Goal: Task Accomplishment & Management: Use online tool/utility

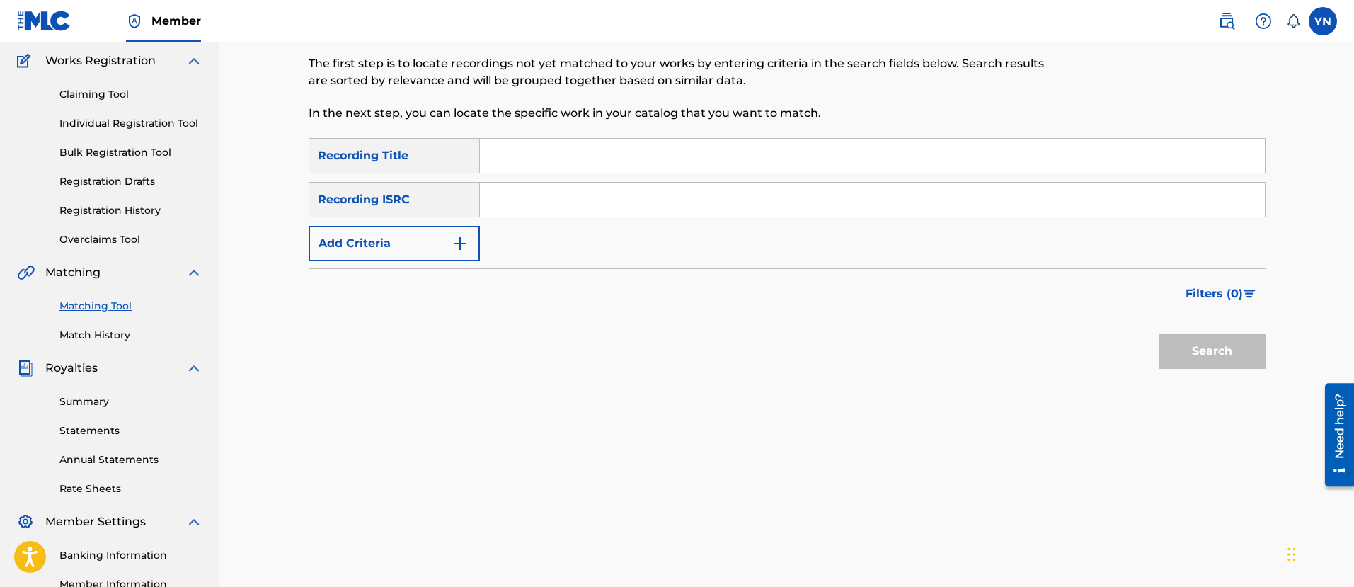
click at [135, 336] on link "Match History" at bounding box center [130, 335] width 143 height 15
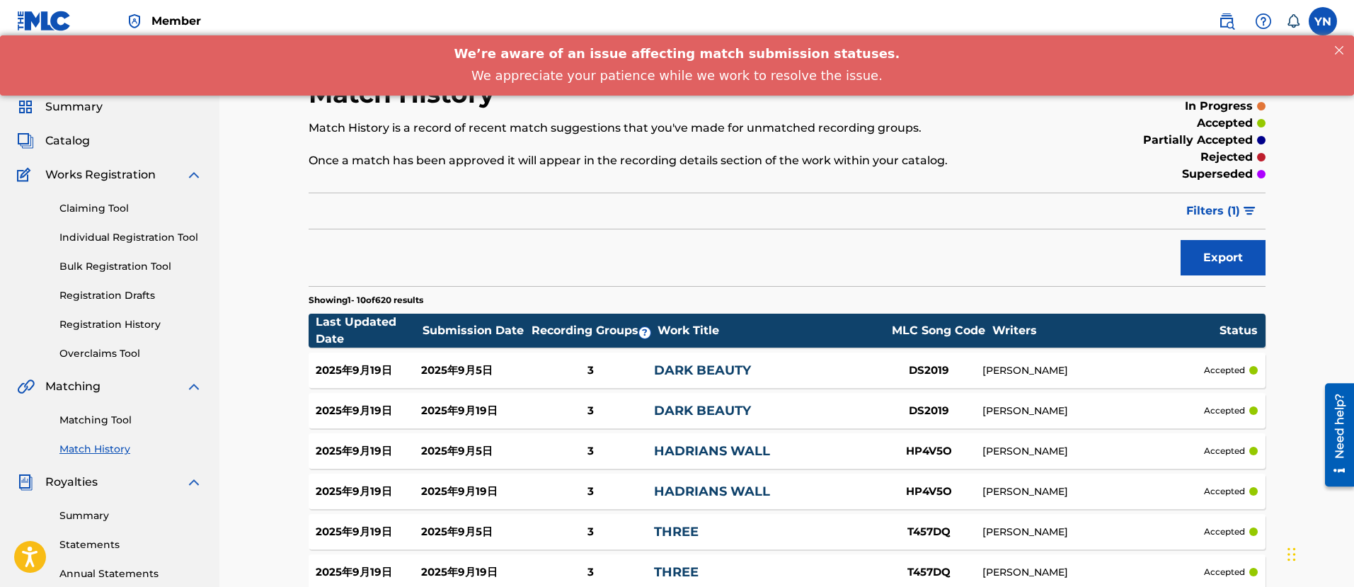
click at [120, 421] on link "Matching Tool" at bounding box center [130, 420] width 143 height 15
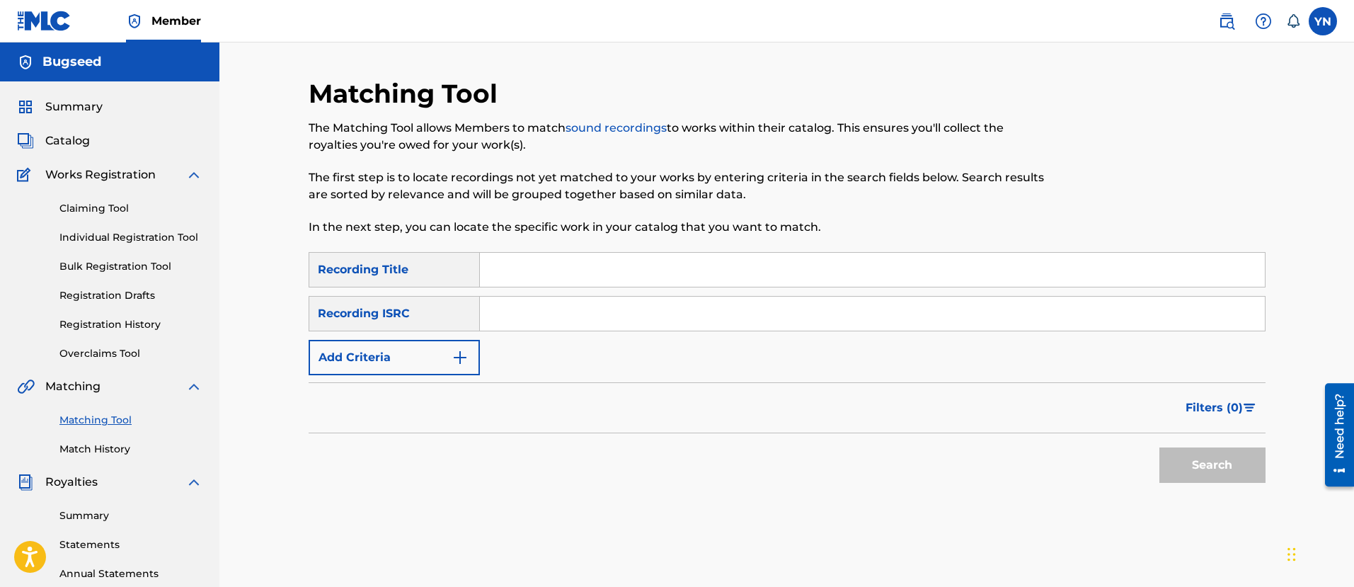
click at [532, 321] on input "Search Form" at bounding box center [872, 314] width 785 height 34
paste input "FR9W11215891"
type input "FR9W11215891"
click at [698, 273] on input "Search Form" at bounding box center [872, 270] width 785 height 34
paste input "Bugnus"
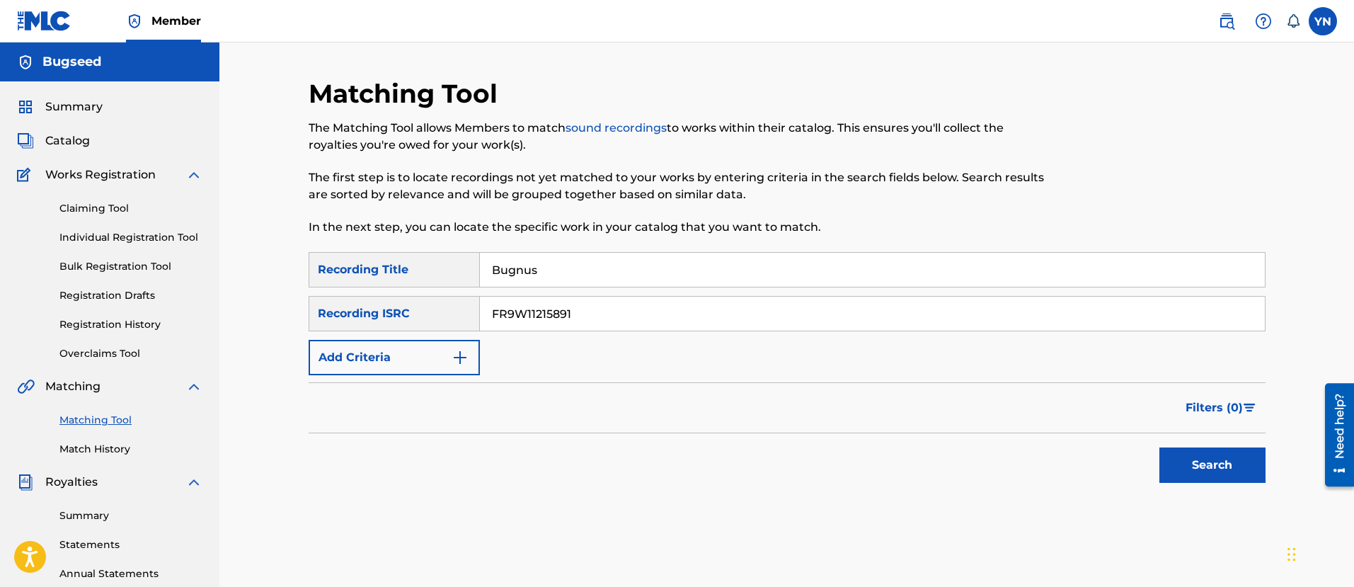
type input "Bugnus"
click at [1176, 460] on button "Search" at bounding box center [1212, 464] width 106 height 35
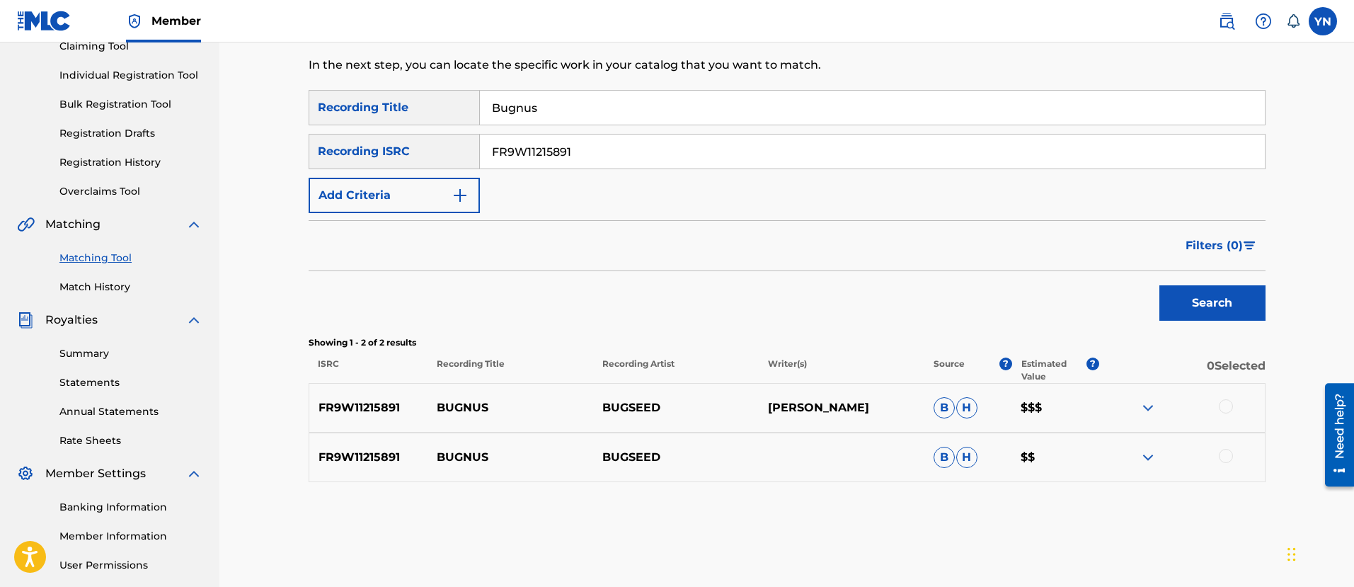
scroll to position [177, 0]
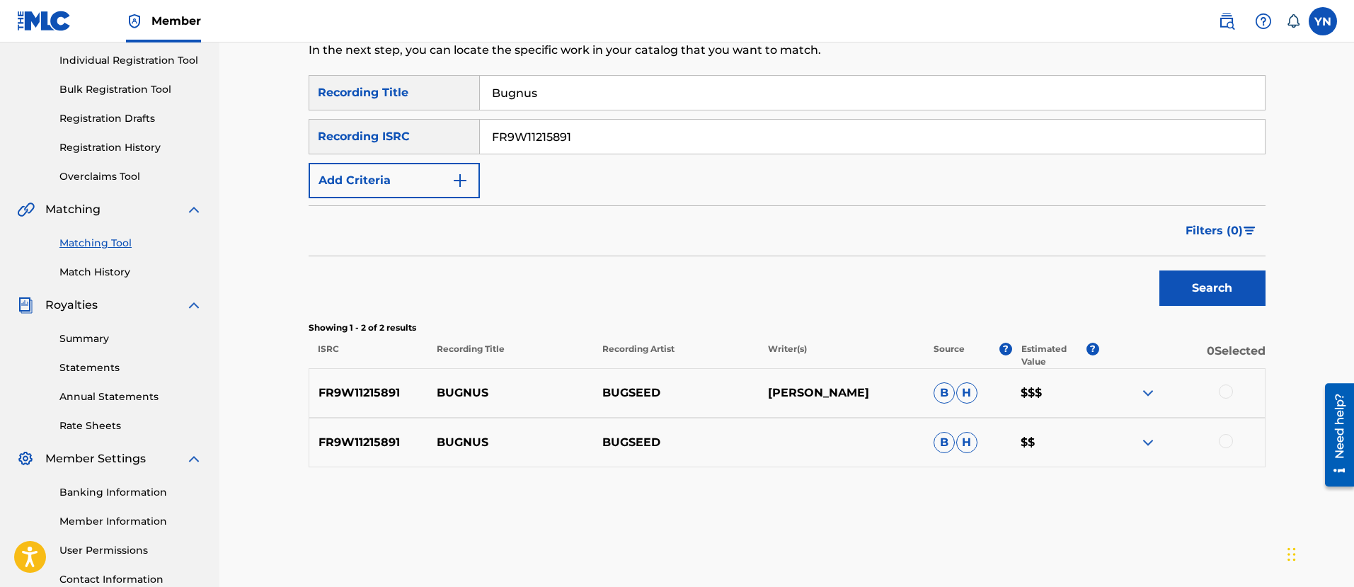
click at [1229, 388] on div at bounding box center [1226, 391] width 14 height 14
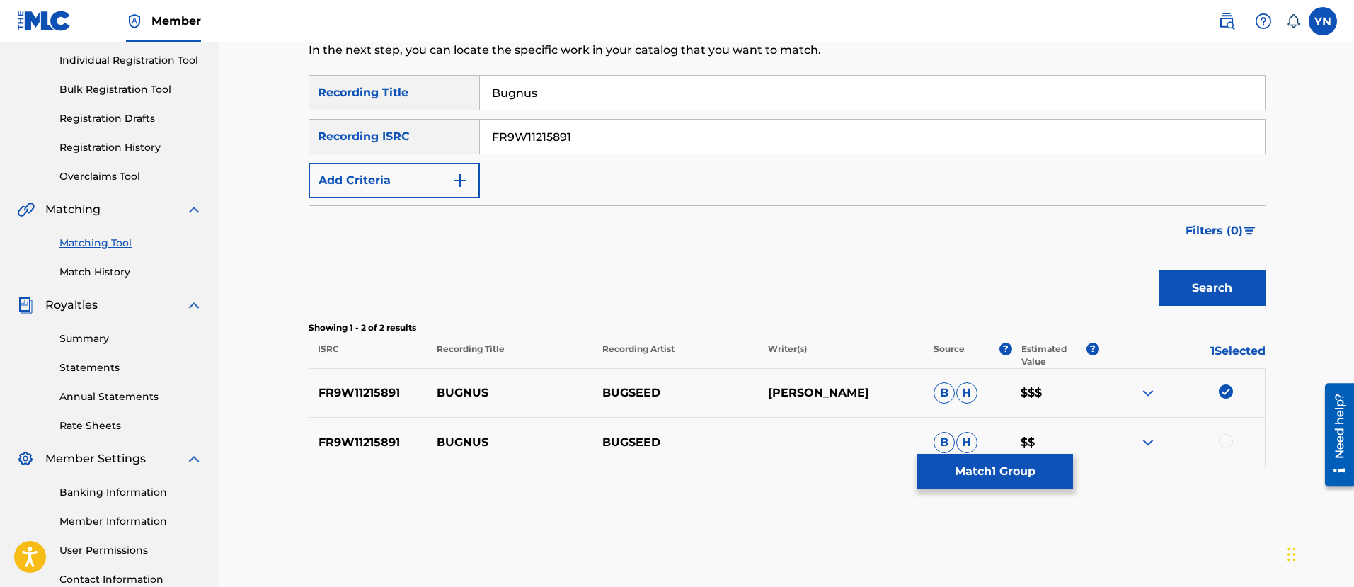
click at [1225, 442] on div at bounding box center [1226, 441] width 14 height 14
click at [1006, 483] on button "Match 2 Groups" at bounding box center [995, 471] width 156 height 35
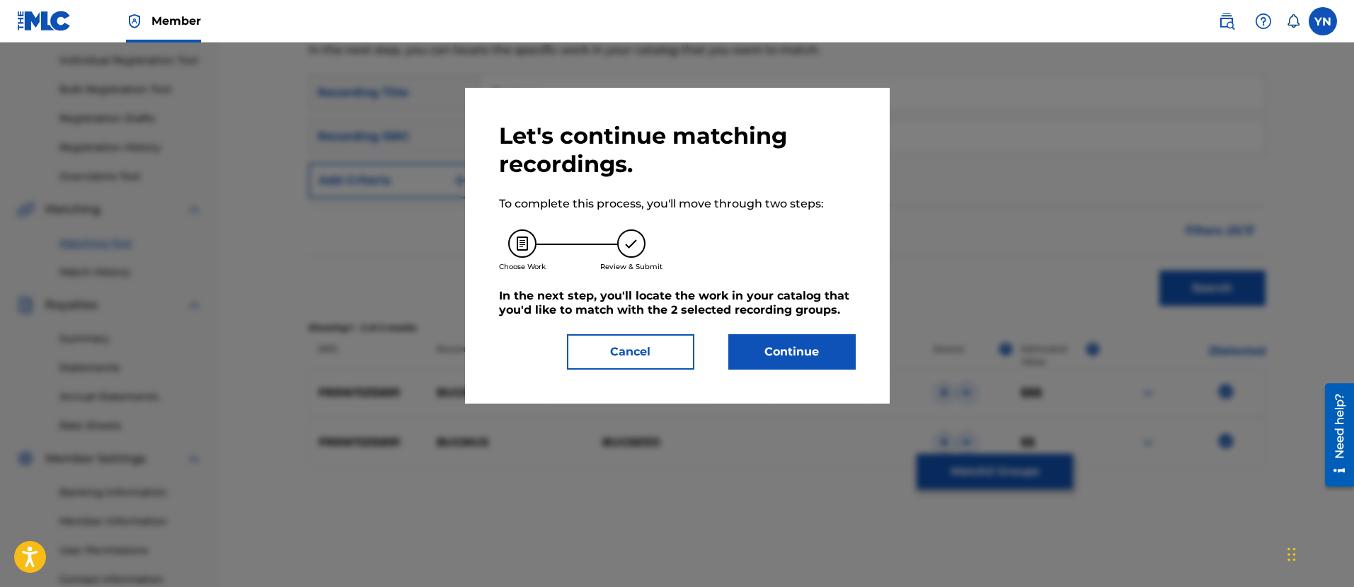
click at [810, 338] on button "Continue" at bounding box center [791, 351] width 127 height 35
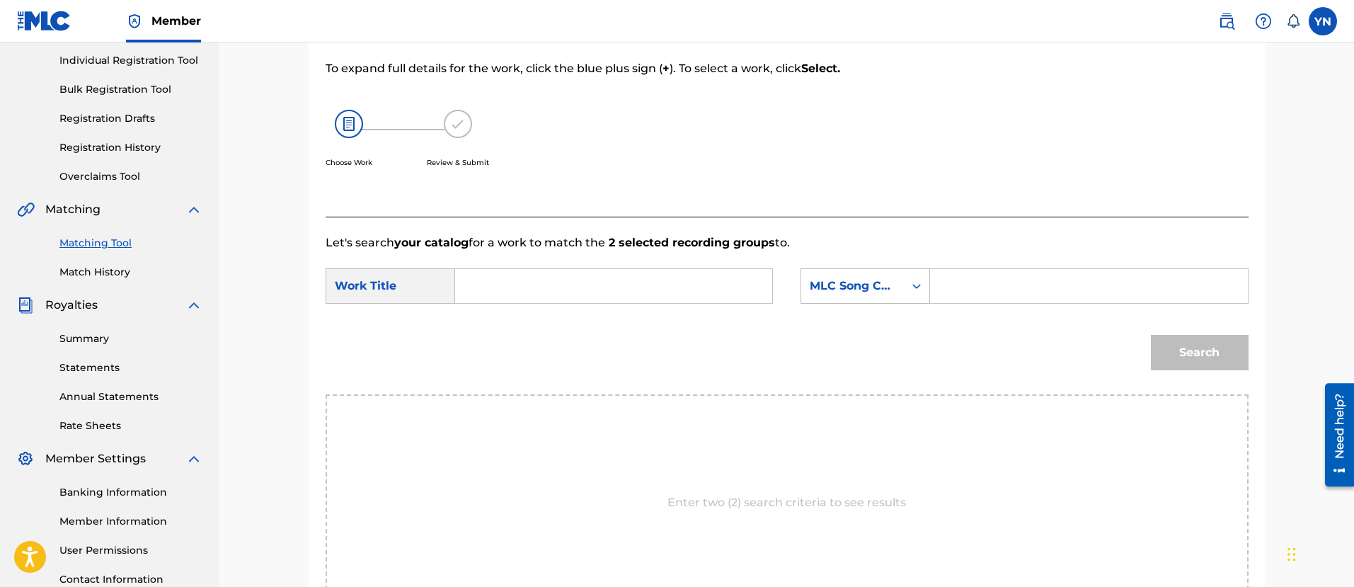
click at [716, 287] on input "Search Form" at bounding box center [613, 286] width 293 height 34
paste input "Bugnus"
type input "Bugnus"
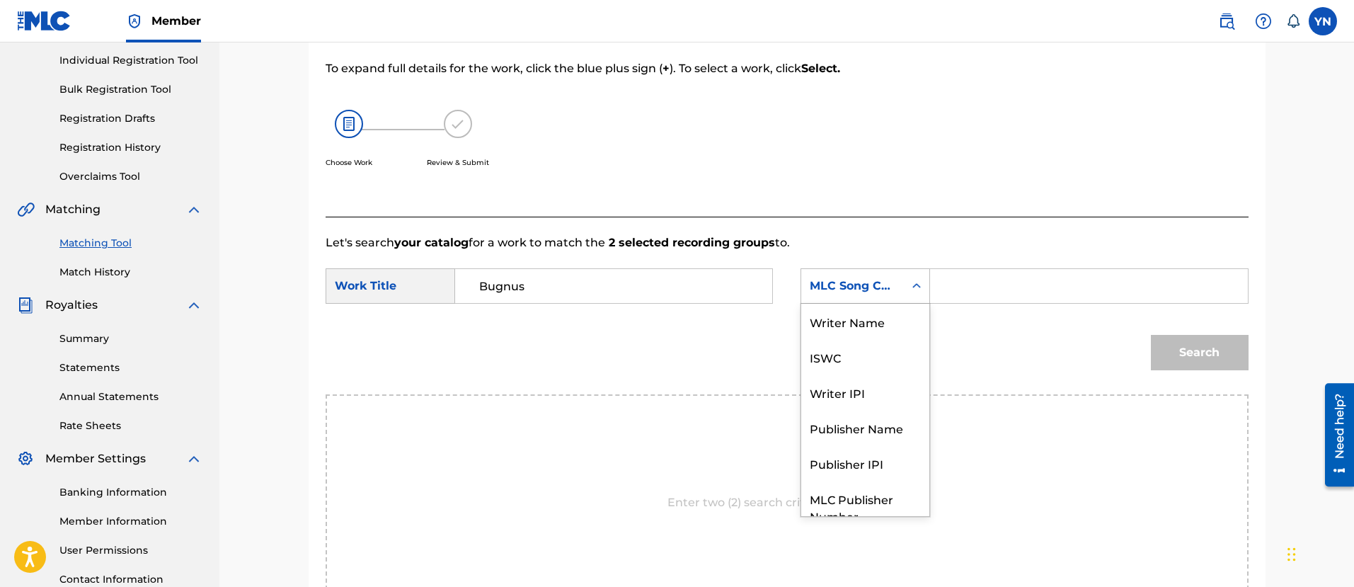
click at [885, 287] on div "MLC Song Code" at bounding box center [853, 285] width 86 height 17
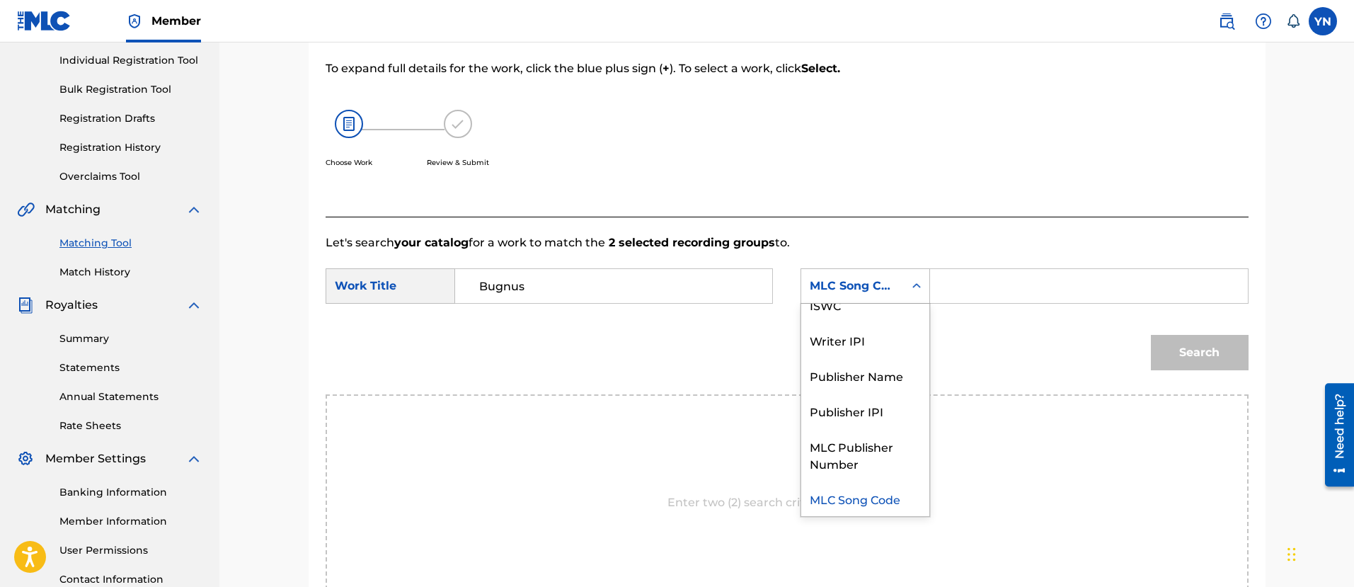
scroll to position [0, 0]
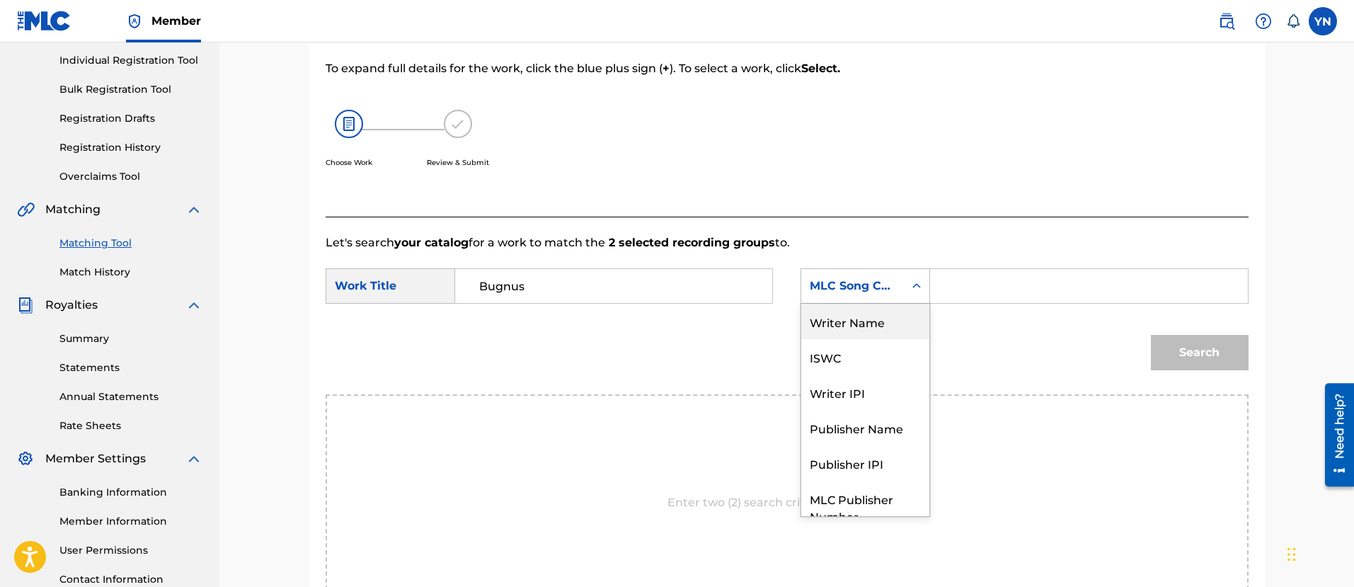
click at [889, 333] on div "Writer Name" at bounding box center [865, 321] width 128 height 35
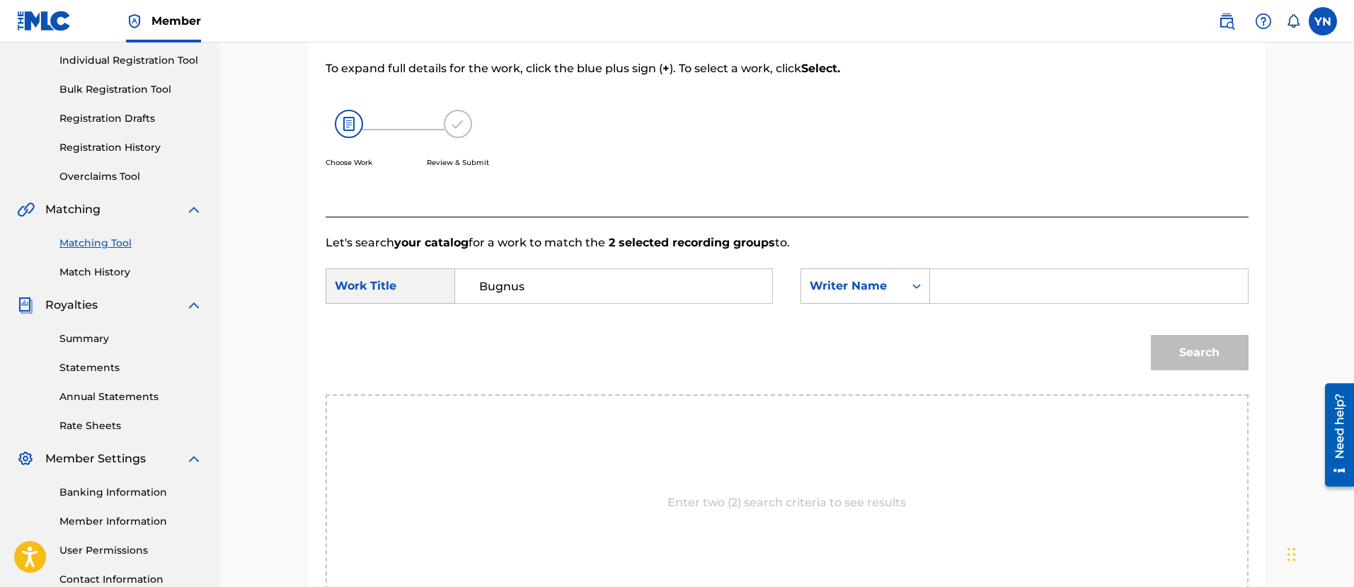
click at [980, 285] on input "Search Form" at bounding box center [1088, 286] width 293 height 34
type input "[PERSON_NAME]"
click at [1202, 349] on button "Search" at bounding box center [1200, 352] width 98 height 35
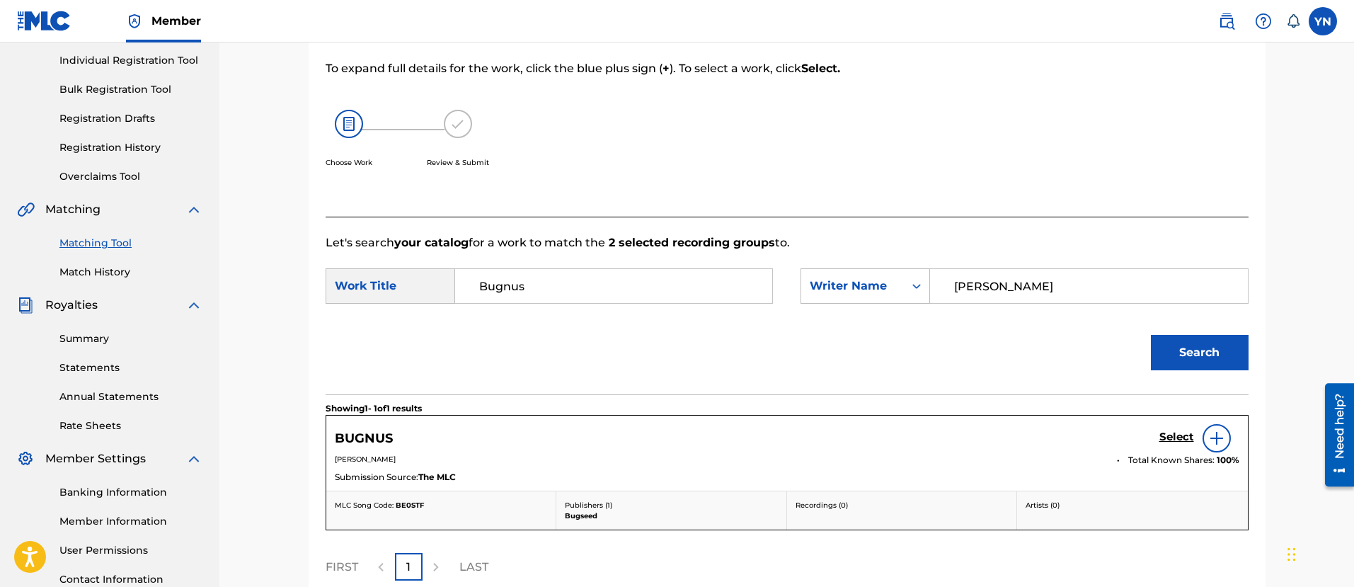
click at [1171, 435] on h5 "Select" at bounding box center [1176, 436] width 35 height 13
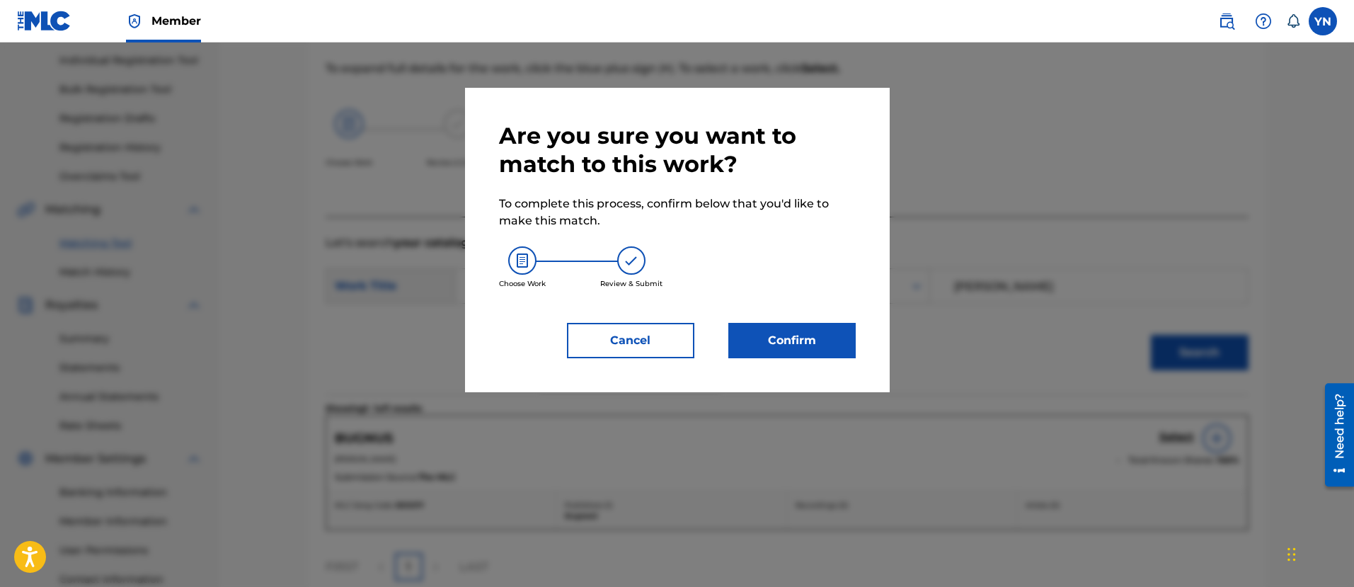
click at [794, 342] on button "Confirm" at bounding box center [791, 340] width 127 height 35
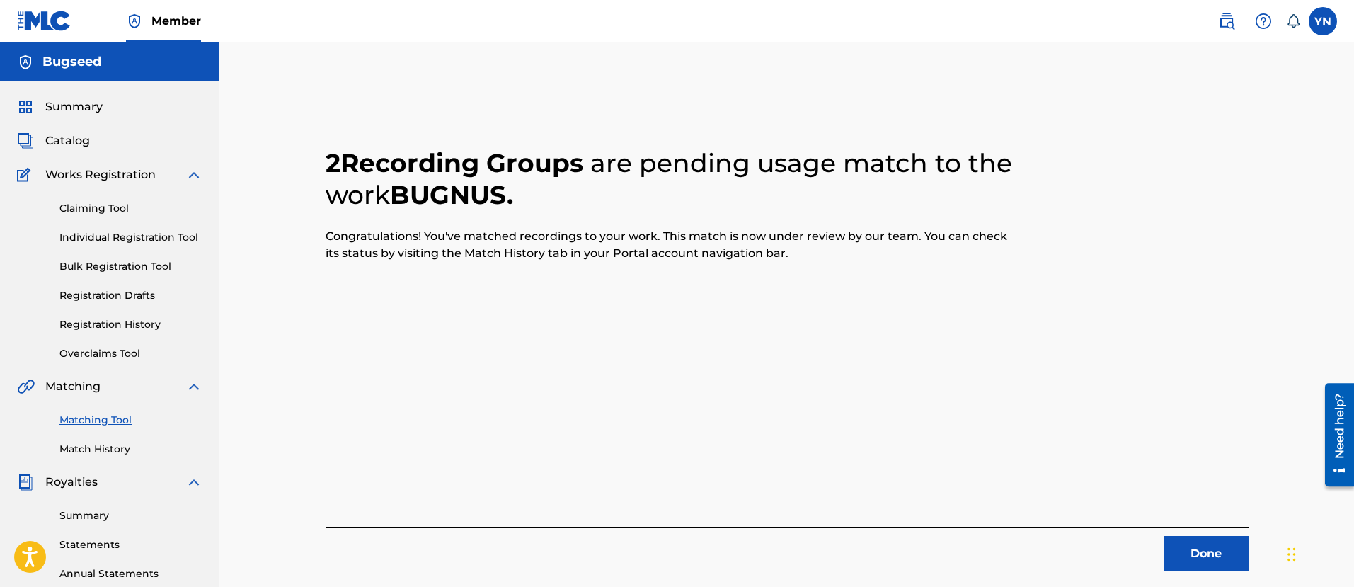
click at [1199, 546] on button "Done" at bounding box center [1206, 553] width 85 height 35
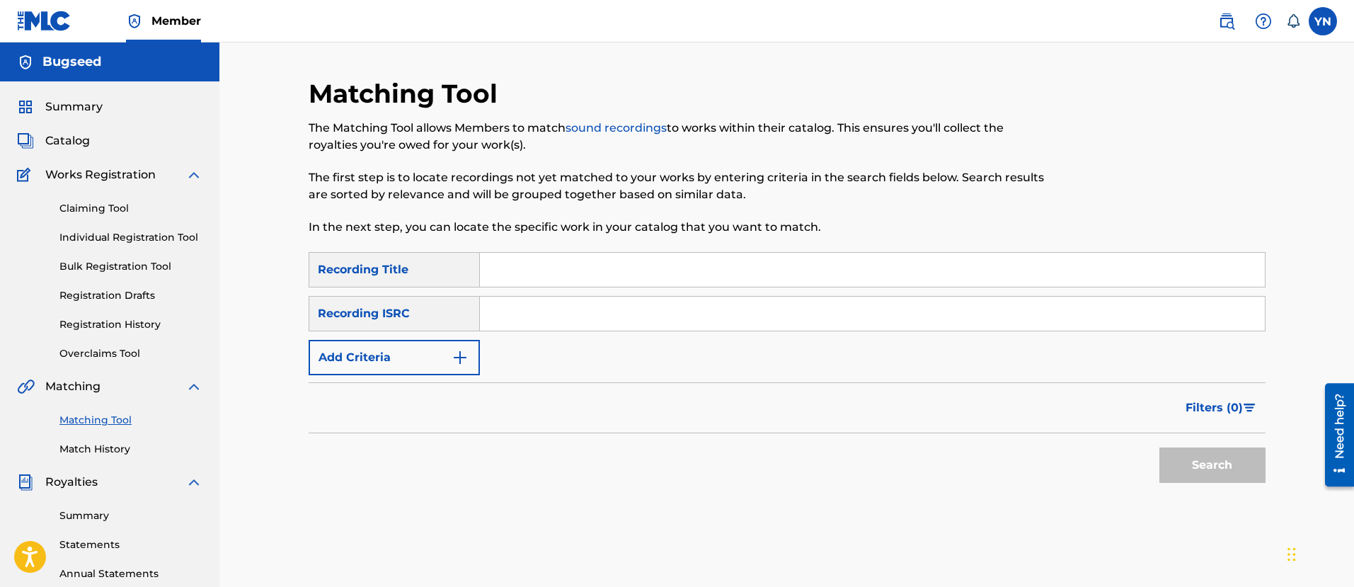
drag, startPoint x: 538, startPoint y: 321, endPoint x: 526, endPoint y: 401, distance: 80.9
click at [538, 321] on input "Search Form" at bounding box center [872, 314] width 785 height 34
paste input "FR9W11215892"
type input "FR9W11215892"
drag, startPoint x: 722, startPoint y: 271, endPoint x: 786, endPoint y: 300, distance: 70.6
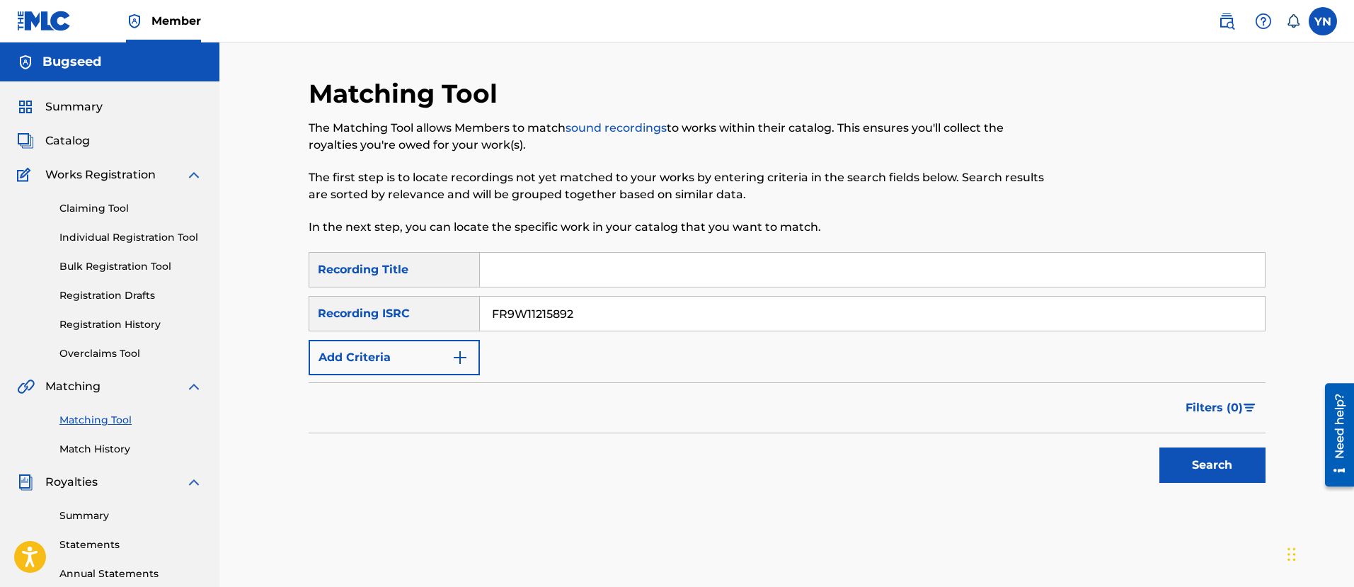
click at [722, 271] on input "Search Form" at bounding box center [872, 270] width 785 height 34
paste input "Stbb 159"
type input "Stbb 159"
click at [1213, 483] on div "Search" at bounding box center [1208, 461] width 113 height 57
click at [1213, 473] on button "Search" at bounding box center [1212, 464] width 106 height 35
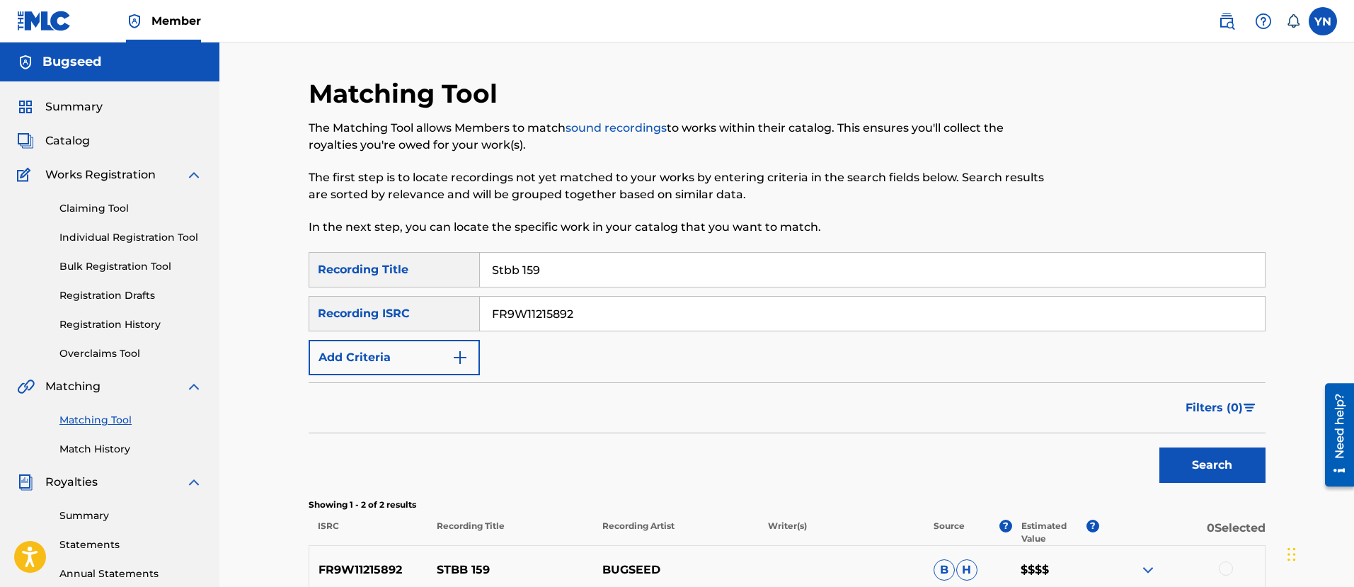
scroll to position [177, 0]
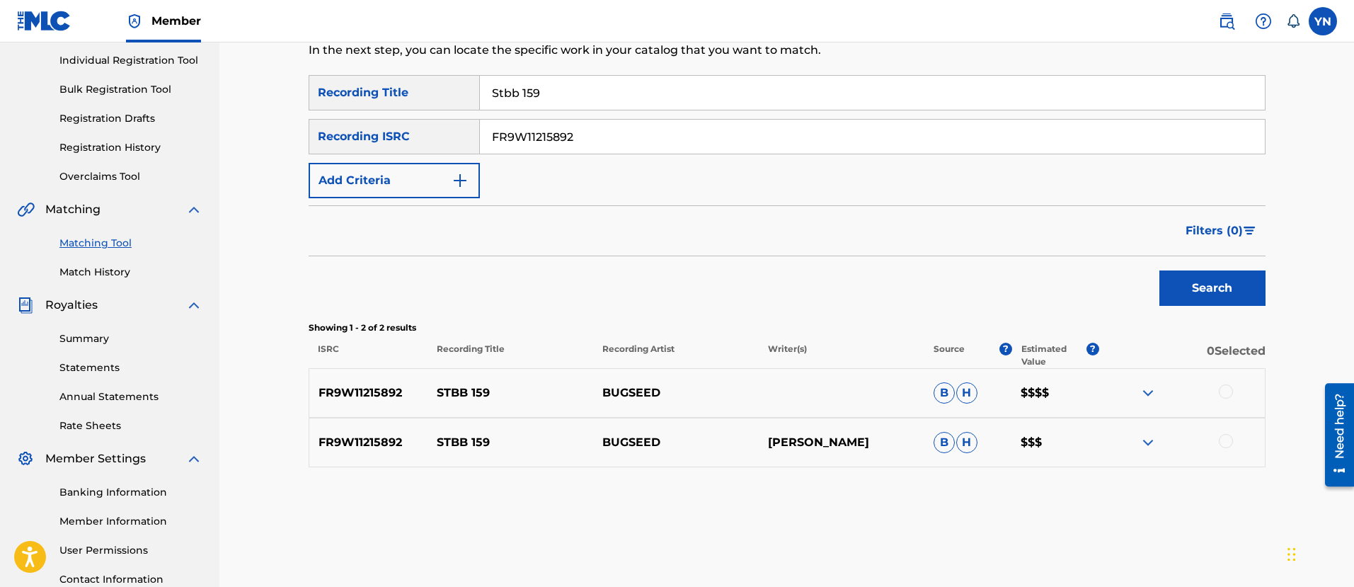
click at [1232, 391] on div at bounding box center [1226, 391] width 14 height 14
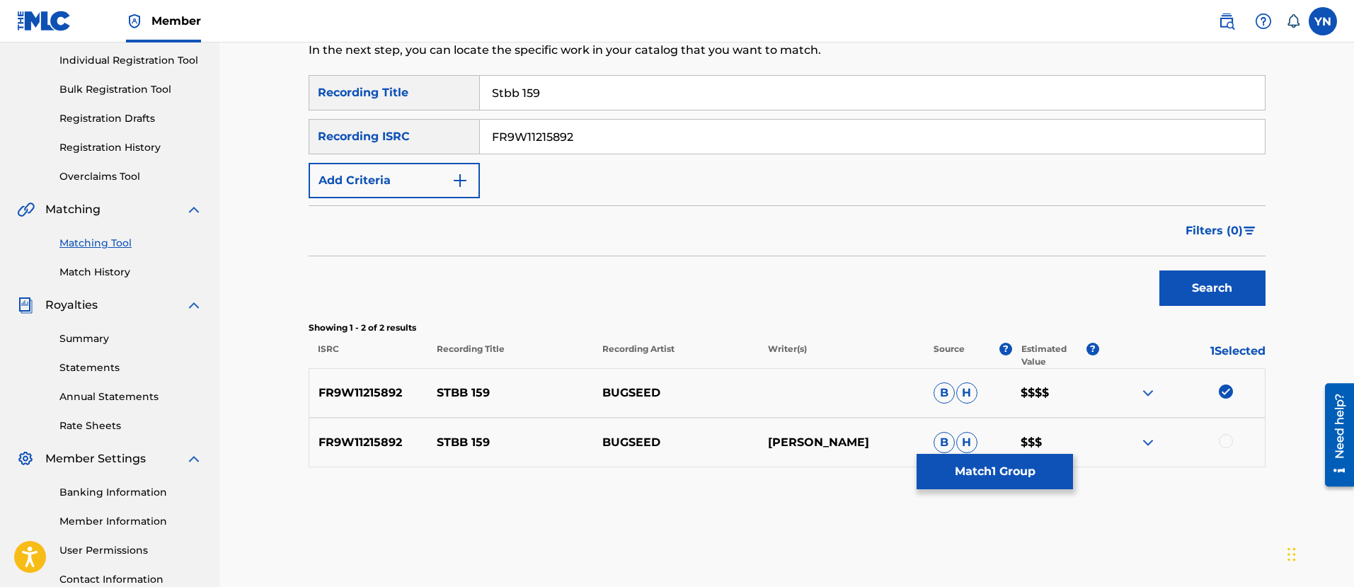
click at [1225, 449] on div at bounding box center [1182, 442] width 166 height 17
click at [1225, 445] on div at bounding box center [1226, 441] width 14 height 14
click at [1011, 468] on button "Match 2 Groups" at bounding box center [995, 471] width 156 height 35
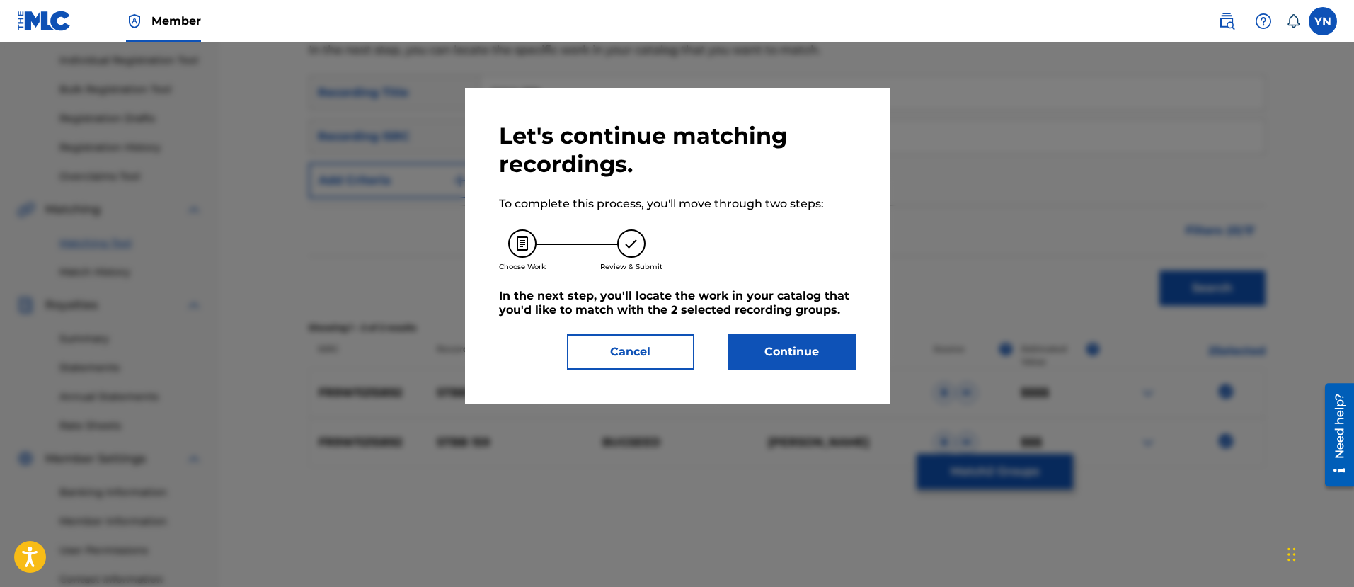
click at [816, 348] on button "Continue" at bounding box center [791, 351] width 127 height 35
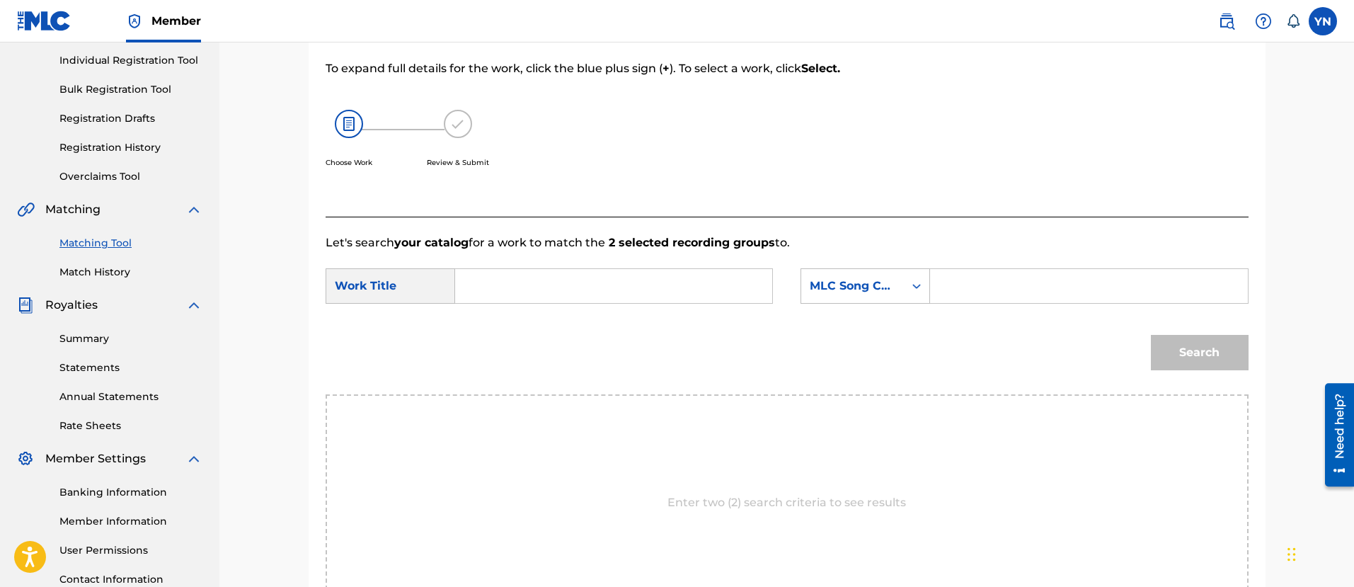
click at [740, 286] on input "Search Form" at bounding box center [613, 286] width 293 height 34
paste input "Stbb 159"
type input "Stbb 159"
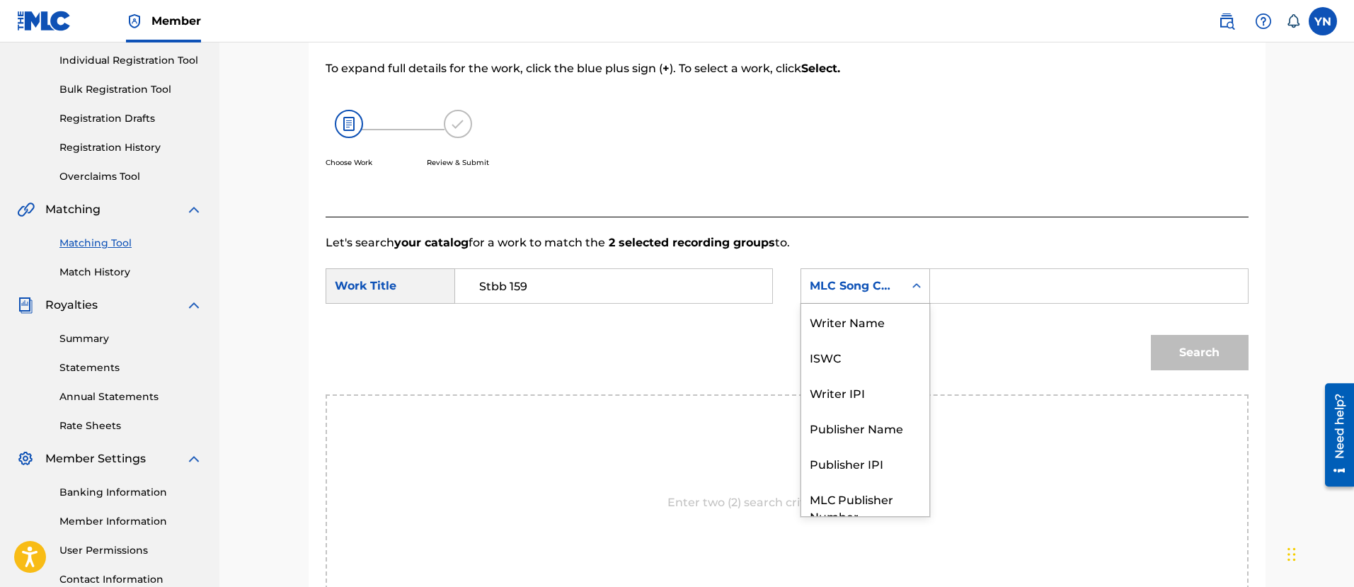
click at [844, 291] on div "MLC Song Code" at bounding box center [853, 285] width 86 height 17
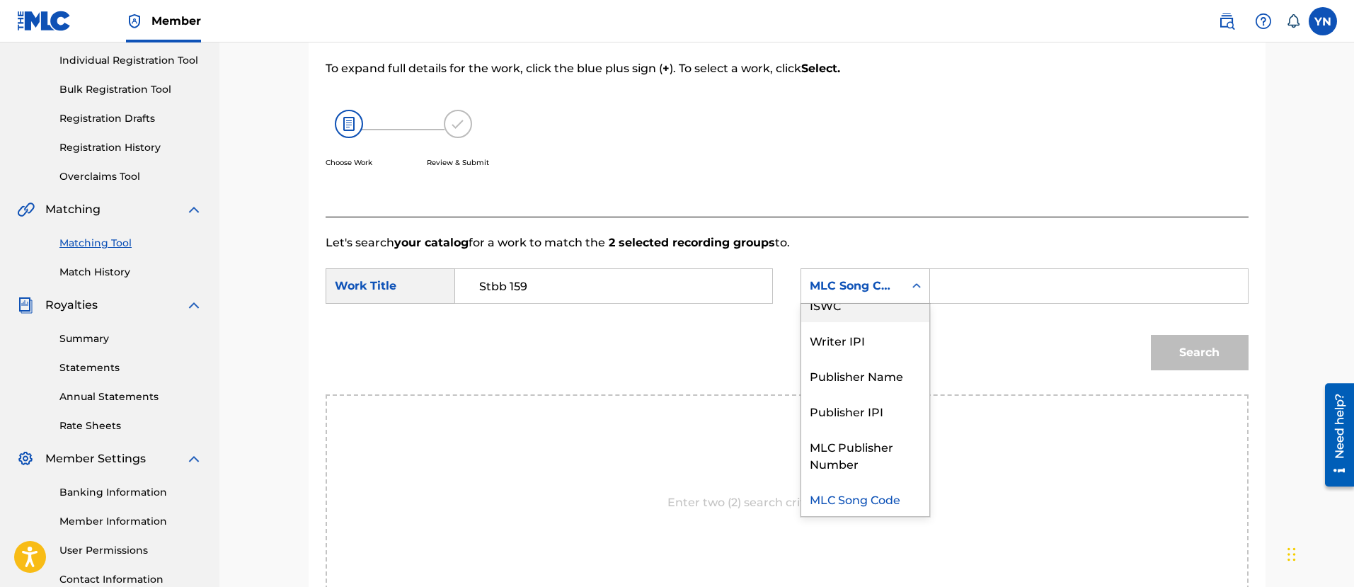
scroll to position [0, 0]
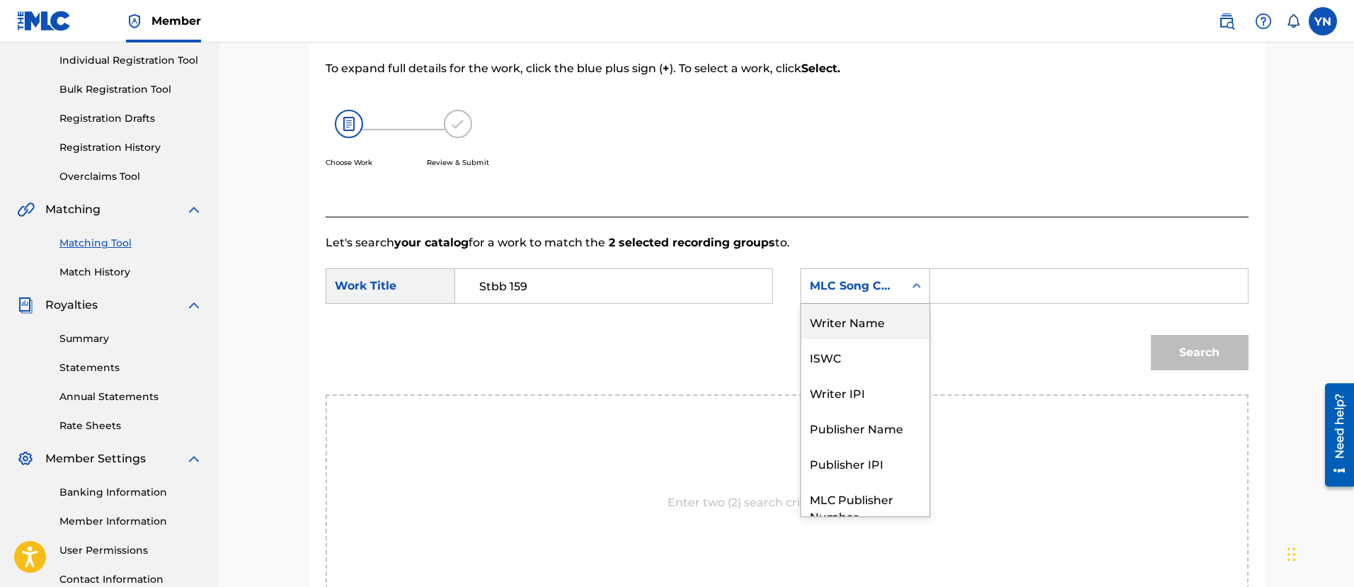
click at [872, 319] on div "Writer Name" at bounding box center [865, 321] width 128 height 35
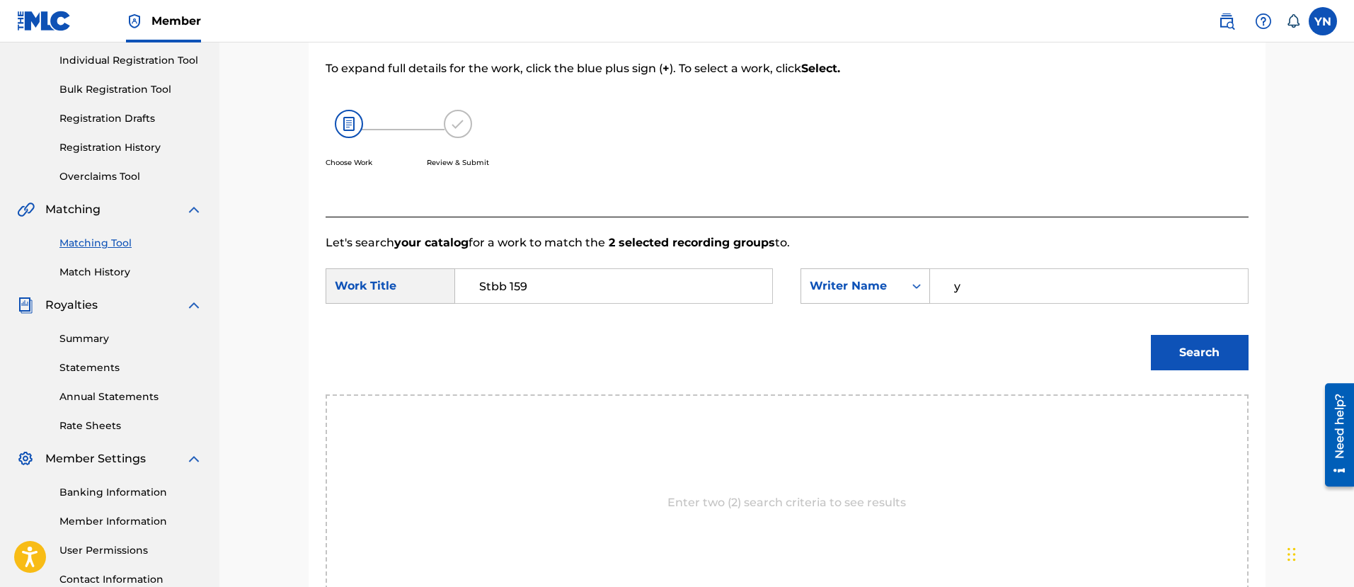
click at [1006, 280] on input "y" at bounding box center [1088, 286] width 293 height 34
type input "[PERSON_NAME]"
click at [1142, 349] on div "Search" at bounding box center [787, 358] width 923 height 74
click at [1160, 343] on button "Search" at bounding box center [1200, 352] width 98 height 35
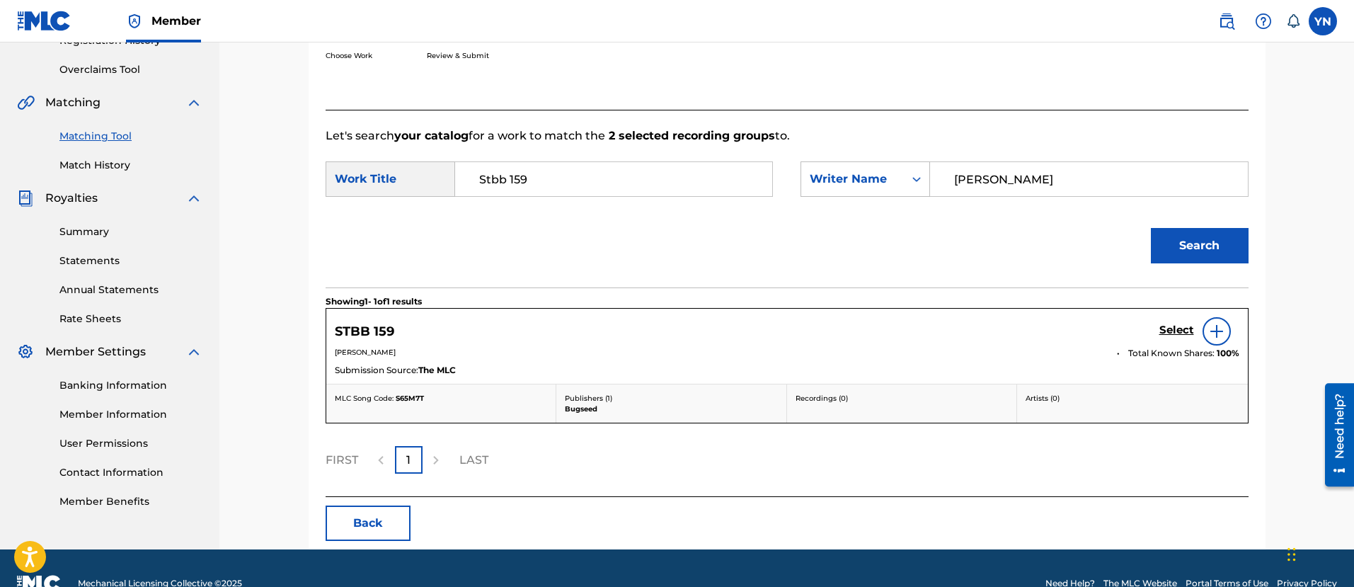
scroll to position [314, 0]
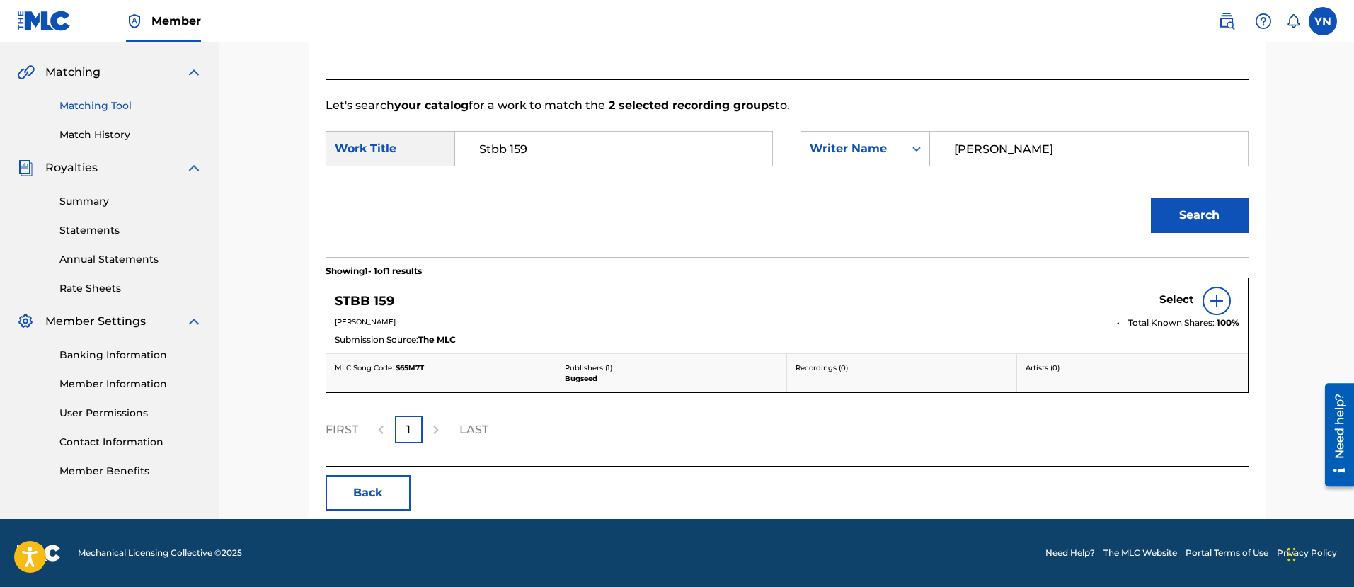
click at [1185, 305] on h5 "Select" at bounding box center [1176, 299] width 35 height 13
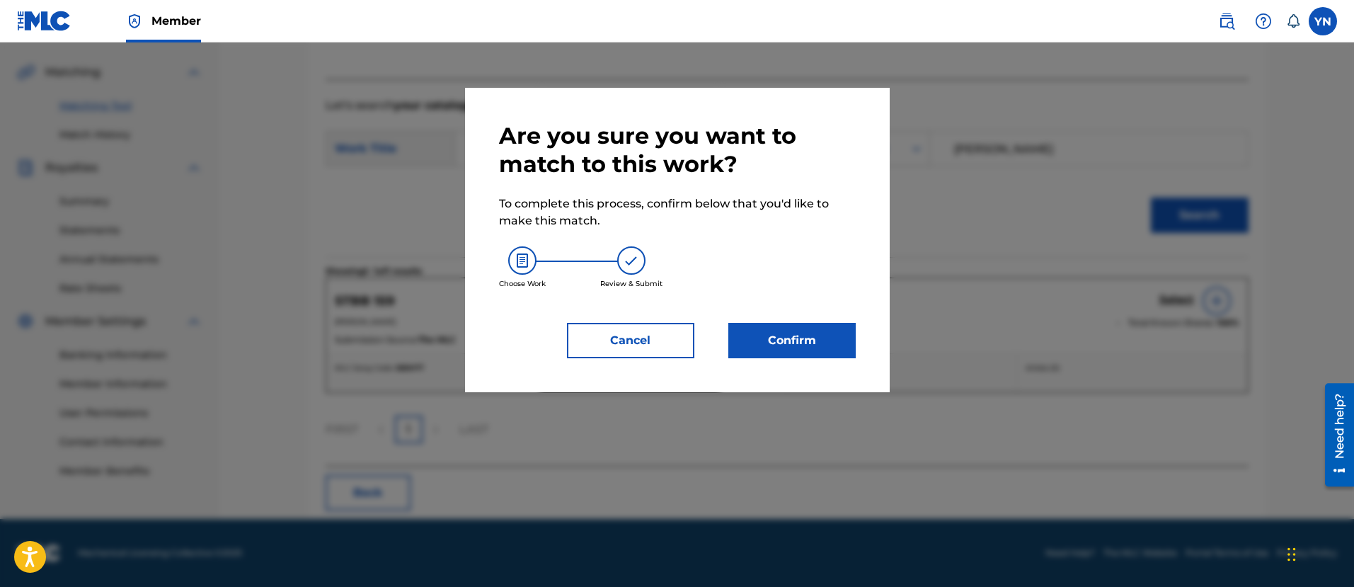
click at [793, 351] on button "Confirm" at bounding box center [791, 340] width 127 height 35
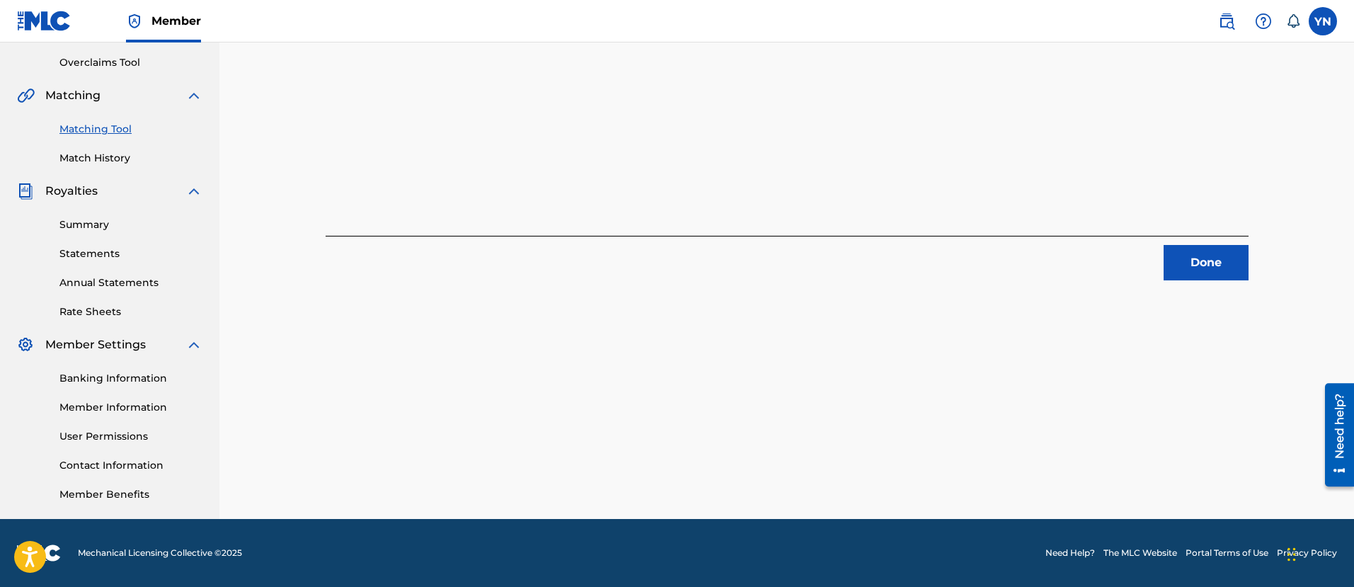
scroll to position [114, 0]
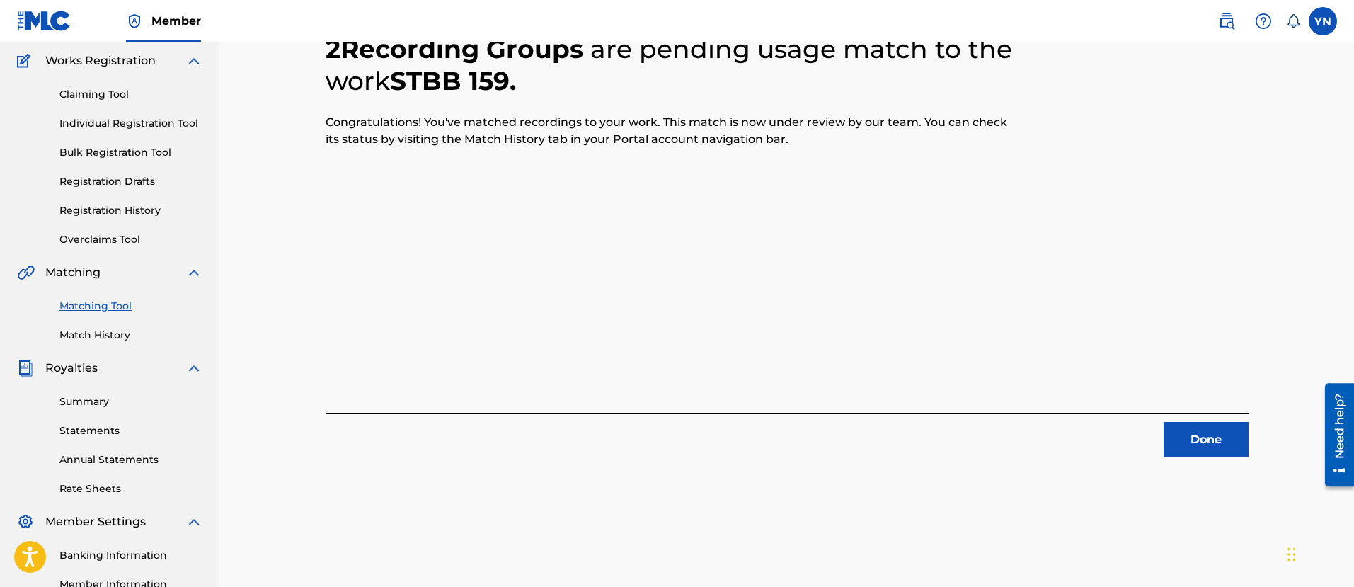
click at [1246, 440] on button "Done" at bounding box center [1206, 439] width 85 height 35
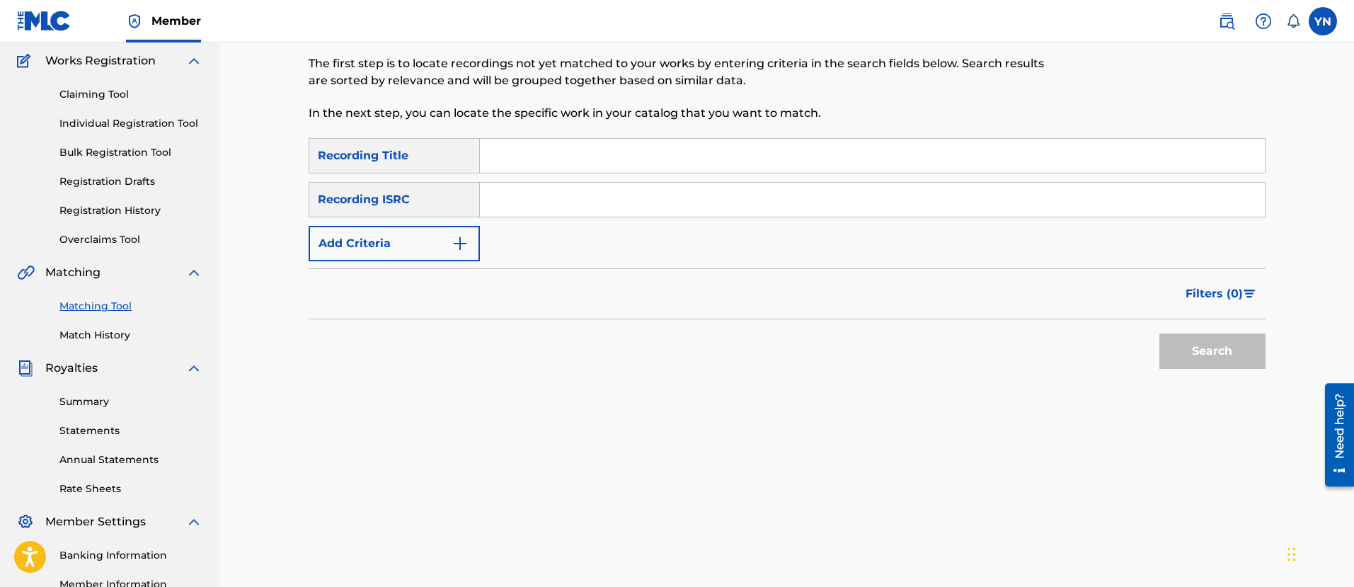
click at [595, 183] on input "Search Form" at bounding box center [872, 200] width 785 height 34
paste input "FR9W11215893"
type input "FR9W11215893"
click at [701, 159] on input "Search Form" at bounding box center [872, 156] width 785 height 34
paste input "Psychedelic"
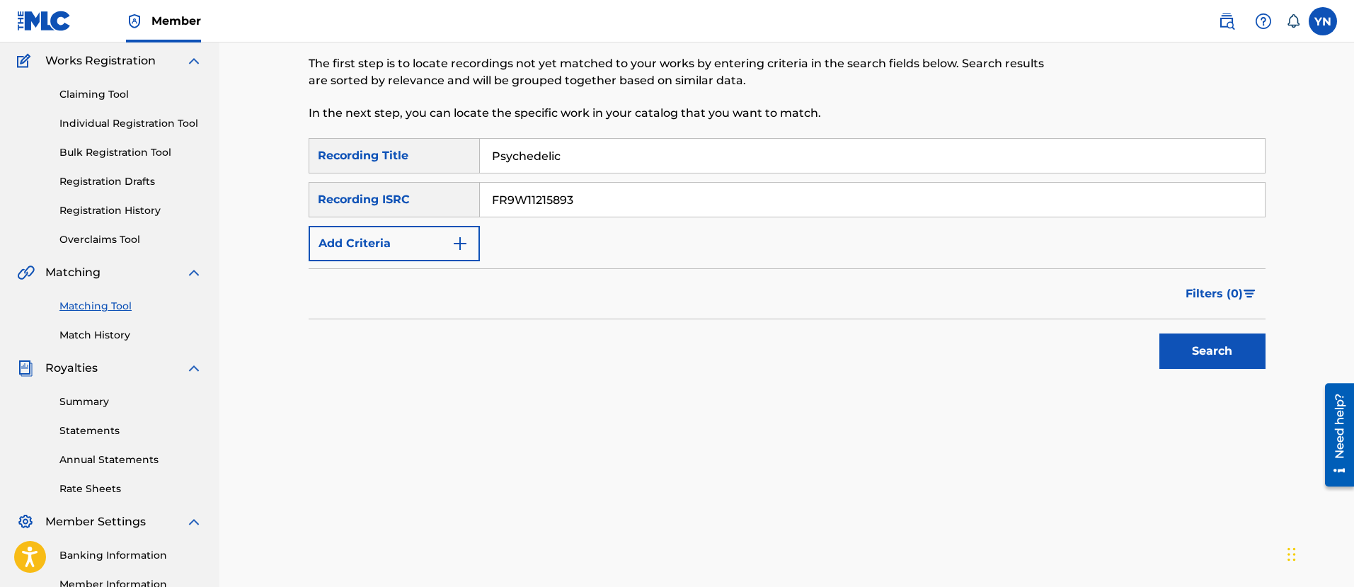
type input "Psychedelic"
click at [1224, 352] on button "Search" at bounding box center [1212, 350] width 106 height 35
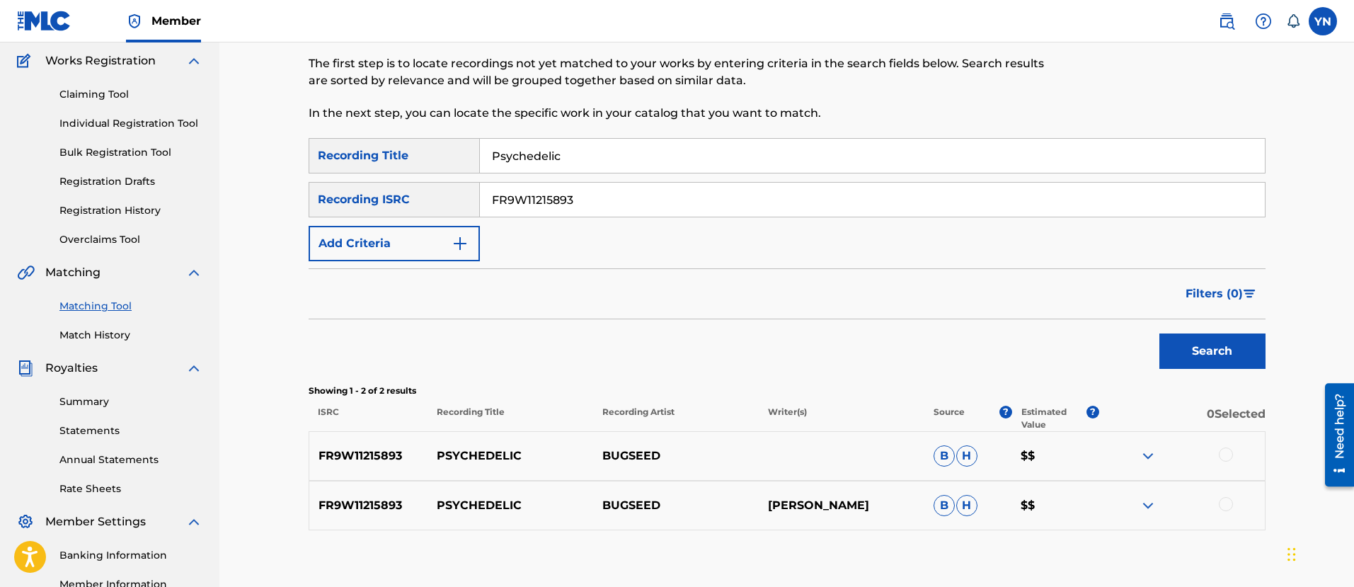
click at [1229, 457] on div at bounding box center [1226, 454] width 14 height 14
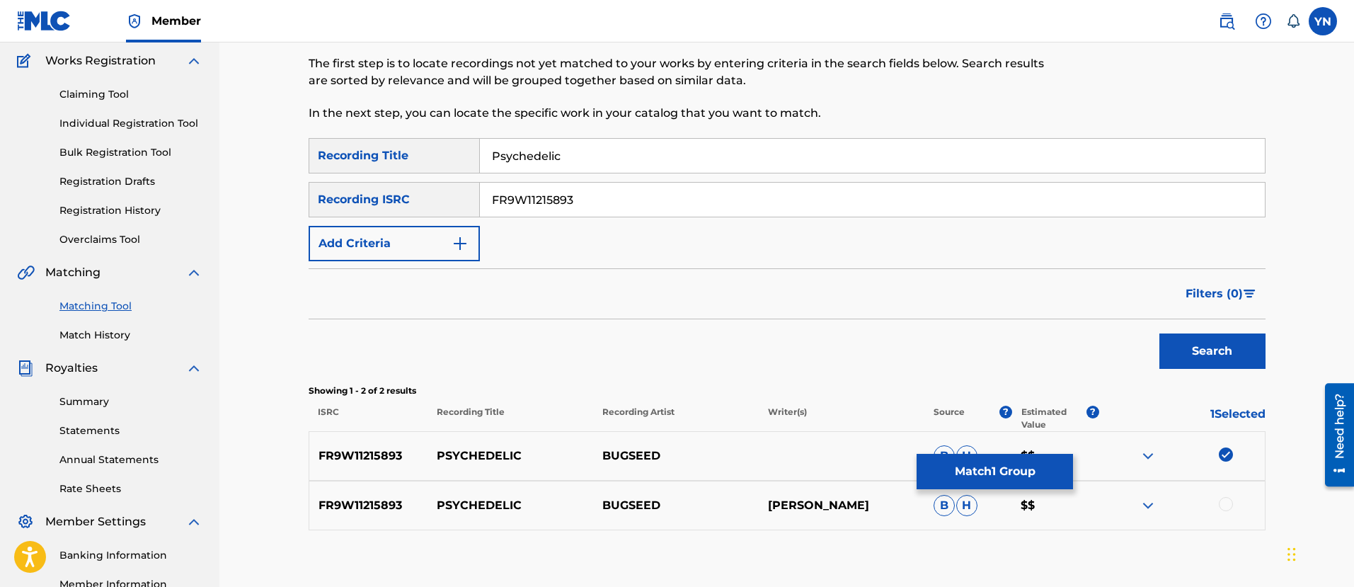
click at [1220, 520] on div "FR9W11215893 PSYCHEDELIC BUGSEED [PERSON_NAME] $$" at bounding box center [787, 506] width 957 height 50
click at [1225, 505] on div at bounding box center [1226, 504] width 14 height 14
click at [1003, 463] on button "Match 2 Groups" at bounding box center [995, 471] width 156 height 35
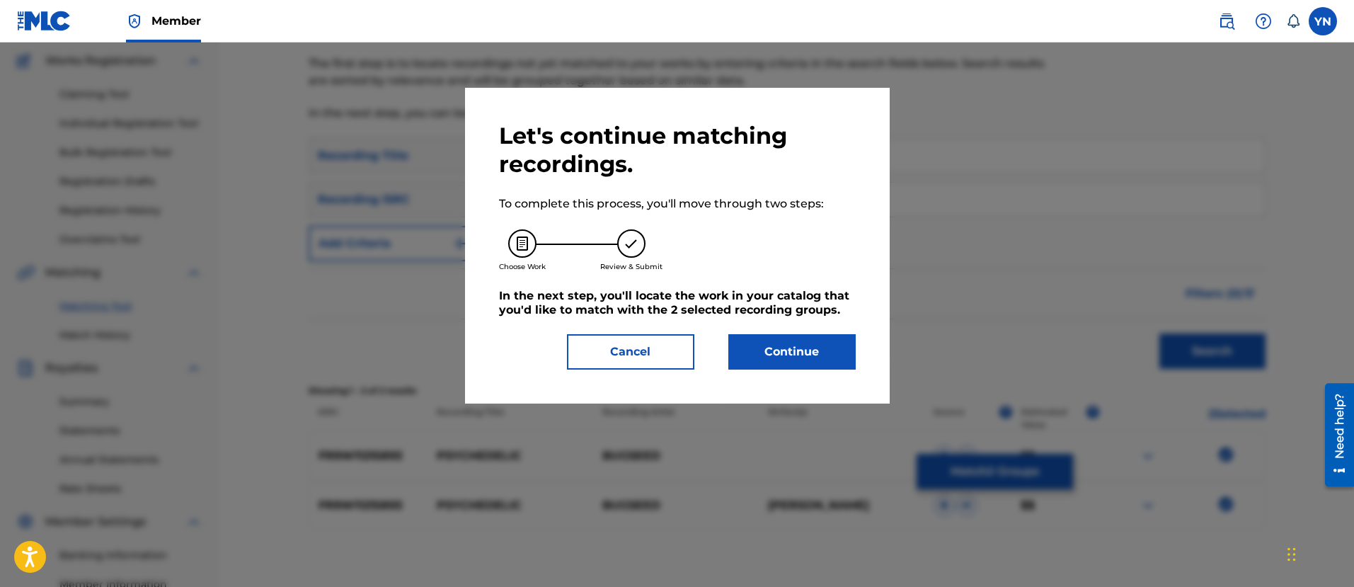
click at [806, 362] on button "Continue" at bounding box center [791, 351] width 127 height 35
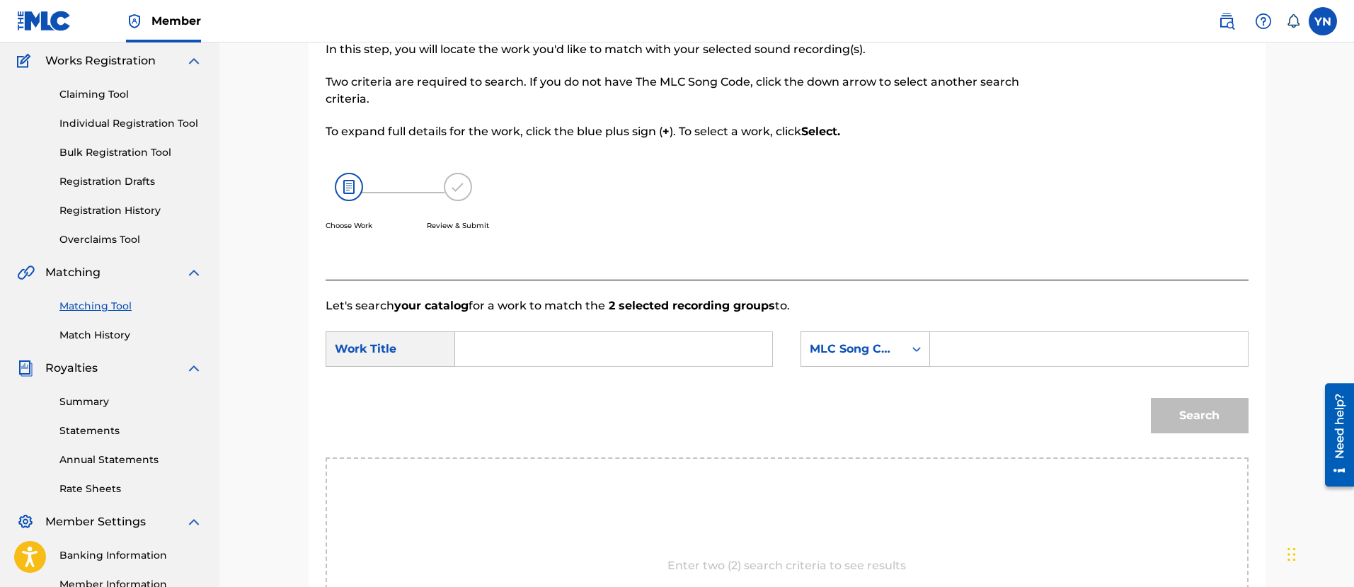
click at [607, 343] on input "Search Form" at bounding box center [613, 349] width 293 height 34
paste input "Psychedelic"
type input "Psychedelic"
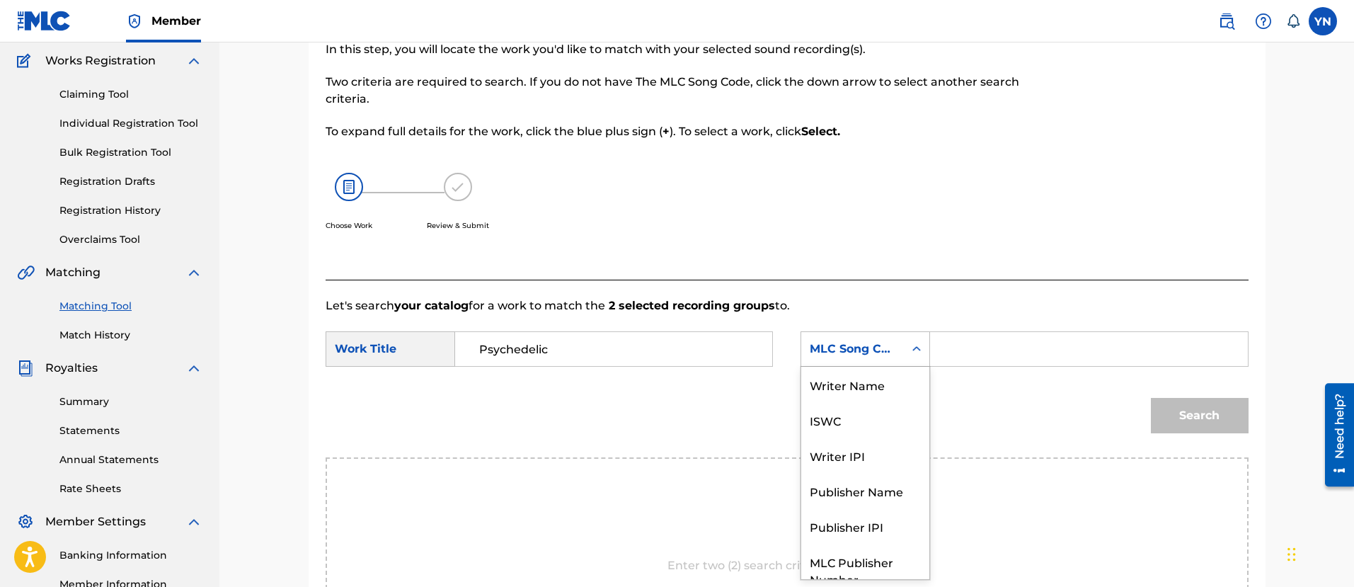
click at [861, 350] on div "MLC Song Code" at bounding box center [853, 348] width 86 height 17
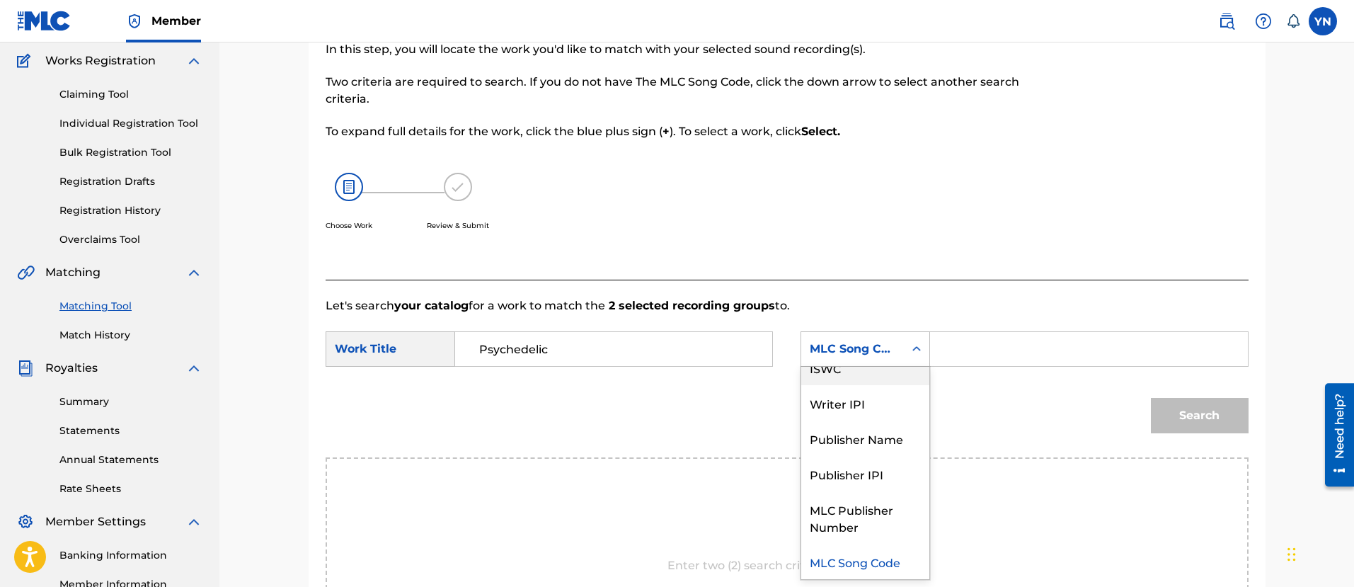
scroll to position [0, 0]
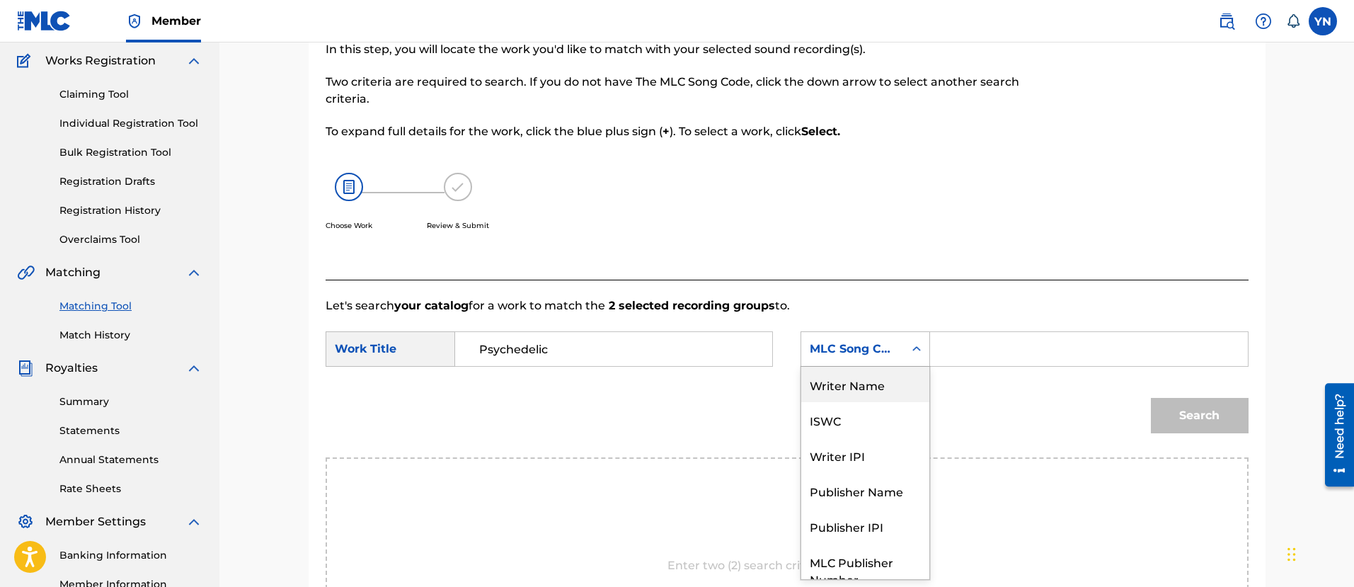
click at [870, 374] on div "Writer Name" at bounding box center [865, 384] width 128 height 35
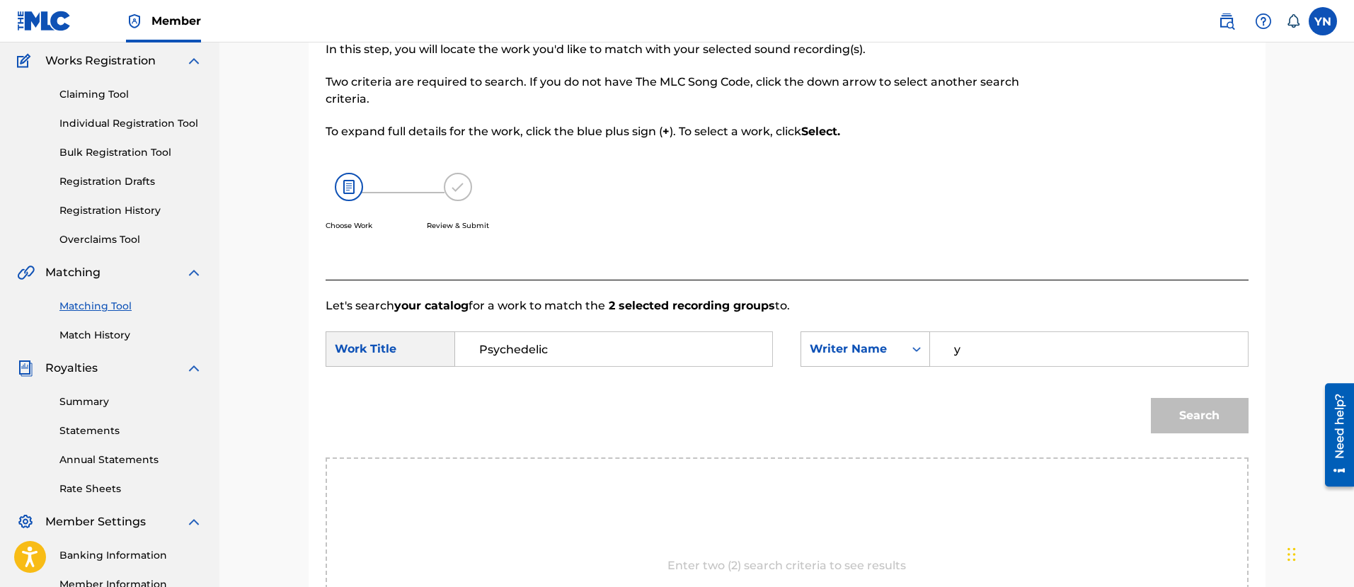
click at [1015, 332] on input "y" at bounding box center [1088, 349] width 293 height 34
type input "[PERSON_NAME]"
click at [1204, 423] on button "Search" at bounding box center [1200, 415] width 98 height 35
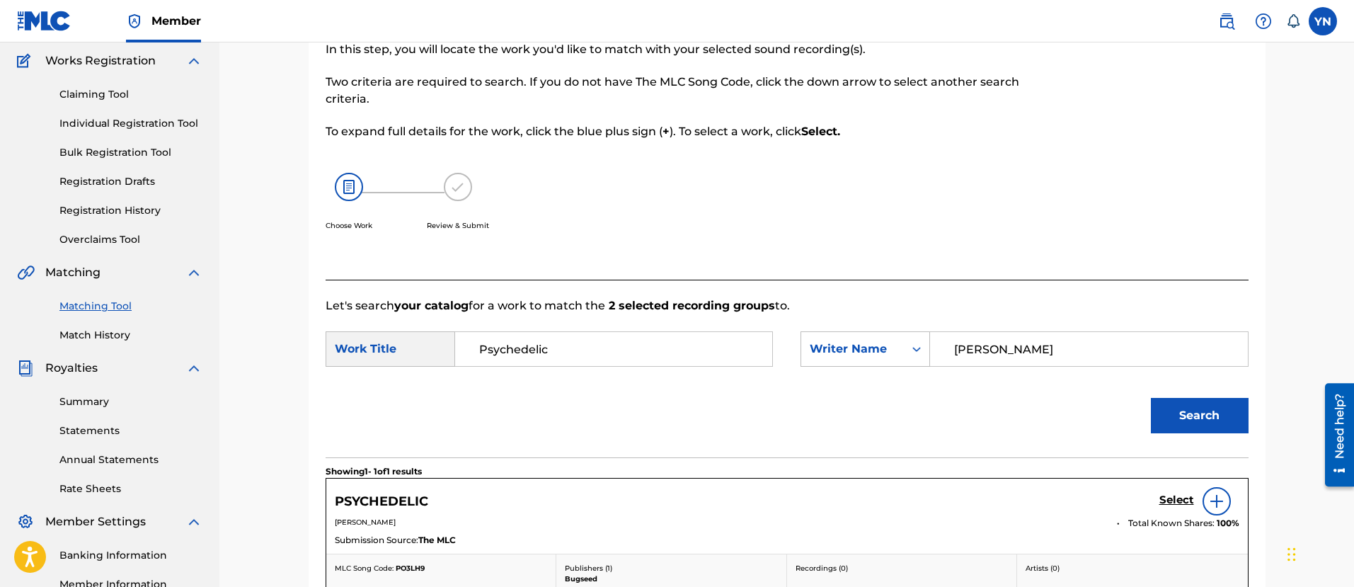
scroll to position [291, 0]
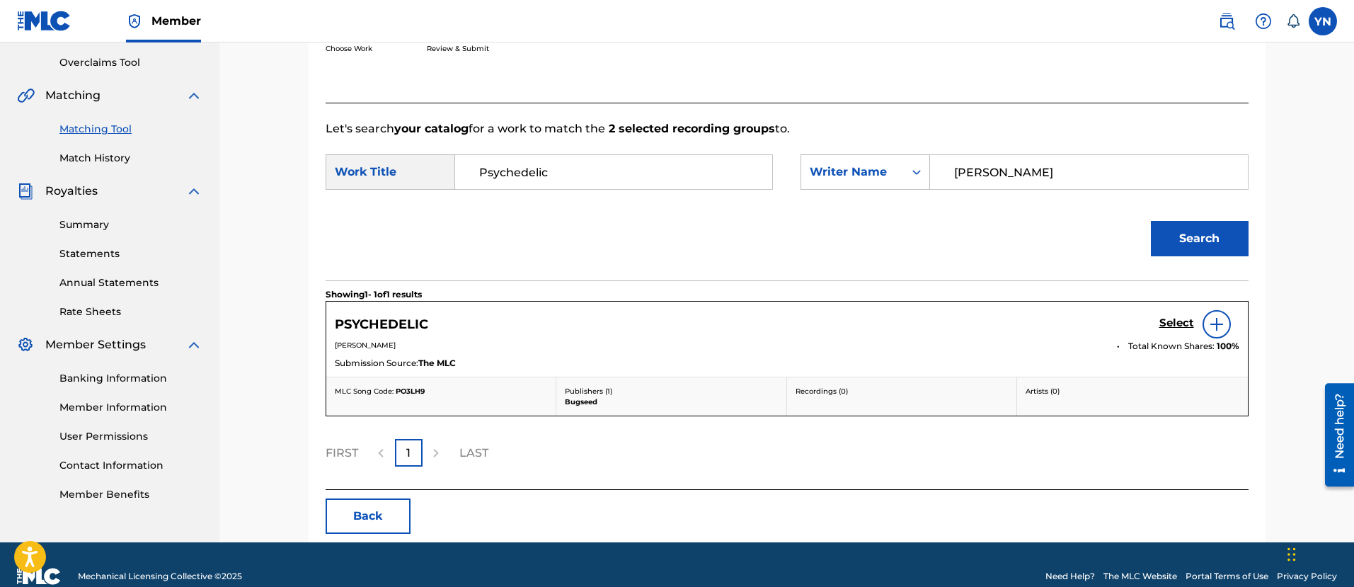
click at [1166, 321] on h5 "Select" at bounding box center [1176, 322] width 35 height 13
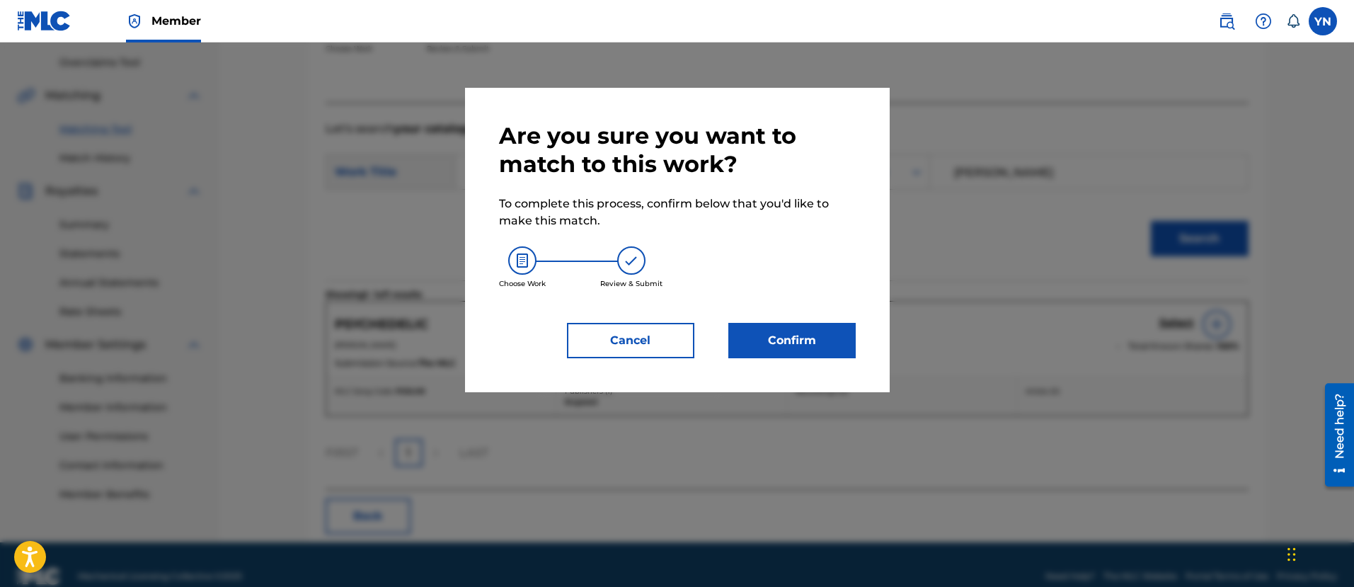
click at [800, 345] on button "Confirm" at bounding box center [791, 340] width 127 height 35
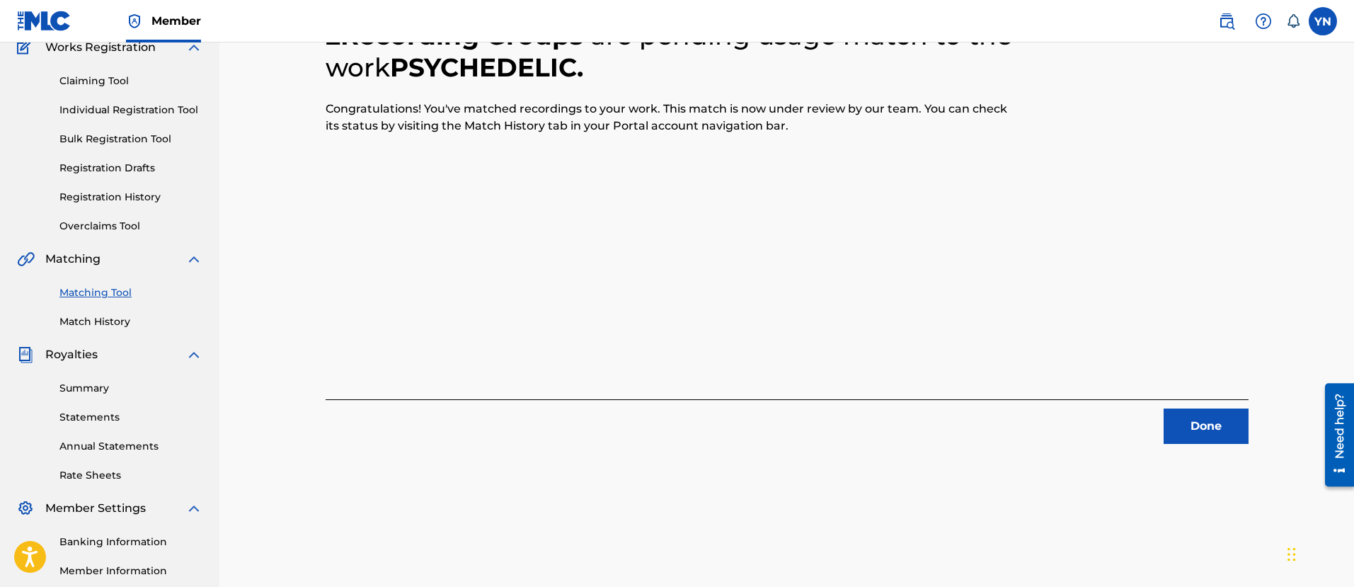
scroll to position [114, 0]
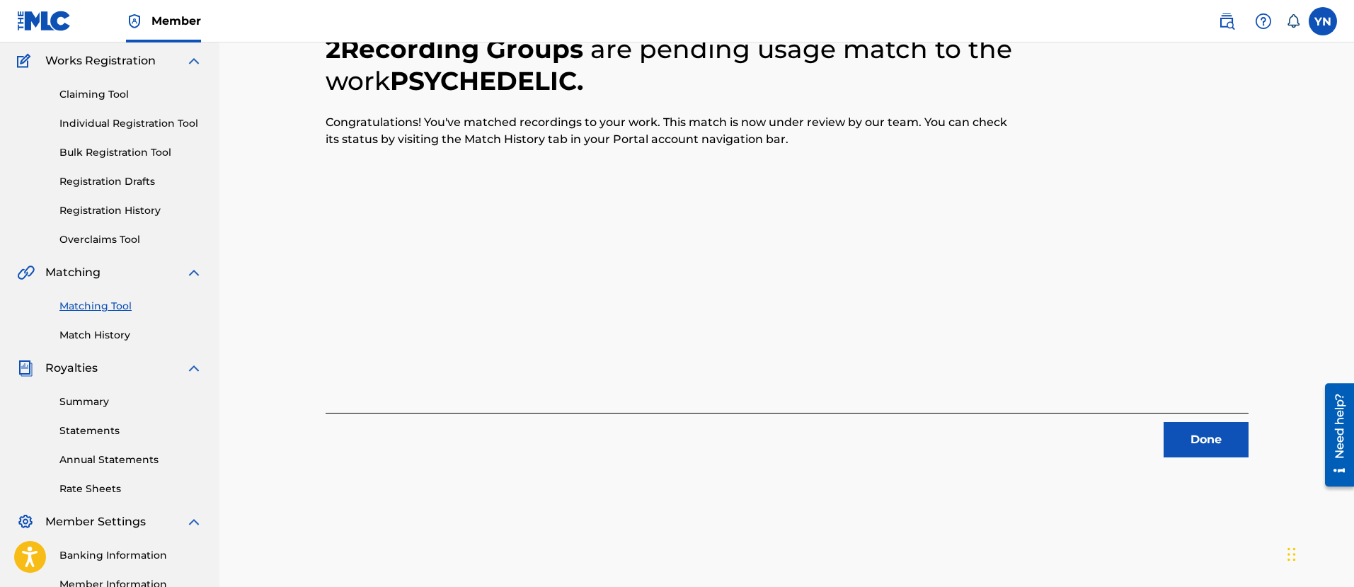
click at [1184, 425] on button "Done" at bounding box center [1206, 439] width 85 height 35
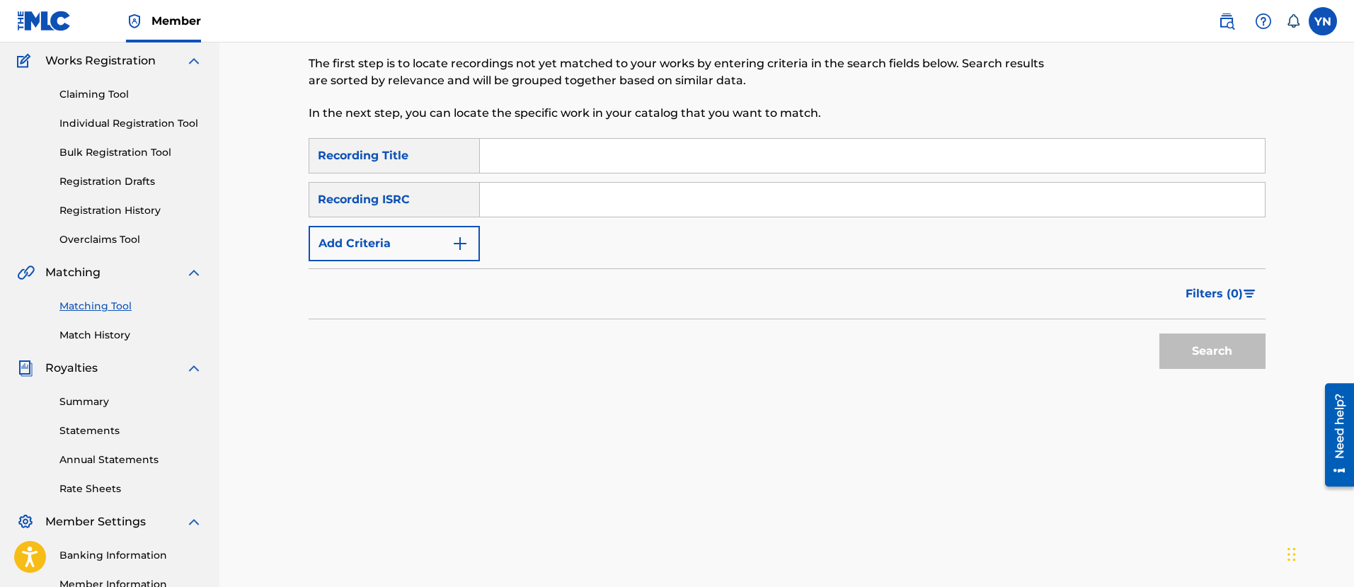
scroll to position [0, 0]
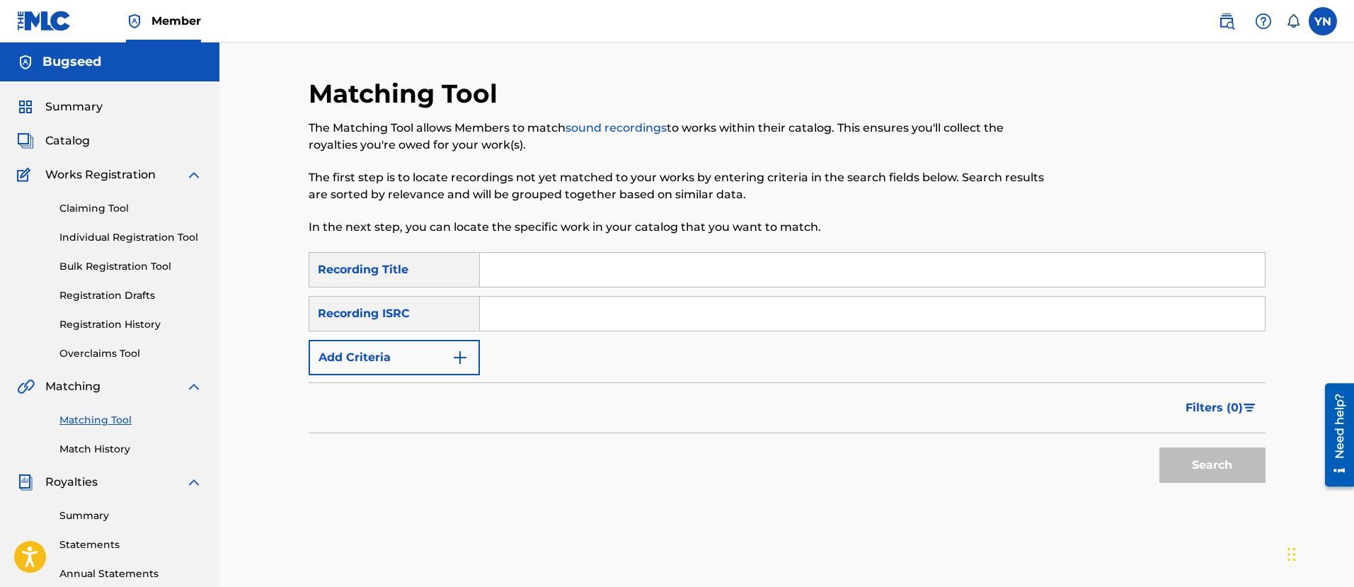
click at [532, 318] on input "Search Form" at bounding box center [872, 314] width 785 height 34
paste input "FR9W11215894"
type input "FR9W11215894"
click at [650, 260] on input "Search Form" at bounding box center [872, 270] width 785 height 34
paste input "[PERSON_NAME] 3"
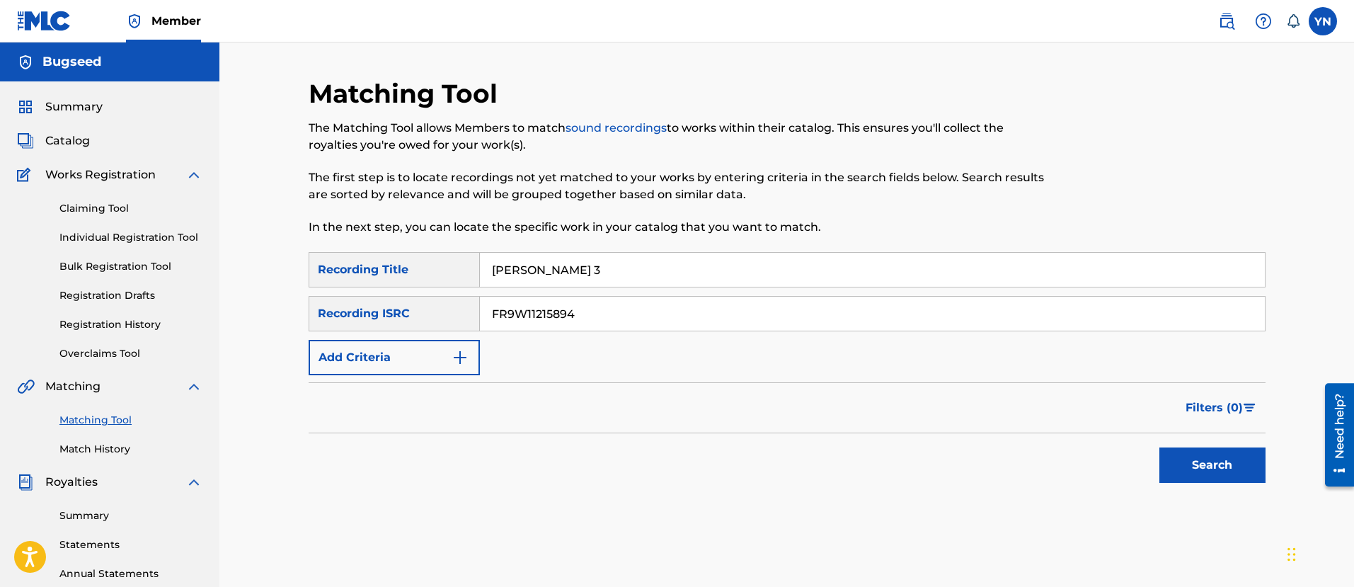
type input "[PERSON_NAME] 3"
click at [1179, 448] on button "Search" at bounding box center [1212, 464] width 106 height 35
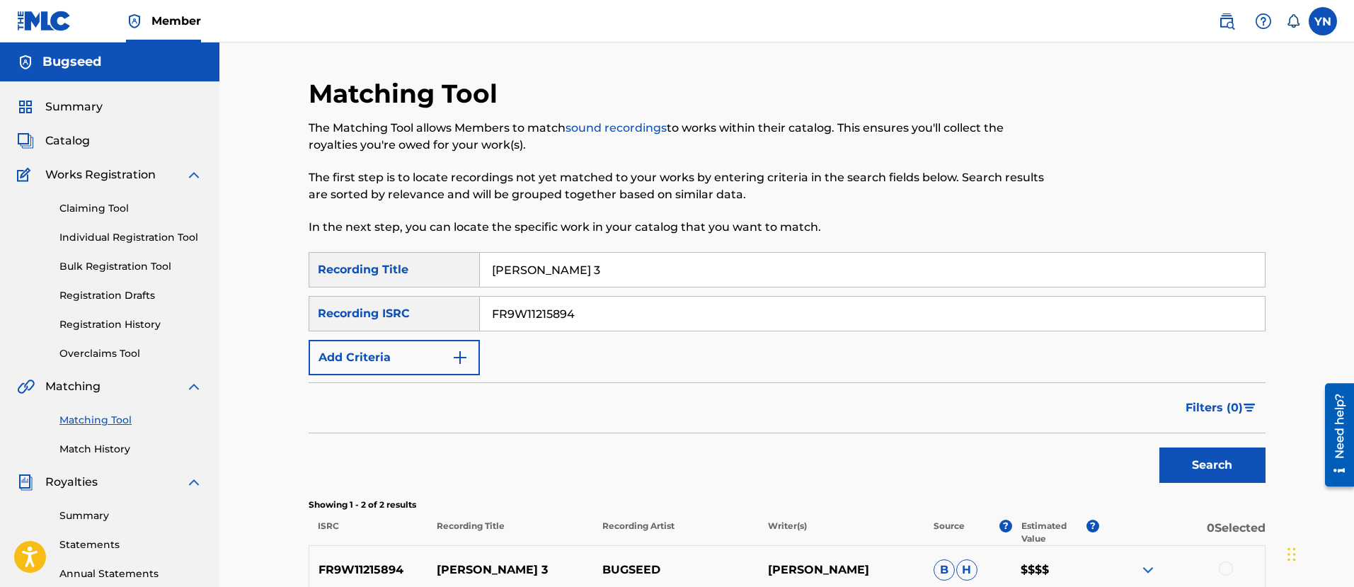
scroll to position [177, 0]
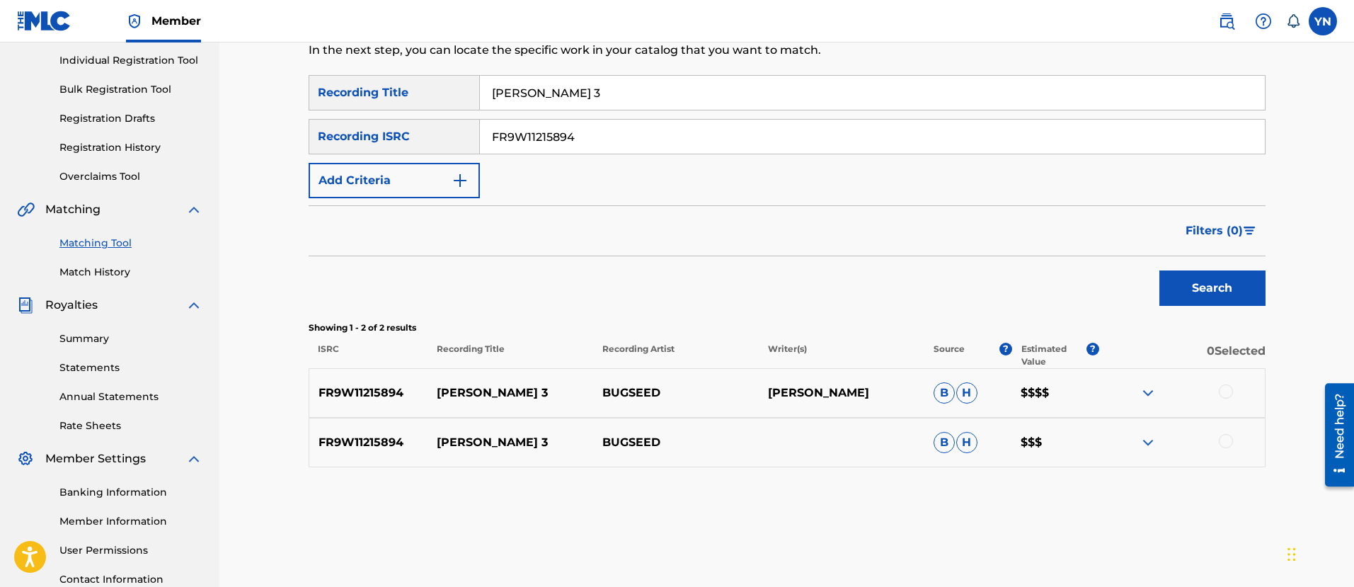
click at [1227, 387] on div at bounding box center [1226, 391] width 14 height 14
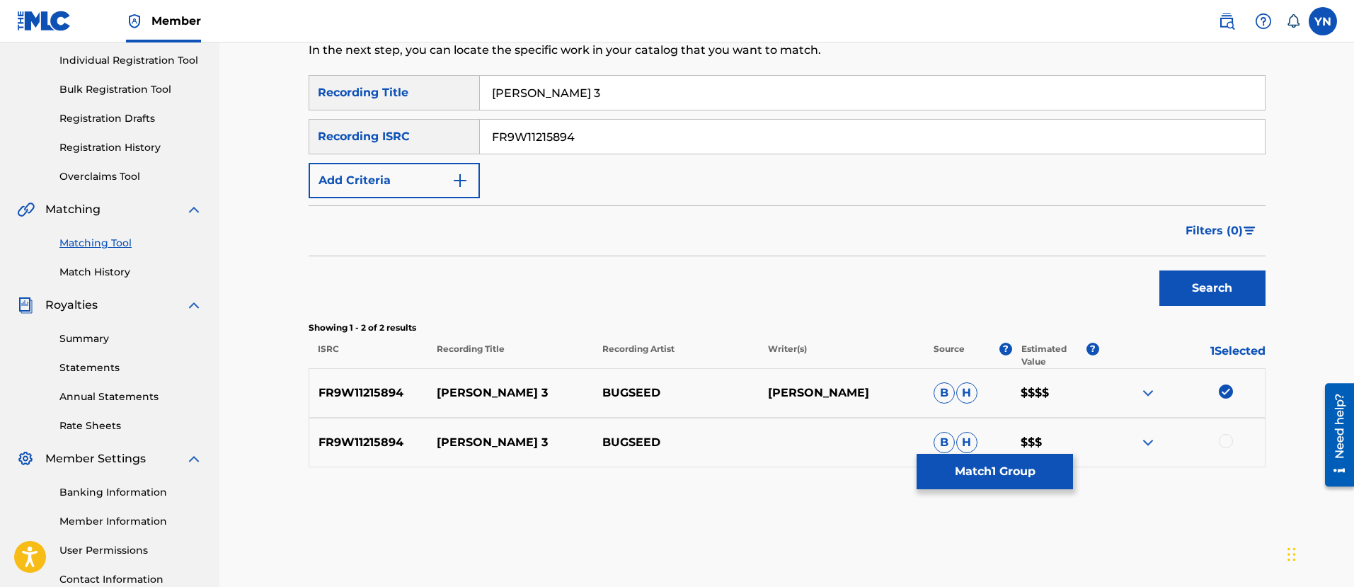
click at [1222, 447] on div at bounding box center [1182, 442] width 166 height 17
click at [1226, 439] on div at bounding box center [1226, 441] width 14 height 14
click at [1011, 467] on button "Match 2 Groups" at bounding box center [995, 471] width 156 height 35
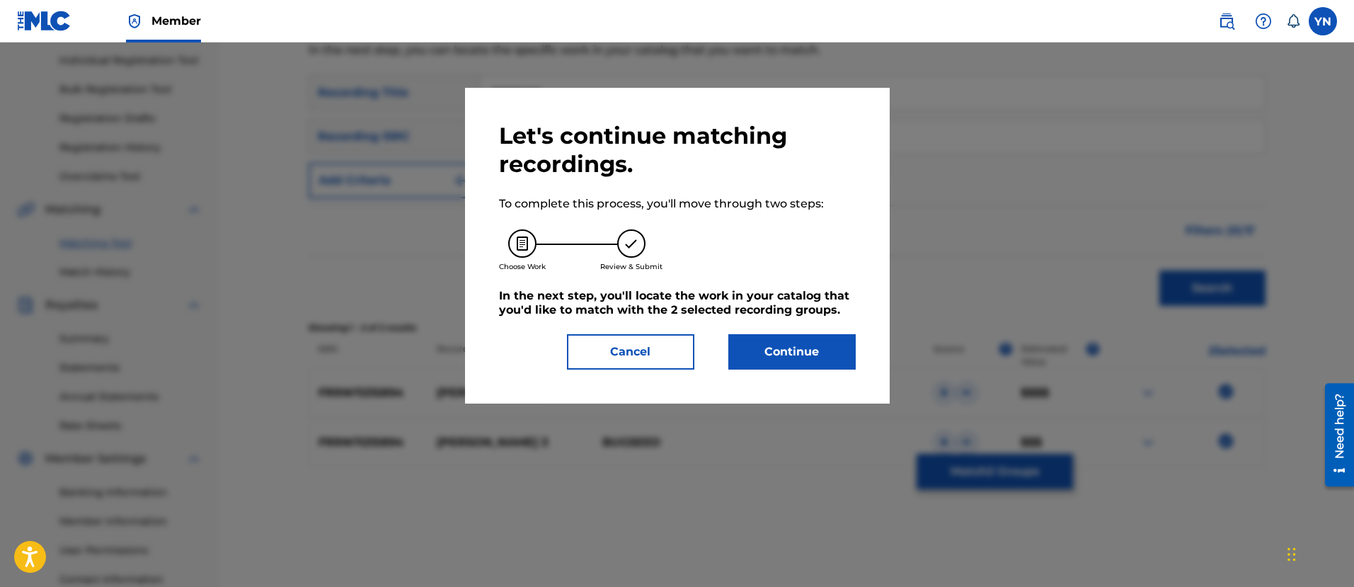
click at [805, 345] on button "Continue" at bounding box center [791, 351] width 127 height 35
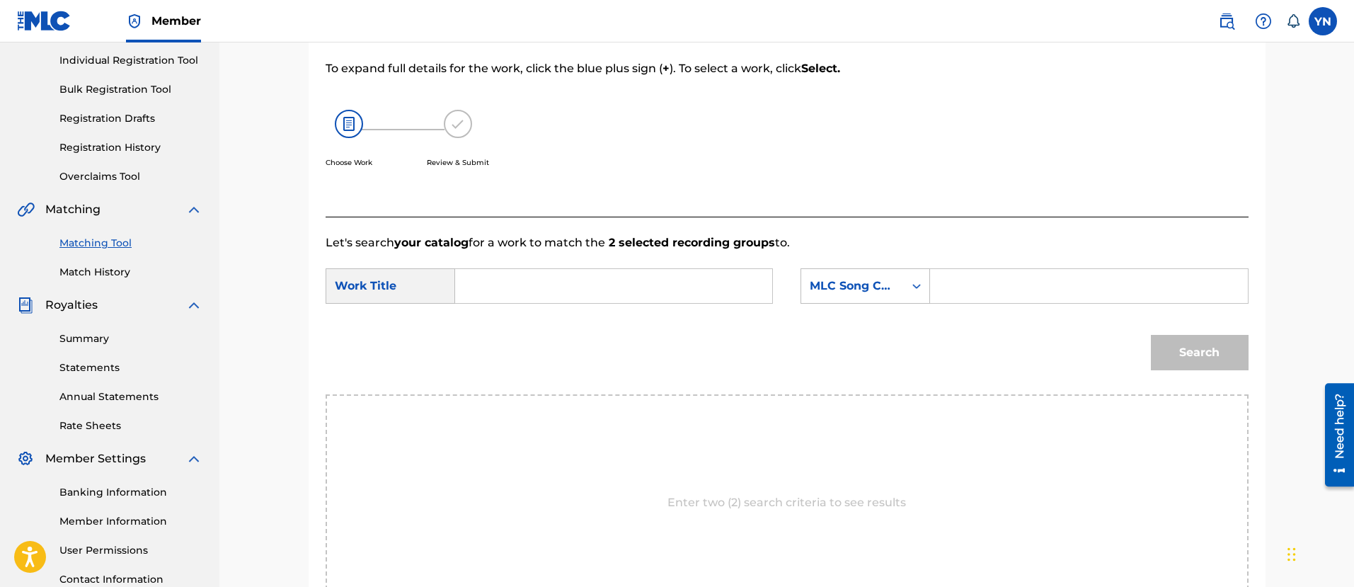
click at [716, 269] on input "Search Form" at bounding box center [613, 286] width 293 height 34
paste input "[PERSON_NAME] 3"
type input "[PERSON_NAME] 3"
click at [844, 287] on div "MLC Song Code" at bounding box center [853, 285] width 86 height 17
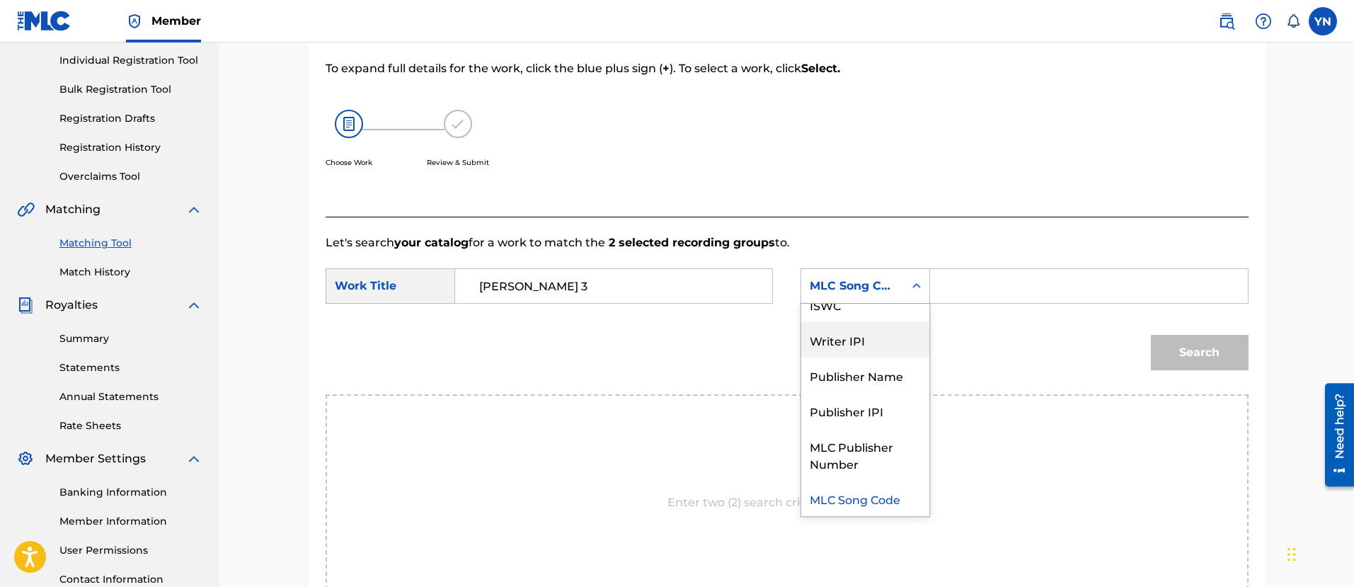
scroll to position [0, 0]
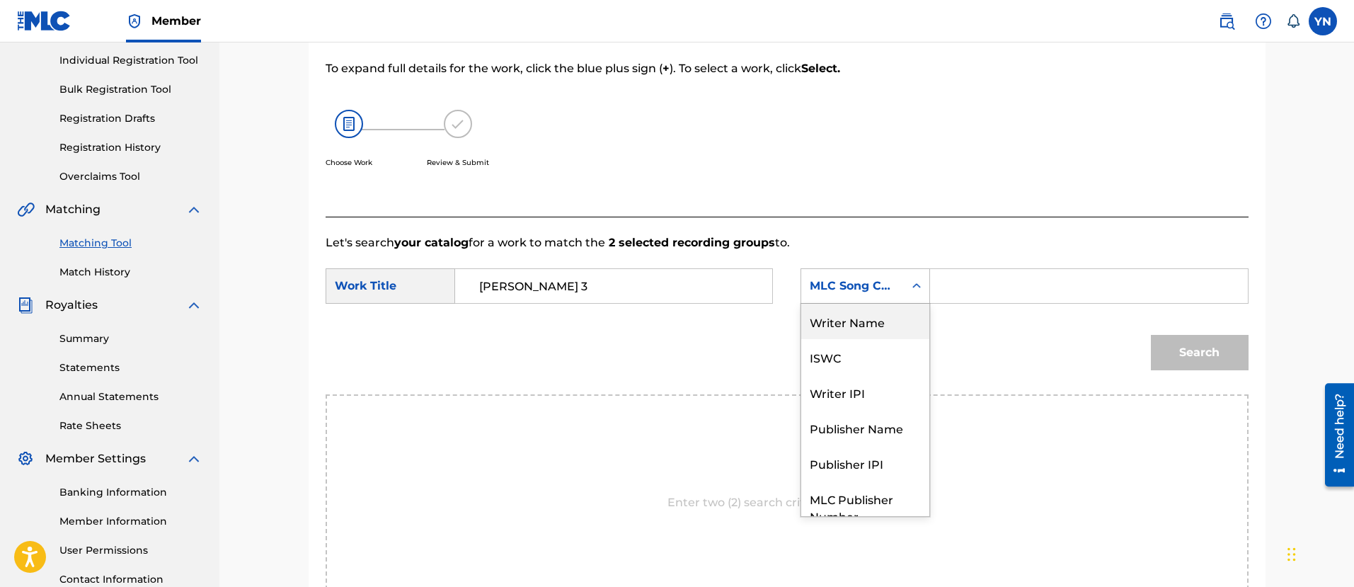
click at [888, 323] on div "Writer Name" at bounding box center [865, 321] width 128 height 35
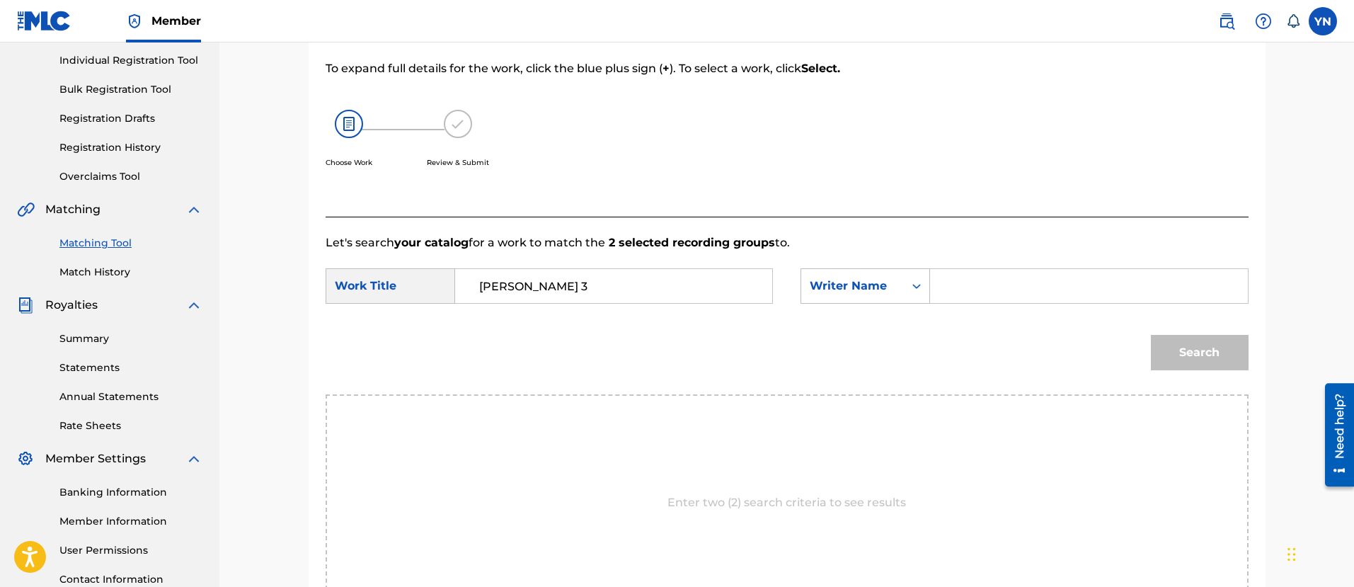
click at [976, 285] on input "Search Form" at bounding box center [1088, 286] width 293 height 34
type input "[PERSON_NAME]"
click at [1164, 352] on button "Search" at bounding box center [1200, 352] width 98 height 35
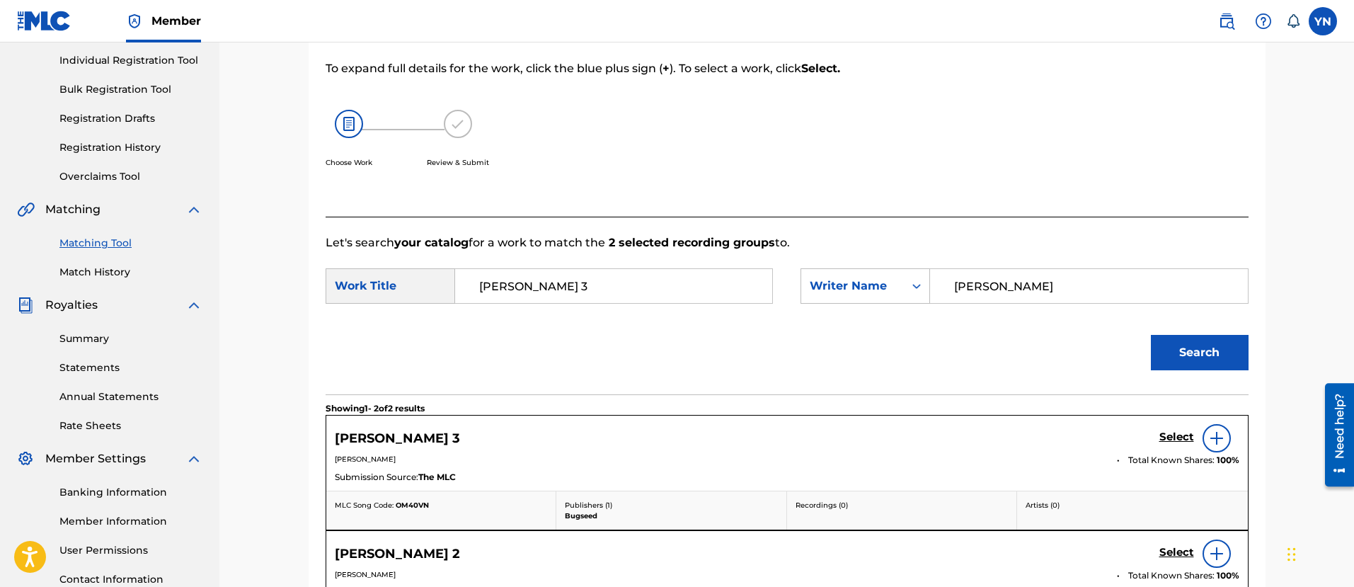
scroll to position [354, 0]
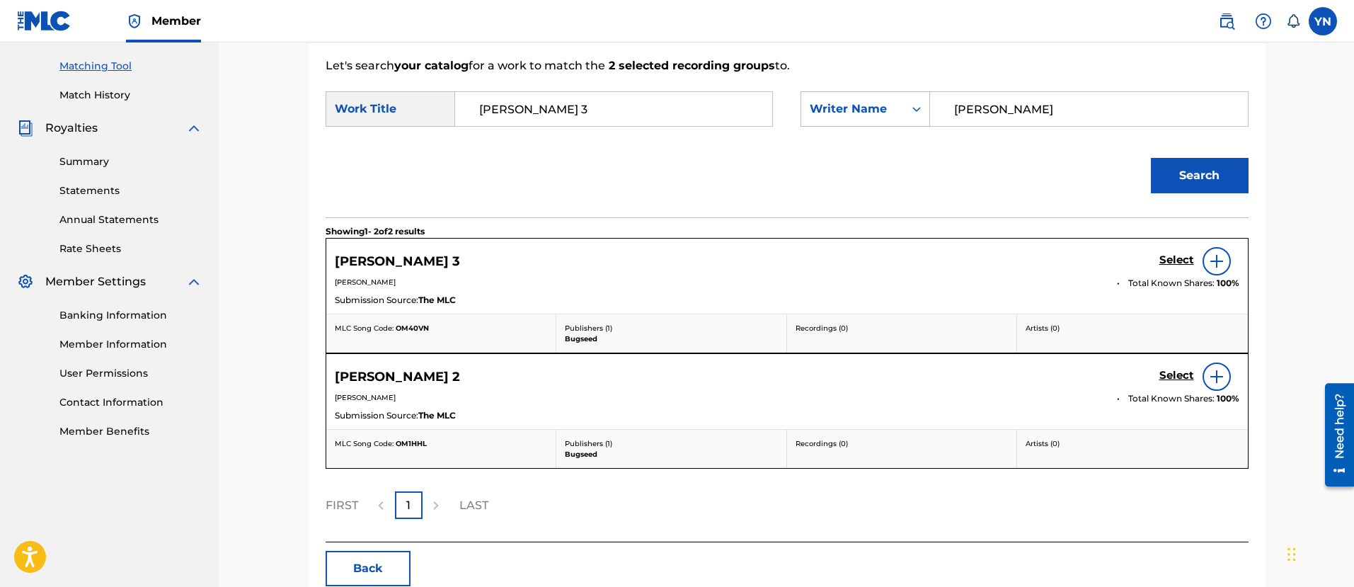
click at [1173, 260] on h5 "Select" at bounding box center [1176, 259] width 35 height 13
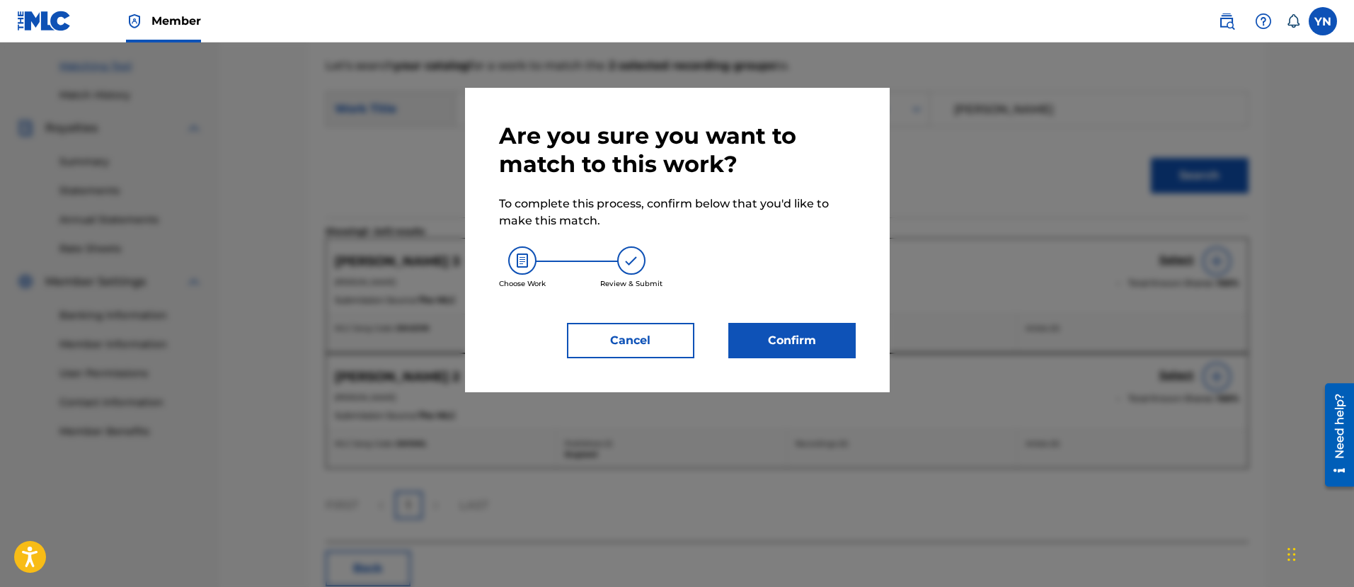
click at [847, 340] on button "Confirm" at bounding box center [791, 340] width 127 height 35
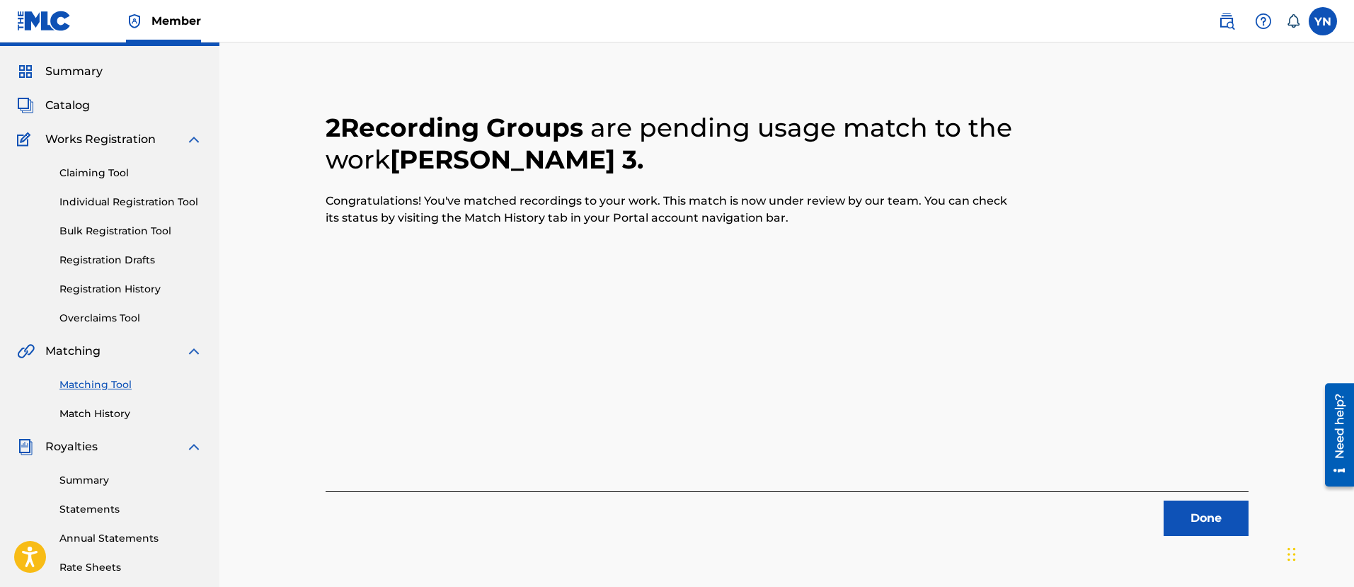
scroll to position [0, 0]
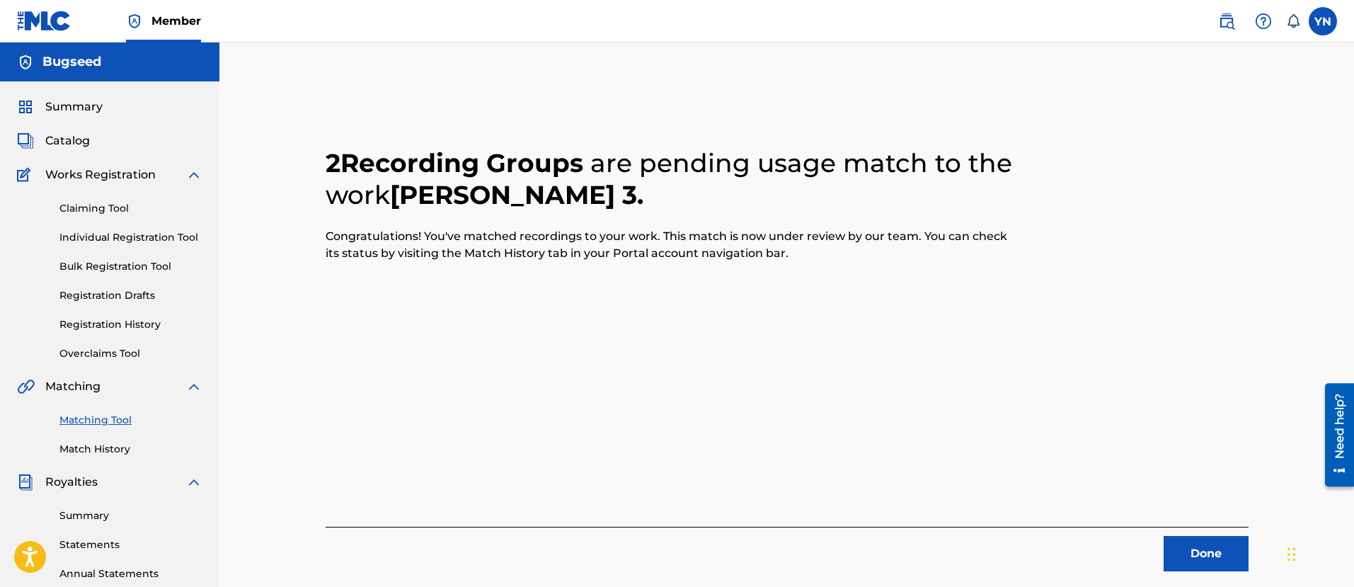
click at [1181, 546] on button "Done" at bounding box center [1206, 553] width 85 height 35
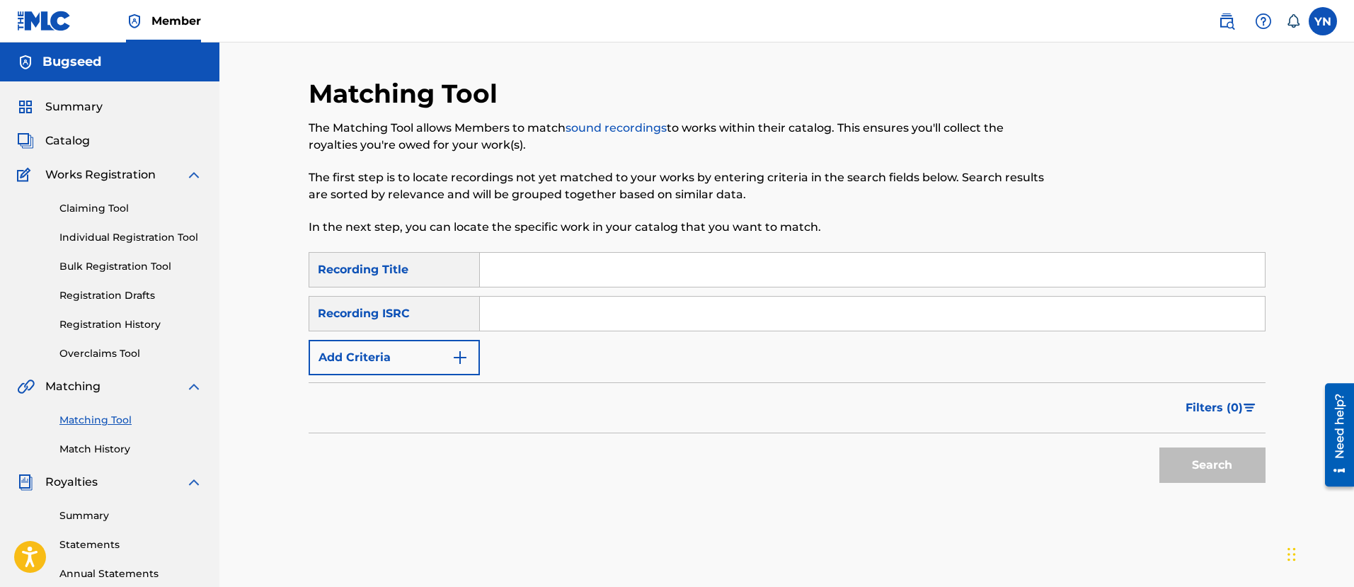
click at [678, 314] on input "Search Form" at bounding box center [872, 314] width 785 height 34
paste input "FR9W11215895"
type input "FR9W11215895"
drag, startPoint x: 663, startPoint y: 259, endPoint x: 719, endPoint y: 275, distance: 58.9
click at [663, 259] on input "Search Form" at bounding box center [872, 270] width 785 height 34
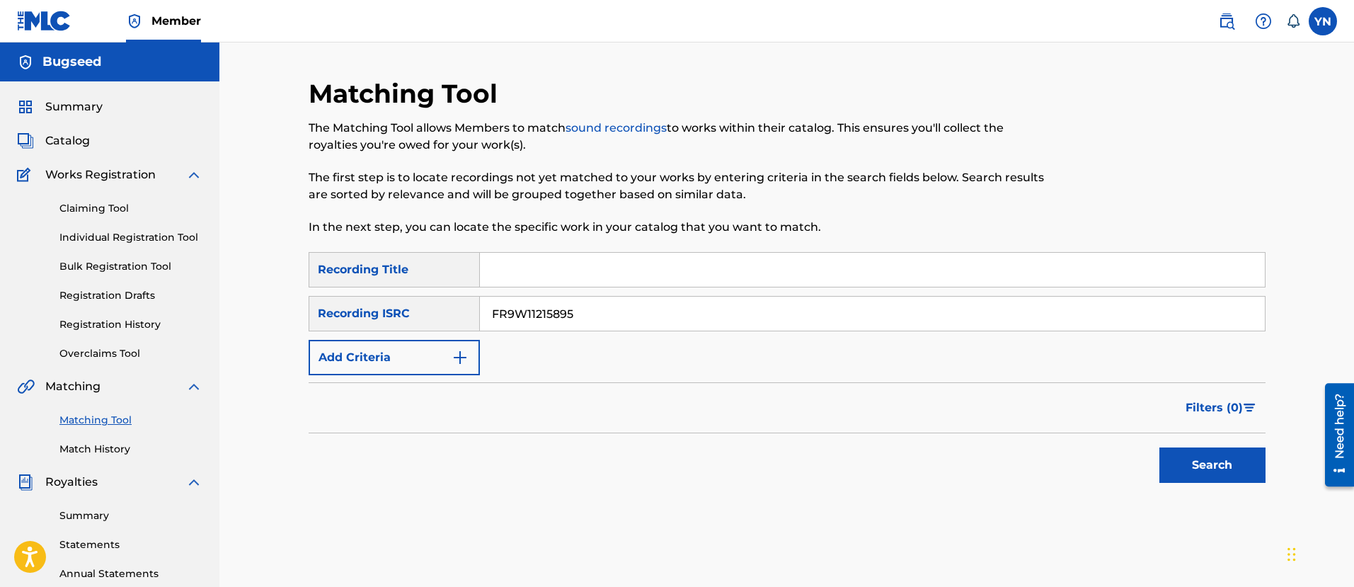
paste input "Sukeban"
type input "Sukeban"
click at [1236, 452] on button "Search" at bounding box center [1212, 464] width 106 height 35
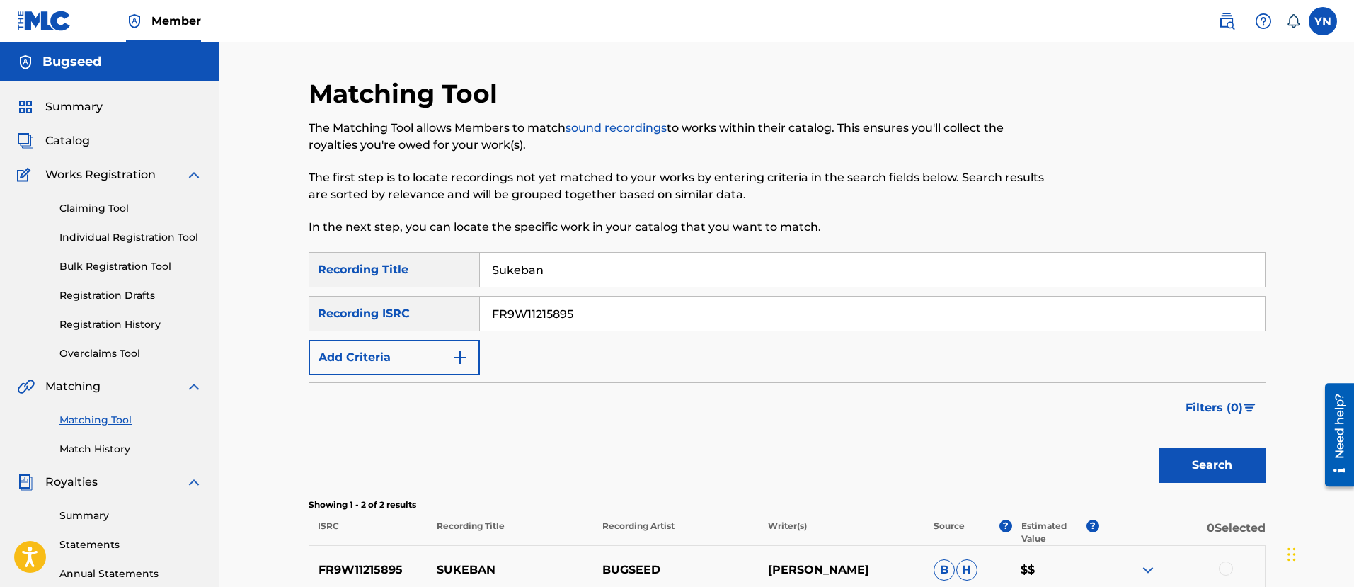
scroll to position [177, 0]
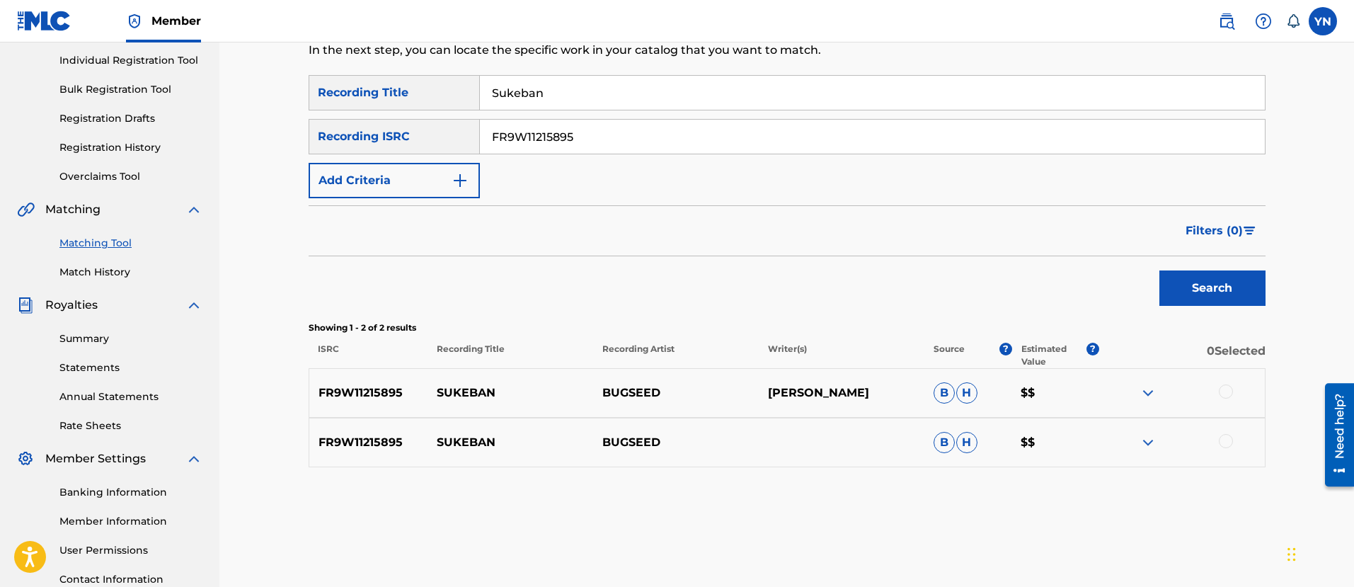
click at [1226, 383] on div "FR9W11215895 SUKEBAN BUGSEED [PERSON_NAME] $$" at bounding box center [787, 393] width 957 height 50
click at [1222, 399] on div at bounding box center [1182, 392] width 166 height 17
click at [1223, 391] on div at bounding box center [1226, 391] width 14 height 14
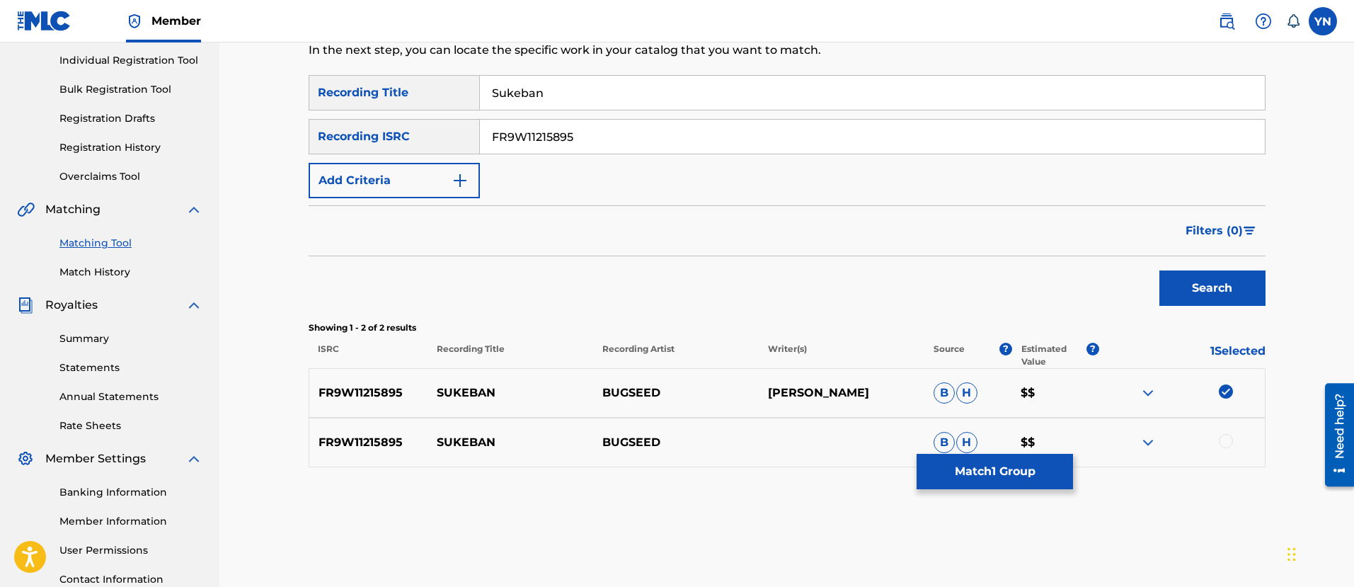
click at [1223, 444] on div at bounding box center [1226, 441] width 14 height 14
click at [1029, 469] on button "Match 2 Groups" at bounding box center [995, 471] width 156 height 35
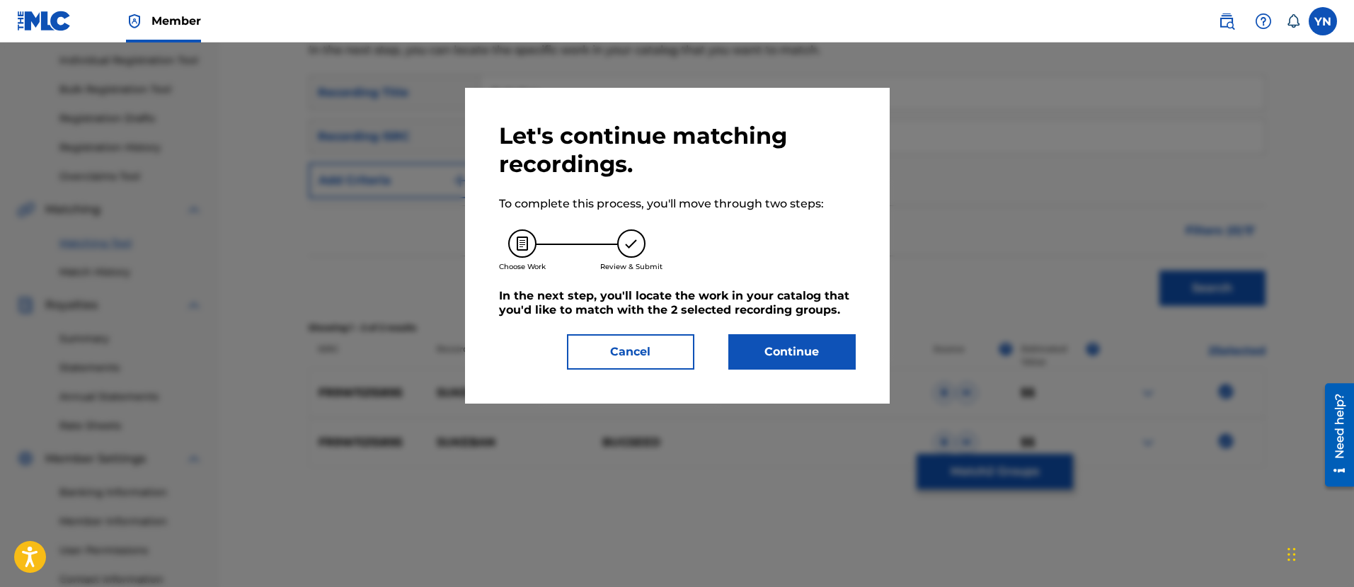
click at [813, 347] on button "Continue" at bounding box center [791, 351] width 127 height 35
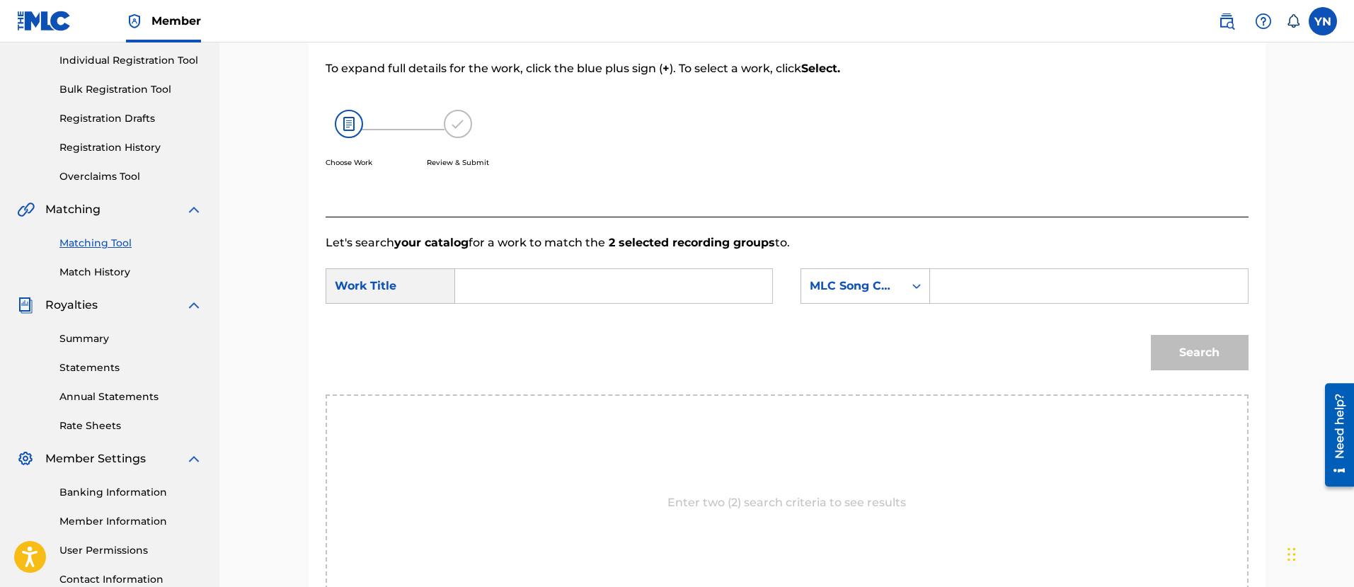
click at [685, 274] on input "Search Form" at bounding box center [613, 286] width 293 height 34
paste input "Sukeban"
type input "Sukeban"
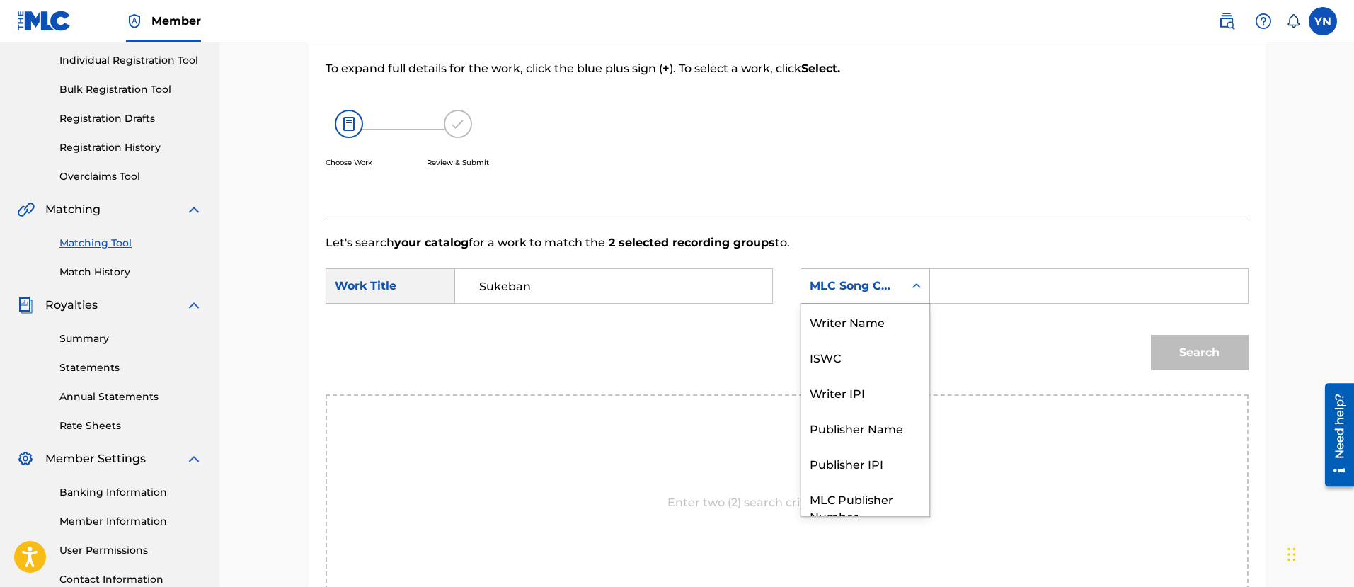
click at [841, 282] on div "MLC Song Code" at bounding box center [853, 285] width 86 height 17
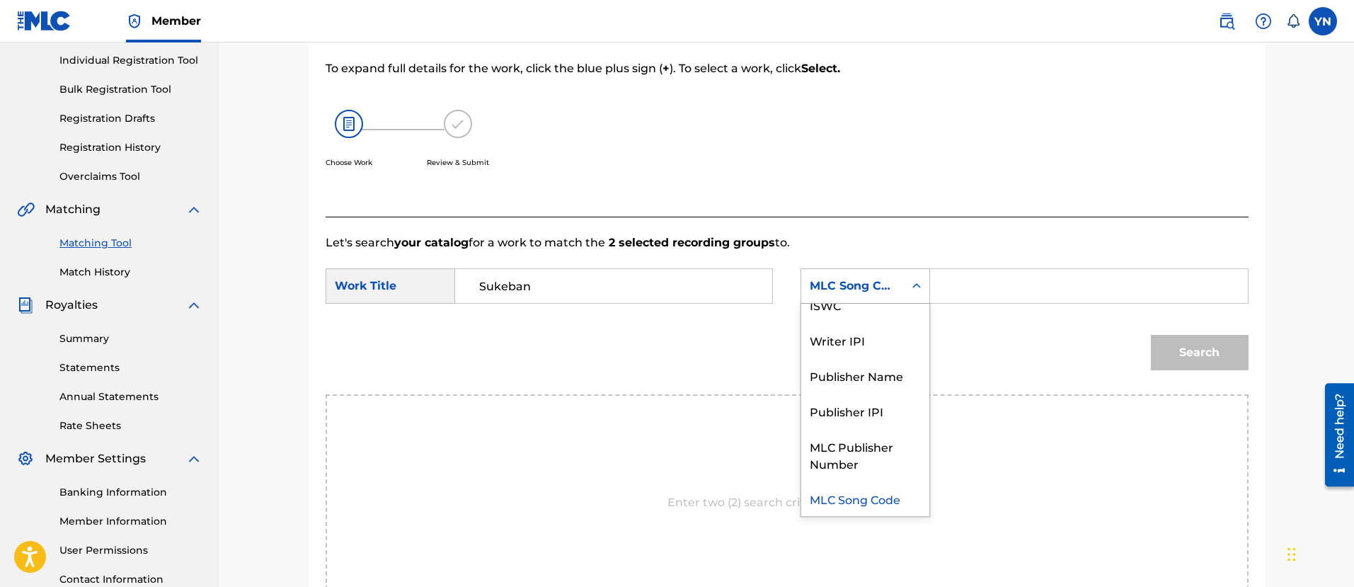
scroll to position [0, 0]
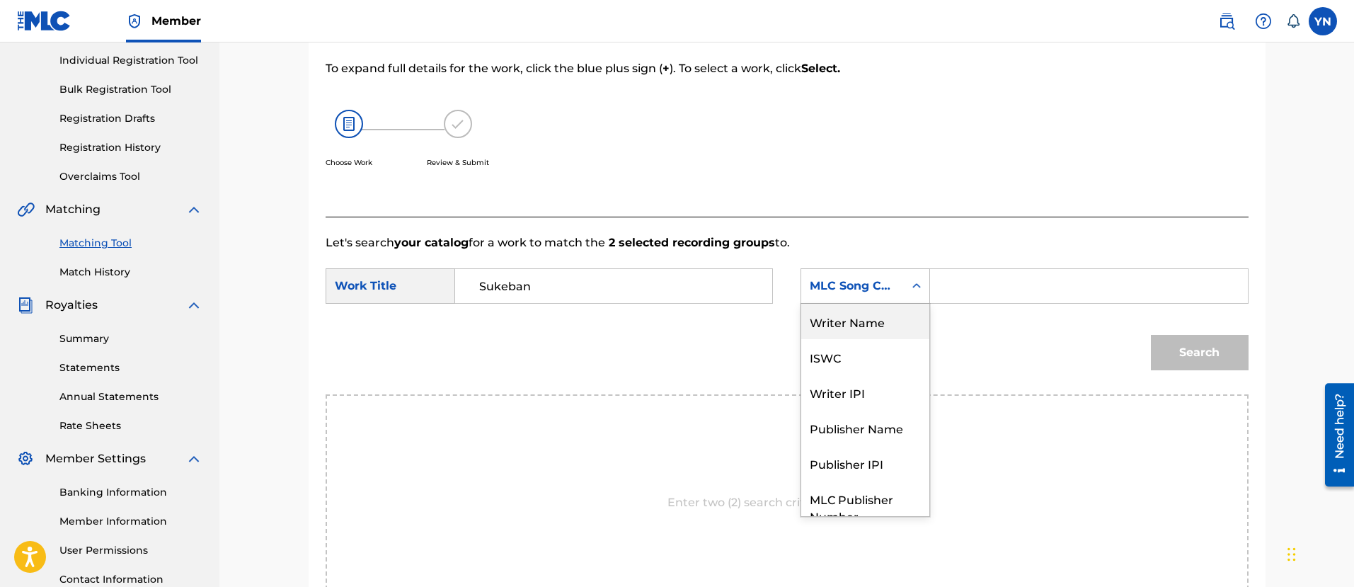
click at [856, 331] on div "Writer Name" at bounding box center [865, 321] width 128 height 35
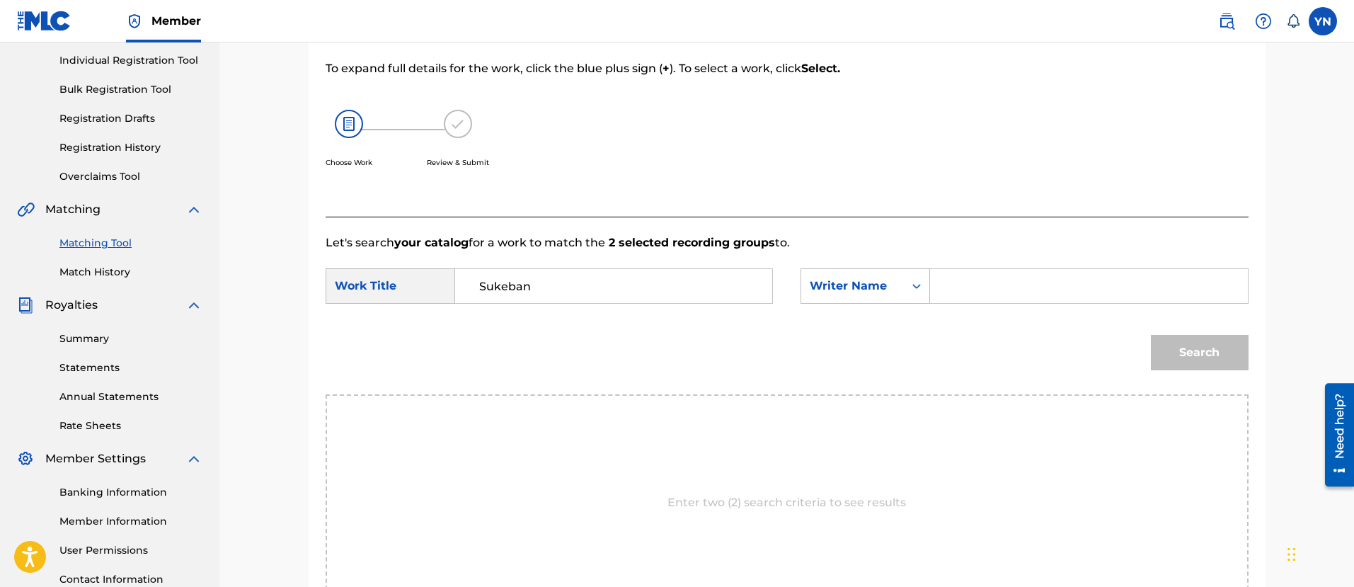
click at [963, 293] on input "Search Form" at bounding box center [1088, 286] width 293 height 34
type input "[PERSON_NAME]"
click at [1164, 342] on button "Search" at bounding box center [1200, 352] width 98 height 35
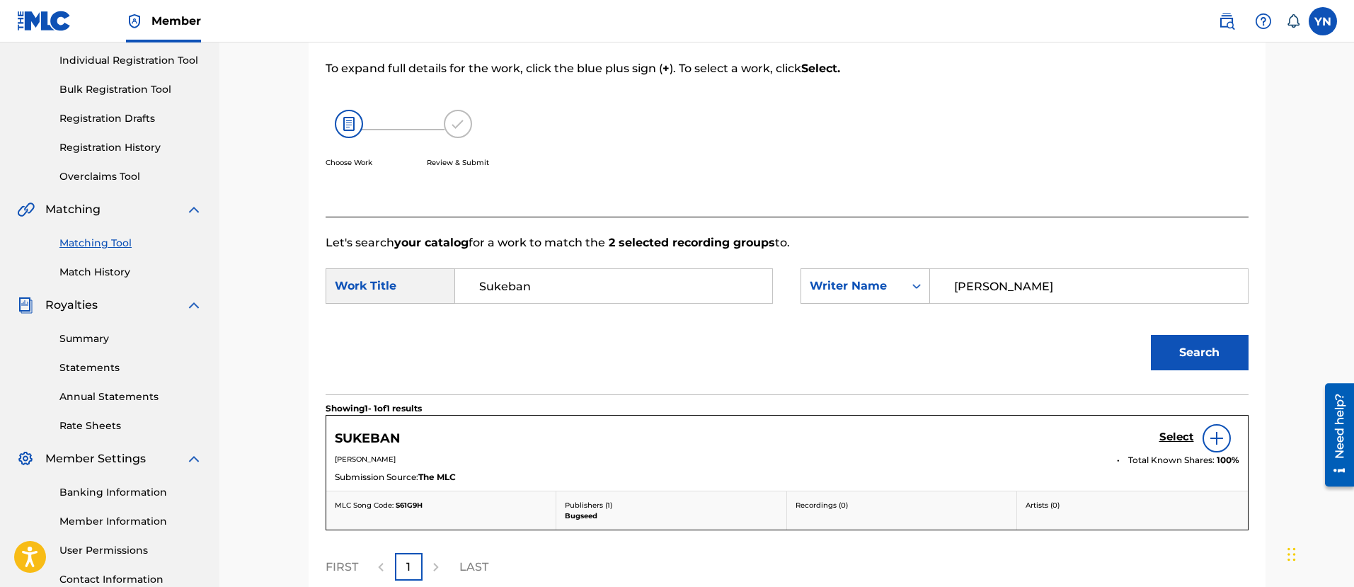
scroll to position [314, 0]
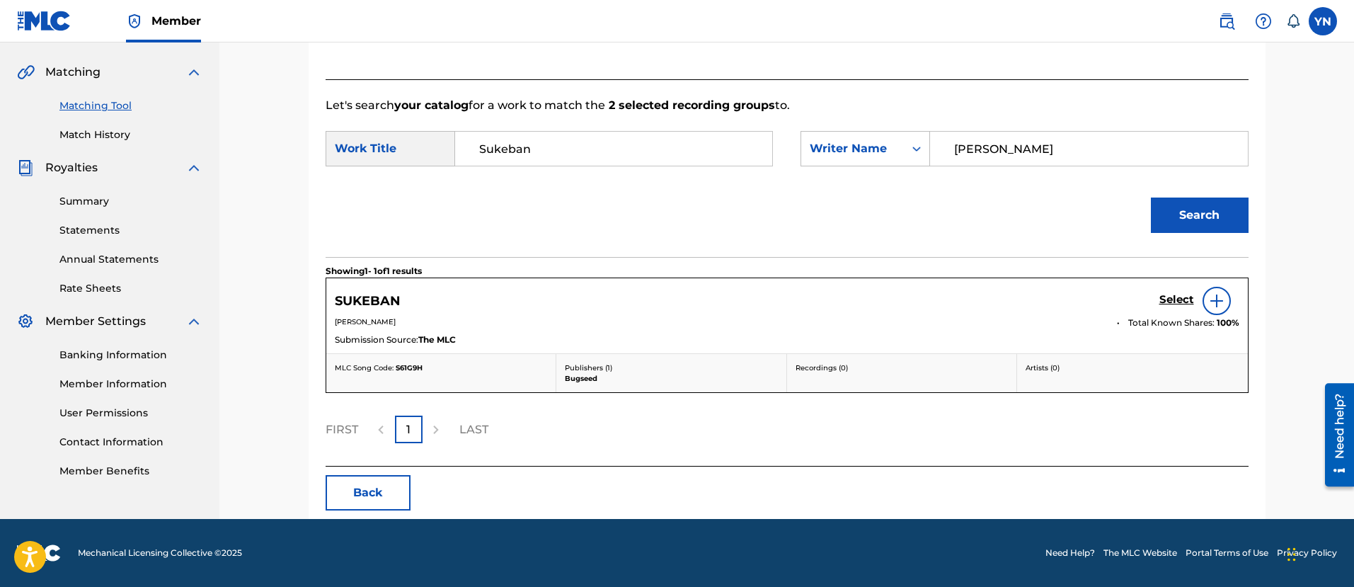
click at [1180, 304] on h5 "Select" at bounding box center [1176, 299] width 35 height 13
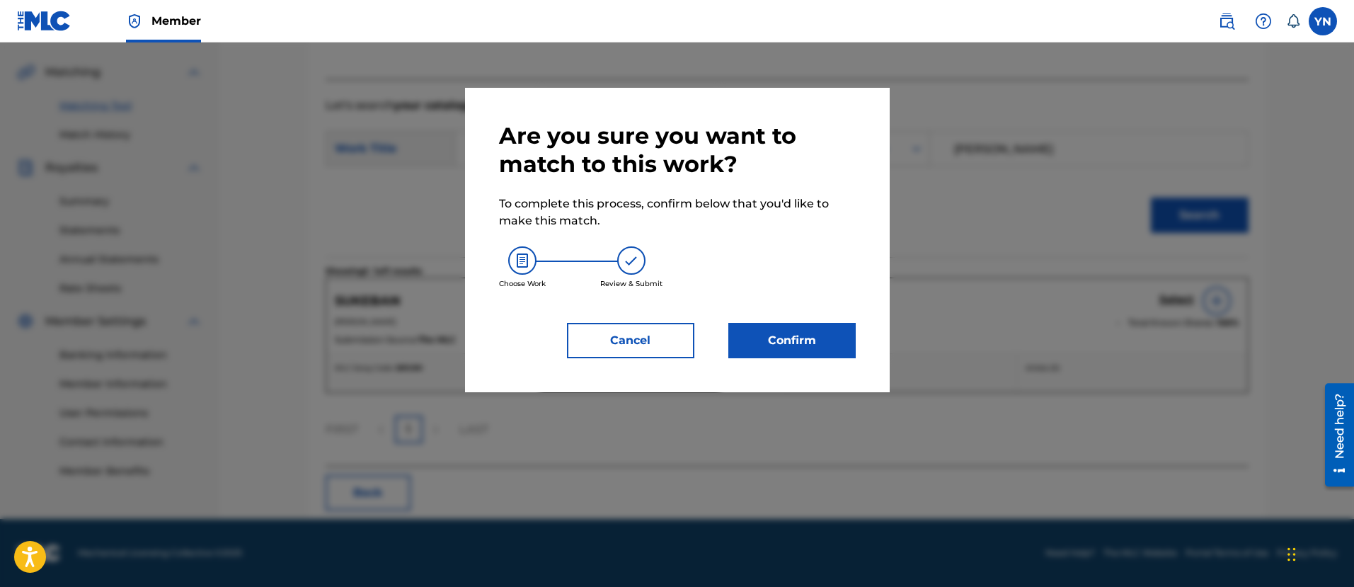
click at [772, 352] on button "Confirm" at bounding box center [791, 340] width 127 height 35
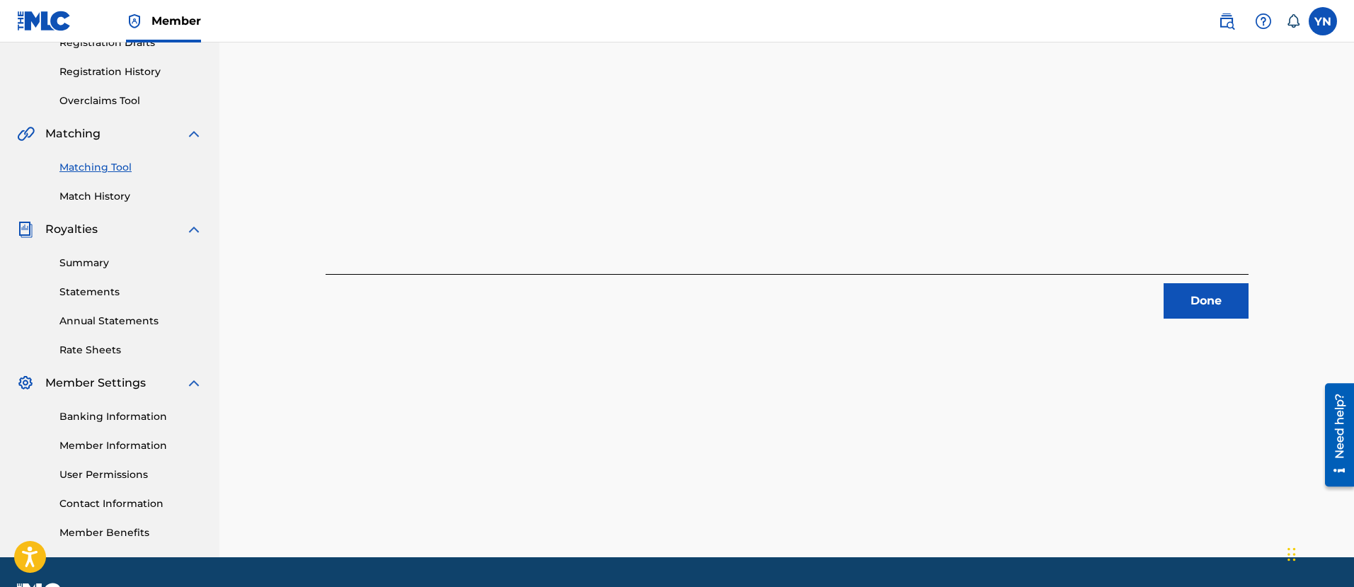
scroll to position [114, 0]
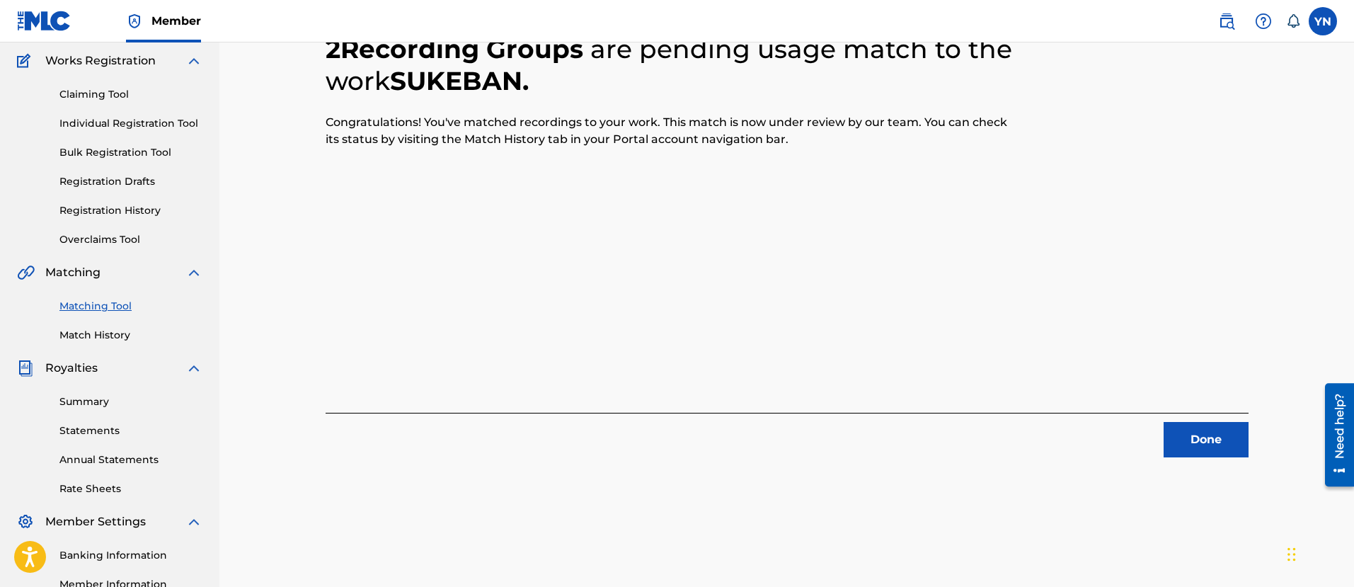
click at [1218, 441] on button "Done" at bounding box center [1206, 439] width 85 height 35
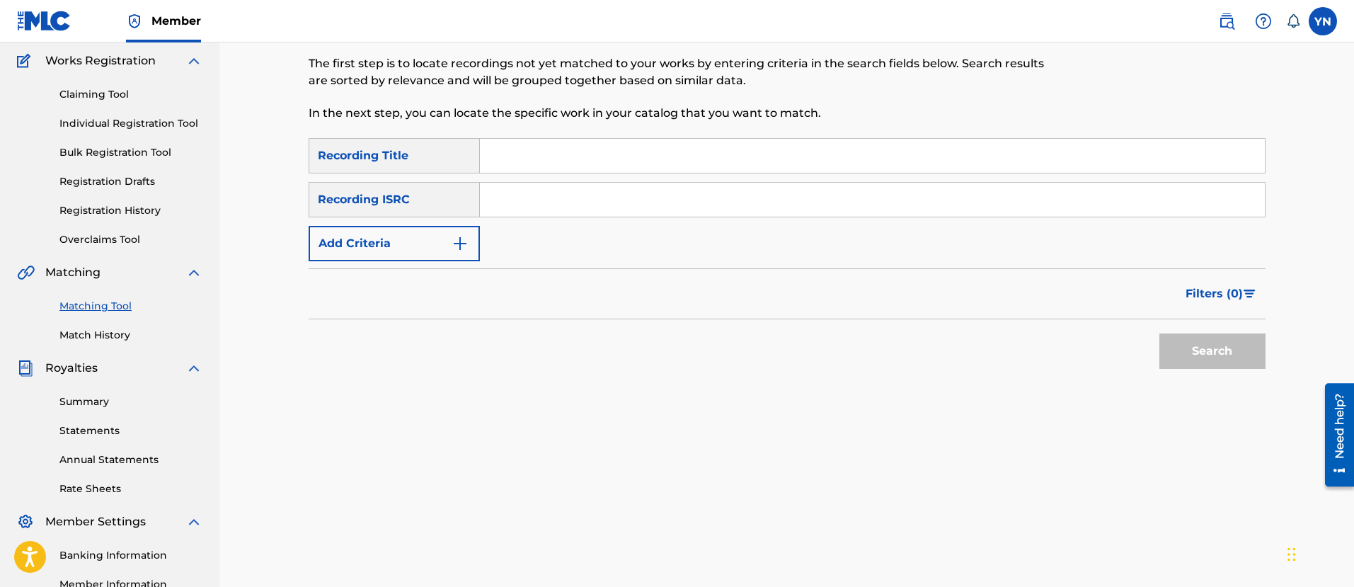
drag, startPoint x: 535, startPoint y: 205, endPoint x: 532, endPoint y: 245, distance: 40.4
click at [535, 204] on input "Search Form" at bounding box center [872, 200] width 785 height 34
paste input "FR9W11215896"
type input "FR9W11215896"
click at [710, 168] on input "Search Form" at bounding box center [872, 156] width 785 height 34
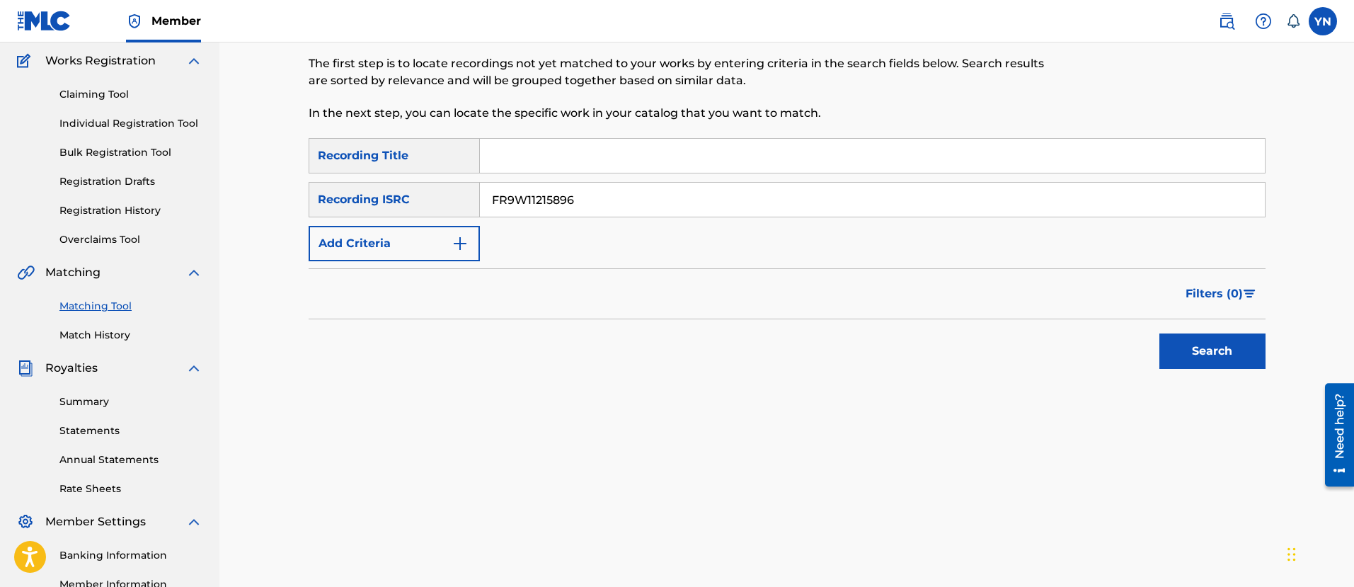
paste input "Flowering"
type input "Flowering"
click at [1204, 366] on button "Search" at bounding box center [1212, 350] width 106 height 35
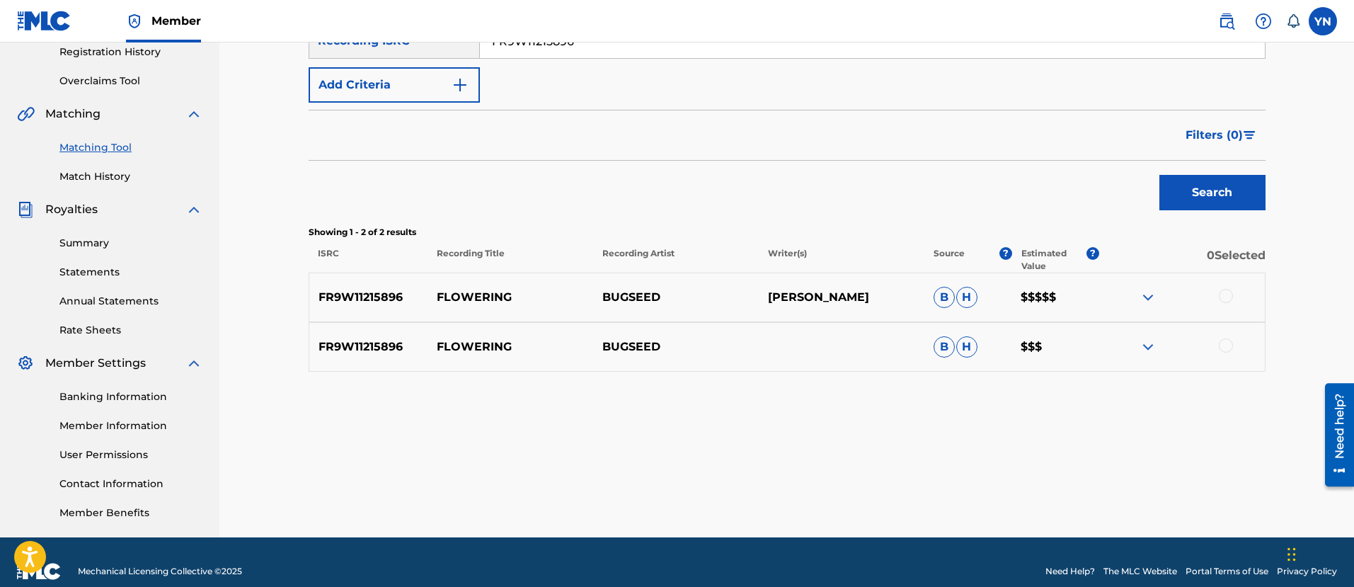
scroll to position [291, 0]
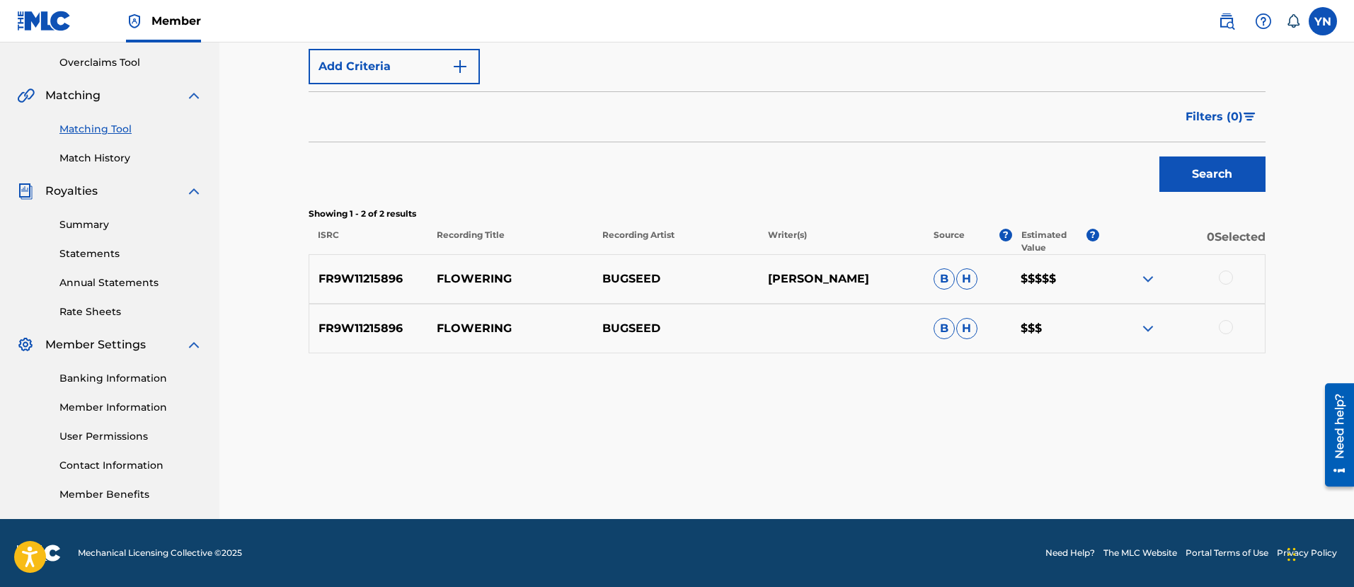
click at [1225, 277] on div at bounding box center [1226, 277] width 14 height 14
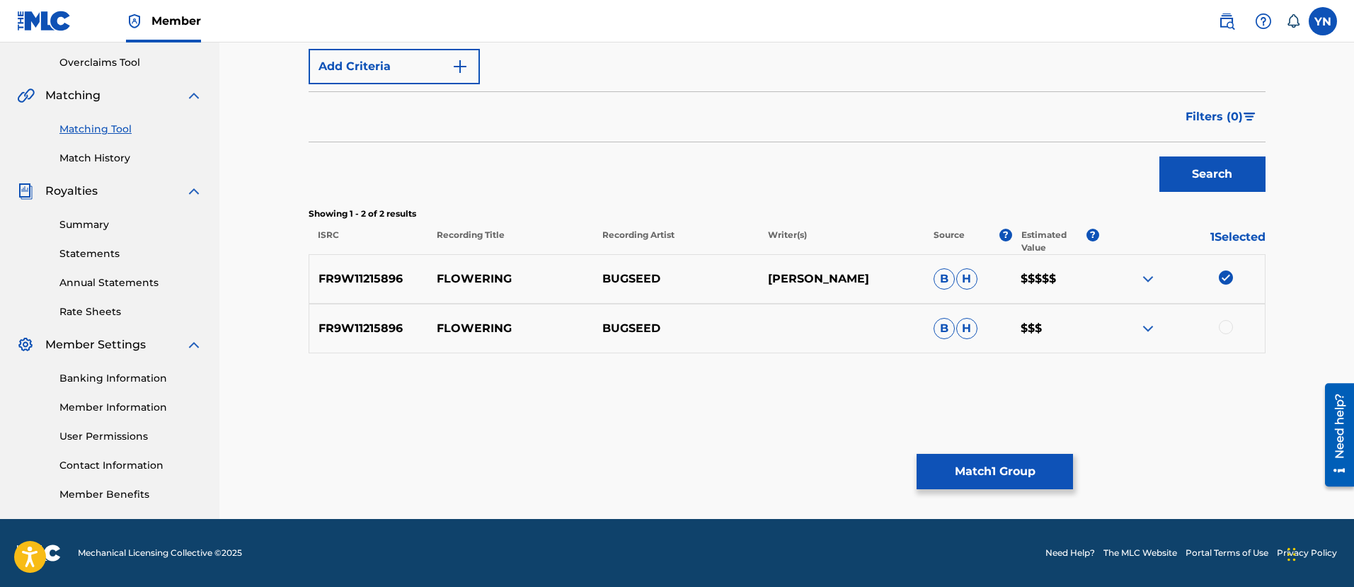
click at [1225, 318] on div "FR9W11215896 FLOWERING BUGSEED B H $$$" at bounding box center [787, 329] width 957 height 50
click at [1225, 322] on div at bounding box center [1226, 327] width 14 height 14
click at [985, 477] on button "Match 2 Groups" at bounding box center [995, 471] width 156 height 35
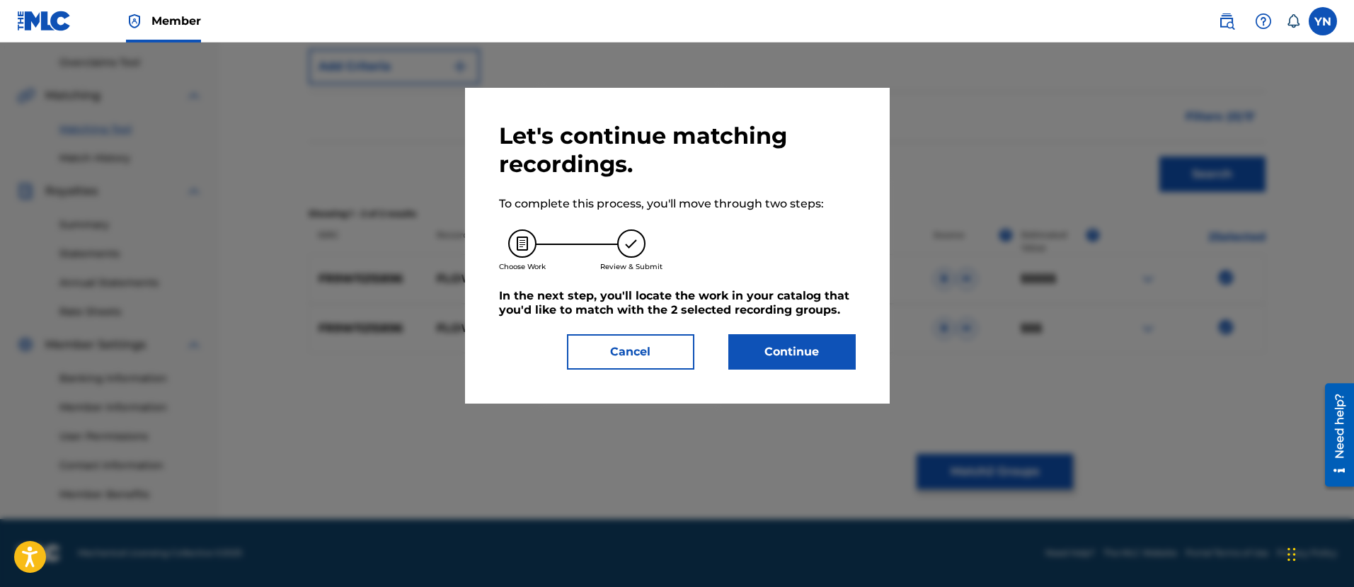
click at [832, 349] on button "Continue" at bounding box center [791, 351] width 127 height 35
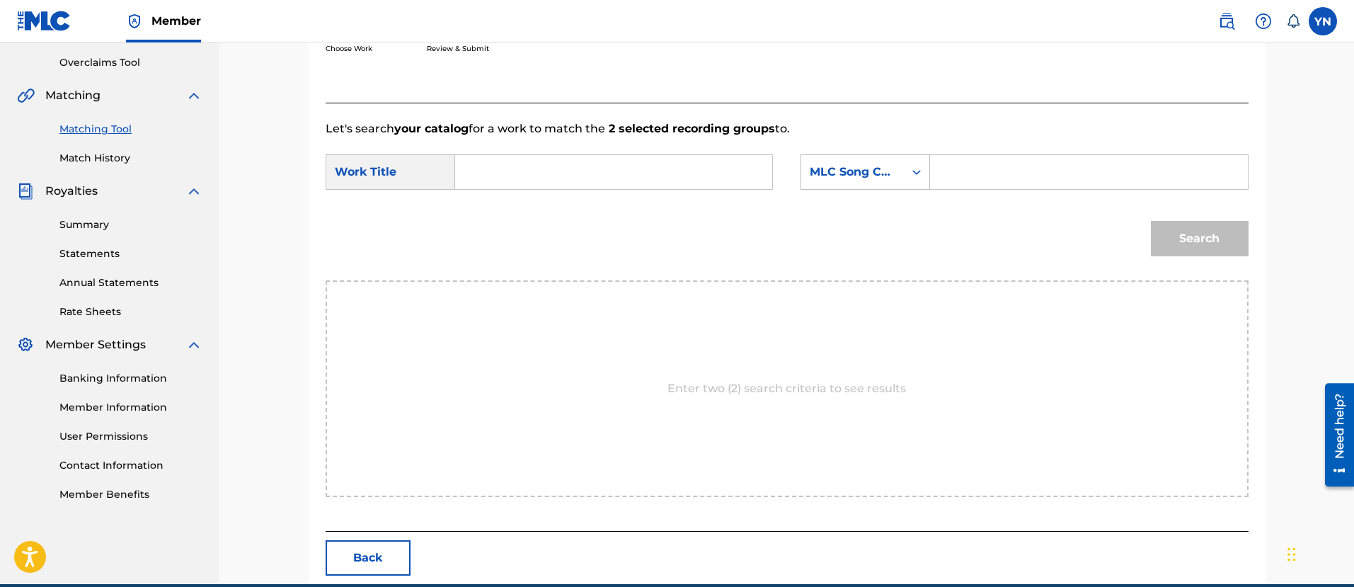
click at [698, 162] on input "Search Form" at bounding box center [613, 172] width 293 height 34
paste input "Flowering"
type input "Flowering"
click at [875, 180] on div "MLC Song Code" at bounding box center [853, 172] width 86 height 17
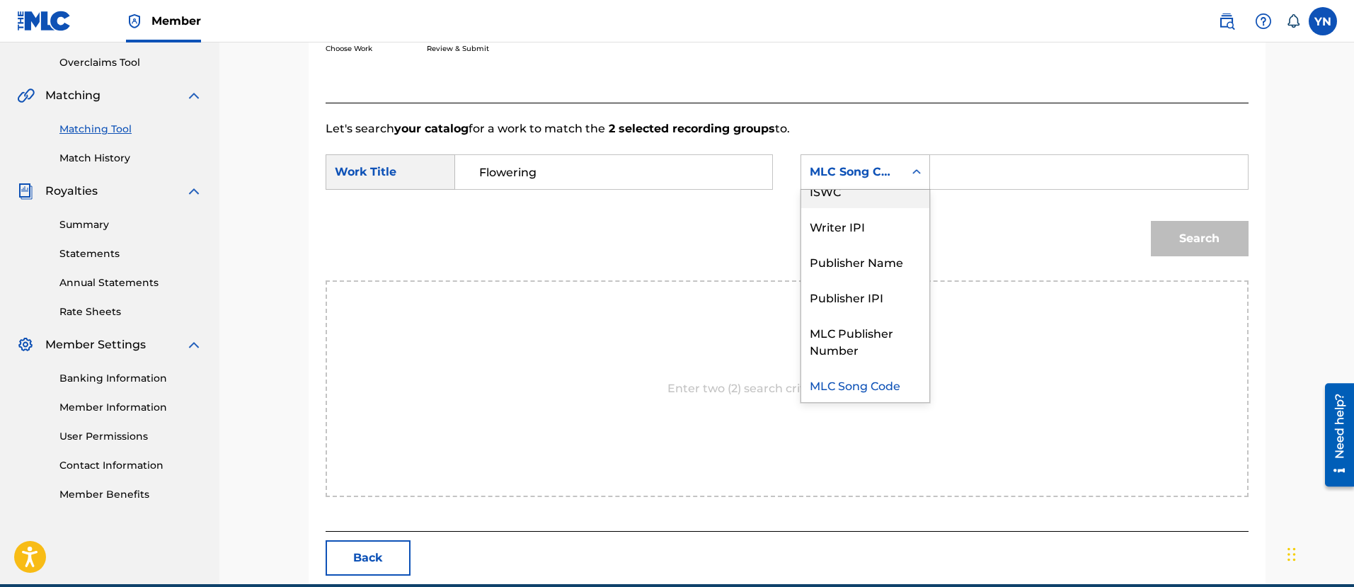
scroll to position [0, 0]
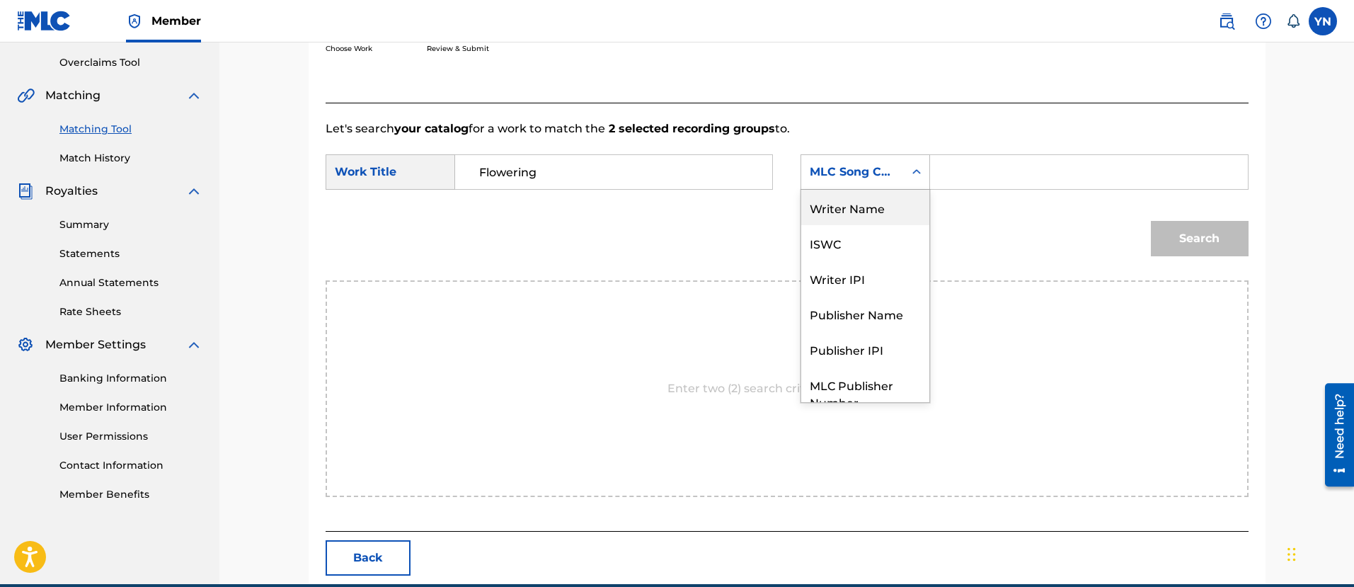
click at [868, 200] on div "Writer Name" at bounding box center [865, 207] width 128 height 35
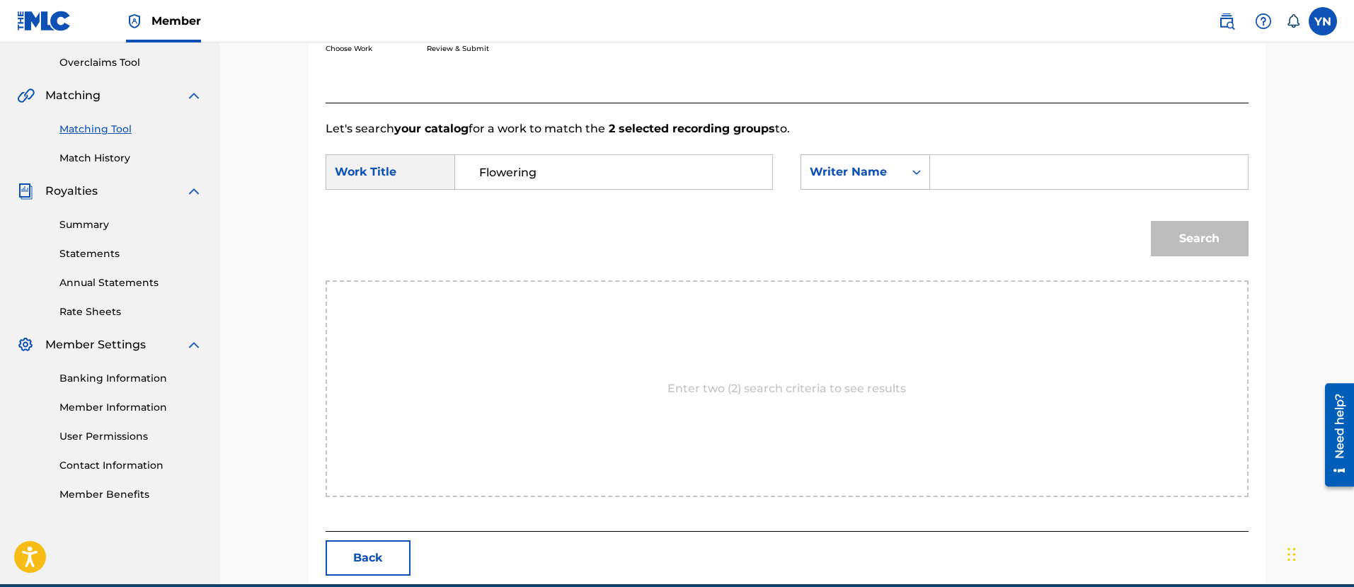
click at [963, 168] on input "Search Form" at bounding box center [1088, 172] width 293 height 34
type input "[PERSON_NAME]"
click at [1174, 225] on button "Search" at bounding box center [1200, 238] width 98 height 35
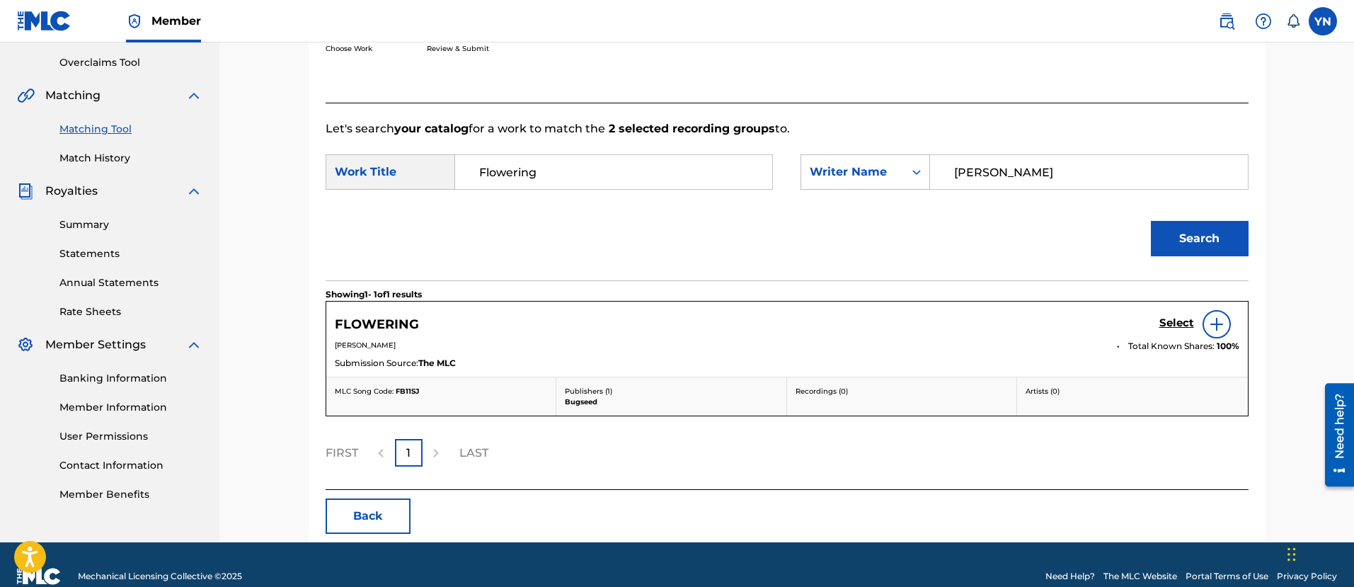
click at [1164, 321] on h5 "Select" at bounding box center [1176, 322] width 35 height 13
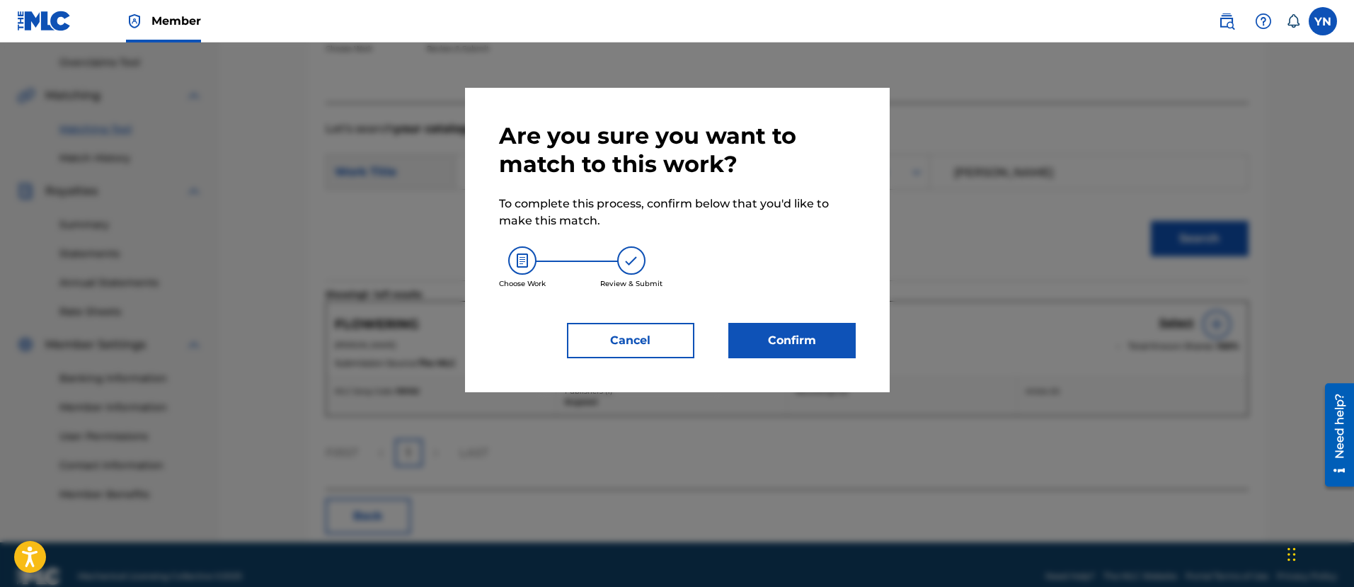
click at [818, 338] on button "Confirm" at bounding box center [791, 340] width 127 height 35
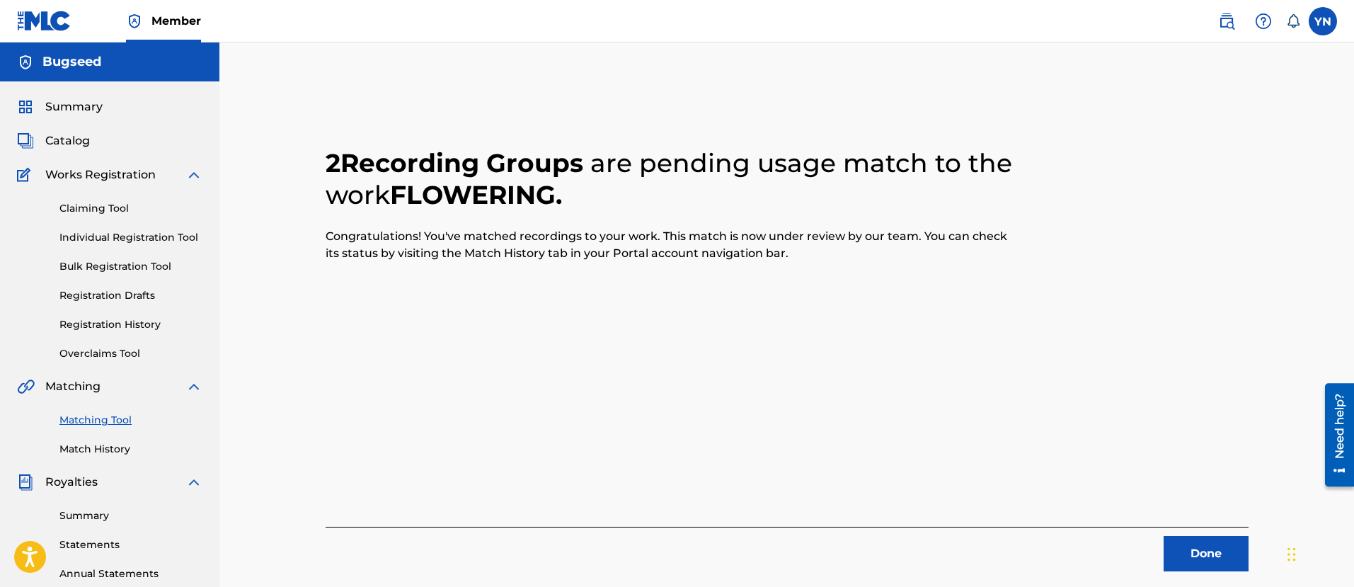
click at [1199, 542] on button "Done" at bounding box center [1206, 553] width 85 height 35
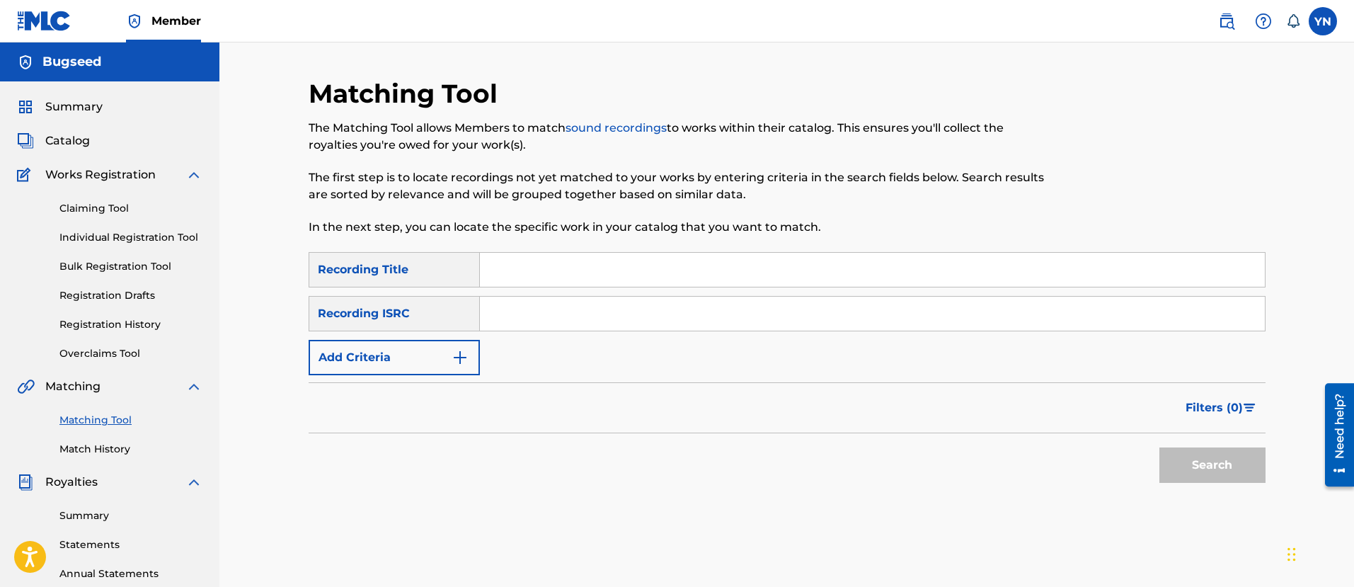
drag, startPoint x: 646, startPoint y: 300, endPoint x: 642, endPoint y: 314, distance: 13.9
click at [646, 299] on input "Search Form" at bounding box center [872, 314] width 785 height 34
paste input "FR9W11215897"
type input "FR9W11215897"
drag, startPoint x: 776, startPoint y: 267, endPoint x: 961, endPoint y: 334, distance: 196.6
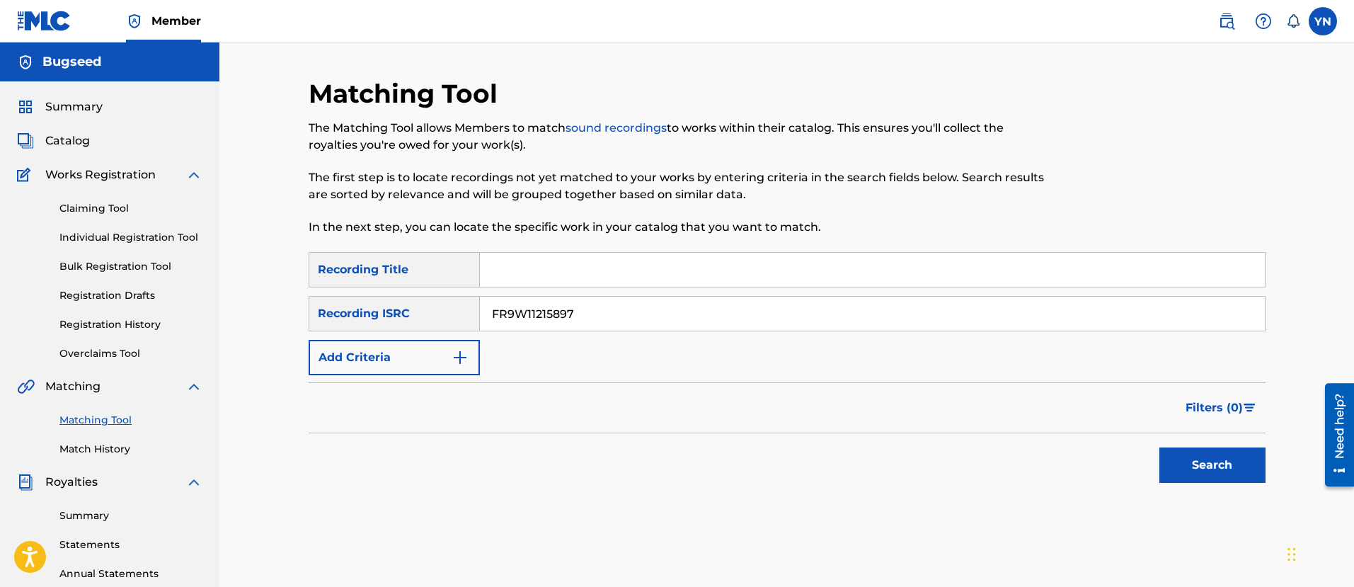
click at [776, 267] on input "Search Form" at bounding box center [872, 270] width 785 height 34
paste input "Pizza pizza"
type input "Pizza pizza"
click at [1224, 457] on button "Search" at bounding box center [1212, 464] width 106 height 35
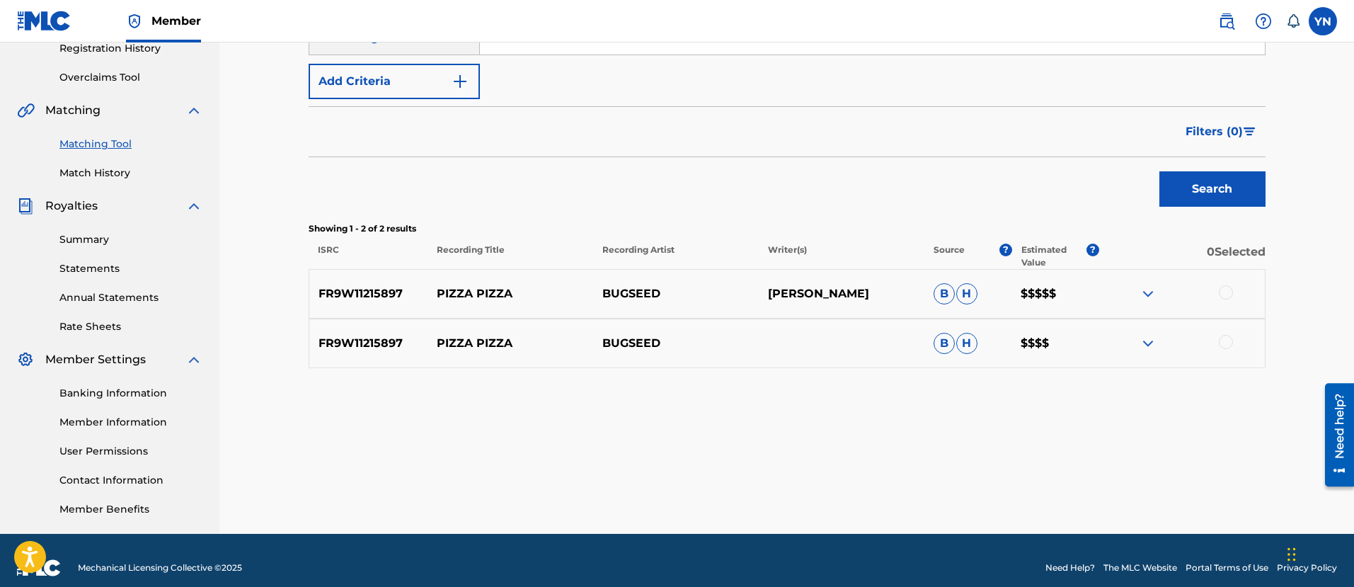
scroll to position [291, 0]
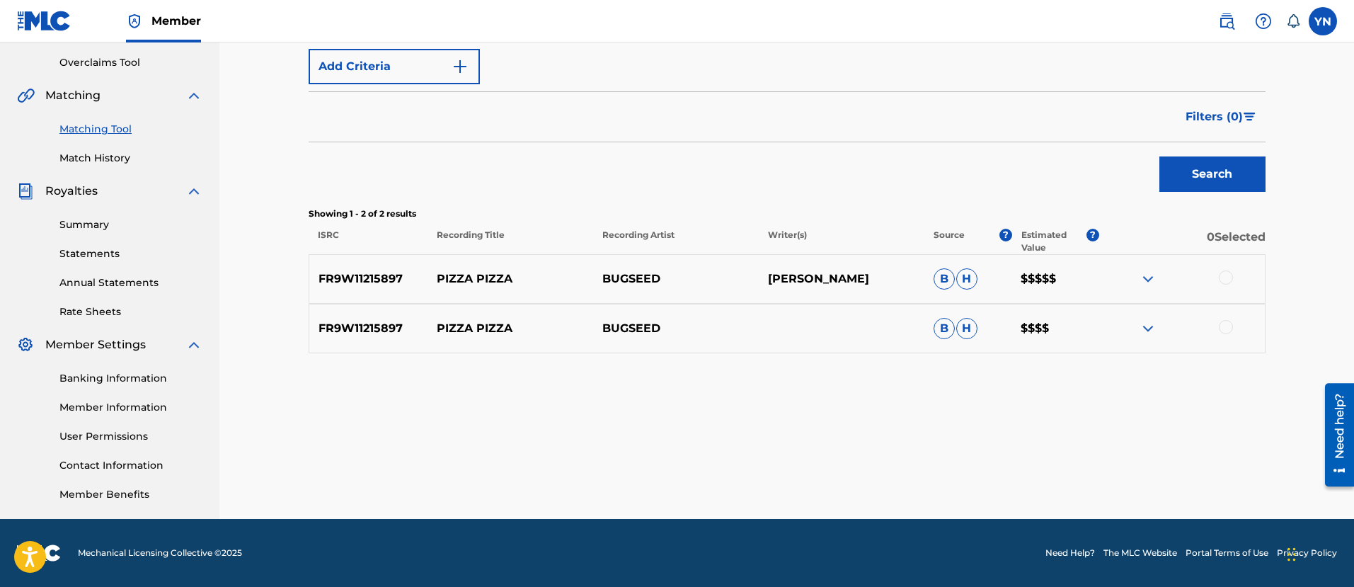
click at [1231, 277] on div at bounding box center [1226, 277] width 14 height 14
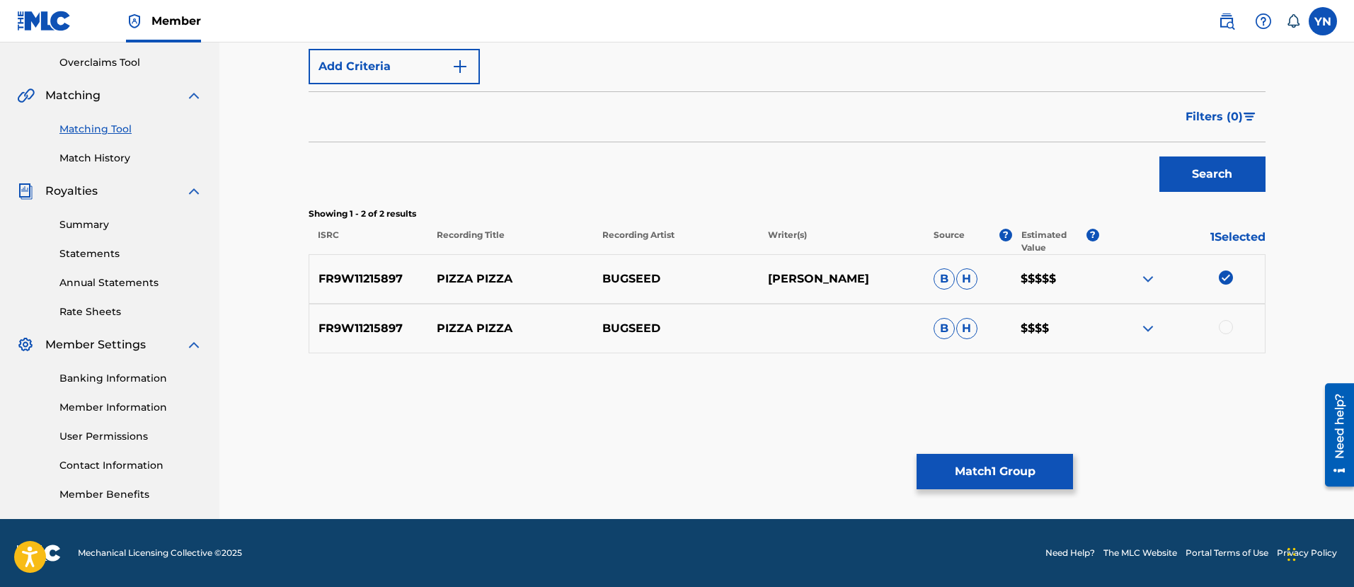
click at [1229, 331] on div at bounding box center [1226, 327] width 14 height 14
click at [968, 498] on div "Matching Tool The Matching Tool allows Members to match sound recordings to wor…" at bounding box center [787, 153] width 957 height 732
click at [975, 475] on button "Match 2 Groups" at bounding box center [995, 471] width 156 height 35
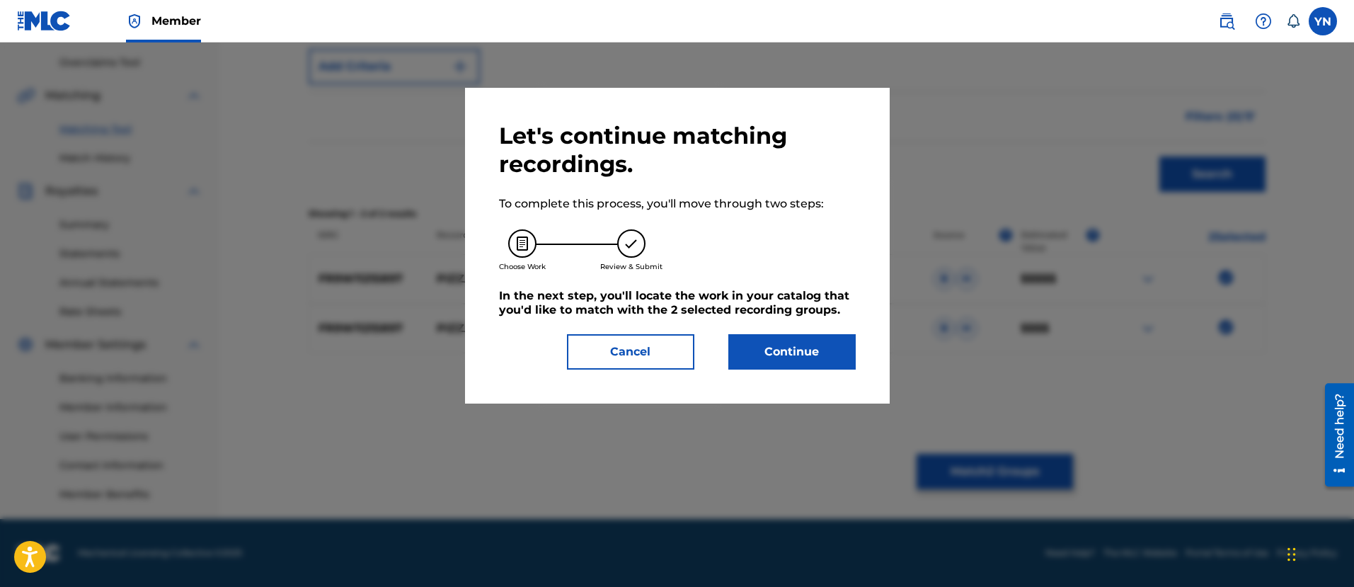
click at [762, 345] on button "Continue" at bounding box center [791, 351] width 127 height 35
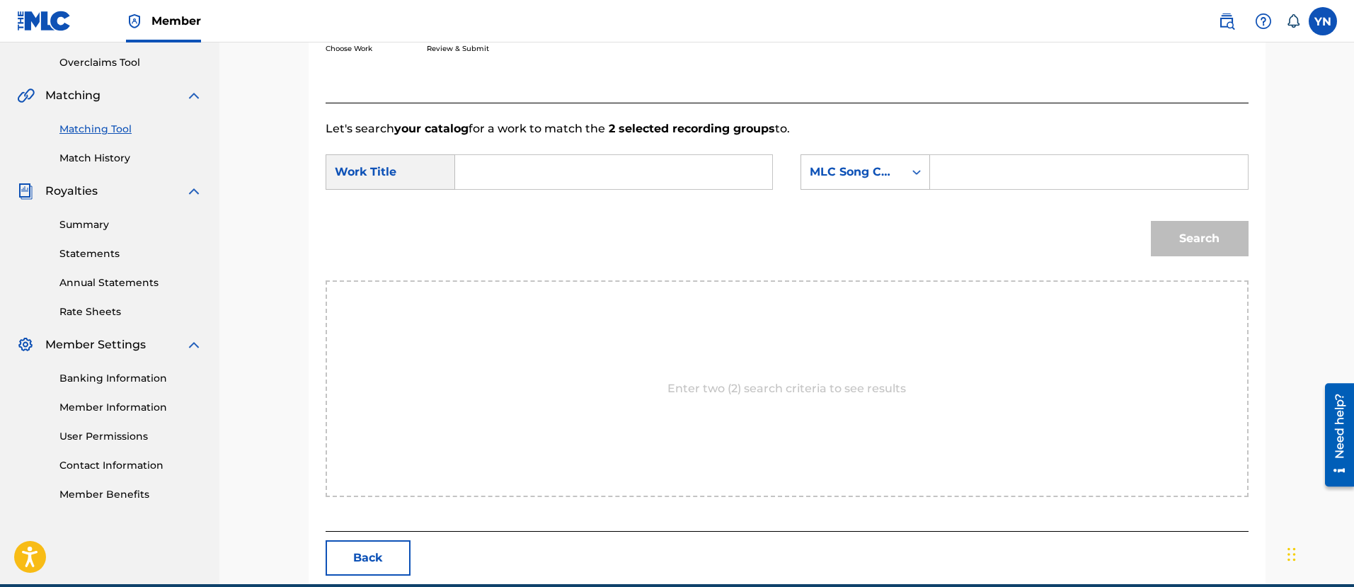
click at [728, 159] on input "Search Form" at bounding box center [613, 172] width 293 height 34
paste input "Pizza pizza"
type input "Pizza pizza"
click at [827, 171] on div "MLC Song Code" at bounding box center [853, 172] width 86 height 17
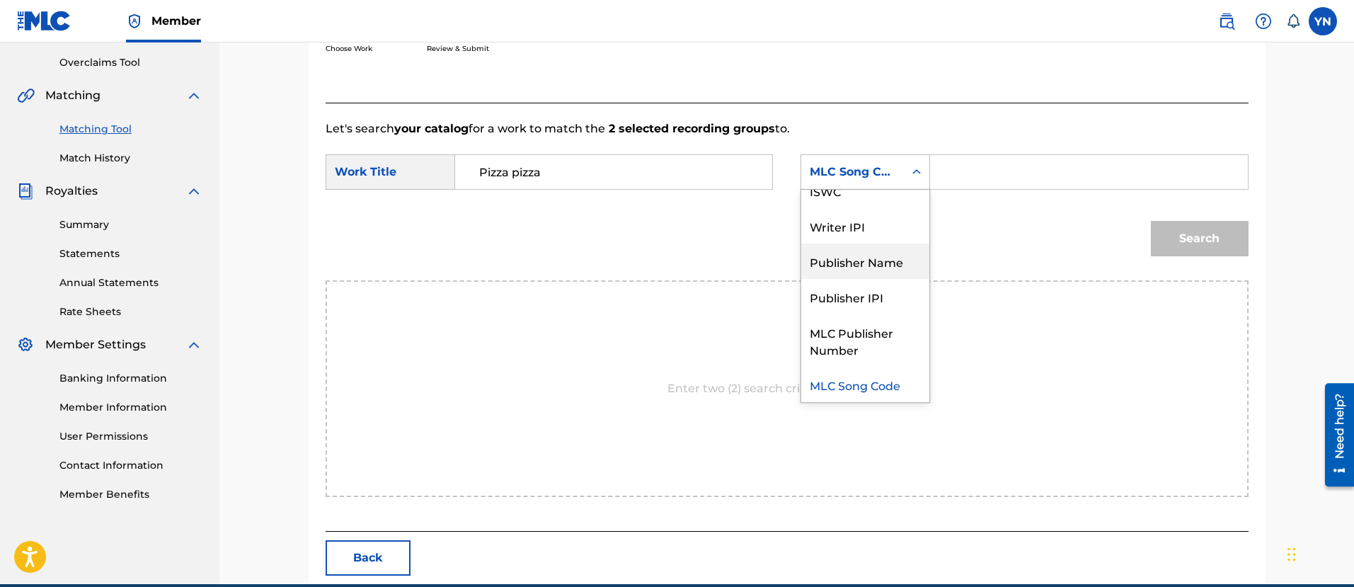
scroll to position [0, 0]
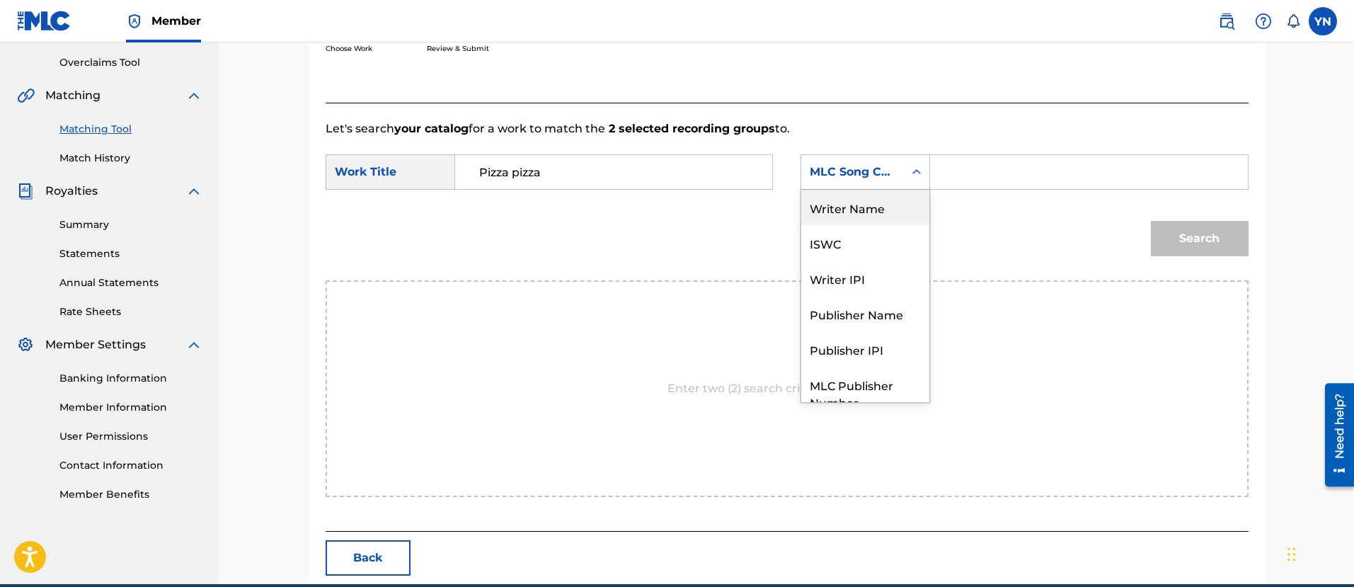
click at [889, 218] on div "Writer Name" at bounding box center [865, 207] width 128 height 35
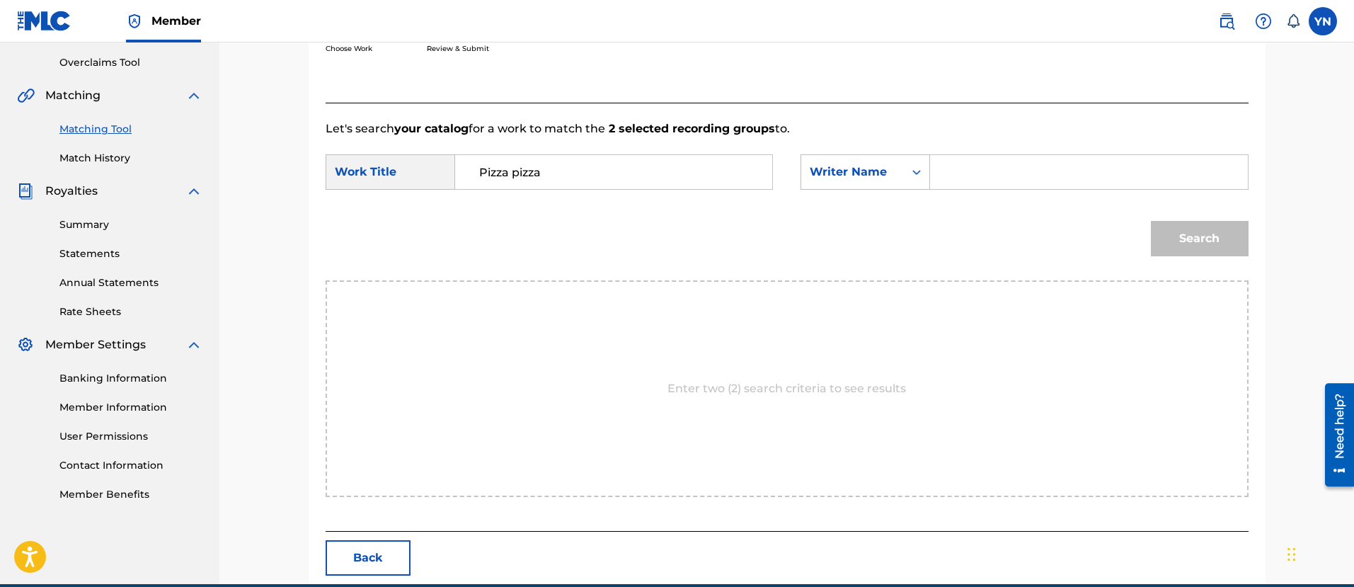
click at [961, 157] on input "Search Form" at bounding box center [1088, 172] width 293 height 34
type input "[PERSON_NAME]"
click at [1171, 243] on button "Search" at bounding box center [1200, 238] width 98 height 35
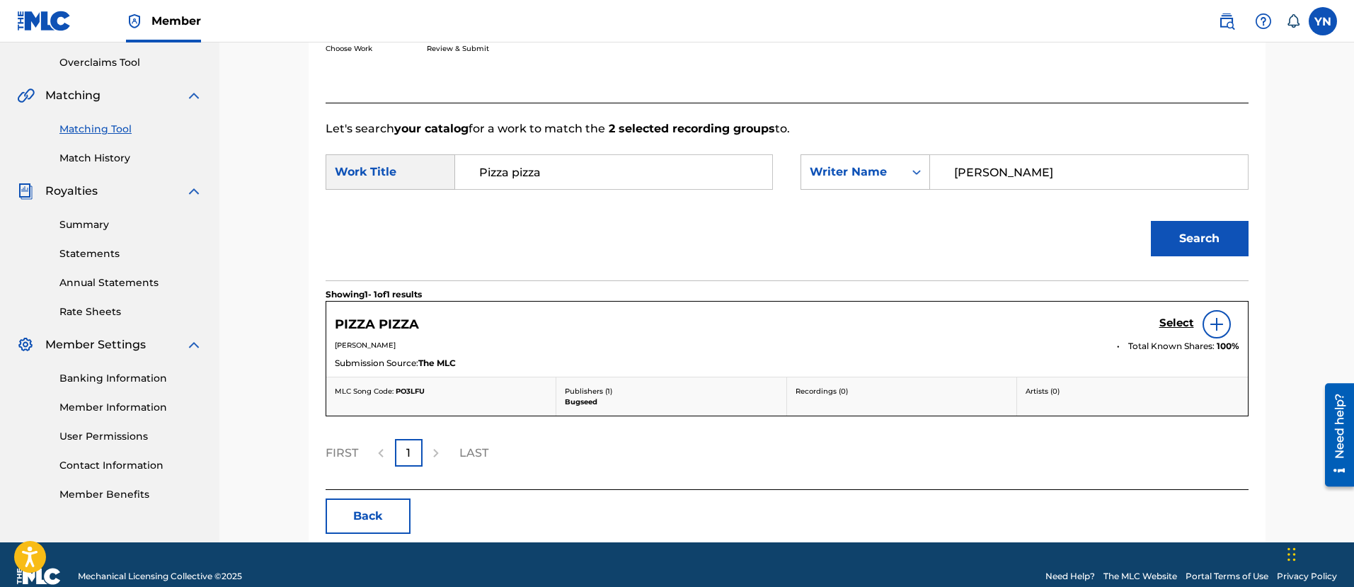
click at [1159, 324] on h5 "Select" at bounding box center [1176, 322] width 35 height 13
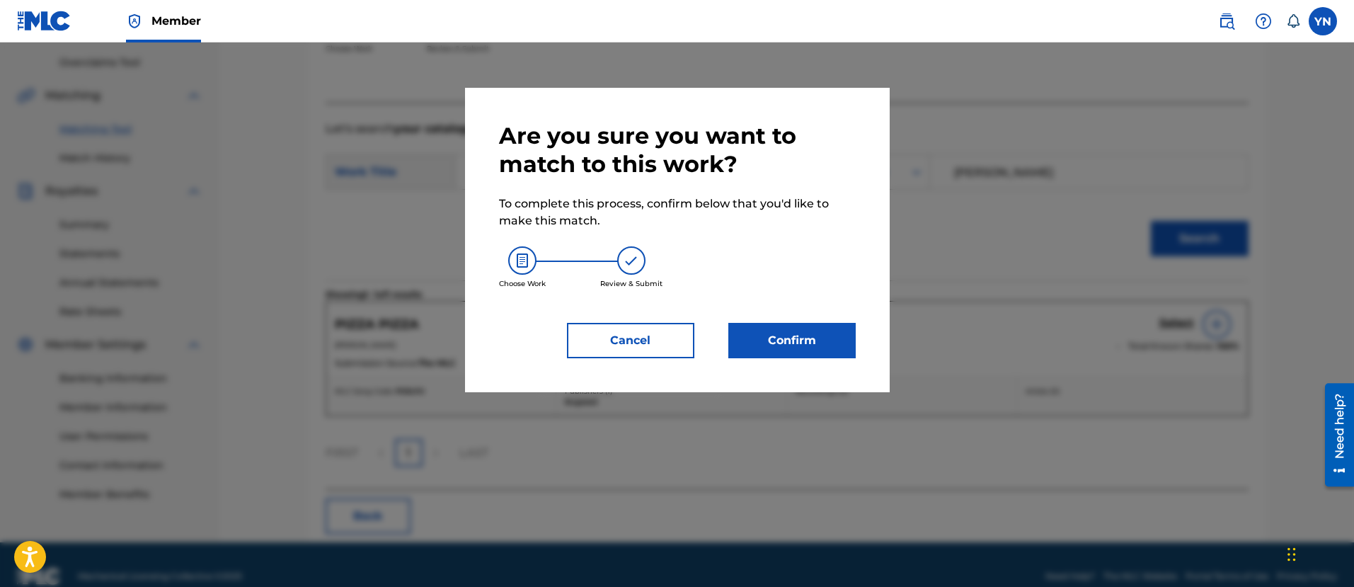
click at [814, 345] on button "Confirm" at bounding box center [791, 340] width 127 height 35
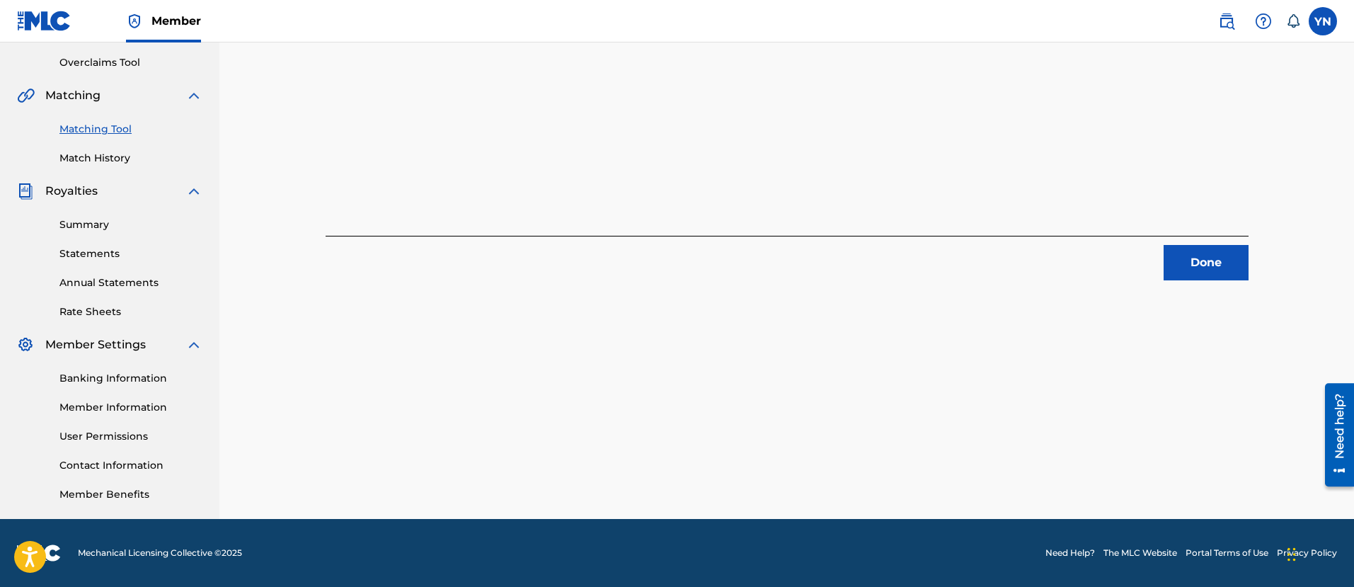
scroll to position [114, 0]
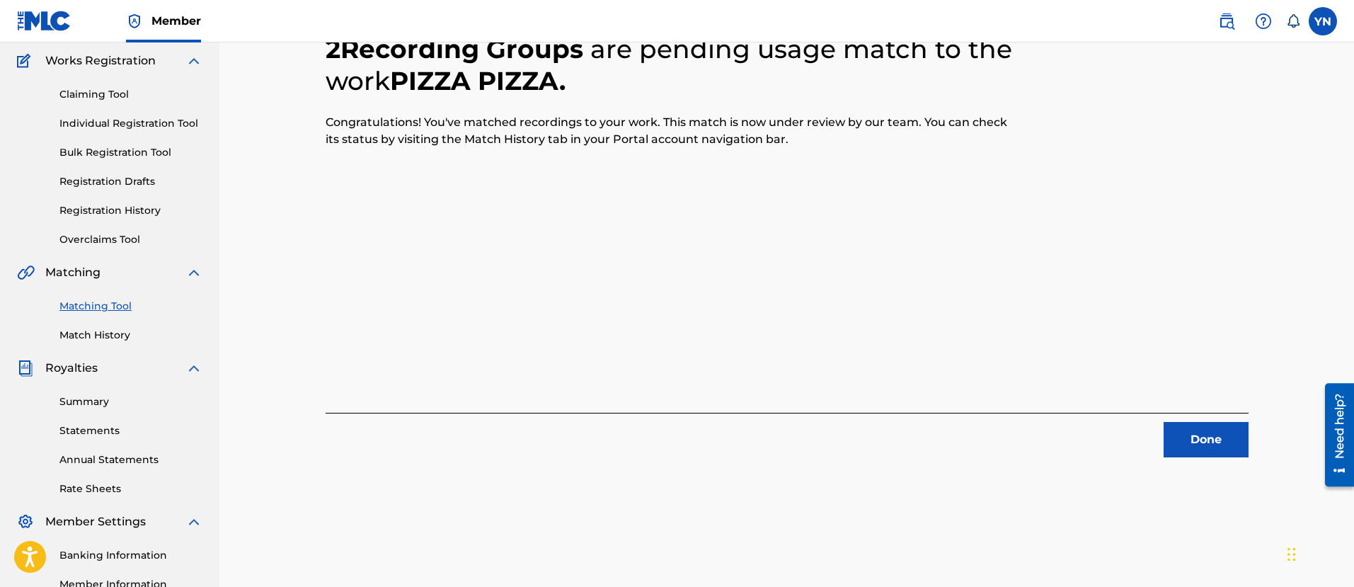
click at [1195, 419] on div "Done" at bounding box center [787, 435] width 923 height 45
click at [1203, 431] on button "Done" at bounding box center [1206, 439] width 85 height 35
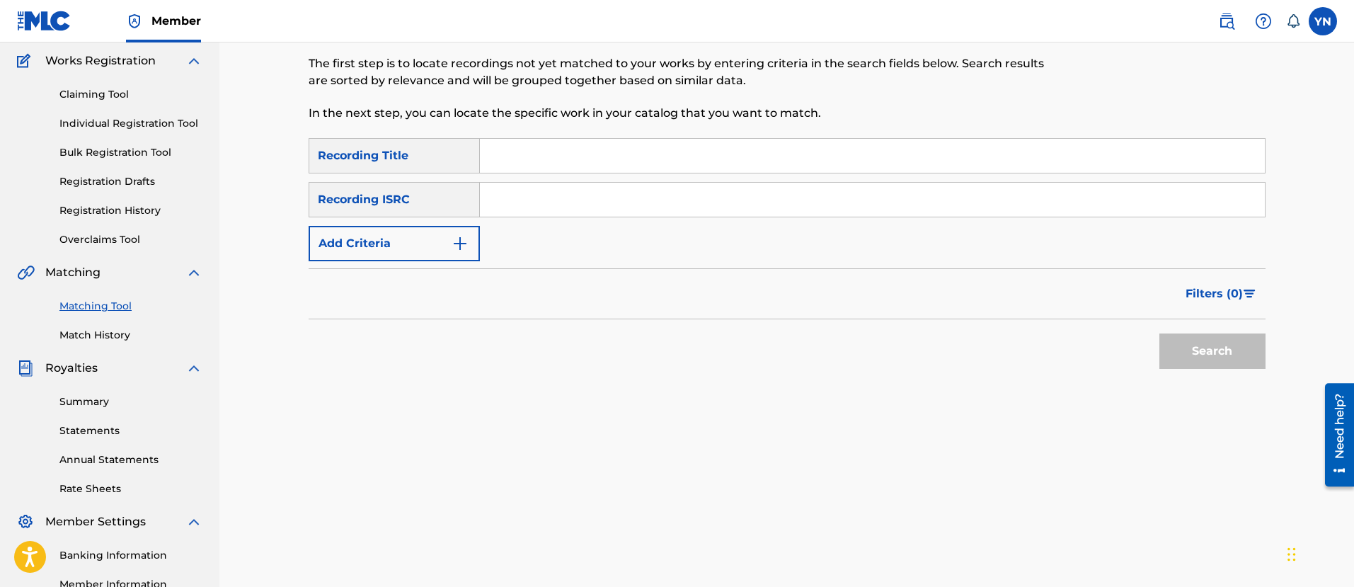
click at [618, 214] on input "Search Form" at bounding box center [872, 200] width 785 height 34
paste input "FR9W11215898"
type input "FR9W11215898"
click at [704, 139] on input "Search Form" at bounding box center [872, 156] width 785 height 34
paste input "Robooster"
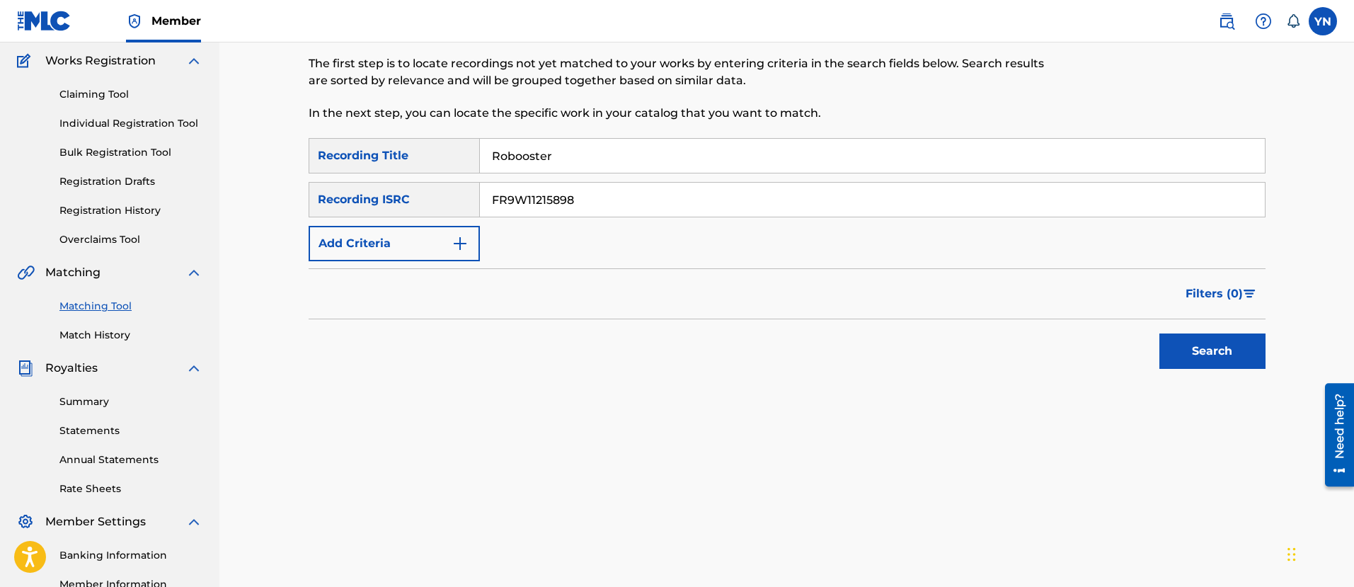
type input "Robooster"
click at [1186, 352] on button "Search" at bounding box center [1212, 350] width 106 height 35
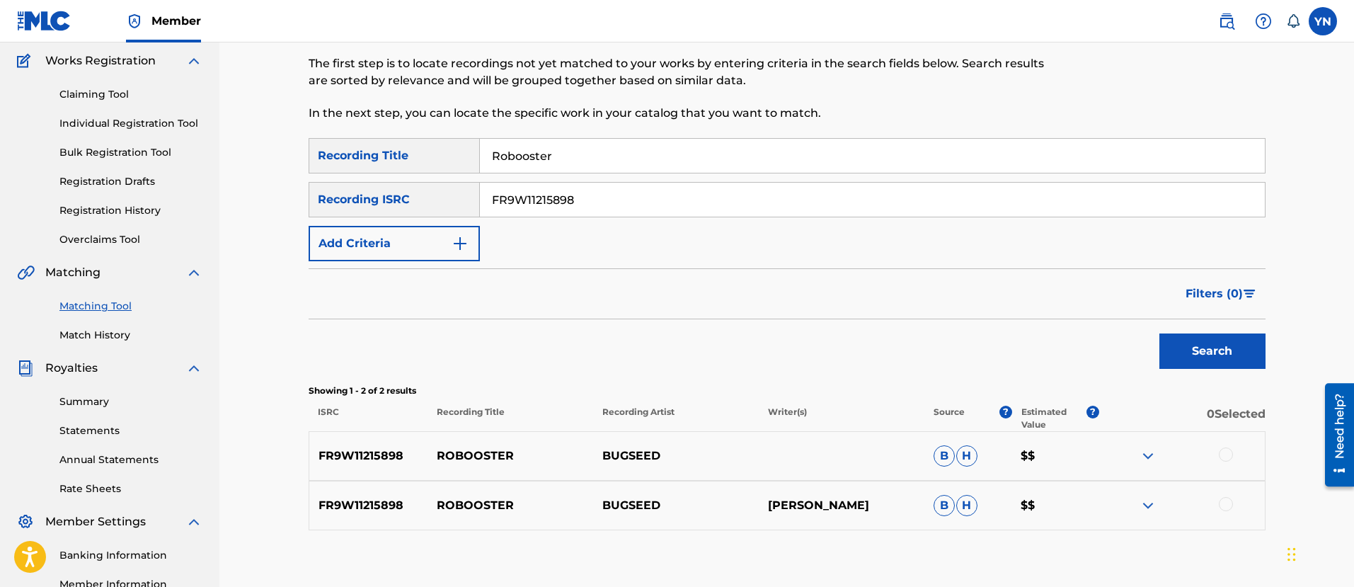
click at [1229, 452] on div at bounding box center [1226, 454] width 14 height 14
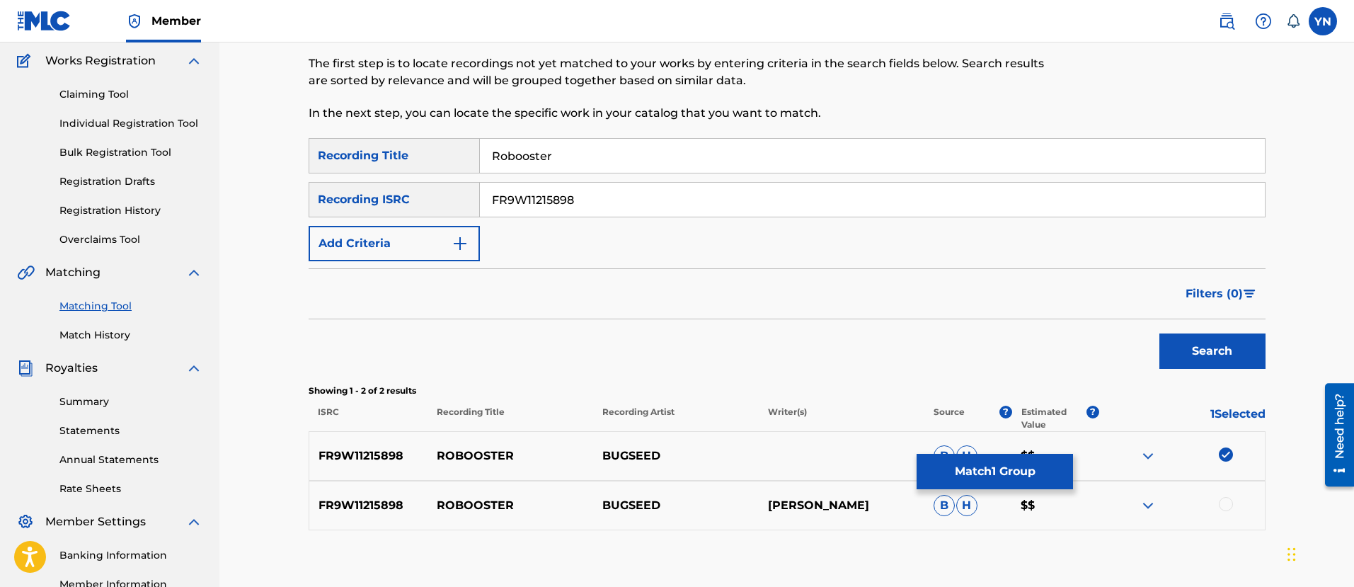
click at [1220, 496] on div "FR9W11215898 ROBOOSTER BUGSEED [PERSON_NAME] $$" at bounding box center [787, 506] width 957 height 50
click at [1226, 507] on div at bounding box center [1226, 504] width 14 height 14
click at [1033, 473] on button "Match 2 Groups" at bounding box center [995, 471] width 156 height 35
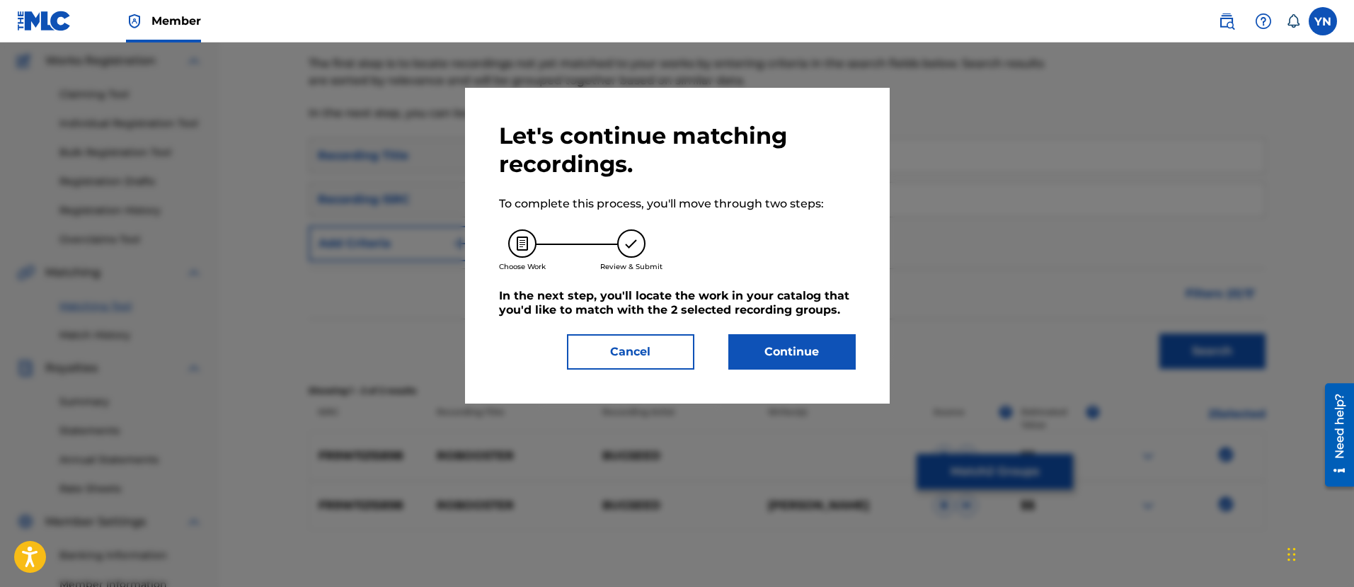
click at [808, 345] on button "Continue" at bounding box center [791, 351] width 127 height 35
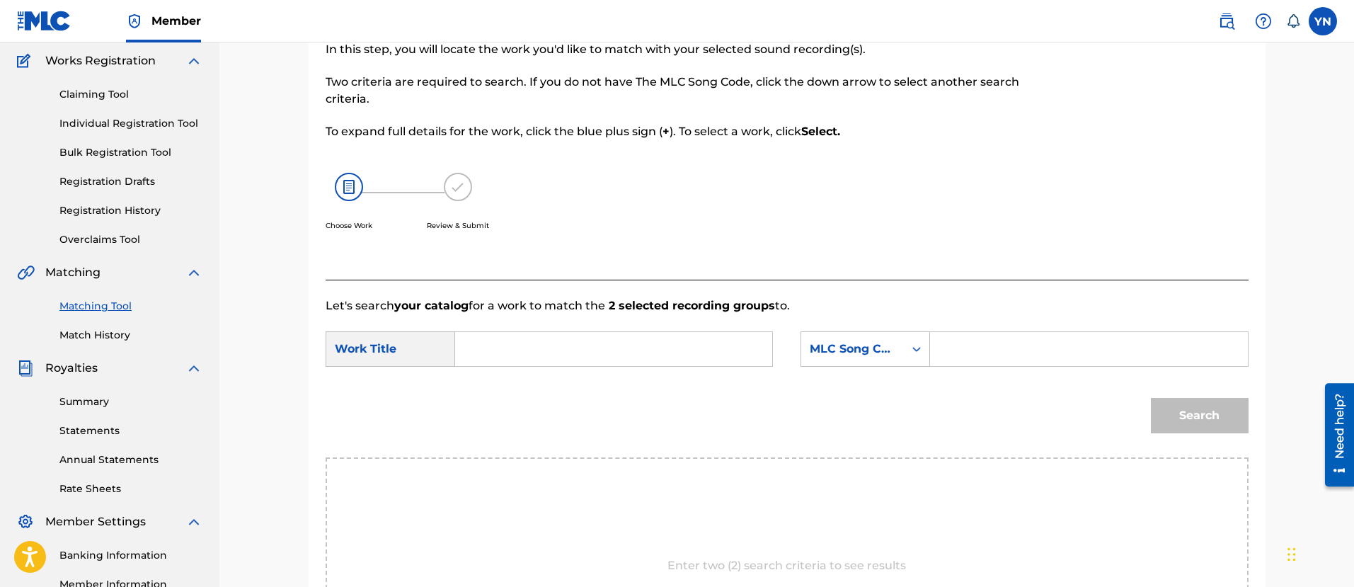
click at [649, 336] on input "Search Form" at bounding box center [613, 349] width 293 height 34
paste input "Robooster"
type input "Robooster"
click at [856, 351] on div "MLC Song Code" at bounding box center [853, 348] width 86 height 17
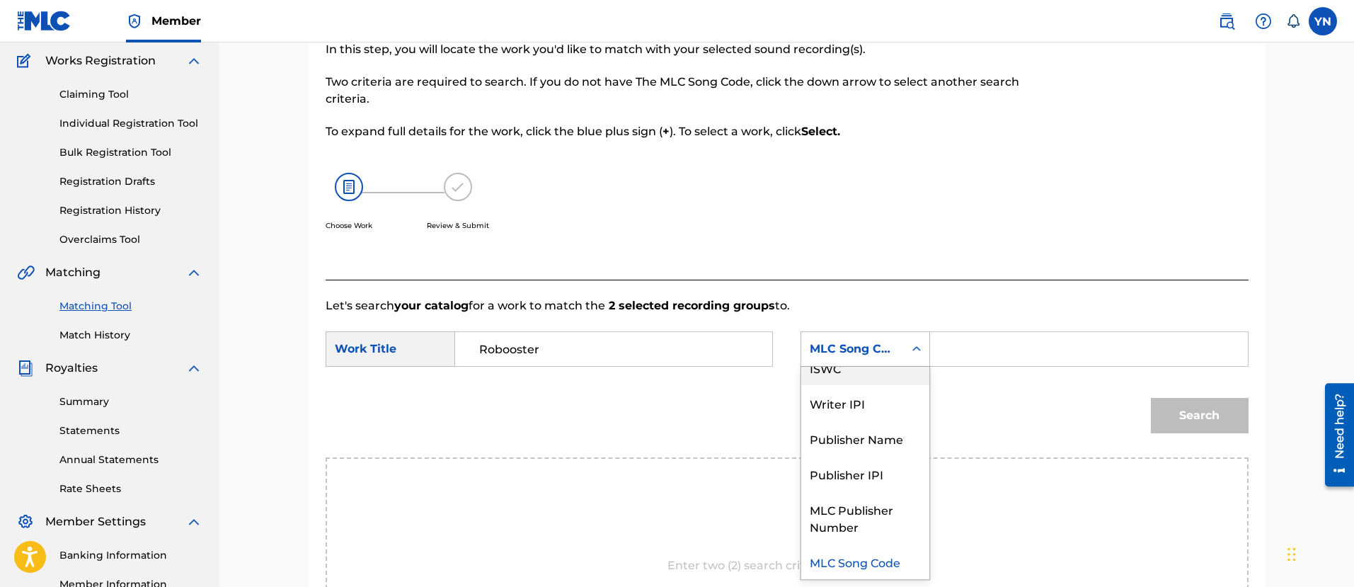
scroll to position [0, 0]
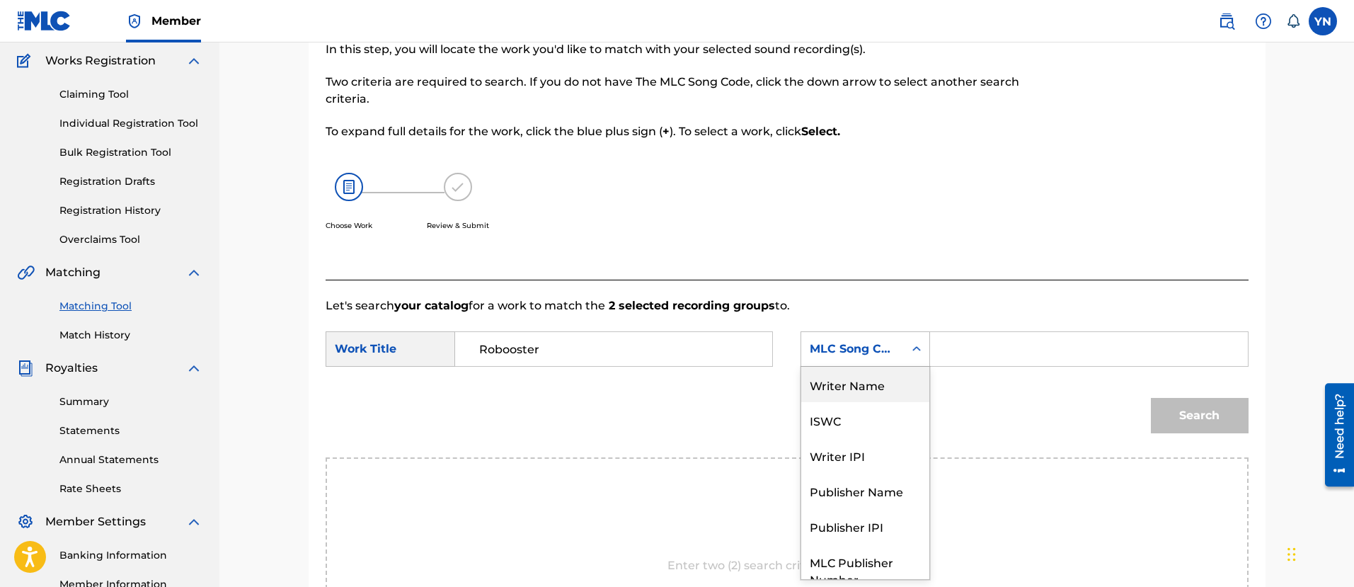
click at [866, 386] on div "Writer Name" at bounding box center [865, 384] width 128 height 35
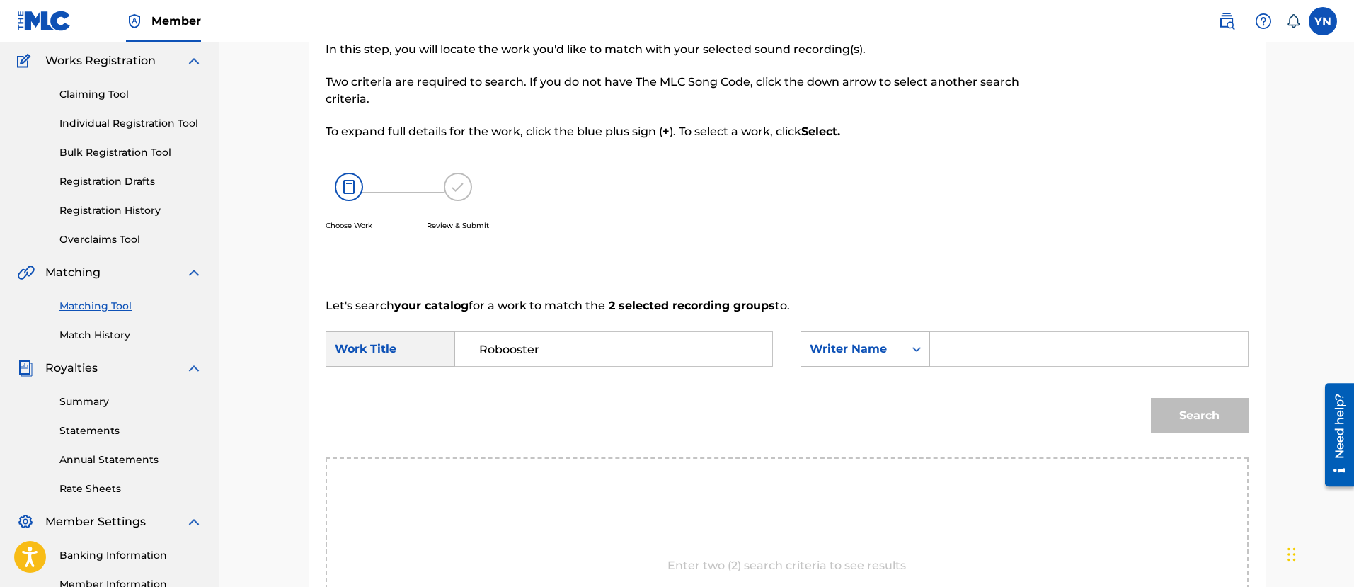
click at [965, 360] on input "Search Form" at bounding box center [1088, 349] width 293 height 34
type input "[PERSON_NAME]"
click at [1151, 398] on button "Search" at bounding box center [1200, 415] width 98 height 35
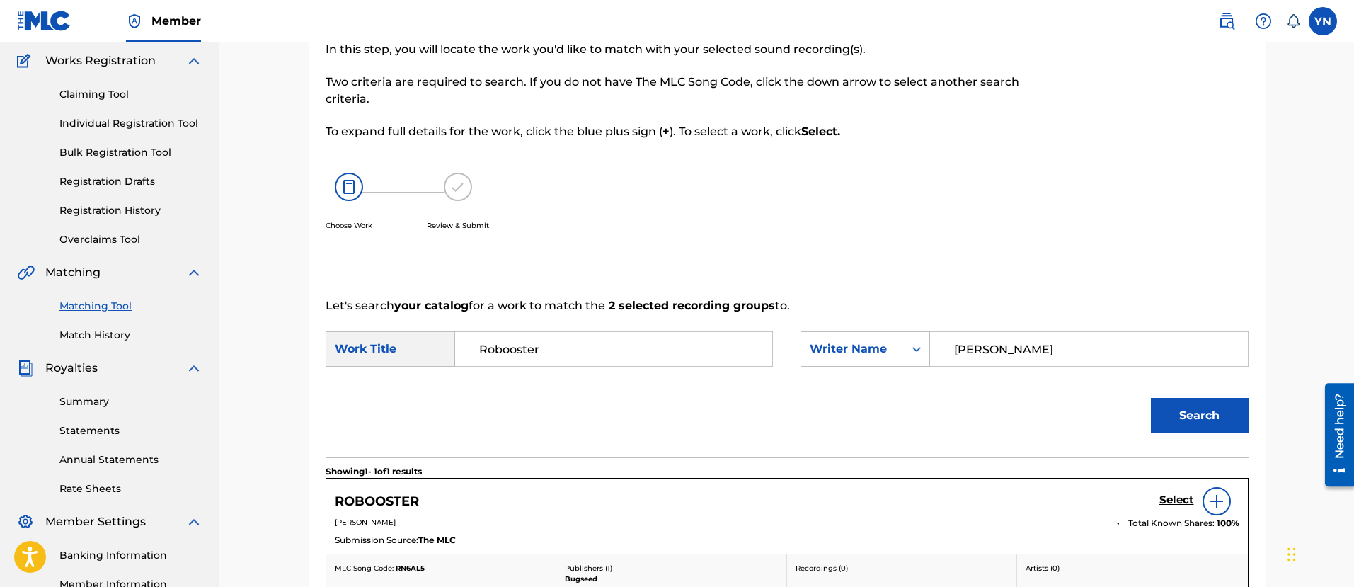
scroll to position [291, 0]
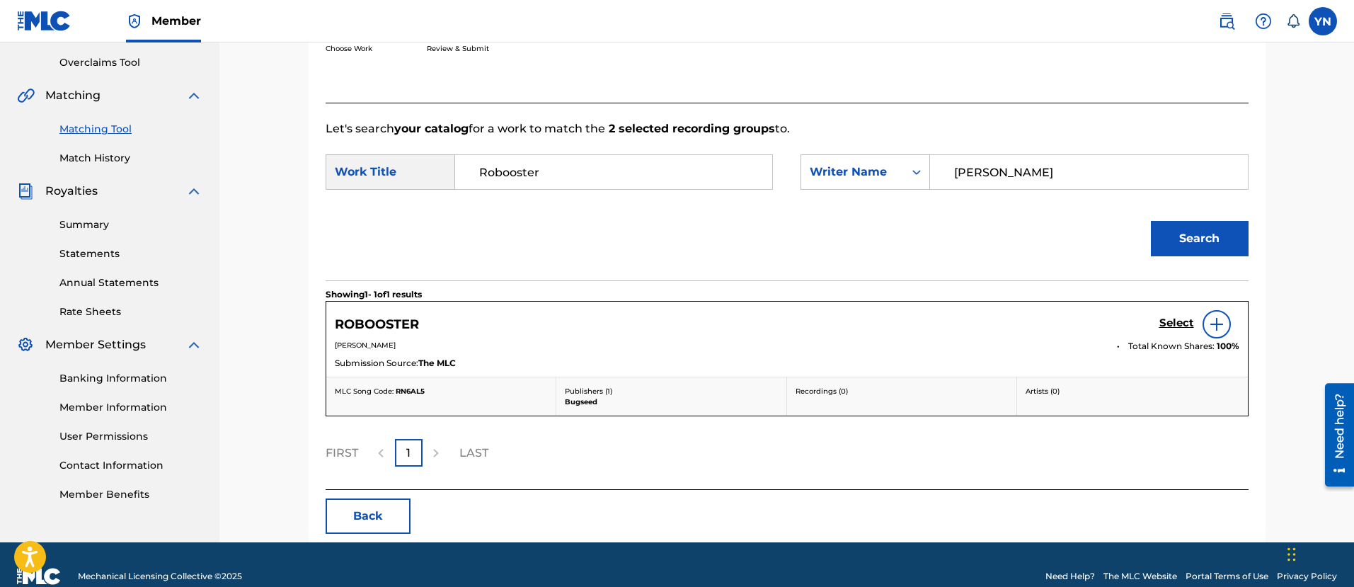
click at [1167, 319] on h5 "Select" at bounding box center [1176, 322] width 35 height 13
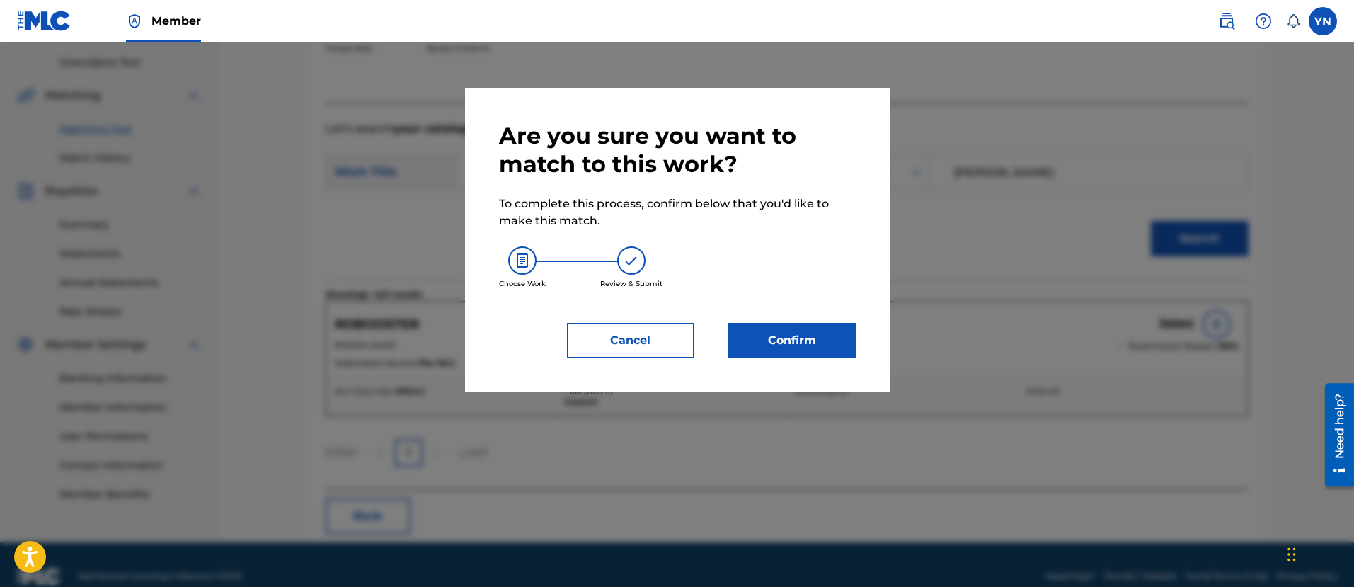
click at [812, 358] on div "Are you sure you want to match to this work? To complete this process, confirm …" at bounding box center [677, 240] width 425 height 304
click at [811, 349] on button "Confirm" at bounding box center [791, 340] width 127 height 35
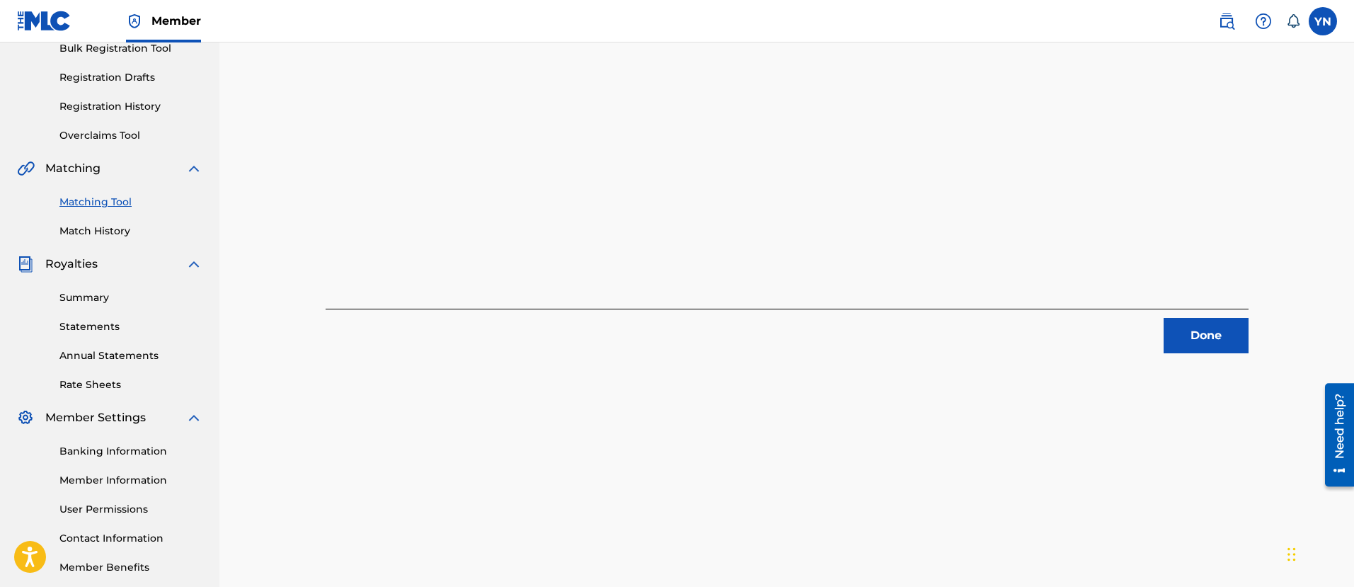
scroll to position [114, 0]
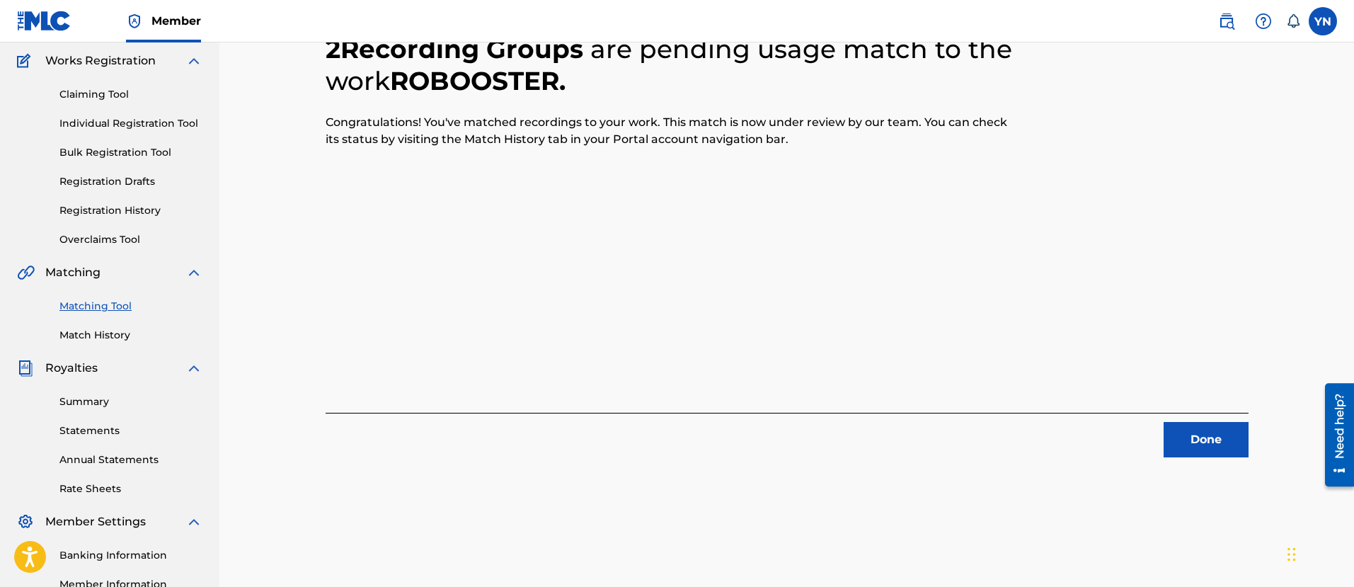
click at [1200, 439] on button "Done" at bounding box center [1206, 439] width 85 height 35
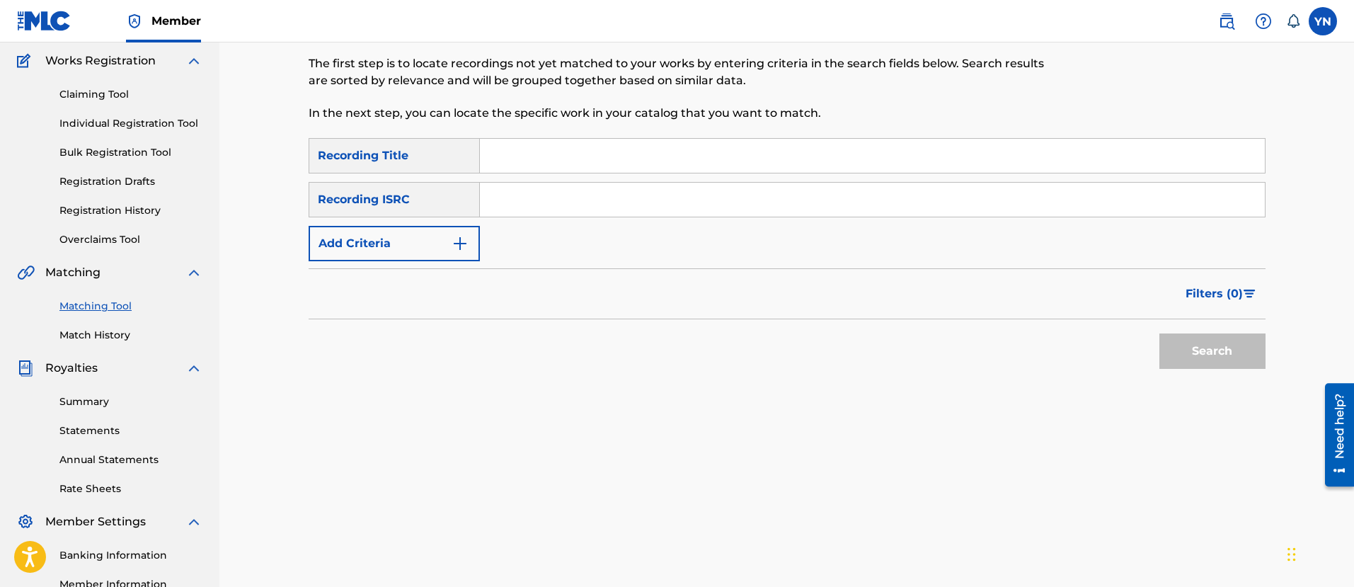
drag, startPoint x: 575, startPoint y: 203, endPoint x: 575, endPoint y: 212, distance: 8.5
click at [575, 203] on input "Search Form" at bounding box center [872, 200] width 785 height 34
paste input "FR9W11215899"
type input "FR9W11215899"
click at [621, 154] on input "Search Form" at bounding box center [872, 156] width 785 height 34
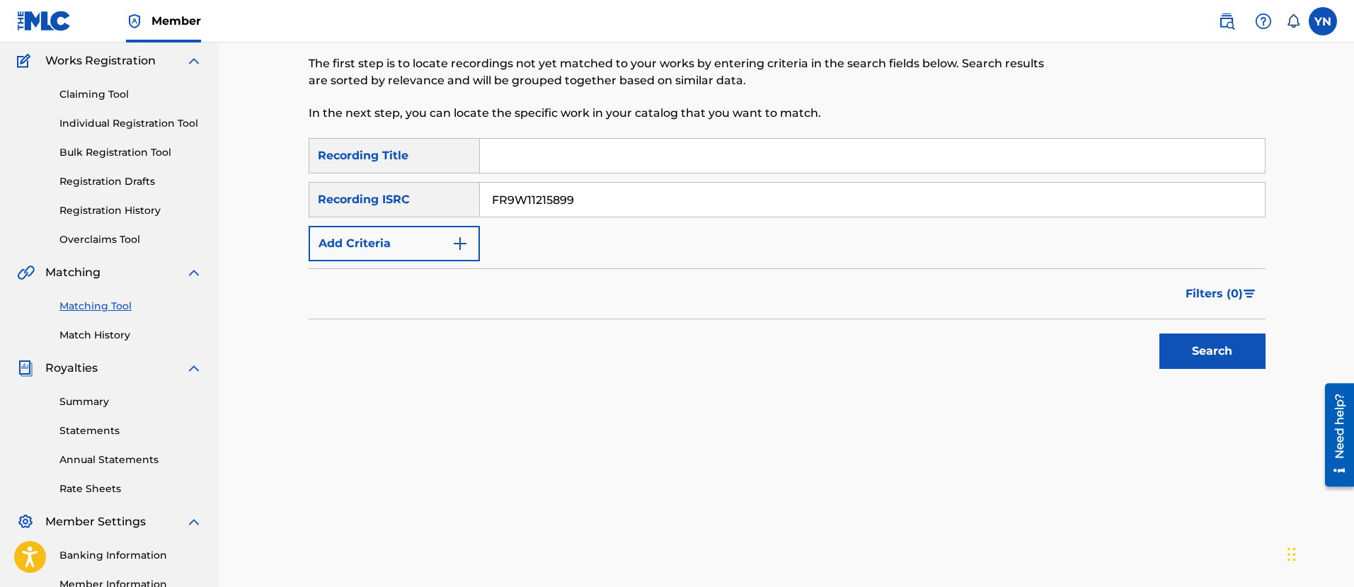
paste input "169 remix"
type input "169 remix"
click at [1220, 351] on button "Search" at bounding box center [1212, 350] width 106 height 35
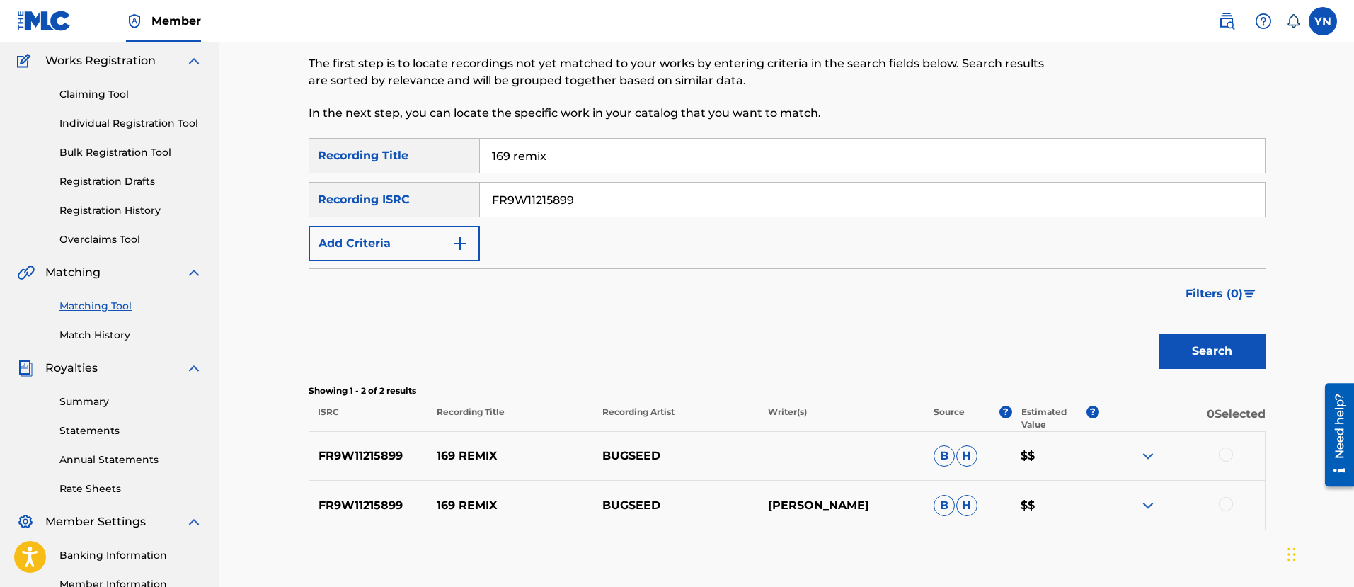
click at [1232, 455] on div at bounding box center [1226, 454] width 14 height 14
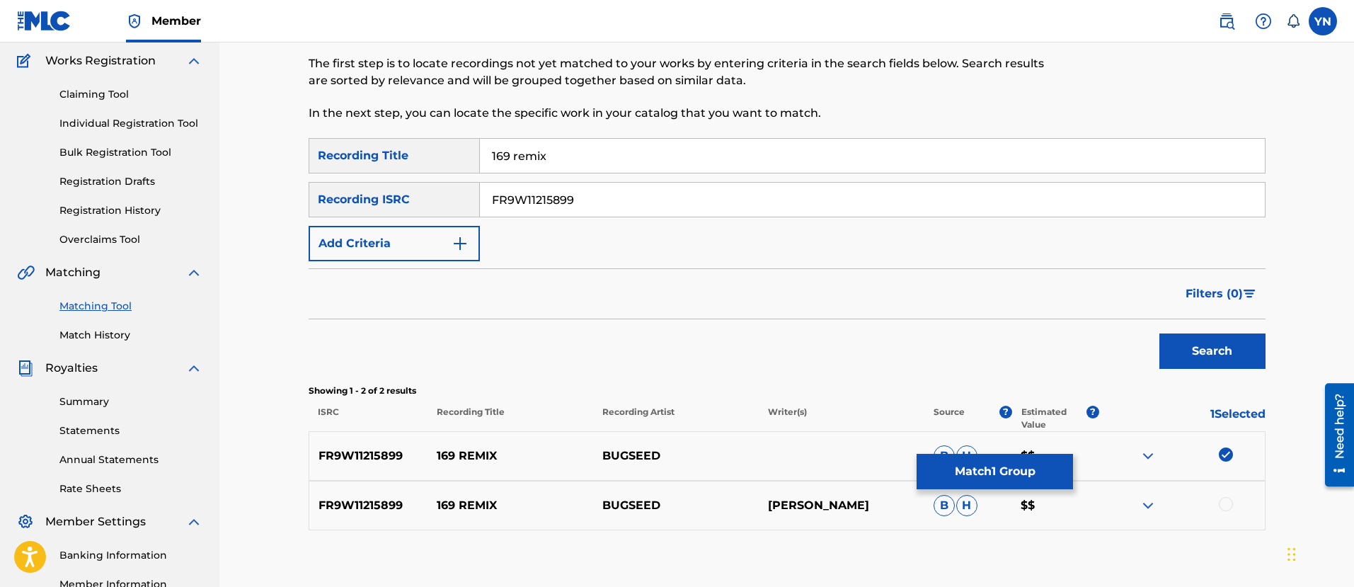
click at [1229, 504] on div at bounding box center [1226, 504] width 14 height 14
click at [1036, 467] on button "Match 2 Groups" at bounding box center [995, 471] width 156 height 35
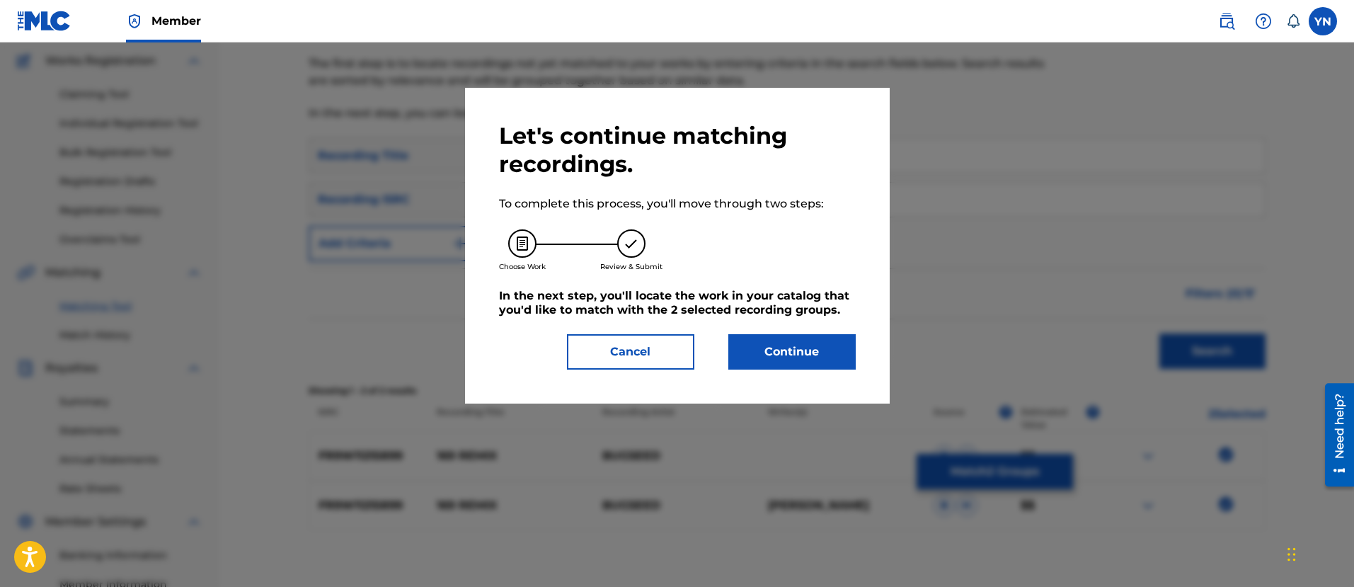
click at [836, 357] on button "Continue" at bounding box center [791, 351] width 127 height 35
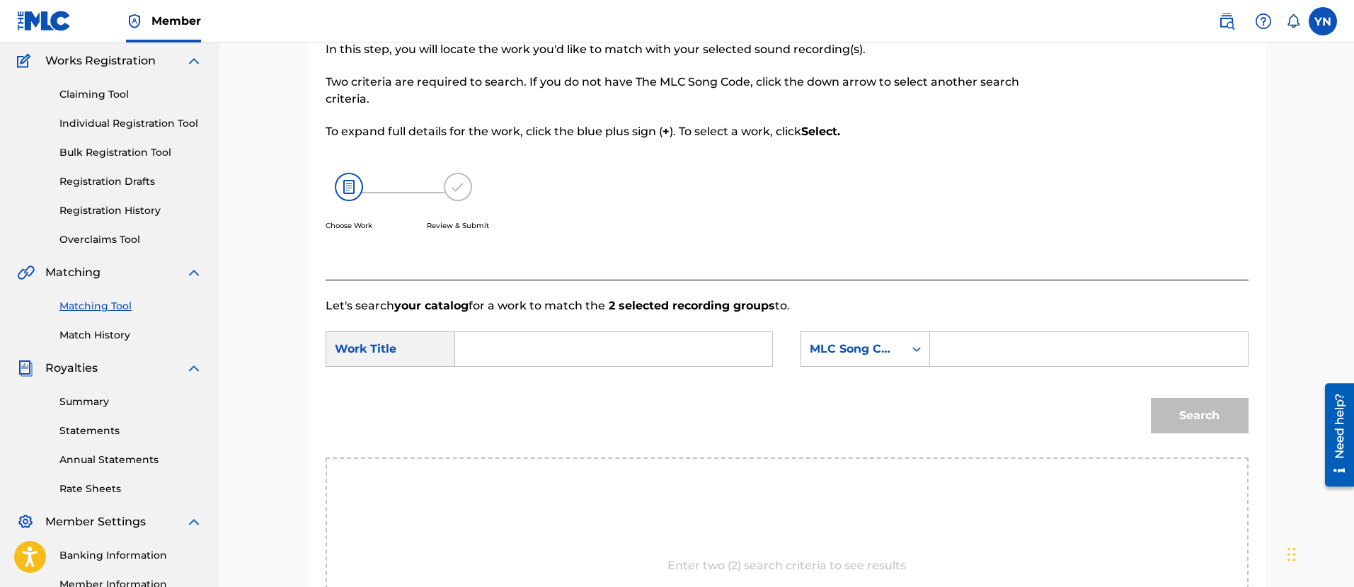
click at [737, 350] on input "Search Form" at bounding box center [613, 349] width 293 height 34
paste input "169 remix"
type input "169 remix"
click at [881, 344] on div "MLC Song Code" at bounding box center [853, 348] width 86 height 17
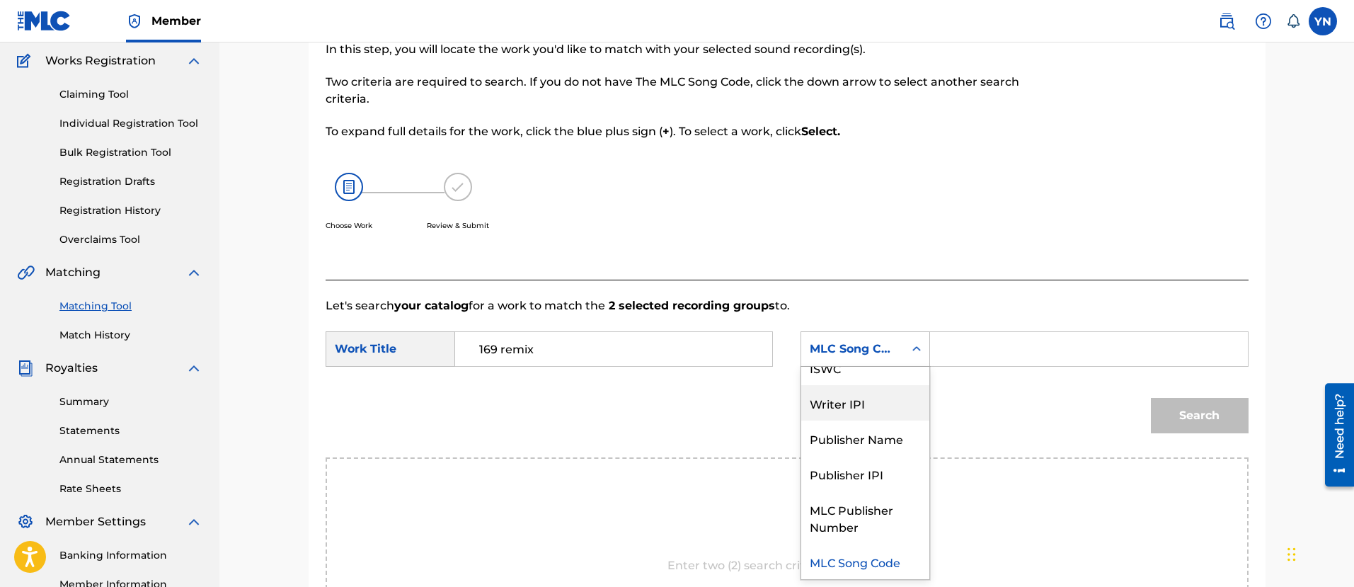
scroll to position [0, 0]
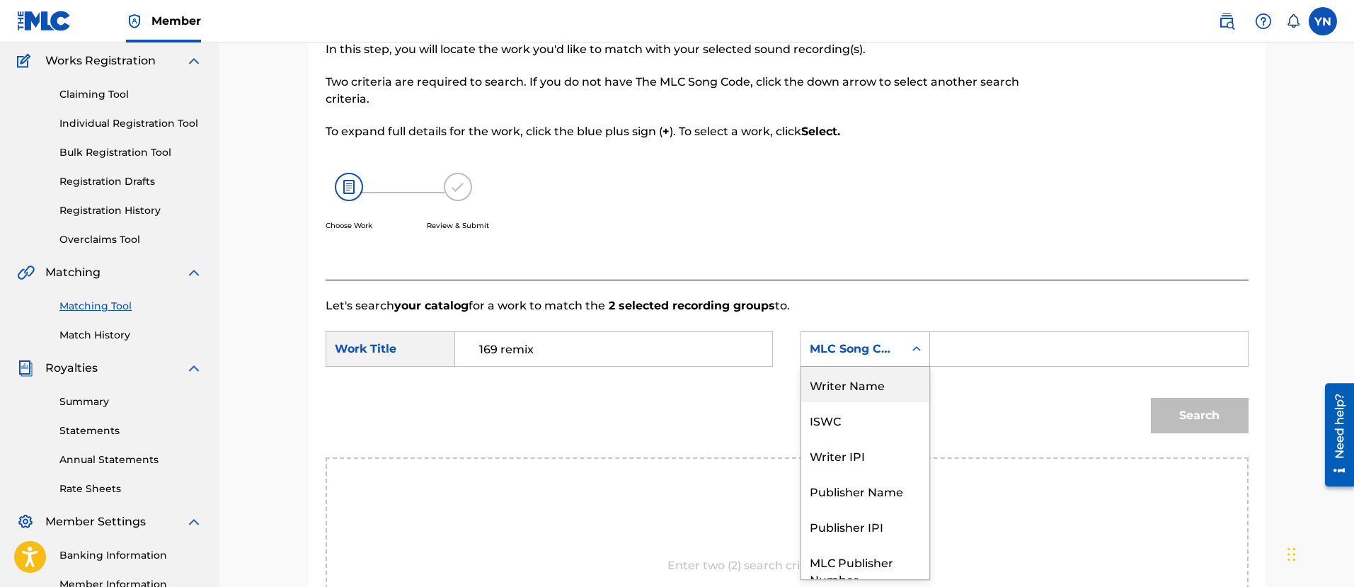
click at [895, 383] on div "Writer Name" at bounding box center [865, 384] width 128 height 35
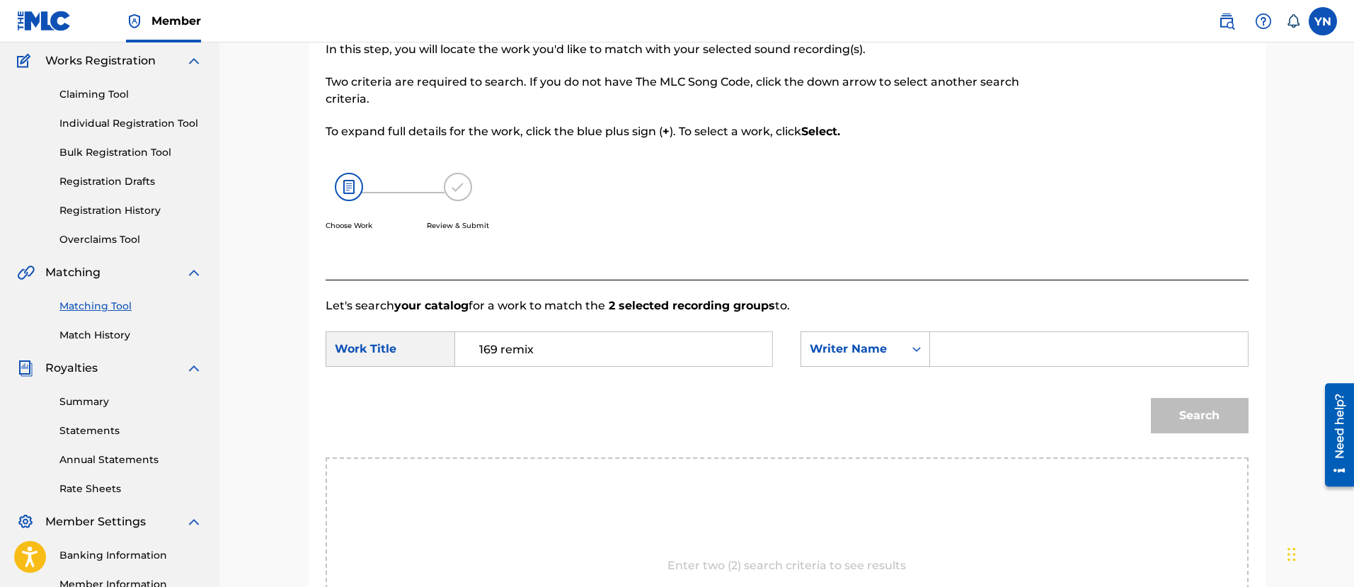
click at [1021, 347] on input "Search Form" at bounding box center [1088, 349] width 293 height 34
type input "[PERSON_NAME]"
click at [1171, 417] on button "Search" at bounding box center [1200, 415] width 98 height 35
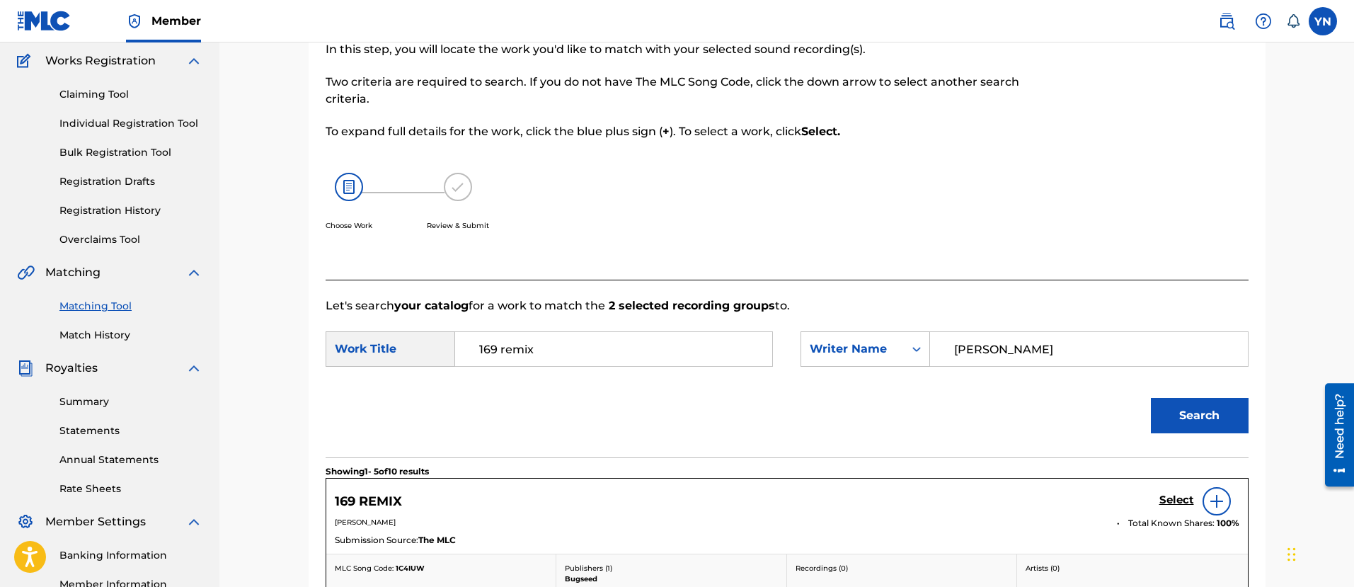
scroll to position [468, 0]
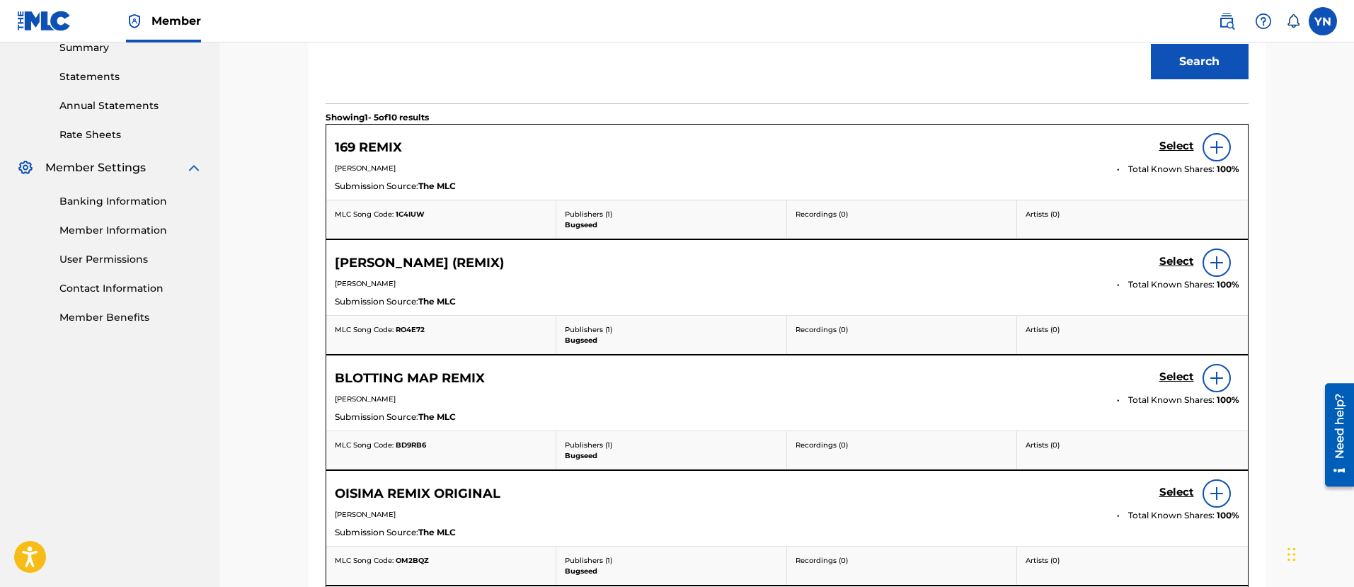
click at [1169, 139] on h5 "Select" at bounding box center [1176, 145] width 35 height 13
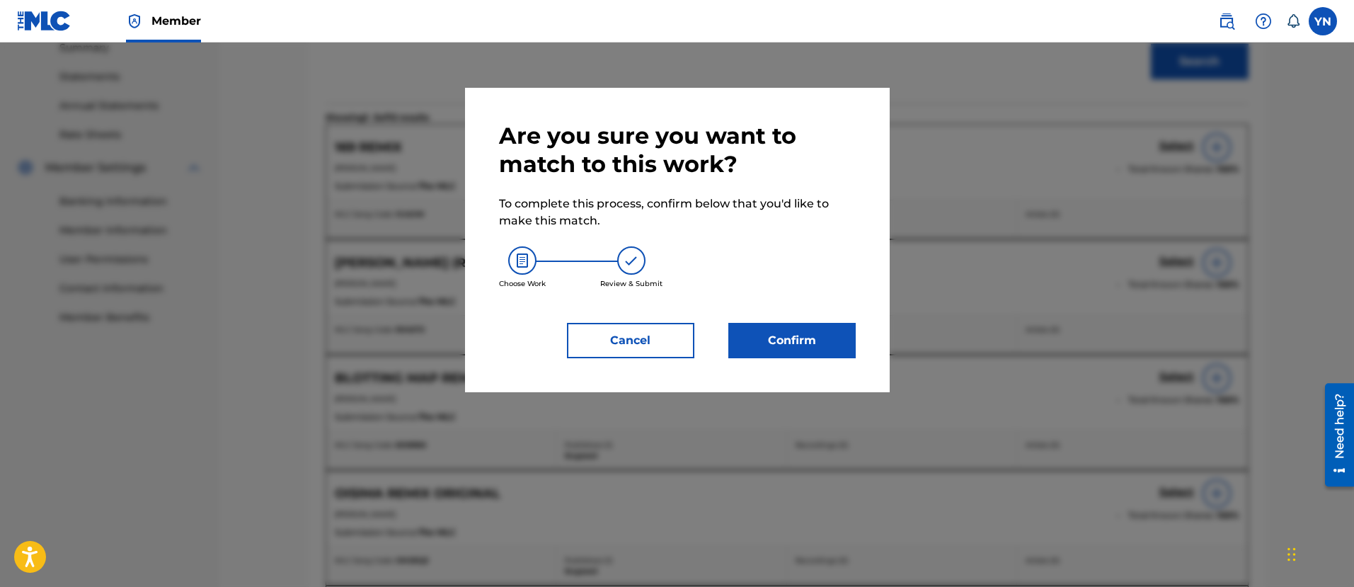
click at [776, 343] on button "Confirm" at bounding box center [791, 340] width 127 height 35
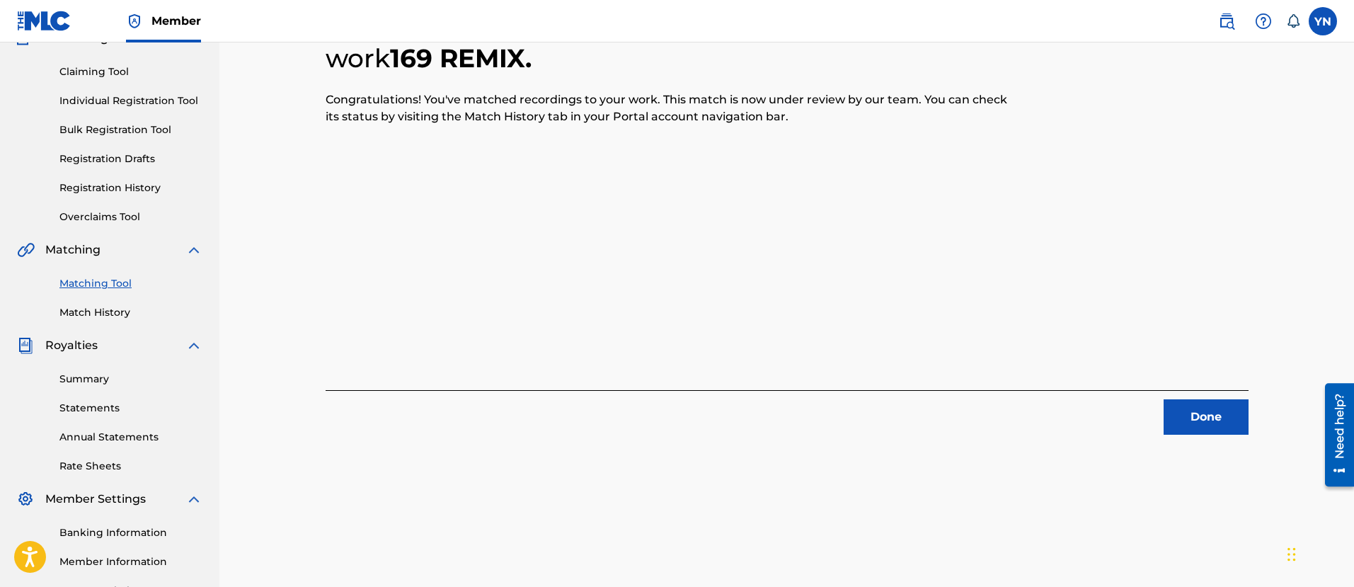
scroll to position [114, 0]
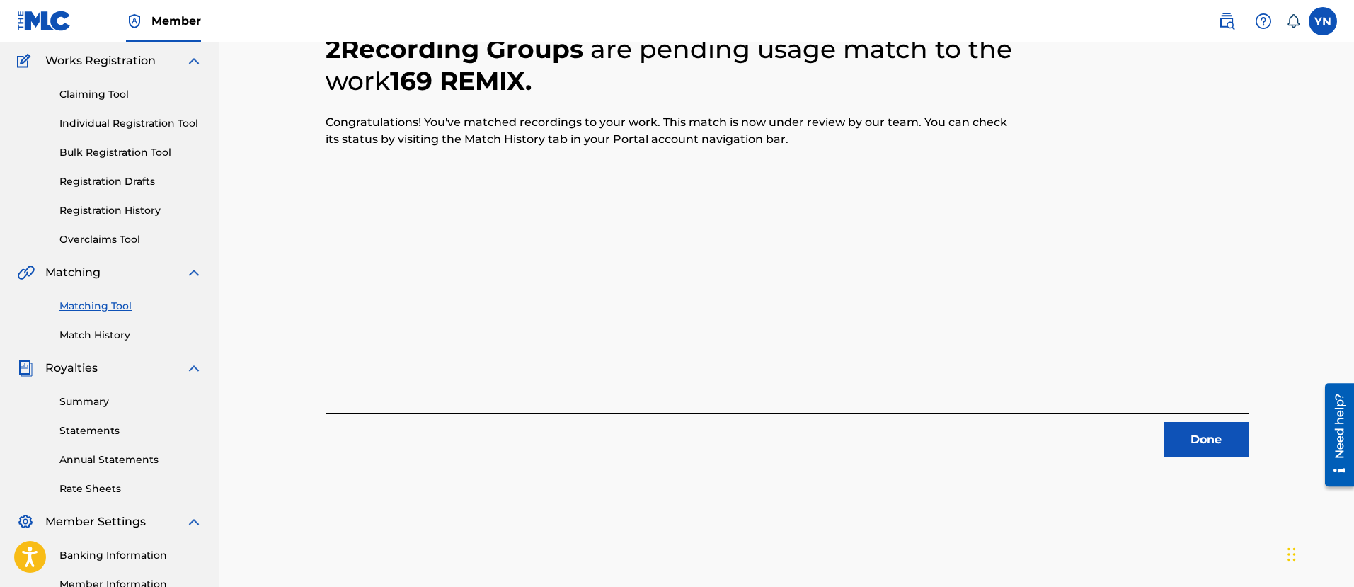
click at [1184, 431] on button "Done" at bounding box center [1206, 439] width 85 height 35
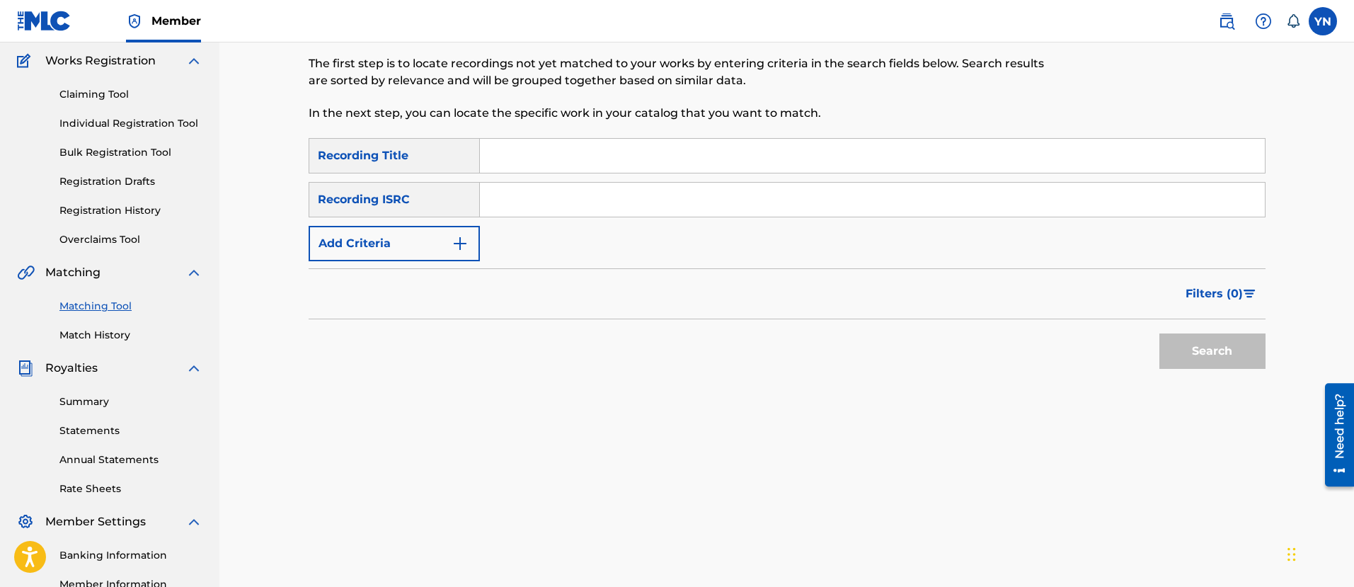
click at [633, 214] on input "Search Form" at bounding box center [872, 200] width 785 height 34
paste input "FR9W11215900"
type input "FR9W11215900"
drag, startPoint x: 641, startPoint y: 151, endPoint x: 658, endPoint y: 156, distance: 17.5
click at [641, 151] on input "Search Form" at bounding box center [872, 156] width 785 height 34
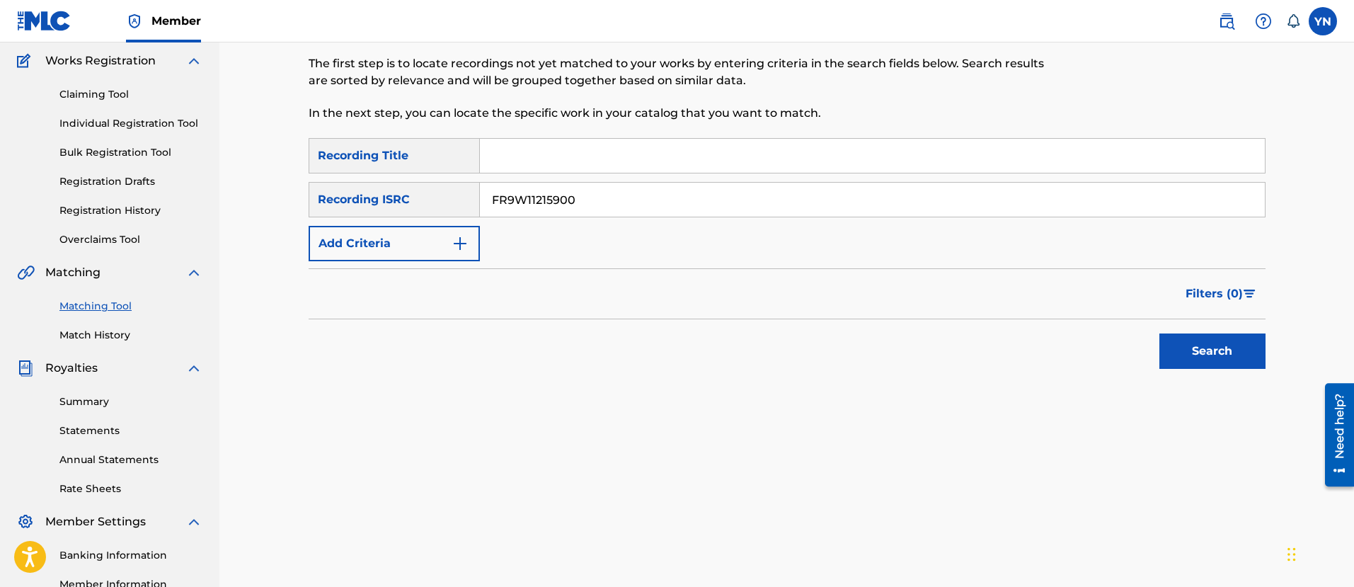
paste input "Bedria neo funk"
type input "Bedria neo funk"
click at [1182, 338] on button "Search" at bounding box center [1212, 350] width 106 height 35
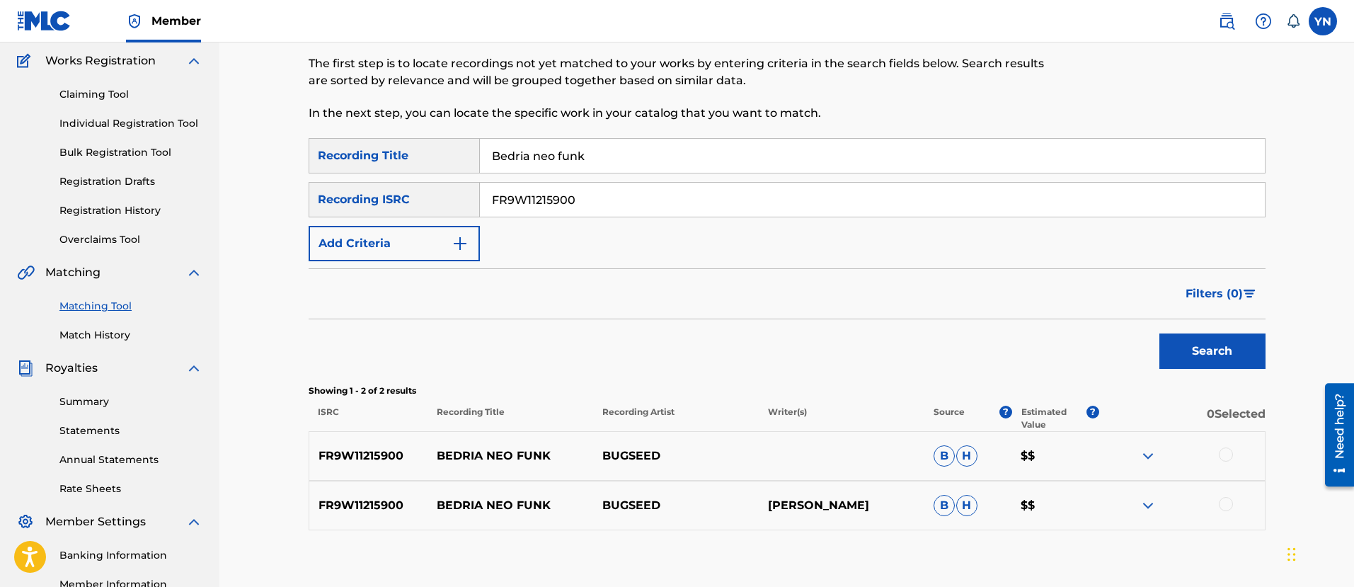
click at [1239, 446] on div "FR9W11215900 BEDRIA NEO FUNK BUGSEED B H $$" at bounding box center [787, 456] width 957 height 50
click at [1227, 452] on div at bounding box center [1226, 454] width 14 height 14
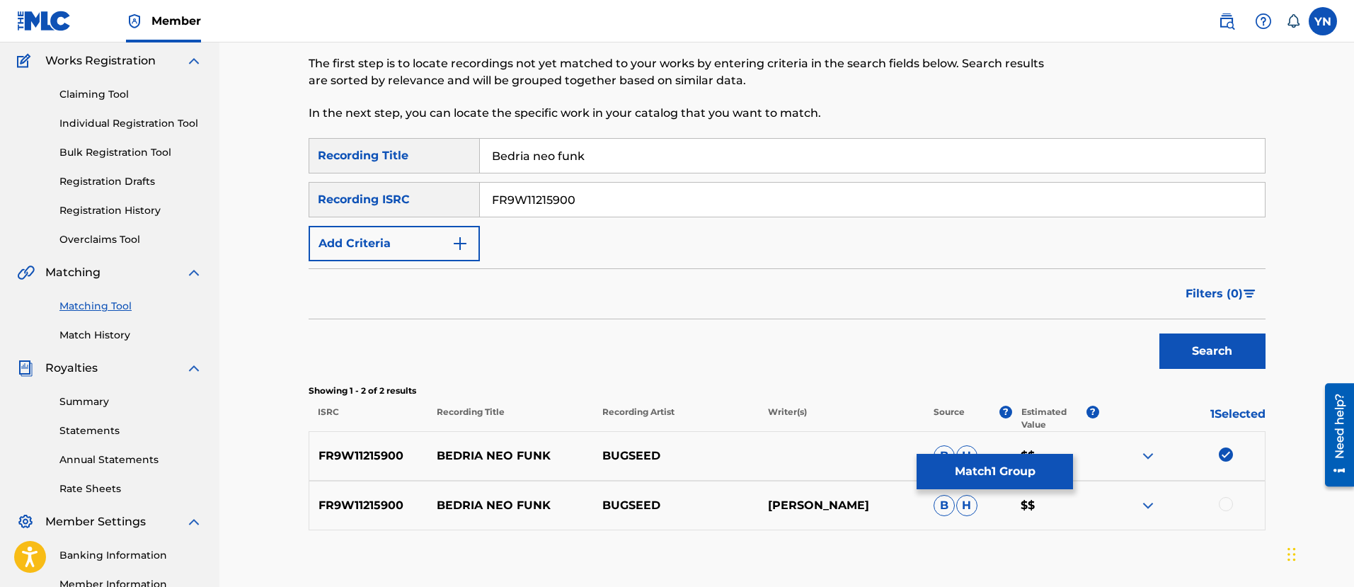
click at [1225, 505] on div at bounding box center [1226, 504] width 14 height 14
click at [1002, 479] on button "Match 2 Groups" at bounding box center [995, 471] width 156 height 35
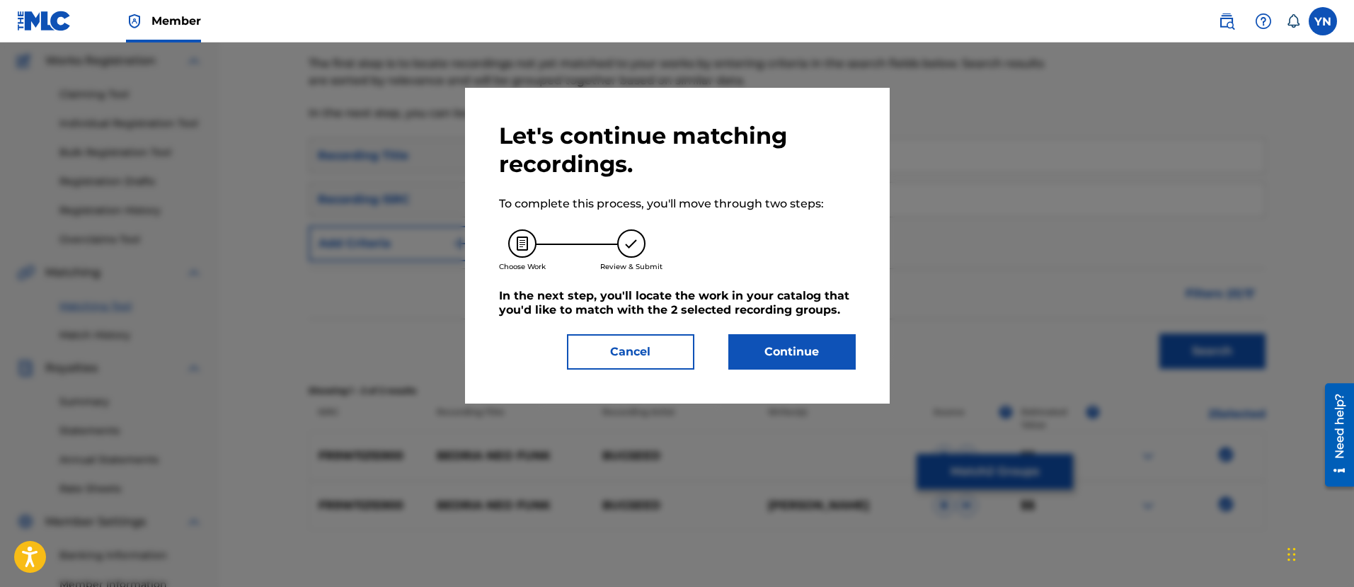
click at [774, 352] on button "Continue" at bounding box center [791, 351] width 127 height 35
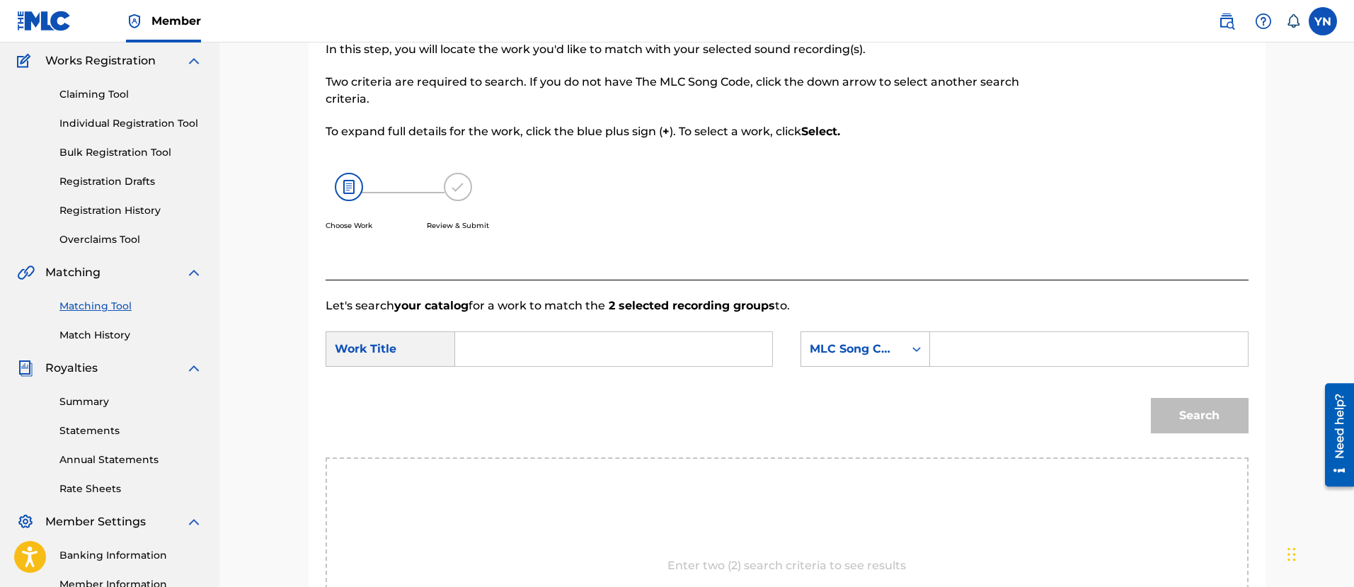
click at [730, 343] on input "Search Form" at bounding box center [613, 349] width 293 height 34
paste input "Bedria neo funk"
type input "Bedria neo funk"
click at [830, 345] on div "MLC Song Code" at bounding box center [853, 348] width 86 height 17
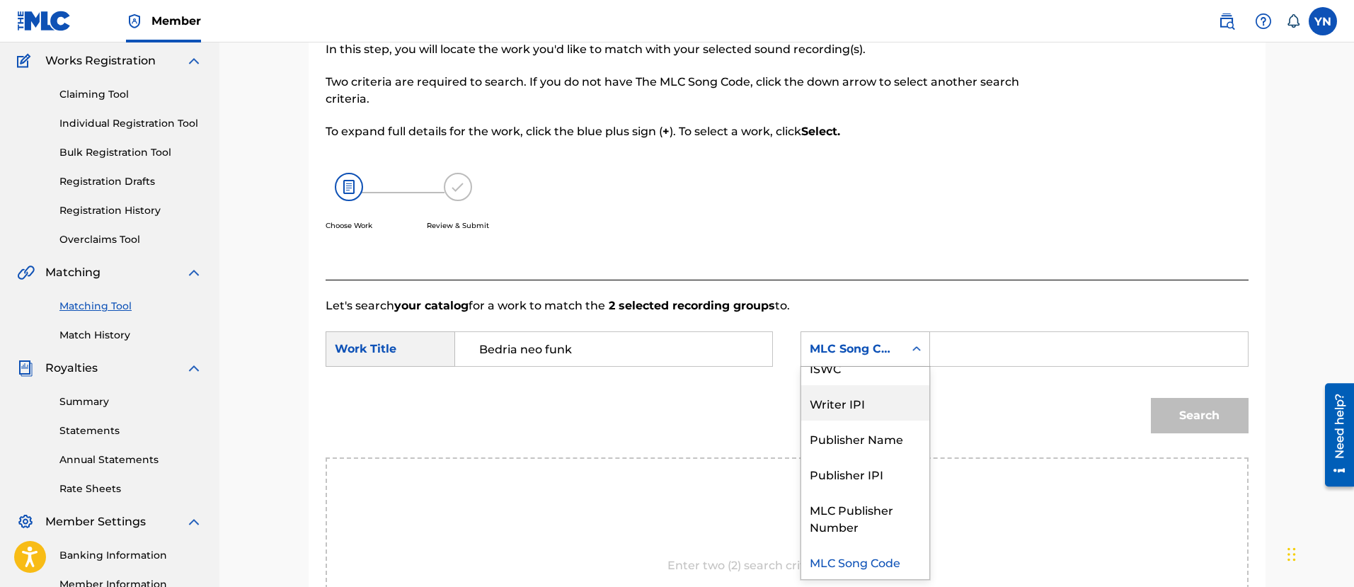
scroll to position [0, 0]
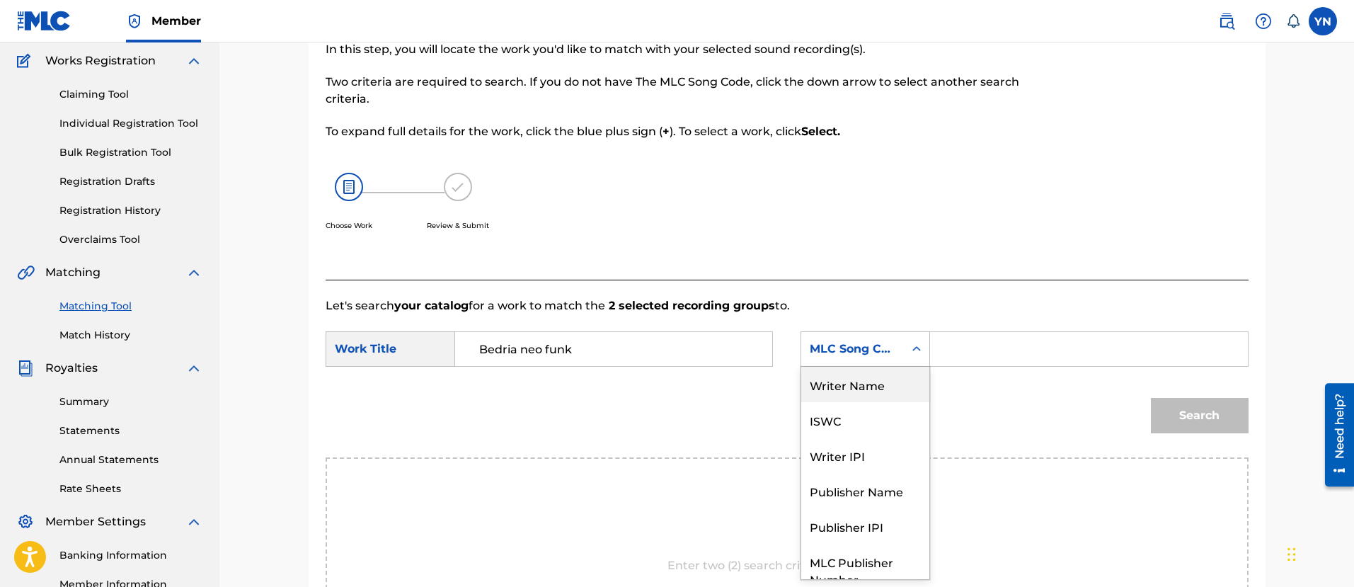
click at [881, 386] on div "Writer Name" at bounding box center [865, 384] width 128 height 35
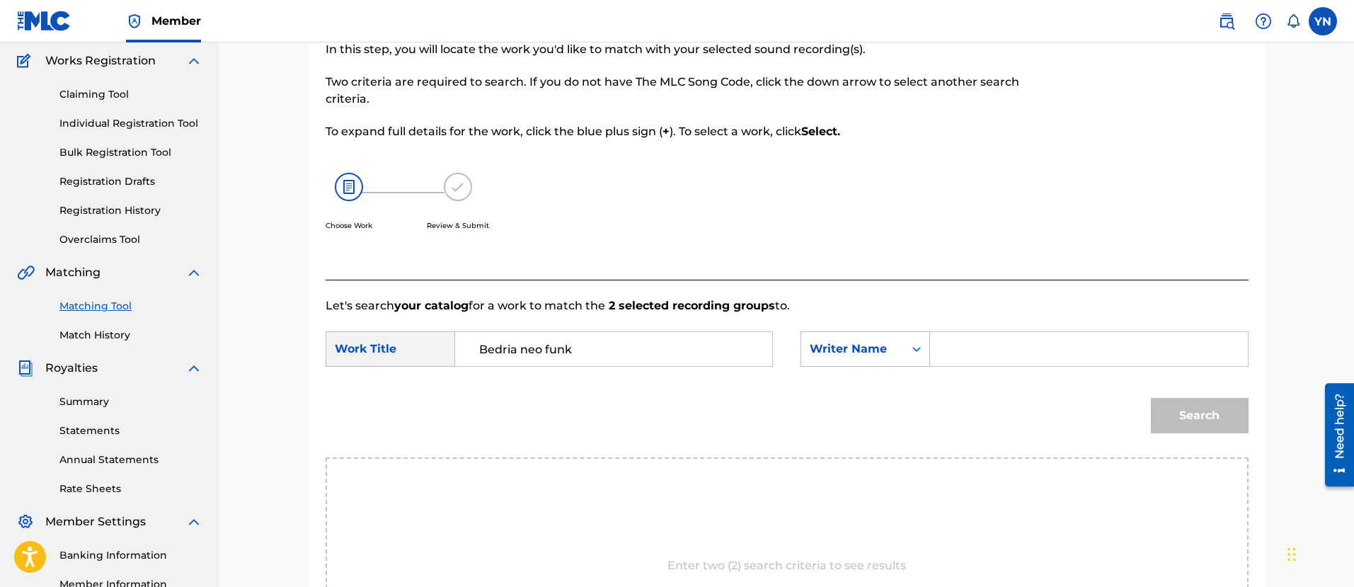
click at [974, 355] on input "Search Form" at bounding box center [1088, 349] width 293 height 34
type input "[PERSON_NAME]"
click at [1156, 406] on button "Search" at bounding box center [1200, 415] width 98 height 35
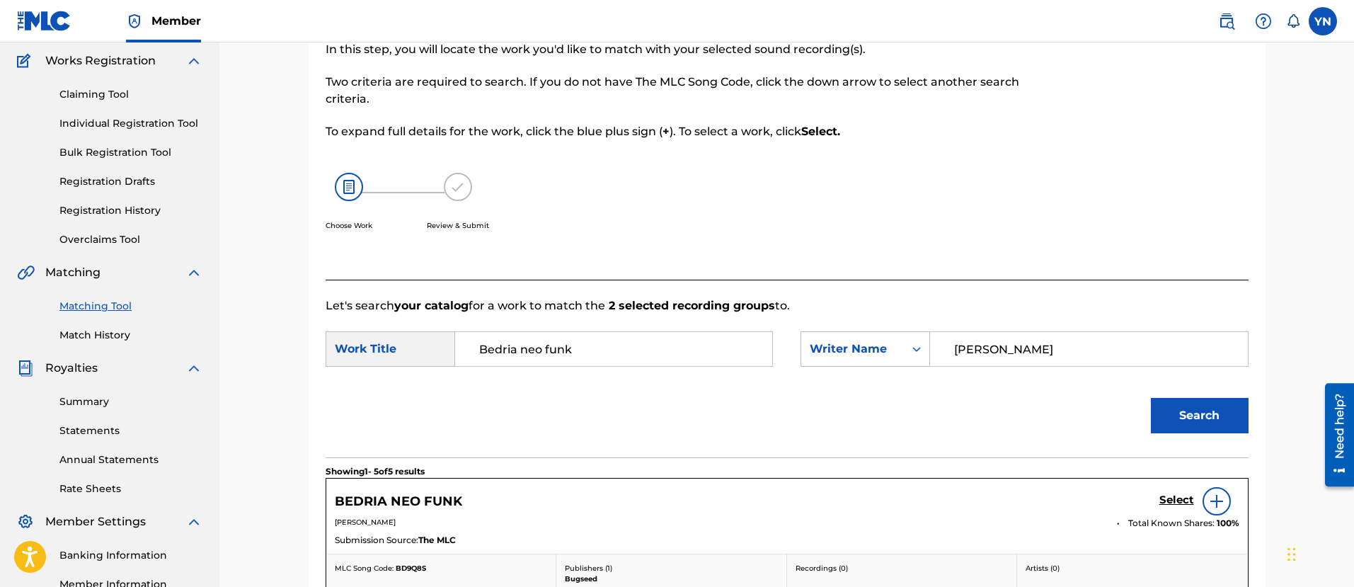
click at [1176, 491] on div "Select" at bounding box center [1199, 501] width 80 height 28
click at [1177, 498] on h5 "Select" at bounding box center [1176, 499] width 35 height 13
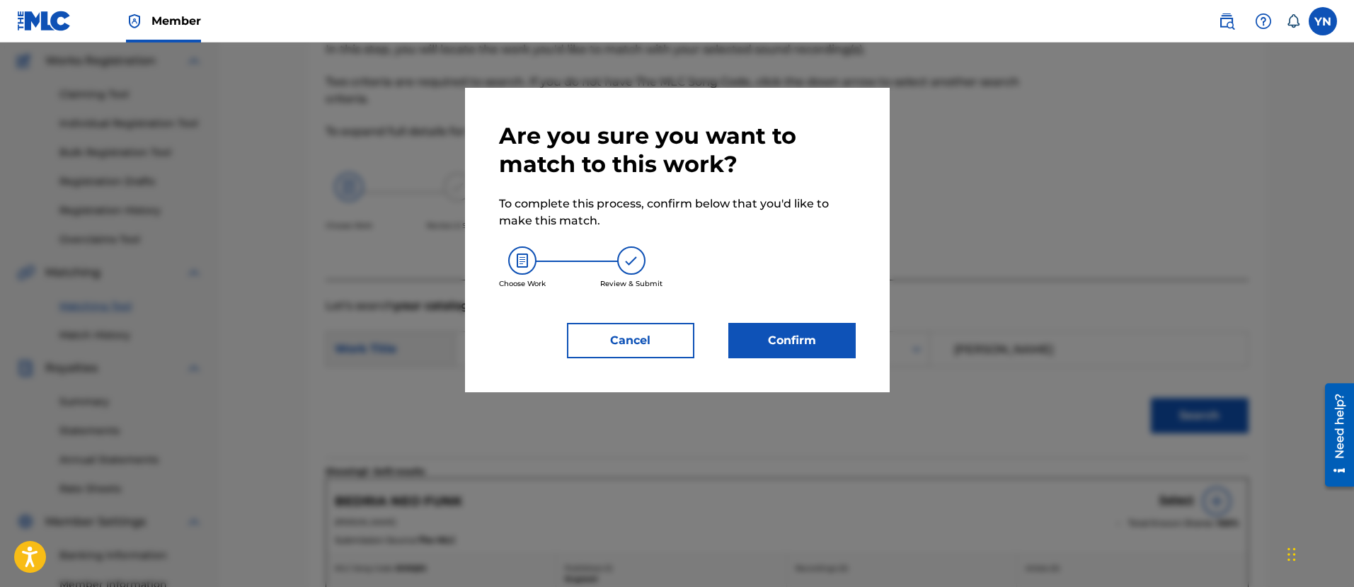
click at [802, 344] on button "Confirm" at bounding box center [791, 340] width 127 height 35
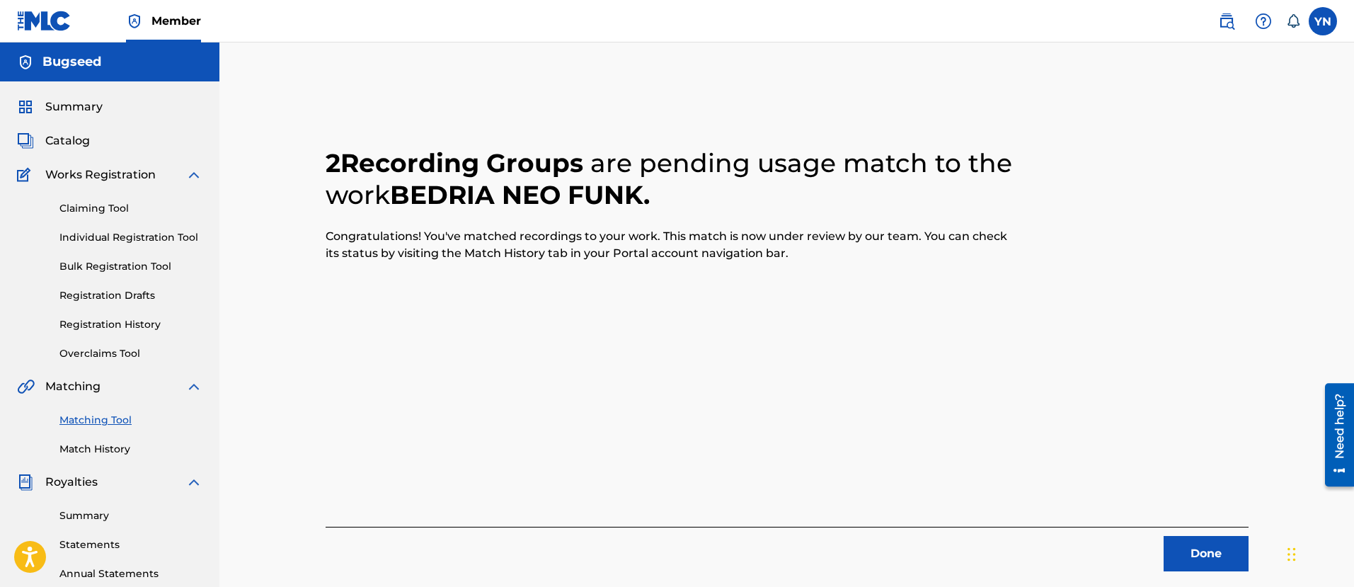
click at [1173, 551] on button "Done" at bounding box center [1206, 553] width 85 height 35
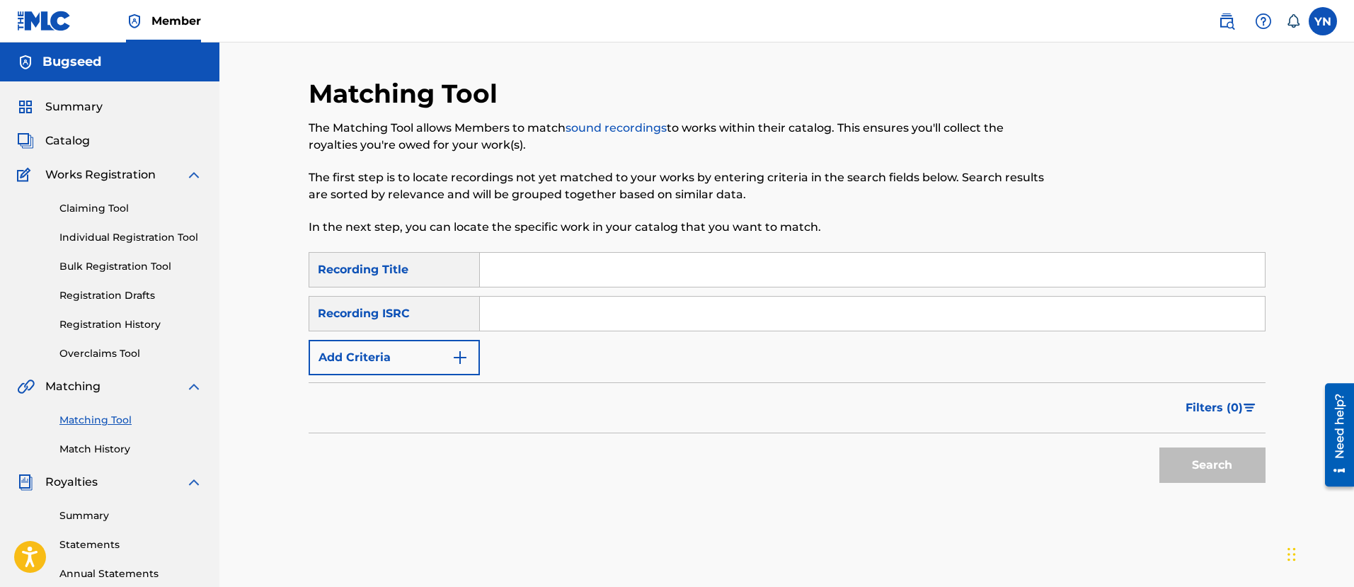
drag, startPoint x: 532, startPoint y: 299, endPoint x: 527, endPoint y: 306, distance: 8.9
click at [532, 299] on input "Search Form" at bounding box center [872, 314] width 785 height 34
paste input "FR9W11215901"
type input "FR9W11215901"
click at [784, 281] on input "Search Form" at bounding box center [872, 270] width 785 height 34
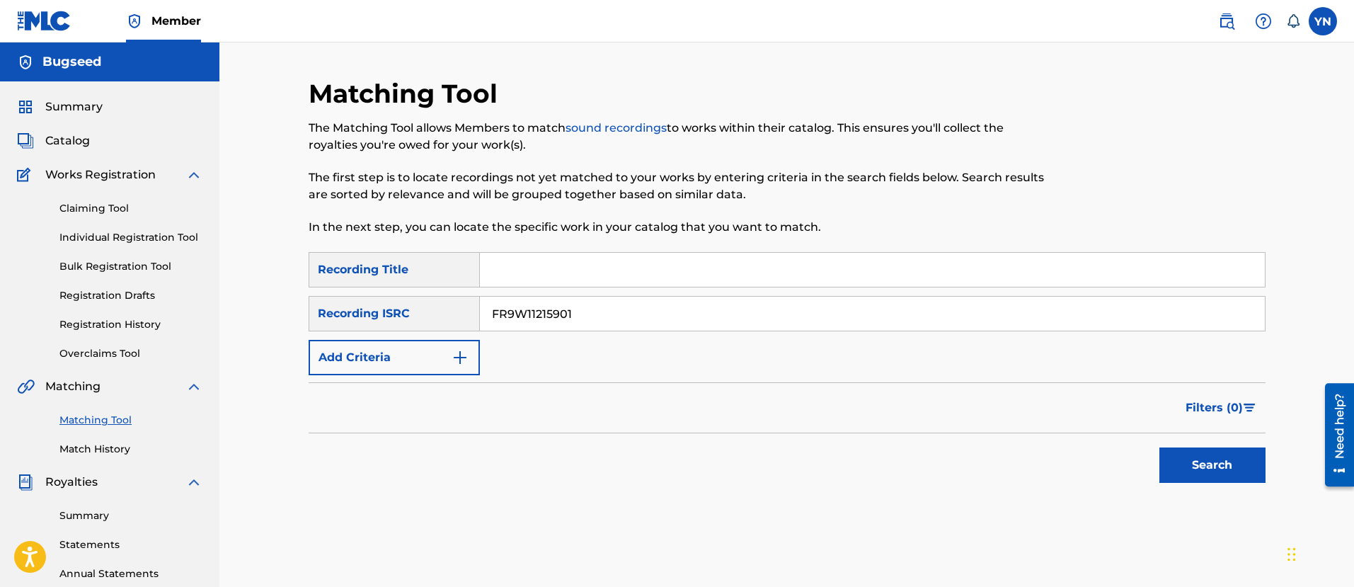
paste input "Dance upon nothing"
type input "Dance upon nothing"
click at [1234, 459] on button "Search" at bounding box center [1212, 464] width 106 height 35
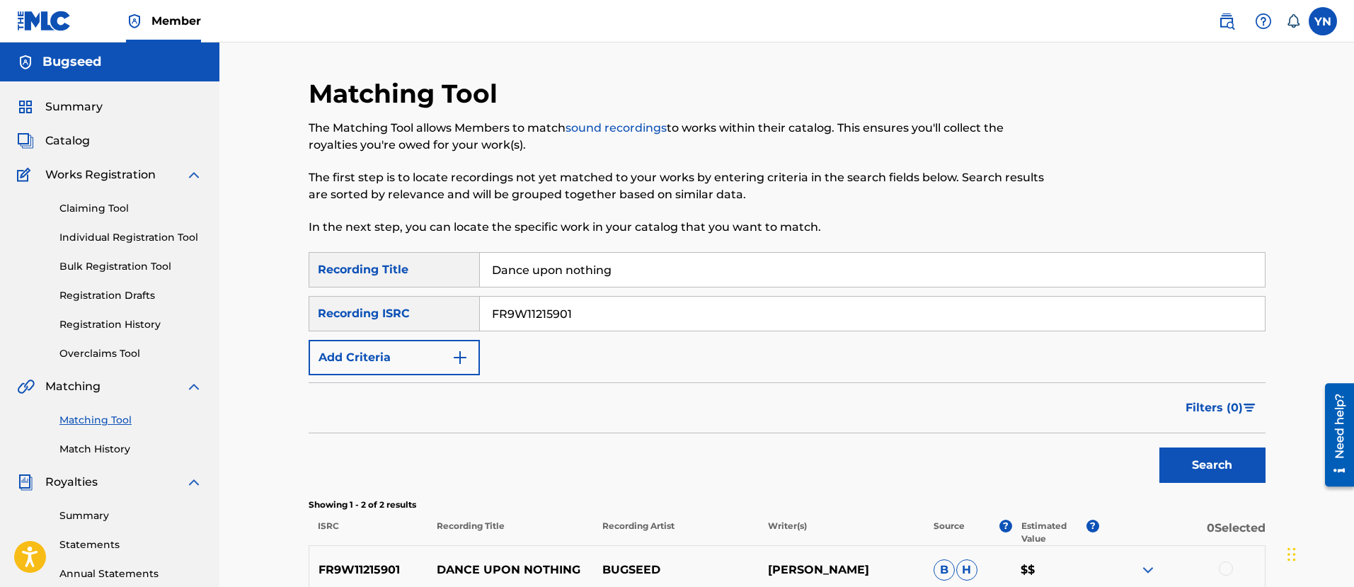
scroll to position [177, 0]
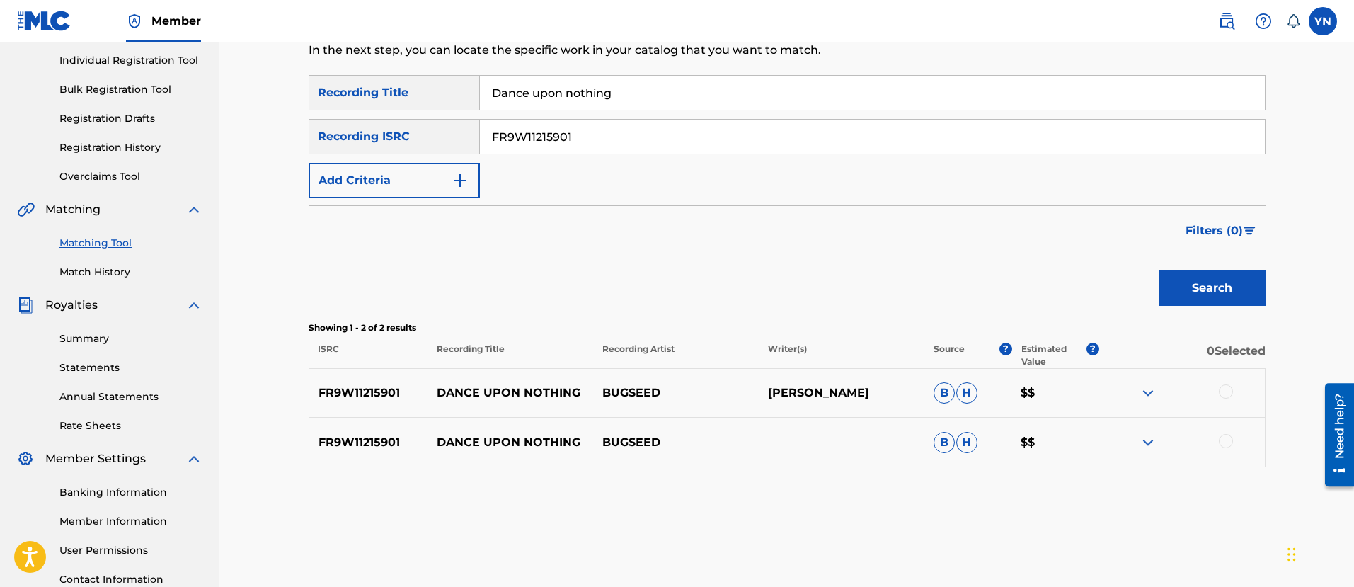
click at [1227, 400] on div at bounding box center [1182, 392] width 166 height 17
click at [1229, 395] on div at bounding box center [1226, 391] width 14 height 14
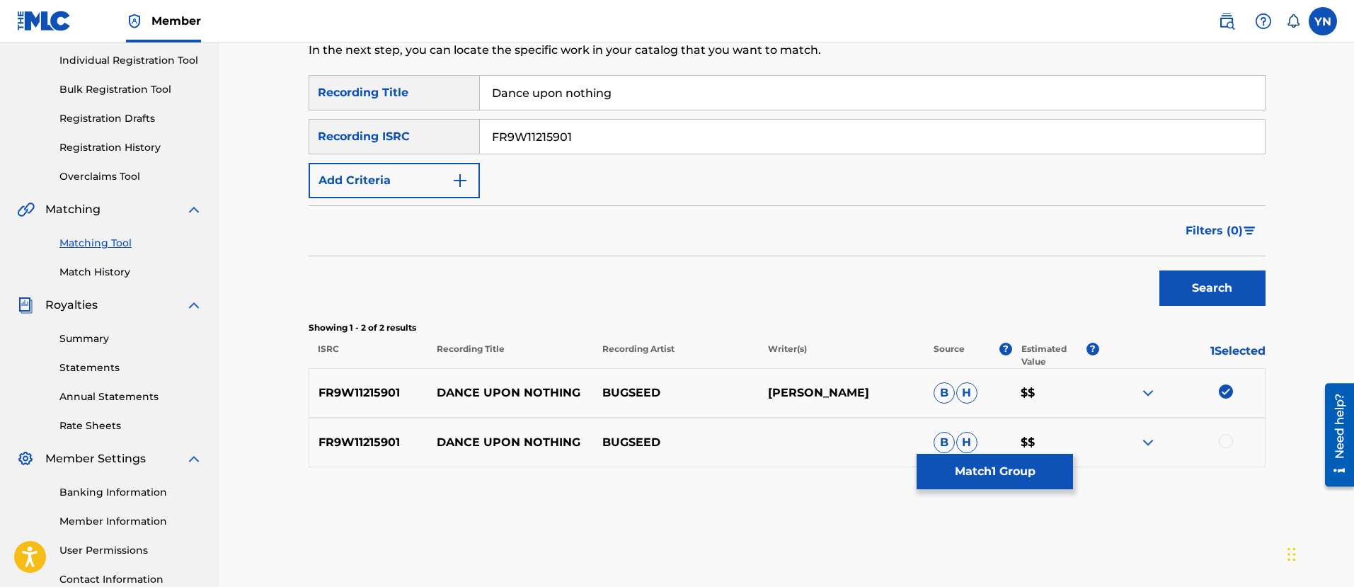
click at [1225, 437] on div at bounding box center [1226, 441] width 14 height 14
click at [1022, 471] on button "Match 2 Groups" at bounding box center [995, 471] width 156 height 35
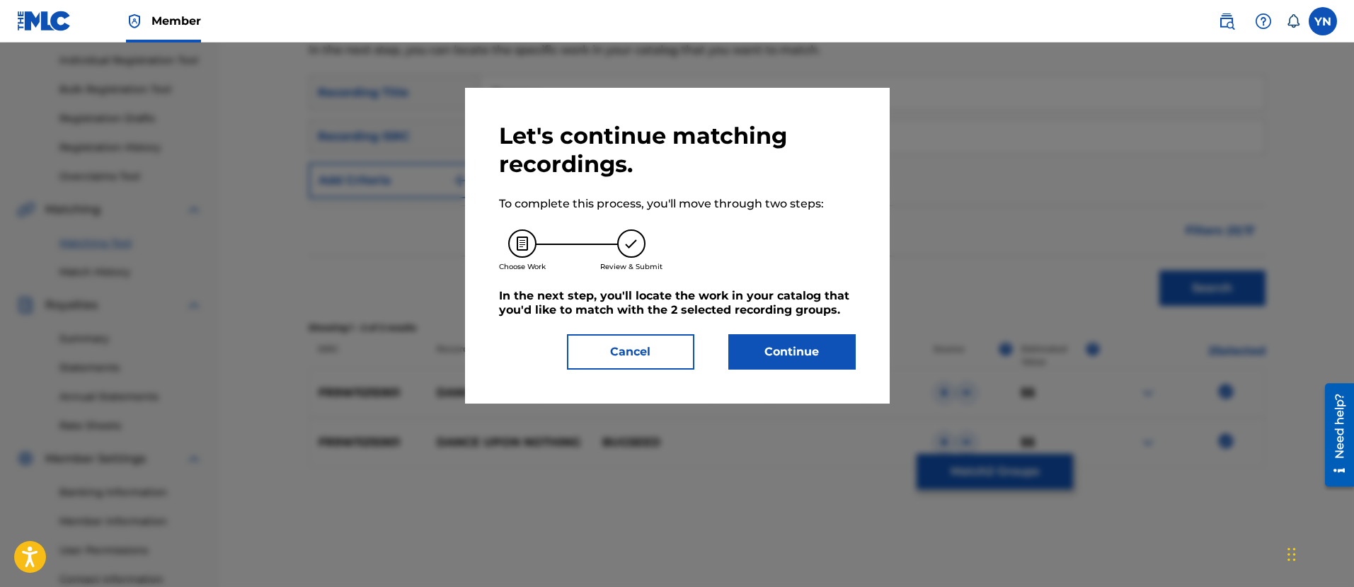
click at [835, 357] on button "Continue" at bounding box center [791, 351] width 127 height 35
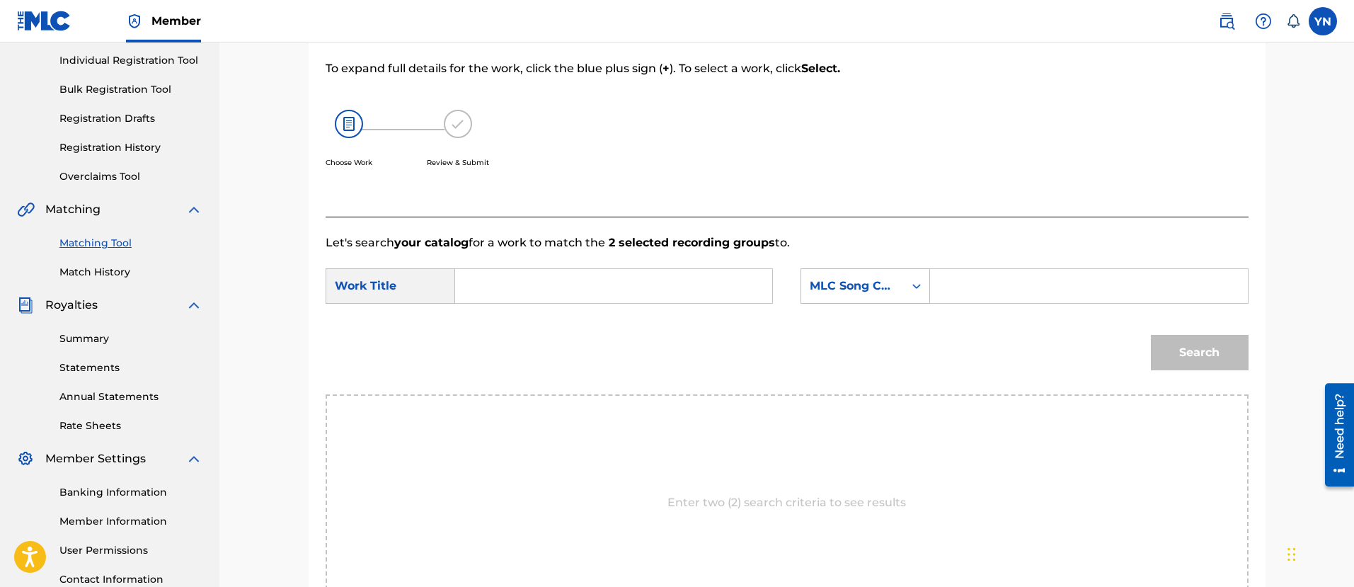
click at [738, 285] on input "Search Form" at bounding box center [613, 286] width 293 height 34
paste input "Dance upon nothing"
type input "Dance upon nothing"
click at [849, 292] on div "MLC Song Code" at bounding box center [853, 285] width 86 height 17
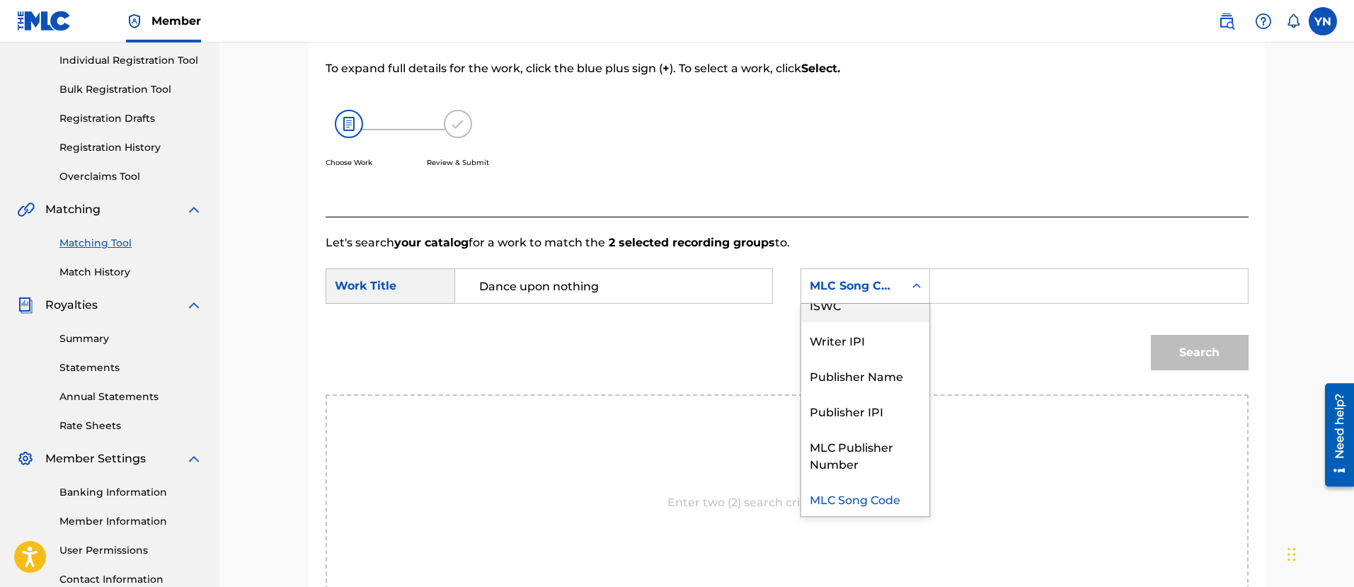
scroll to position [0, 0]
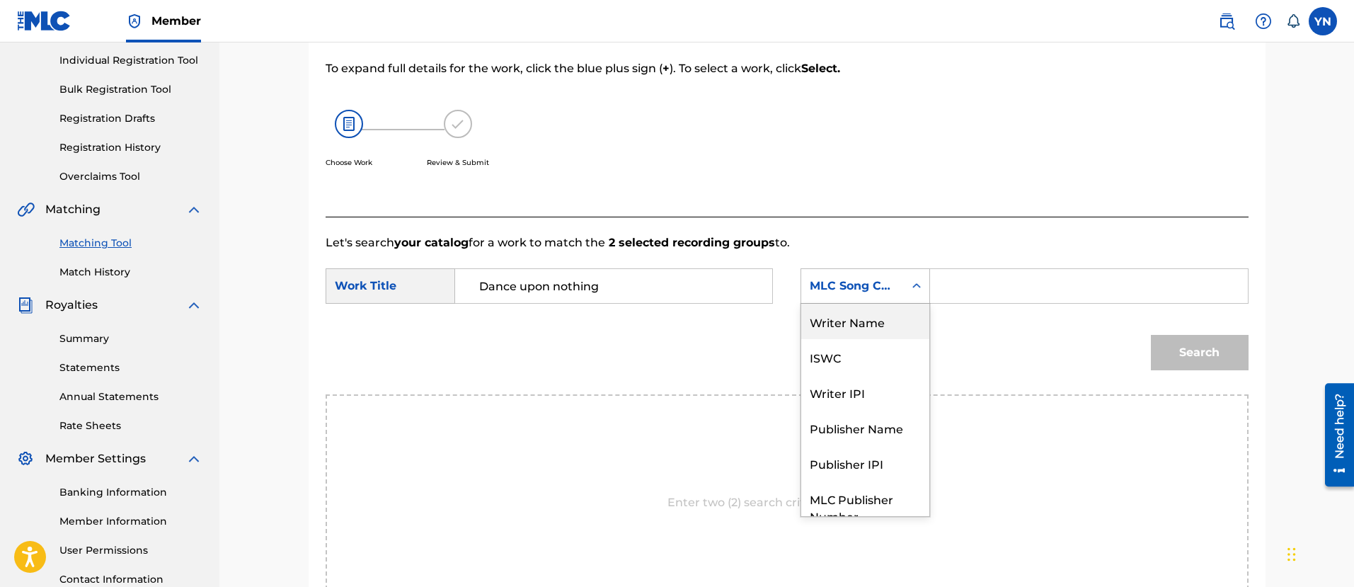
click at [894, 324] on div "Writer Name" at bounding box center [865, 321] width 128 height 35
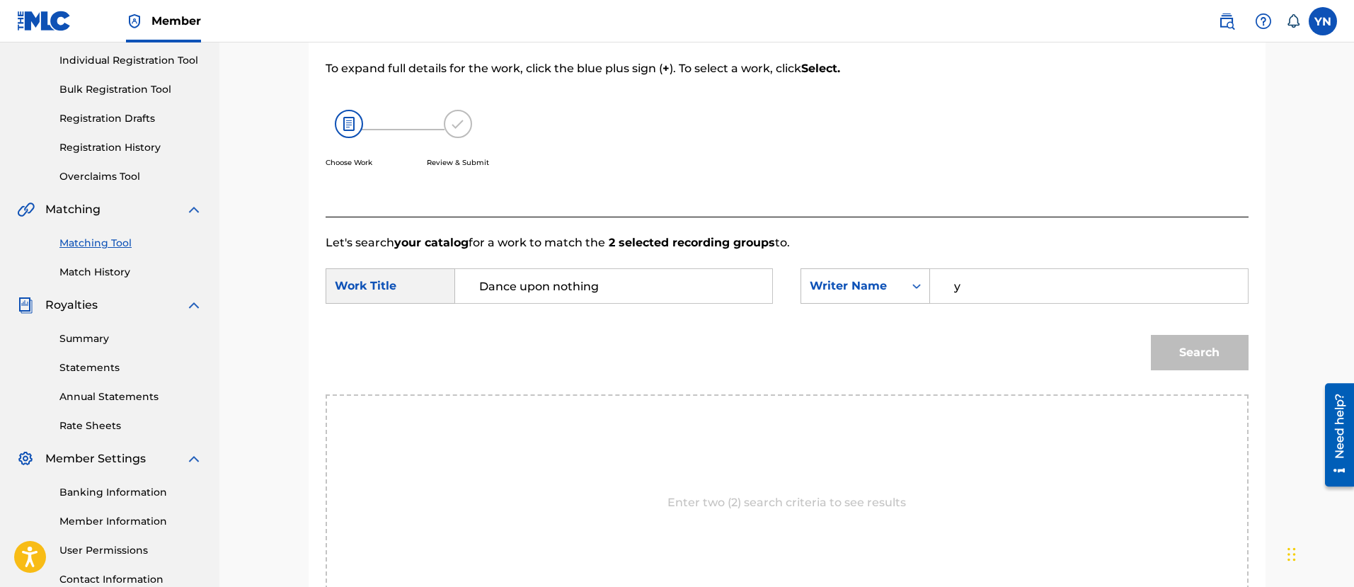
click at [1011, 285] on input "y" at bounding box center [1088, 286] width 293 height 34
type input "[PERSON_NAME]"
drag, startPoint x: 1258, startPoint y: 347, endPoint x: 1243, endPoint y: 357, distance: 17.9
click at [1258, 349] on div "Match Usage - Select Work In this step, you will locate the work you'd like to …" at bounding box center [787, 317] width 957 height 762
click at [1235, 358] on button "Search" at bounding box center [1200, 352] width 98 height 35
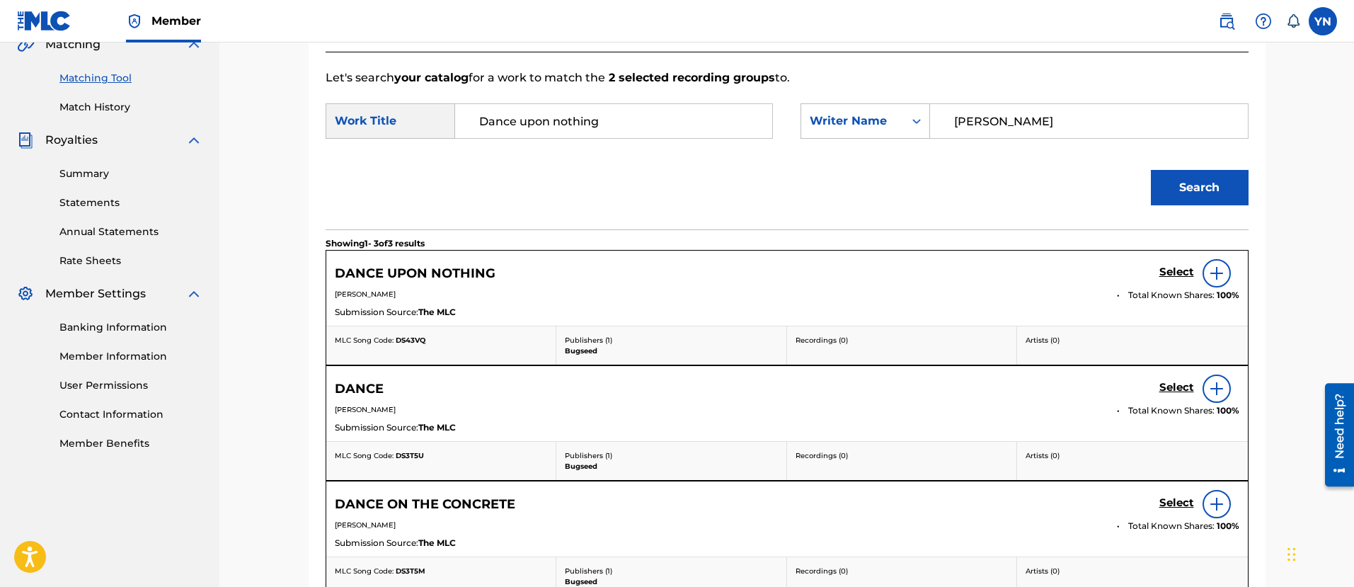
scroll to position [354, 0]
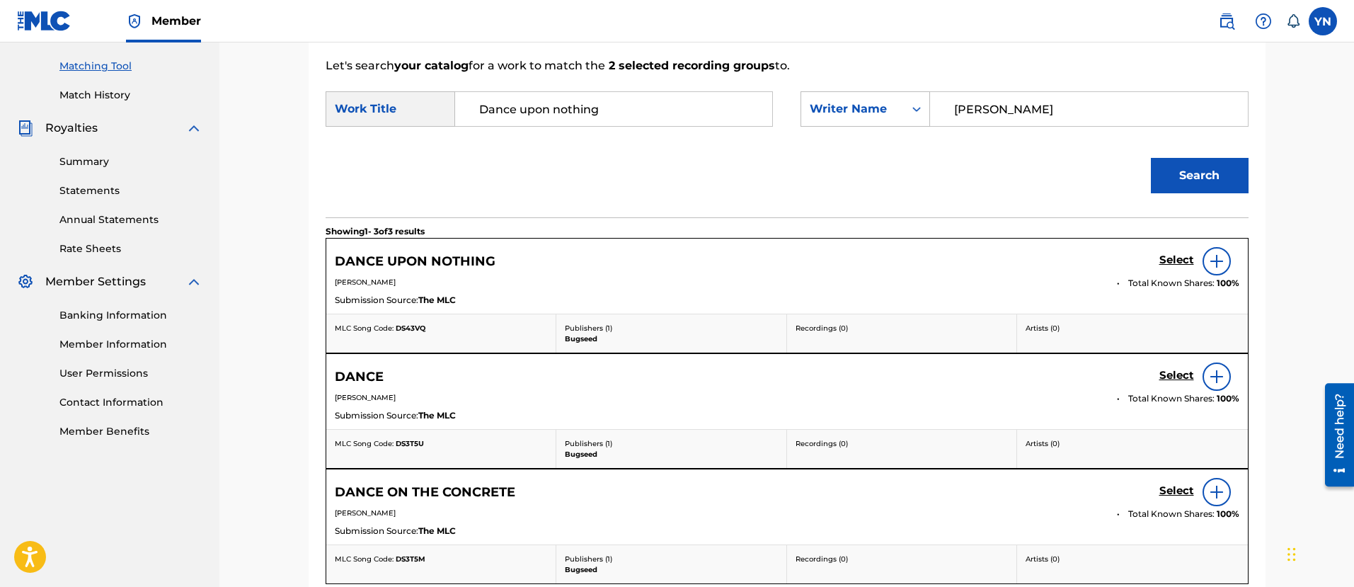
click at [1173, 260] on h5 "Select" at bounding box center [1176, 259] width 35 height 13
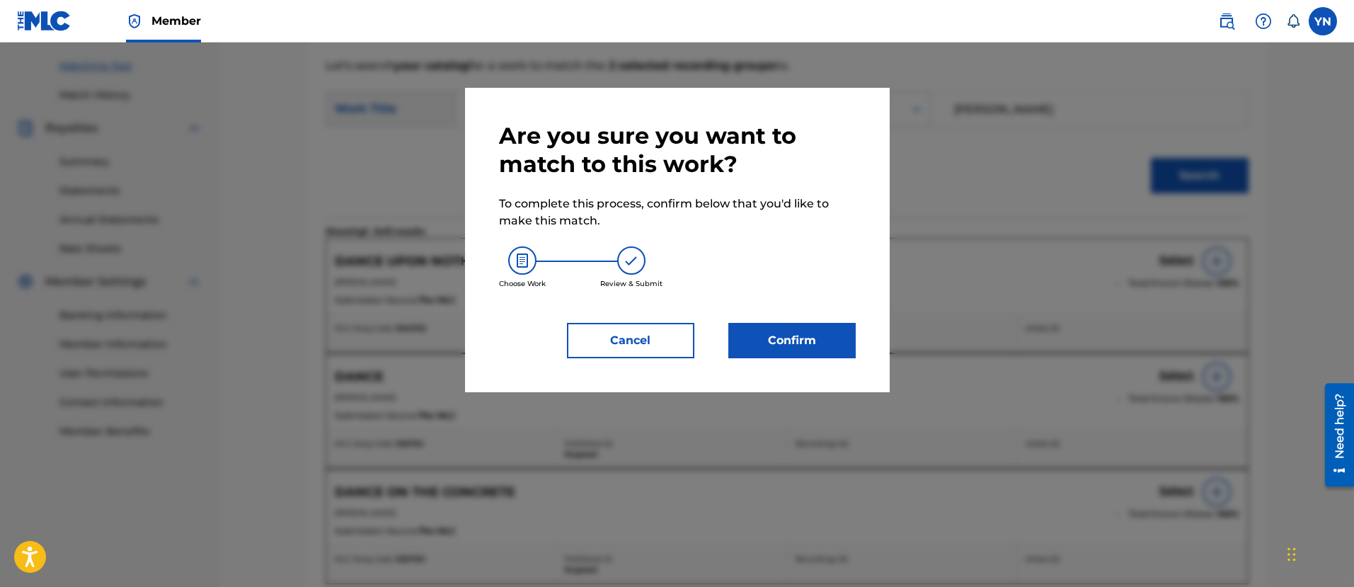
click at [791, 334] on button "Confirm" at bounding box center [791, 340] width 127 height 35
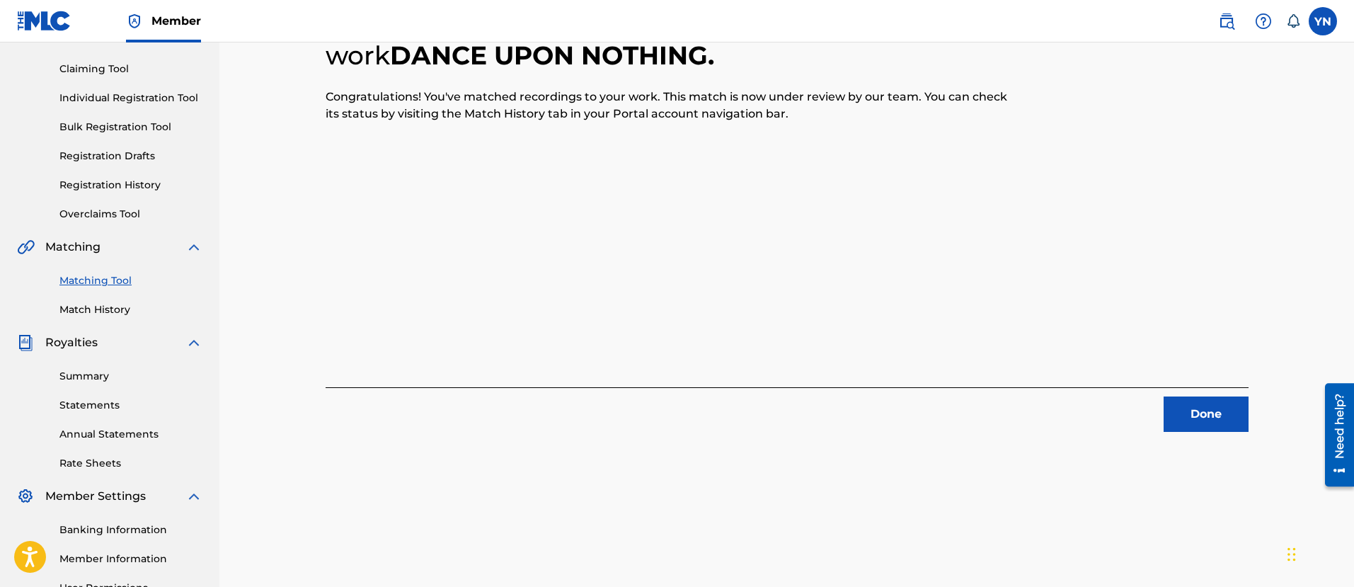
scroll to position [114, 0]
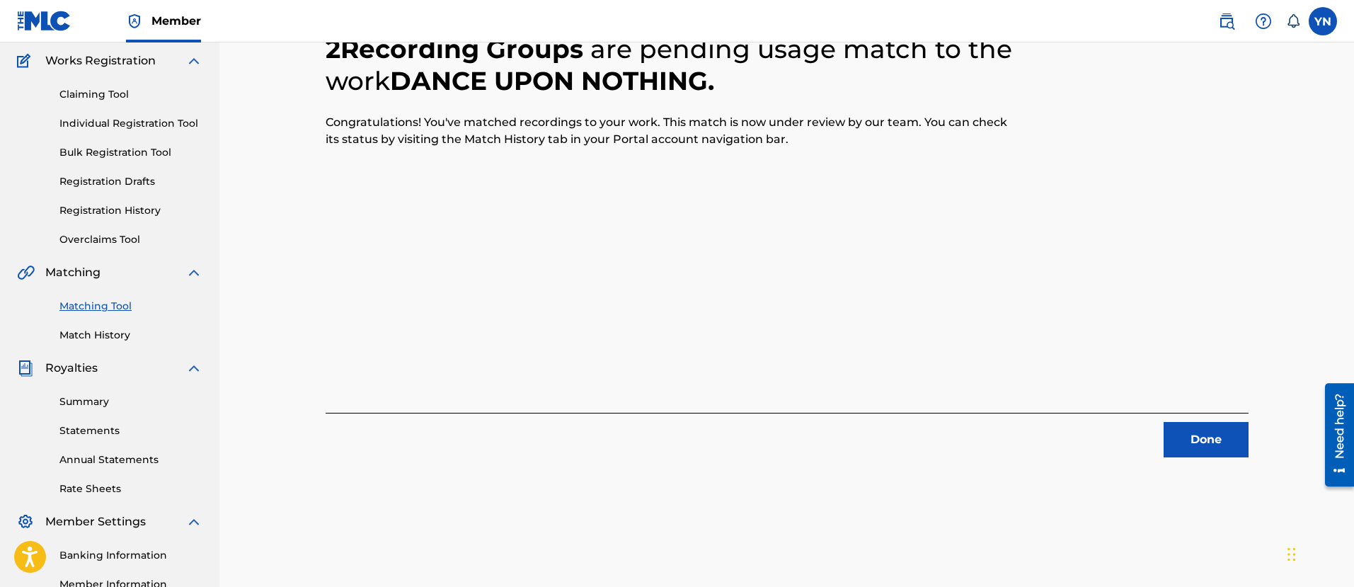
click at [1194, 450] on button "Done" at bounding box center [1206, 439] width 85 height 35
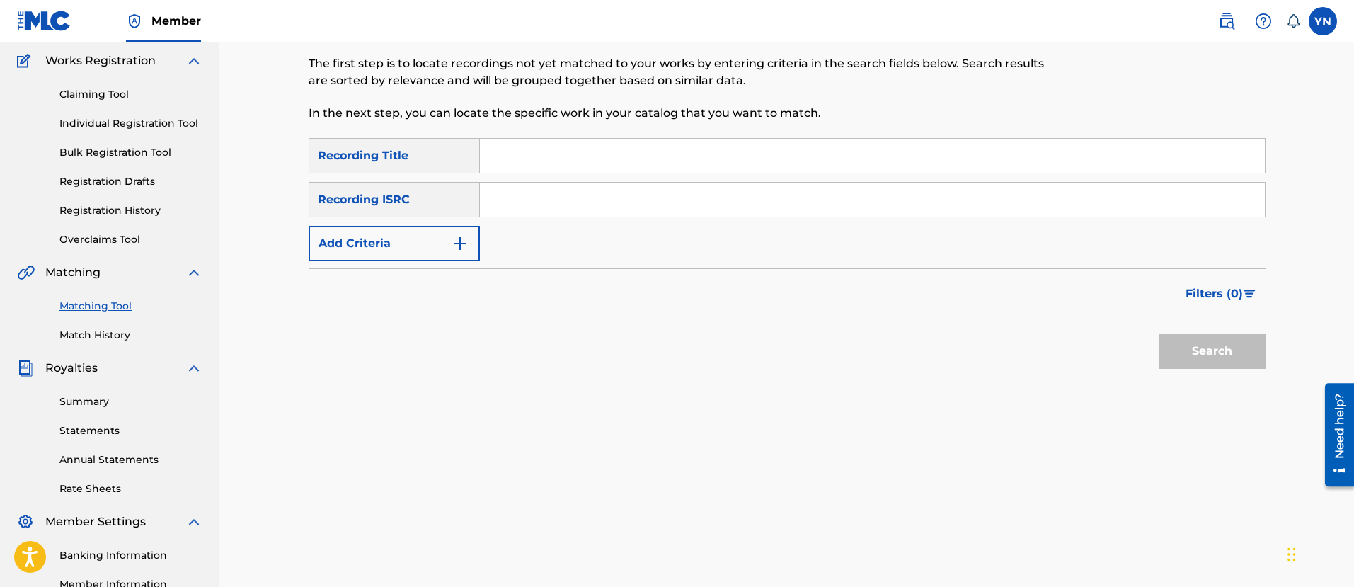
drag, startPoint x: 577, startPoint y: 204, endPoint x: 577, endPoint y: 214, distance: 9.9
click at [577, 204] on input "Search Form" at bounding box center [872, 200] width 785 height 34
paste input "FR9W11215902"
type input "FR9W11215902"
click at [653, 169] on input "Search Form" at bounding box center [872, 156] width 785 height 34
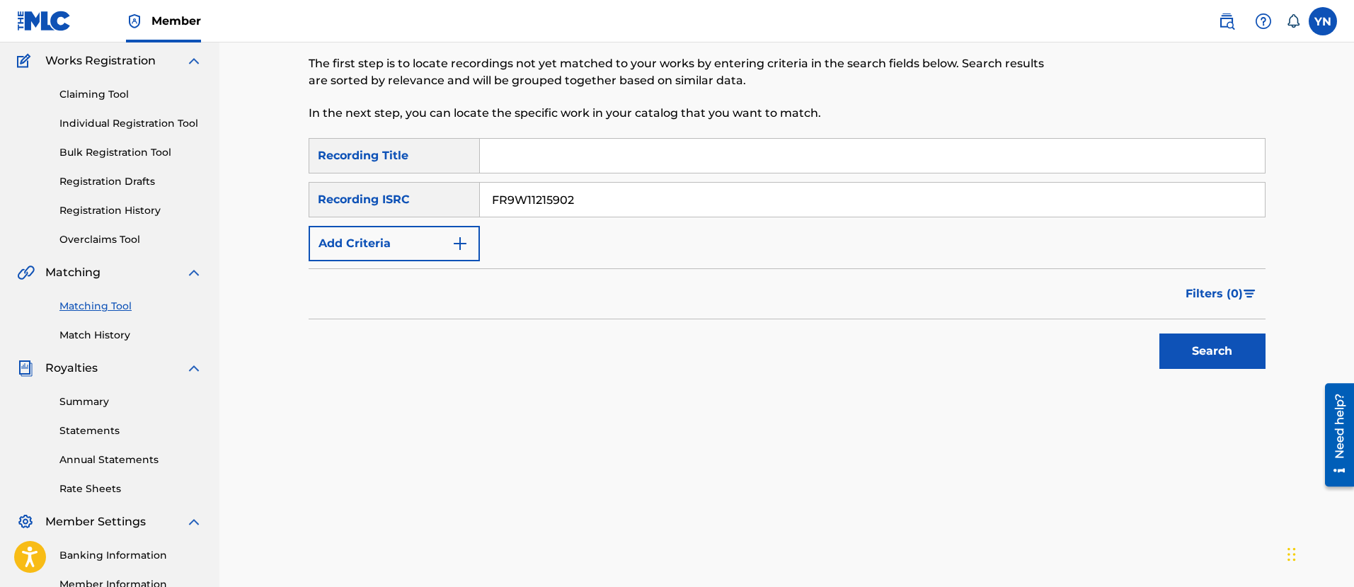
paste input "Drops"
type input "Drops"
click at [1256, 355] on button "Search" at bounding box center [1212, 350] width 106 height 35
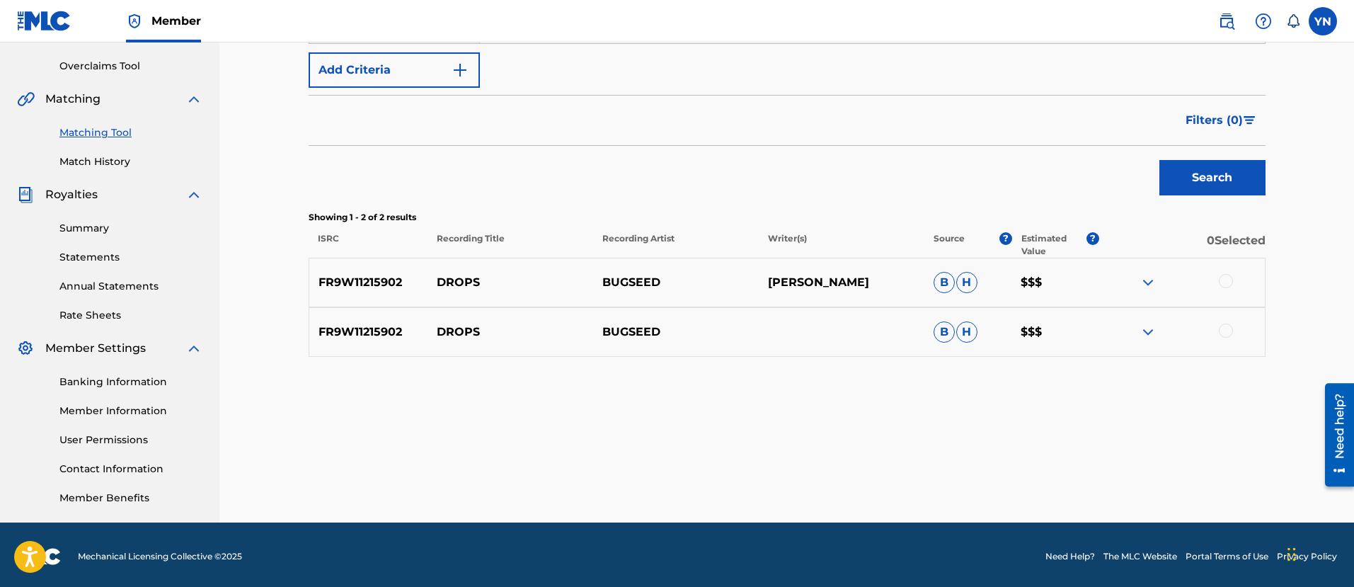
scroll to position [291, 0]
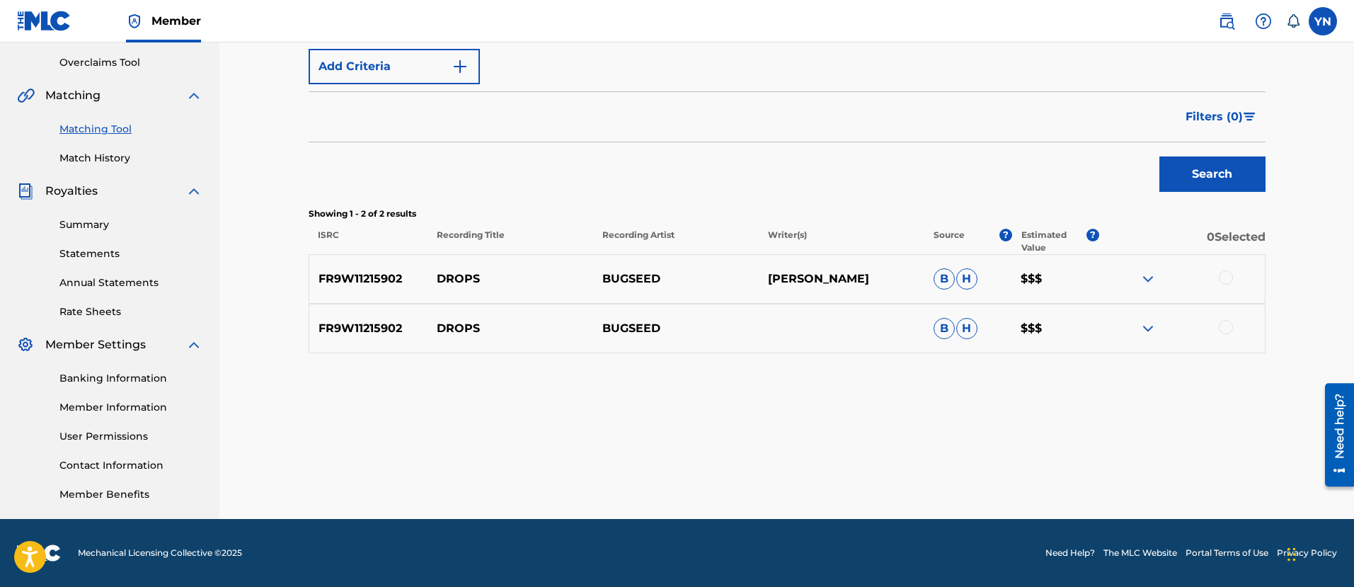
click at [1218, 277] on div at bounding box center [1182, 278] width 166 height 17
click at [1221, 280] on div at bounding box center [1226, 277] width 14 height 14
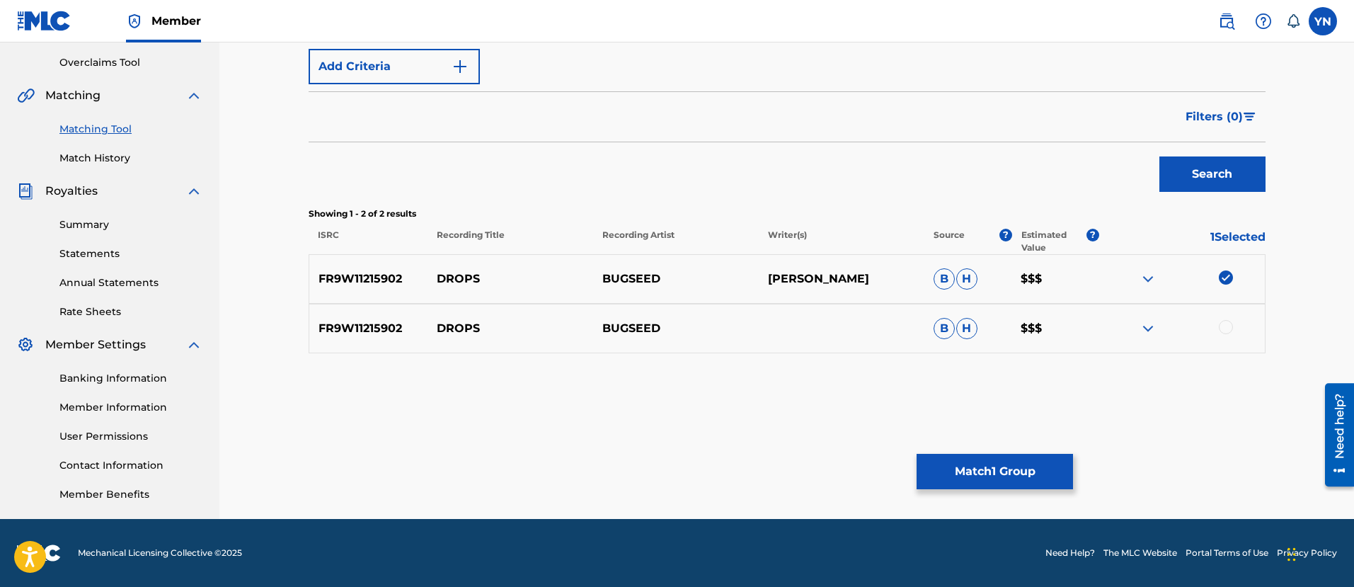
click at [1222, 335] on div at bounding box center [1182, 328] width 166 height 17
click at [1225, 328] on div at bounding box center [1226, 327] width 14 height 14
click at [1003, 481] on button "Match 2 Groups" at bounding box center [995, 471] width 156 height 35
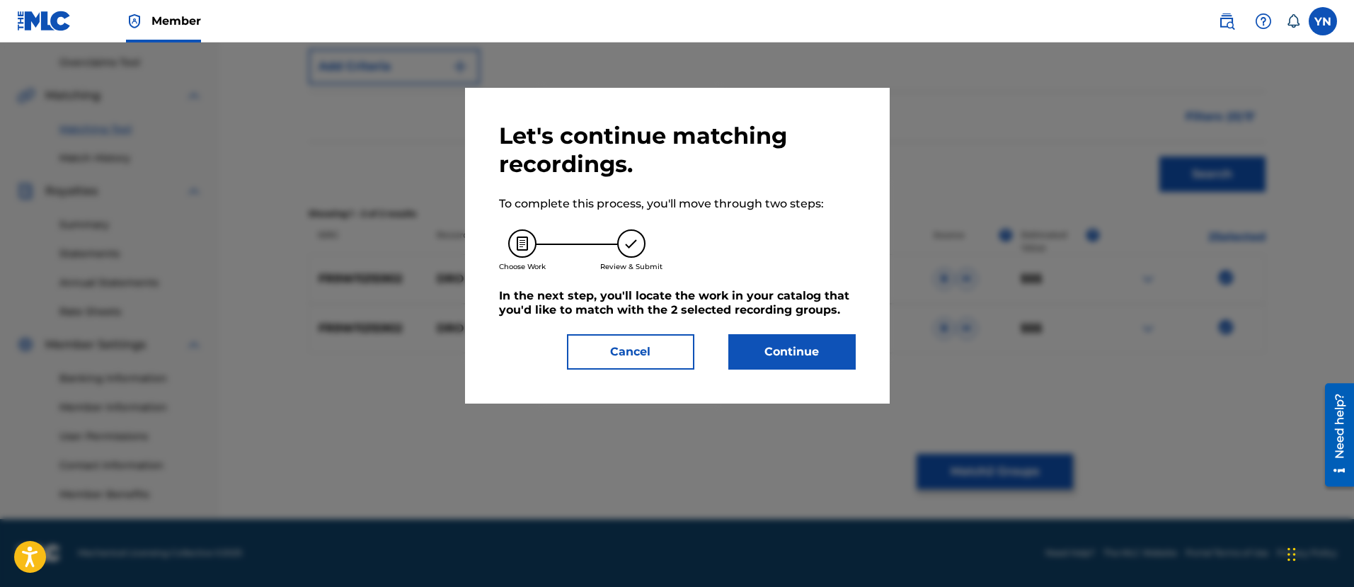
click at [826, 357] on button "Continue" at bounding box center [791, 351] width 127 height 35
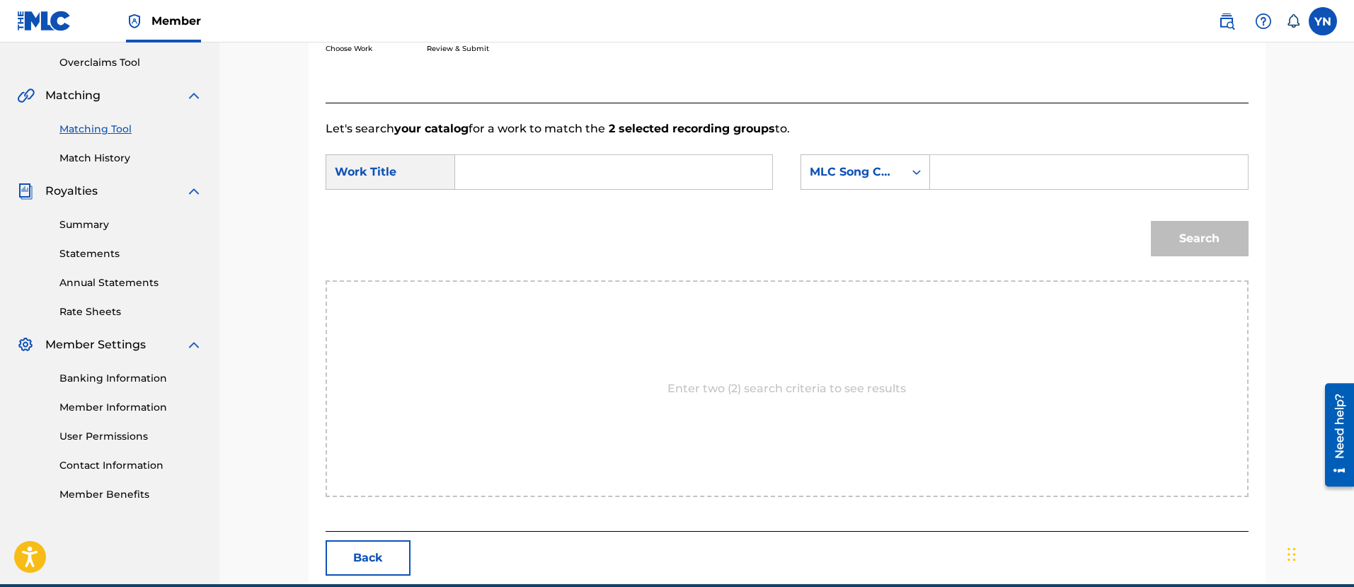
paste input "Drops"
click at [718, 167] on input "Search Form" at bounding box center [613, 172] width 293 height 34
type input "Drops"
click at [845, 176] on div "MLC Song Code" at bounding box center [853, 172] width 86 height 17
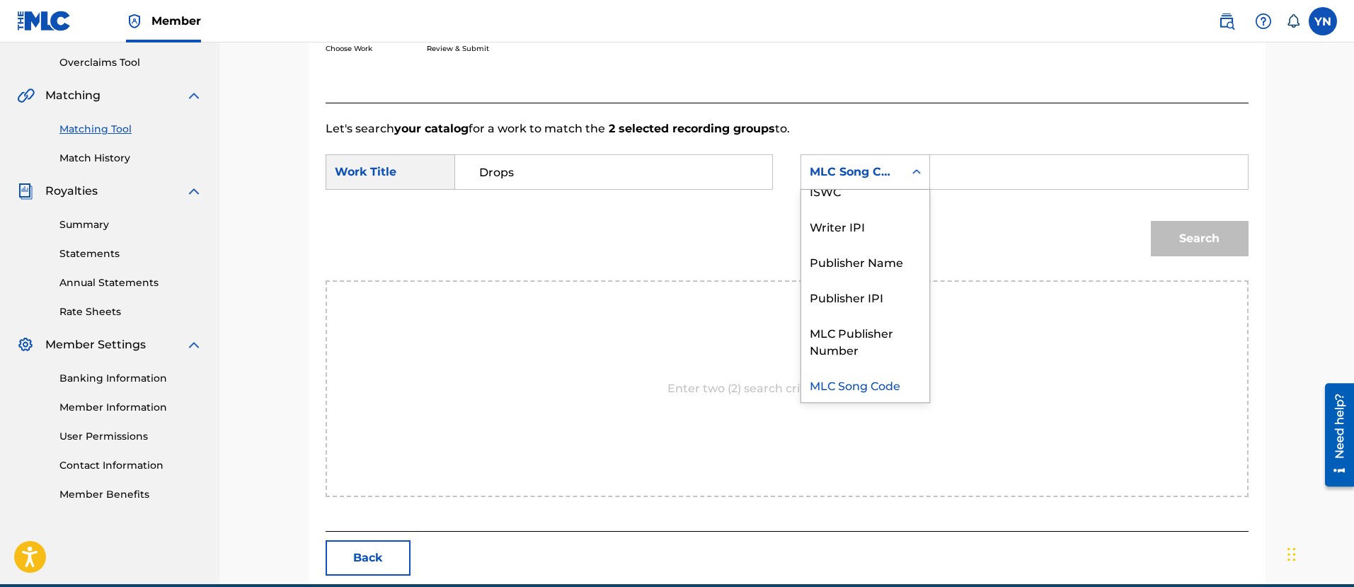
scroll to position [0, 0]
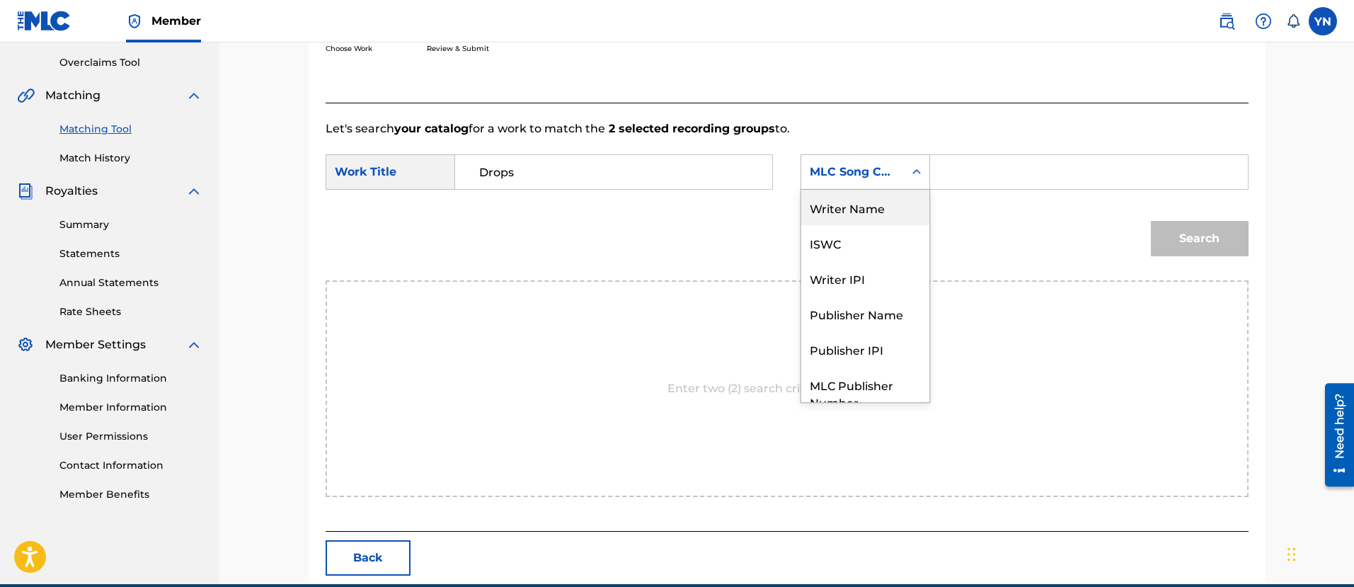
click at [885, 210] on div "Writer Name" at bounding box center [865, 207] width 128 height 35
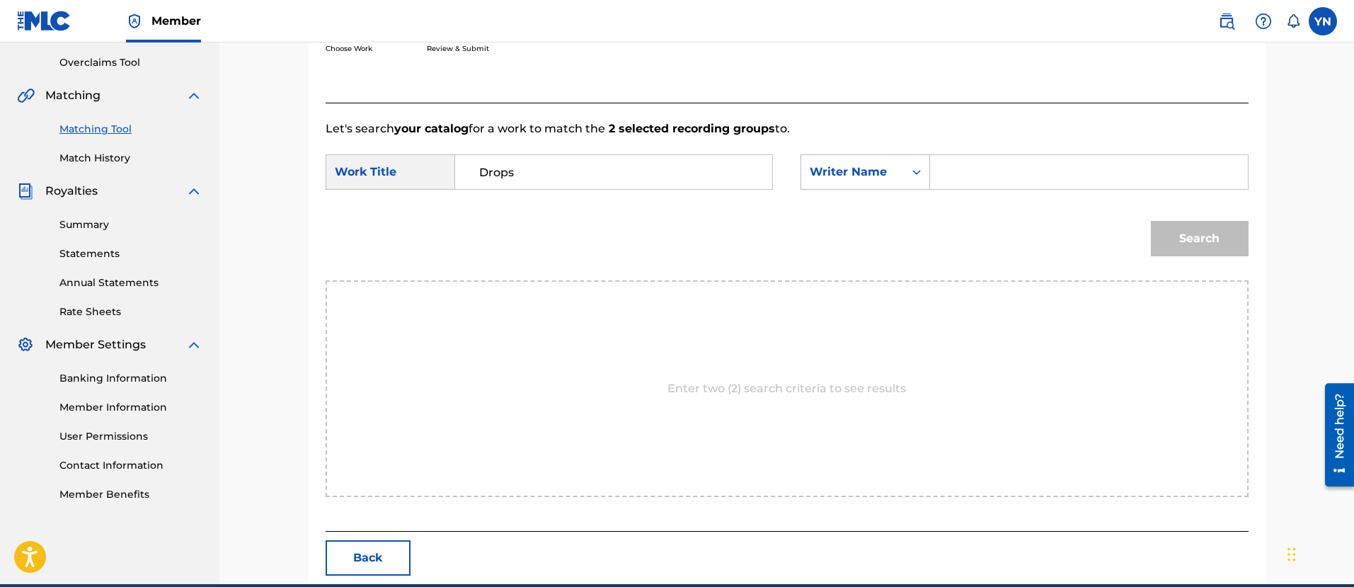
click at [987, 170] on input "Search Form" at bounding box center [1088, 172] width 293 height 34
type input "[PERSON_NAME]"
drag, startPoint x: 1171, startPoint y: 216, endPoint x: 1182, endPoint y: 239, distance: 26.0
click at [1173, 218] on div "Search" at bounding box center [1196, 235] width 105 height 57
click at [1182, 239] on button "Search" at bounding box center [1200, 238] width 98 height 35
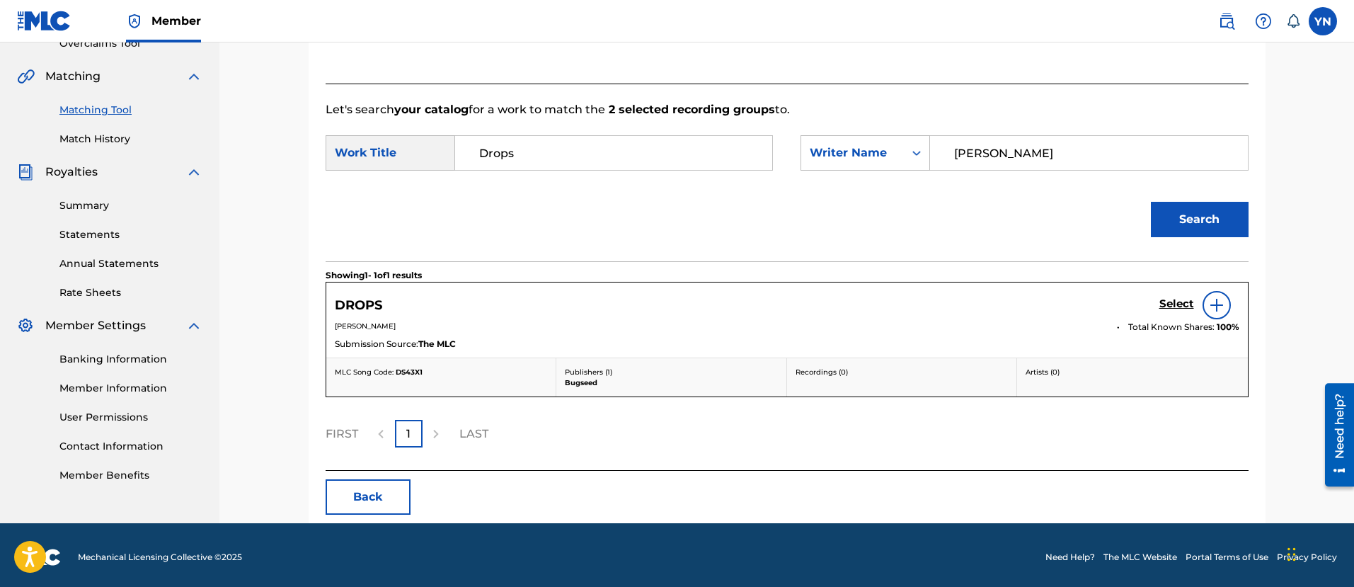
scroll to position [314, 0]
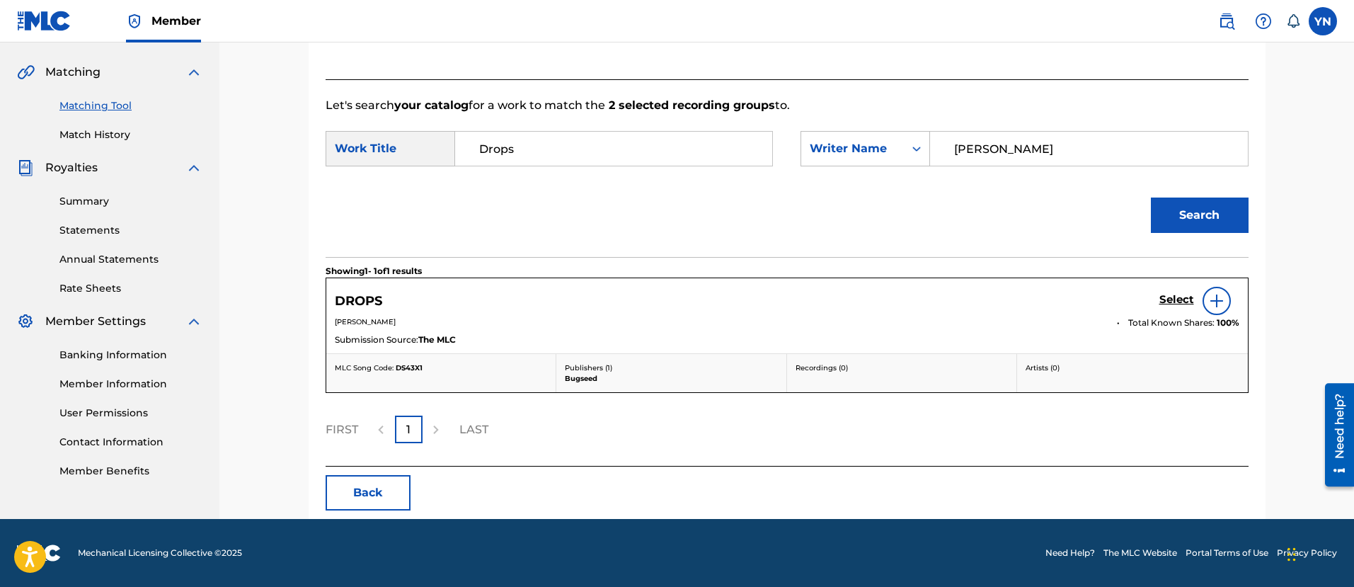
click at [1159, 302] on h5 "Select" at bounding box center [1176, 299] width 35 height 13
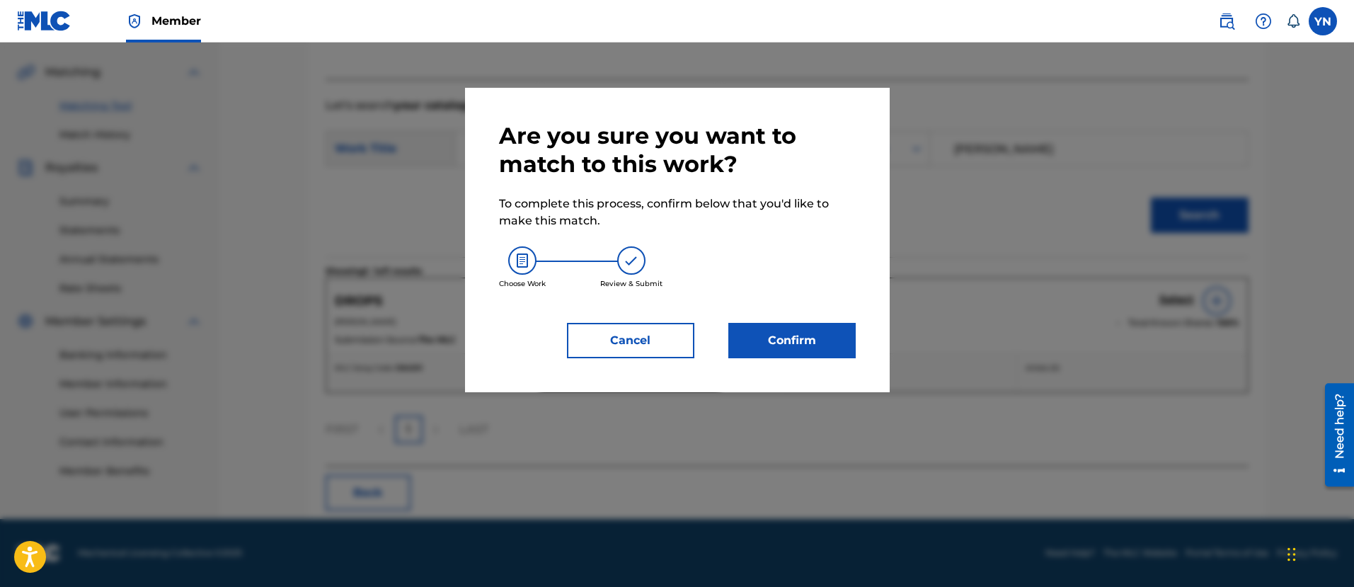
click at [817, 344] on button "Confirm" at bounding box center [791, 340] width 127 height 35
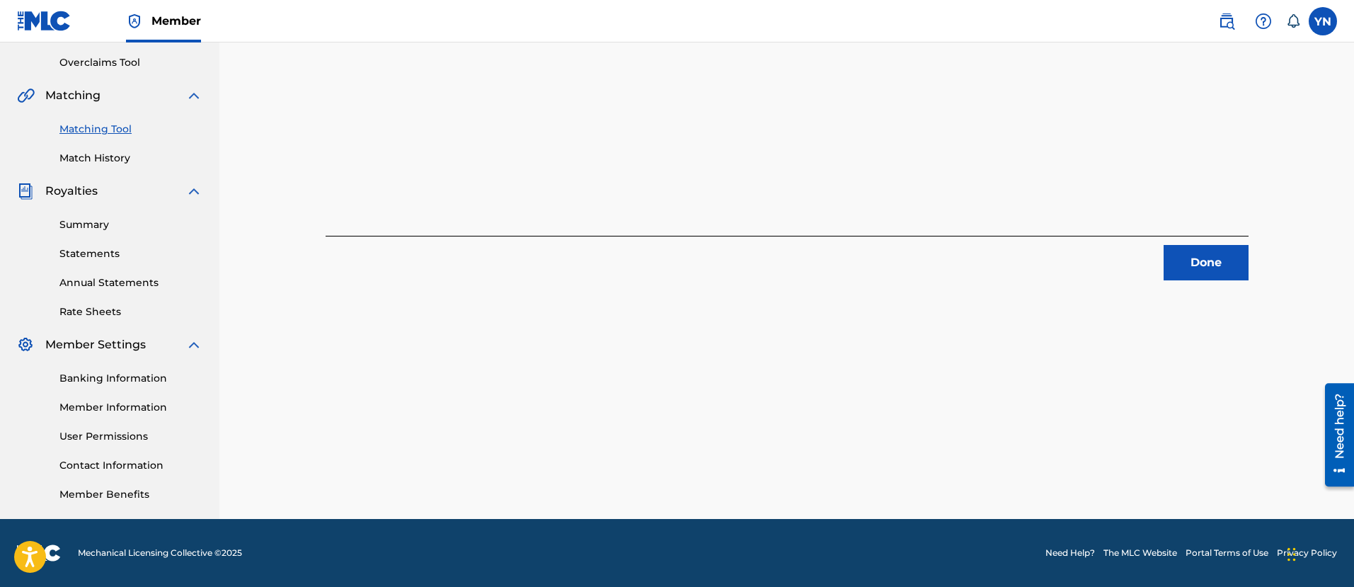
scroll to position [114, 0]
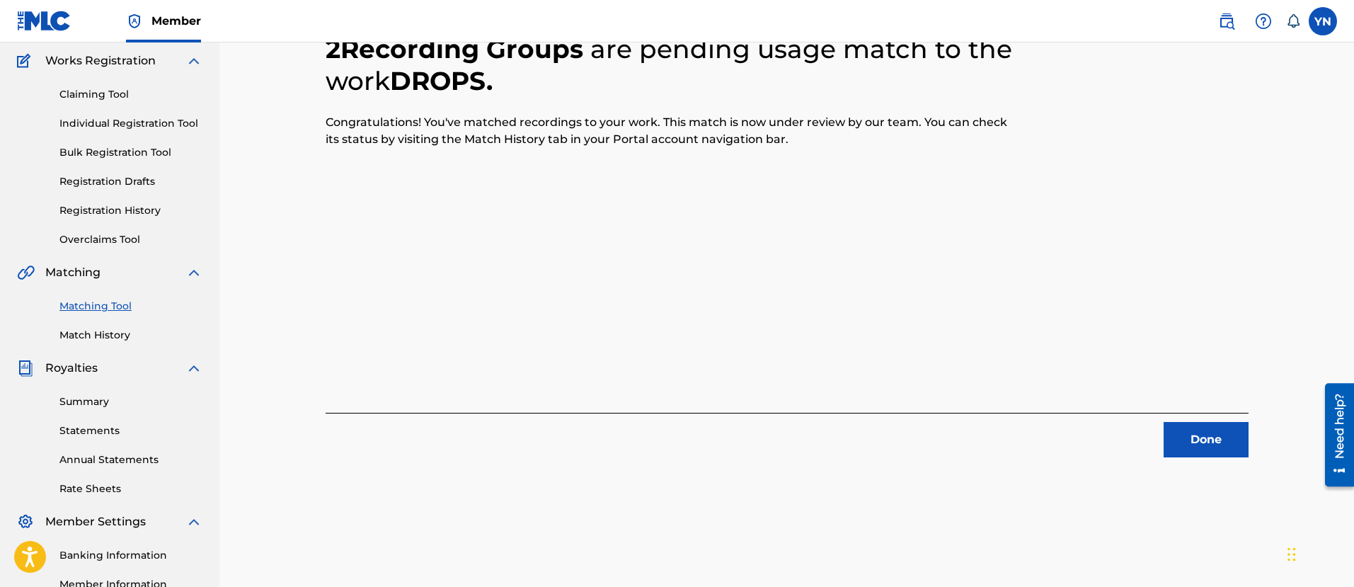
click at [1214, 440] on button "Done" at bounding box center [1206, 439] width 85 height 35
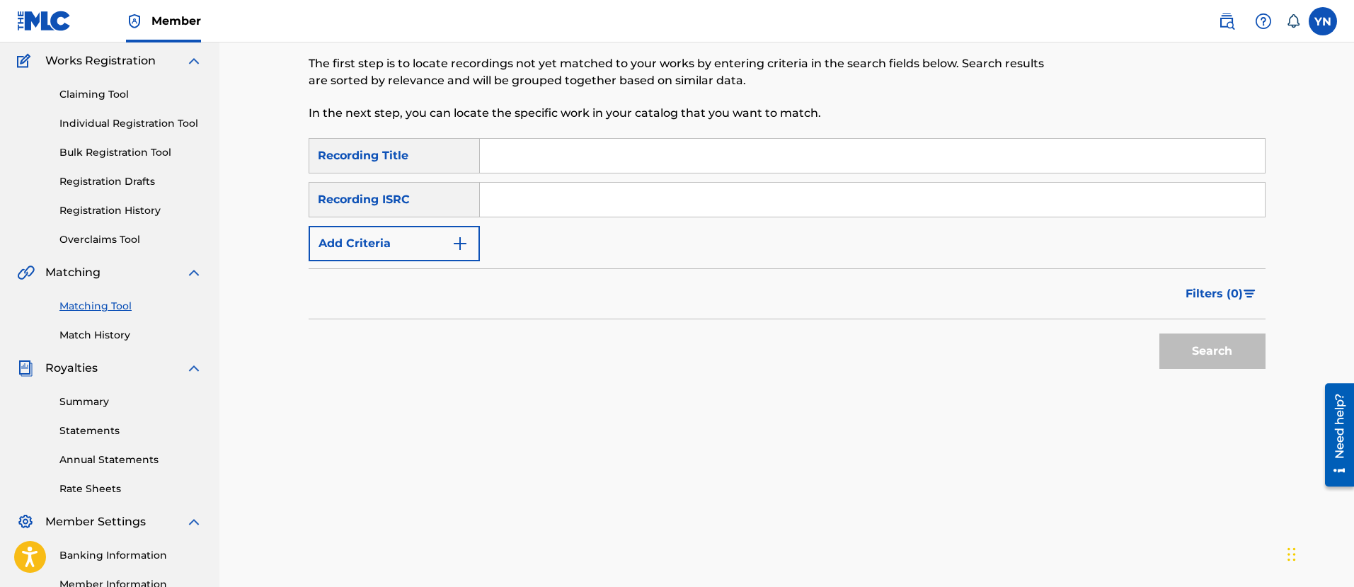
drag, startPoint x: 744, startPoint y: 200, endPoint x: 736, endPoint y: 217, distance: 19.3
click at [744, 200] on input "Search Form" at bounding box center [872, 200] width 785 height 34
paste input "FR9W11215903"
type input "FR9W11215903"
drag, startPoint x: 869, startPoint y: 156, endPoint x: 876, endPoint y: 161, distance: 8.1
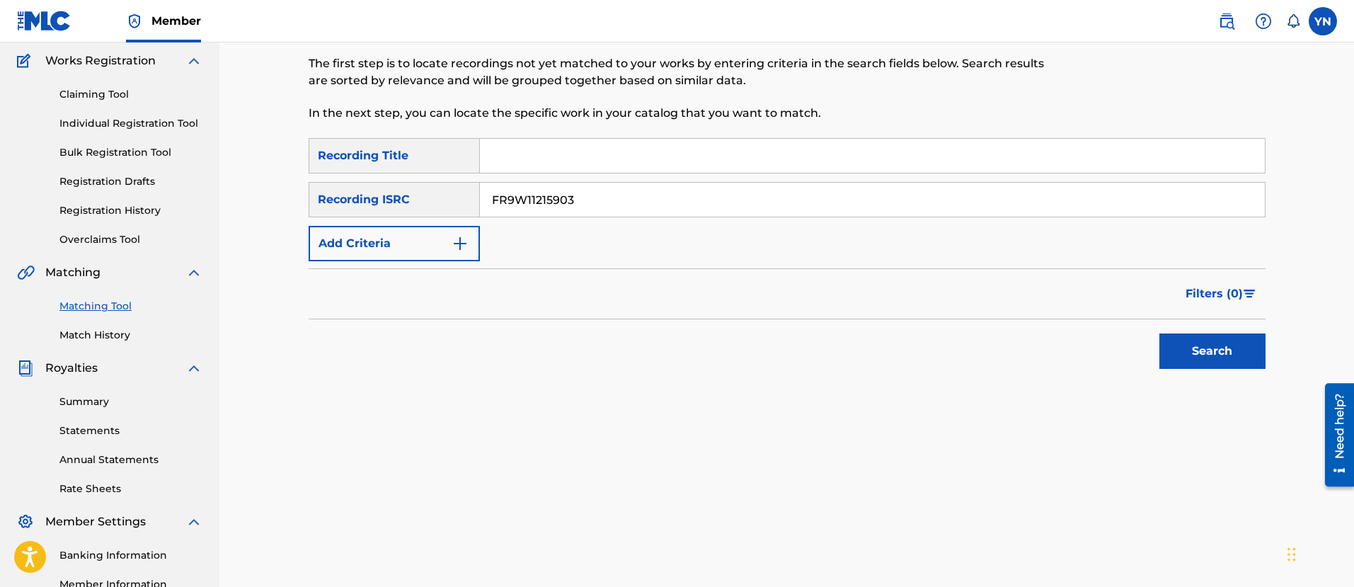
click at [869, 156] on input "Search Form" at bounding box center [872, 156] width 785 height 34
paste input "Echoes"
type input "Echoes"
click at [1179, 338] on button "Search" at bounding box center [1212, 350] width 106 height 35
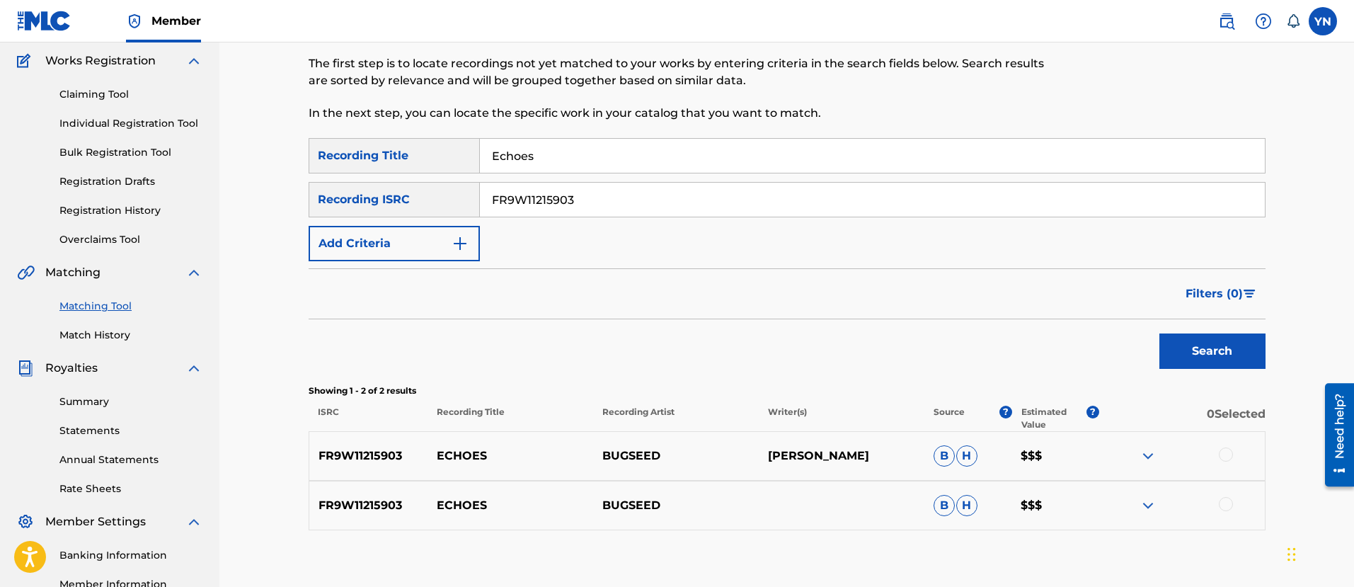
click at [1227, 454] on div at bounding box center [1226, 454] width 14 height 14
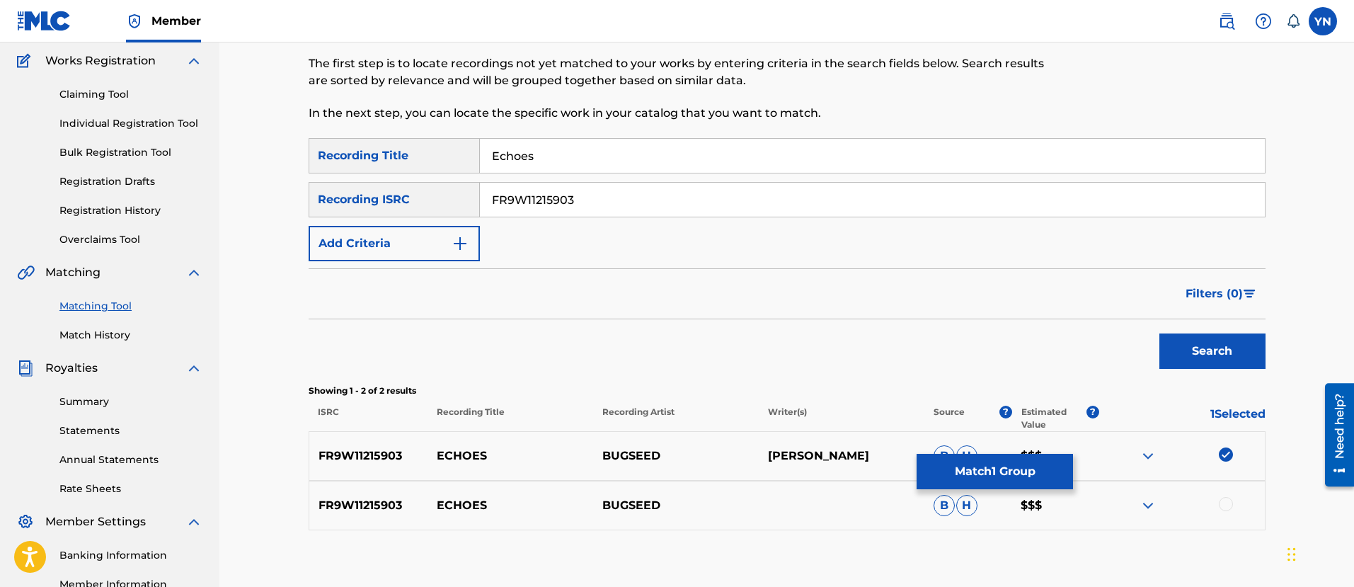
click at [1223, 508] on div at bounding box center [1226, 504] width 14 height 14
click at [1009, 462] on button "Match 2 Groups" at bounding box center [995, 471] width 156 height 35
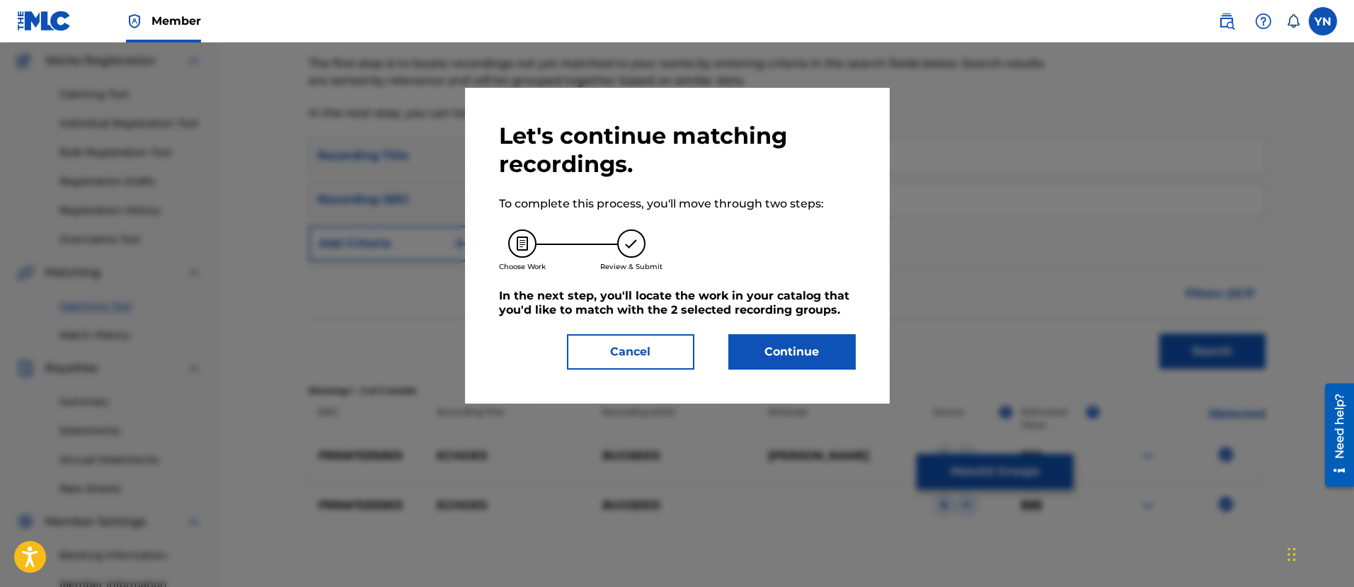
click at [812, 350] on button "Continue" at bounding box center [791, 351] width 127 height 35
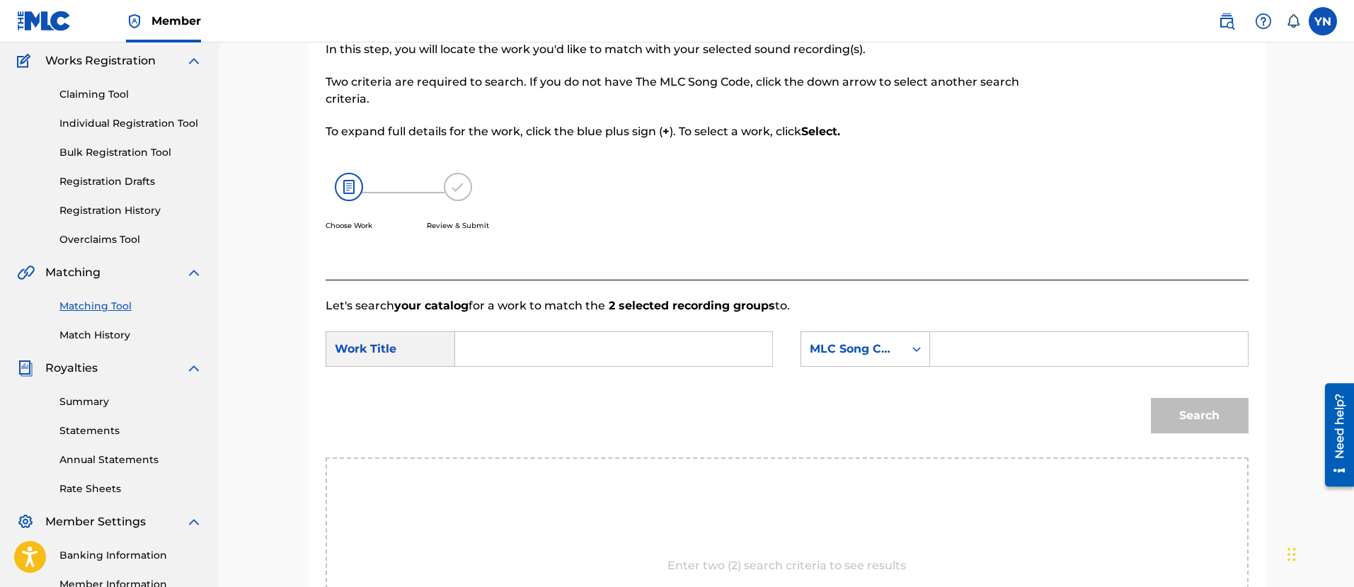
click at [710, 348] on input "Search Form" at bounding box center [613, 349] width 293 height 34
paste input "Echoes"
type input "Echoes"
click at [876, 348] on div "MLC Song Code" at bounding box center [853, 348] width 86 height 17
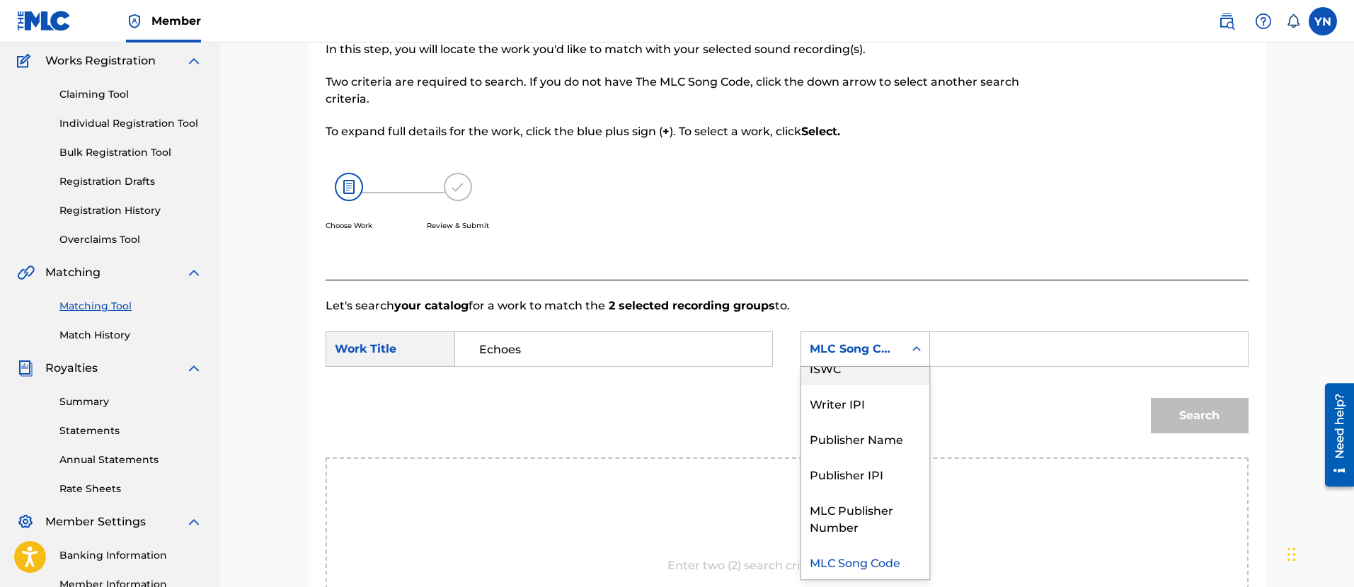
scroll to position [0, 0]
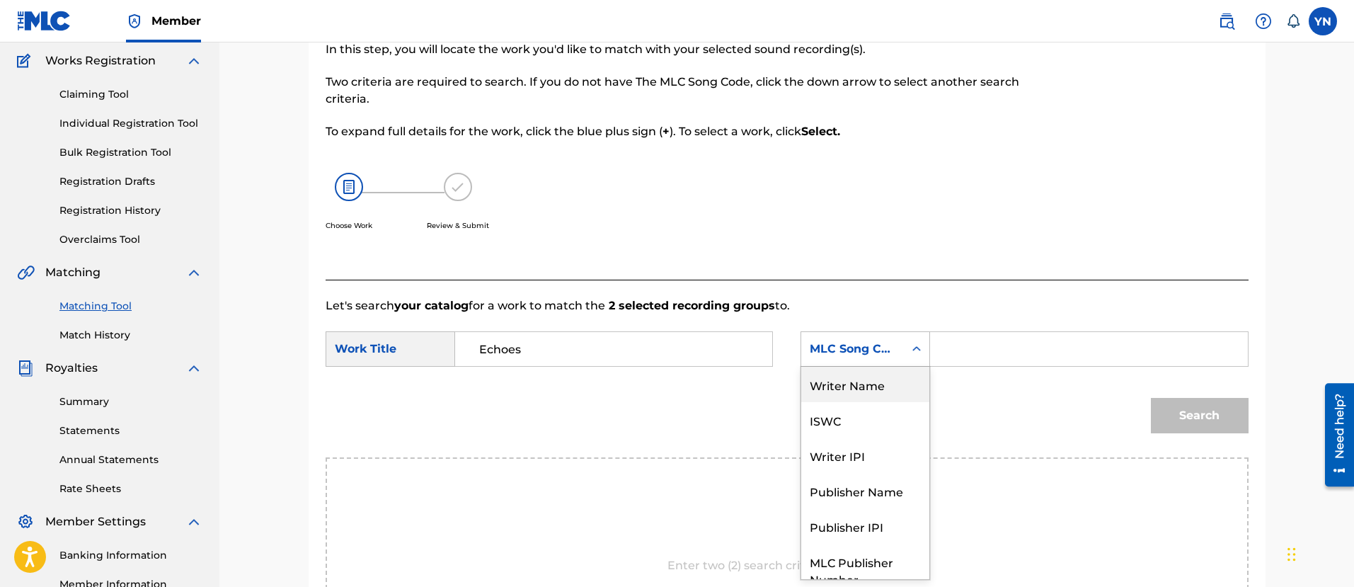
click at [878, 379] on div "Writer Name" at bounding box center [865, 384] width 128 height 35
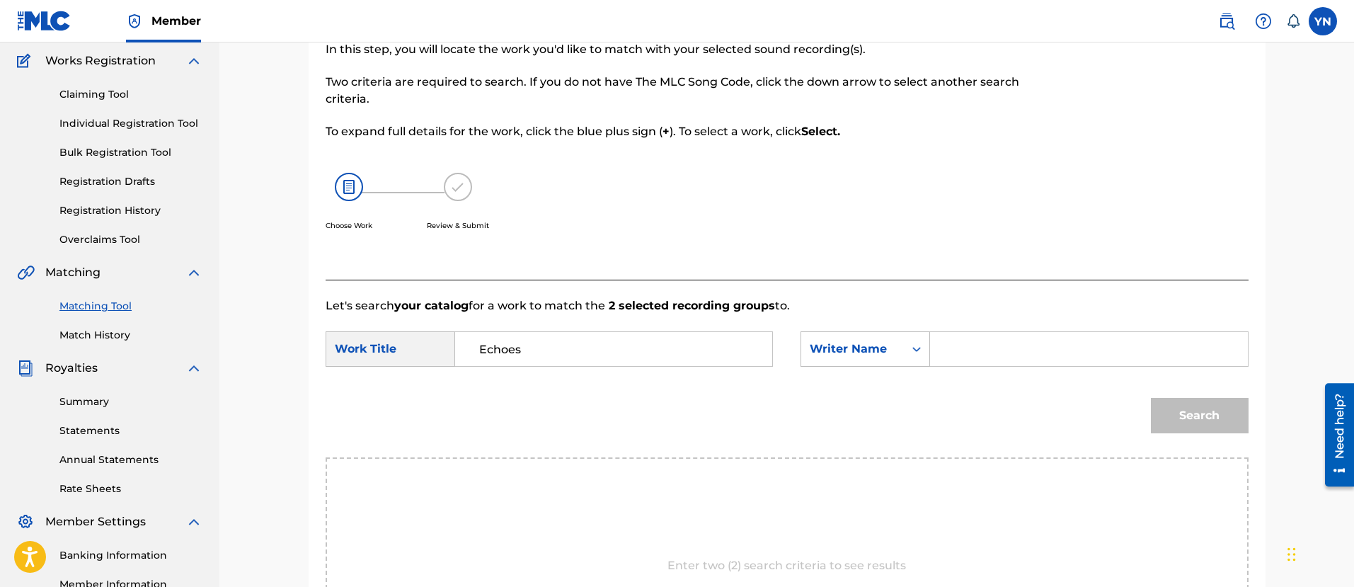
click at [1031, 361] on input "Search Form" at bounding box center [1088, 349] width 293 height 34
type input "[PERSON_NAME]"
click at [1191, 421] on button "Search" at bounding box center [1200, 415] width 98 height 35
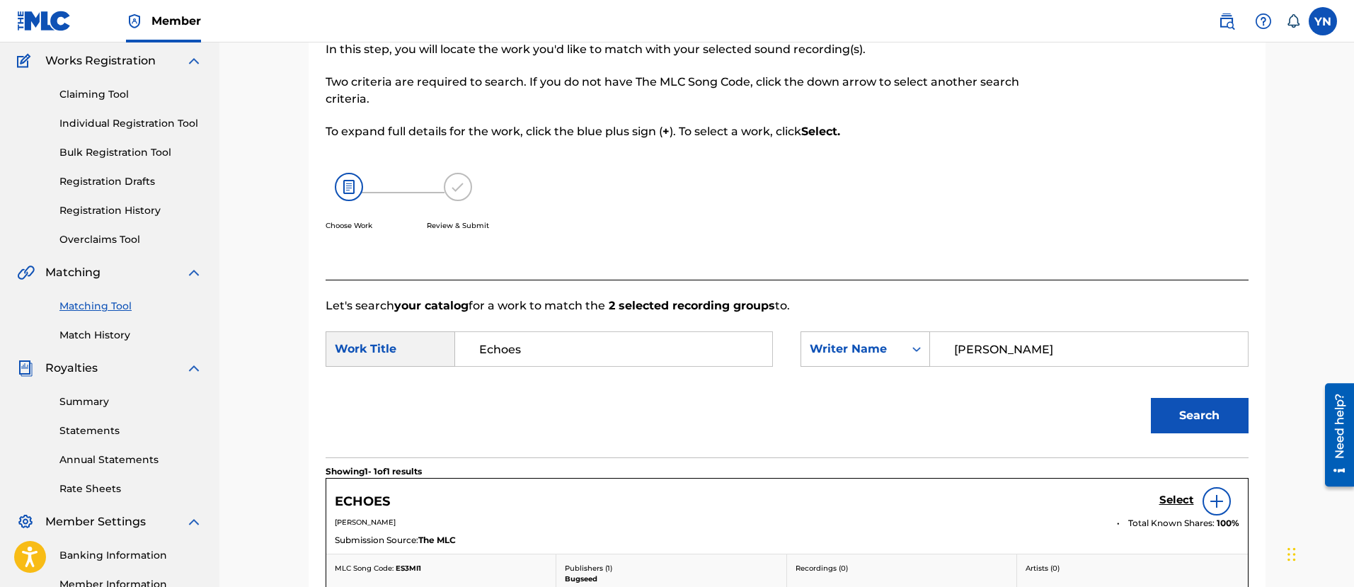
scroll to position [291, 0]
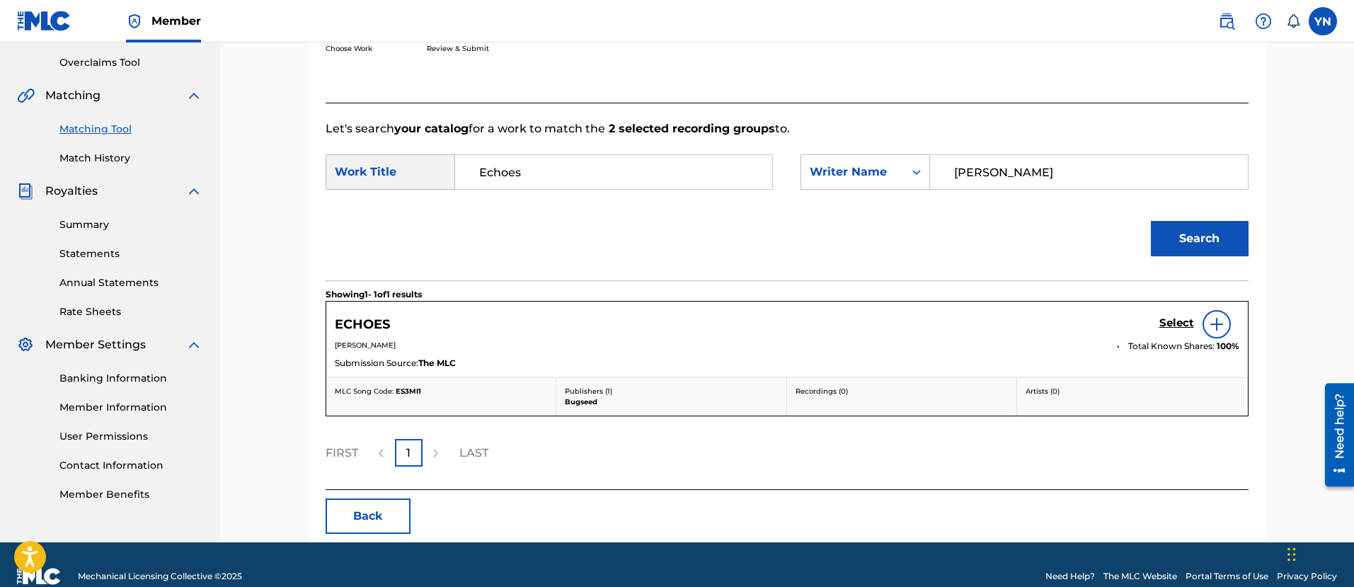
click at [1184, 323] on h5 "Select" at bounding box center [1176, 322] width 35 height 13
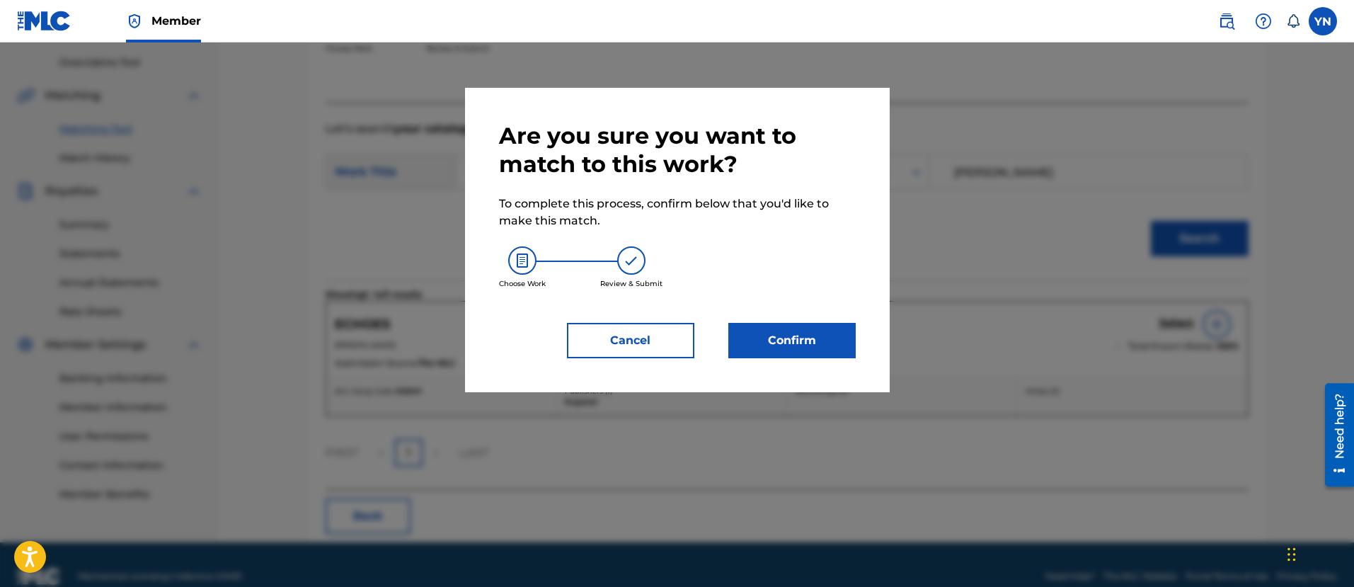
click at [837, 335] on button "Confirm" at bounding box center [791, 340] width 127 height 35
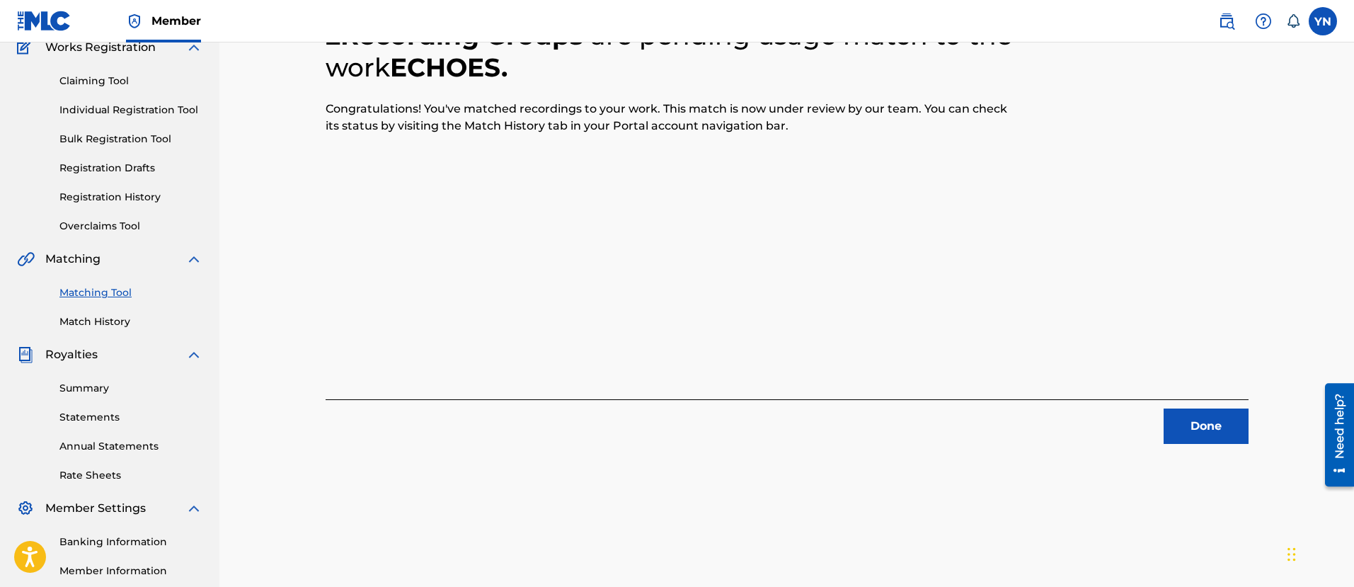
scroll to position [114, 0]
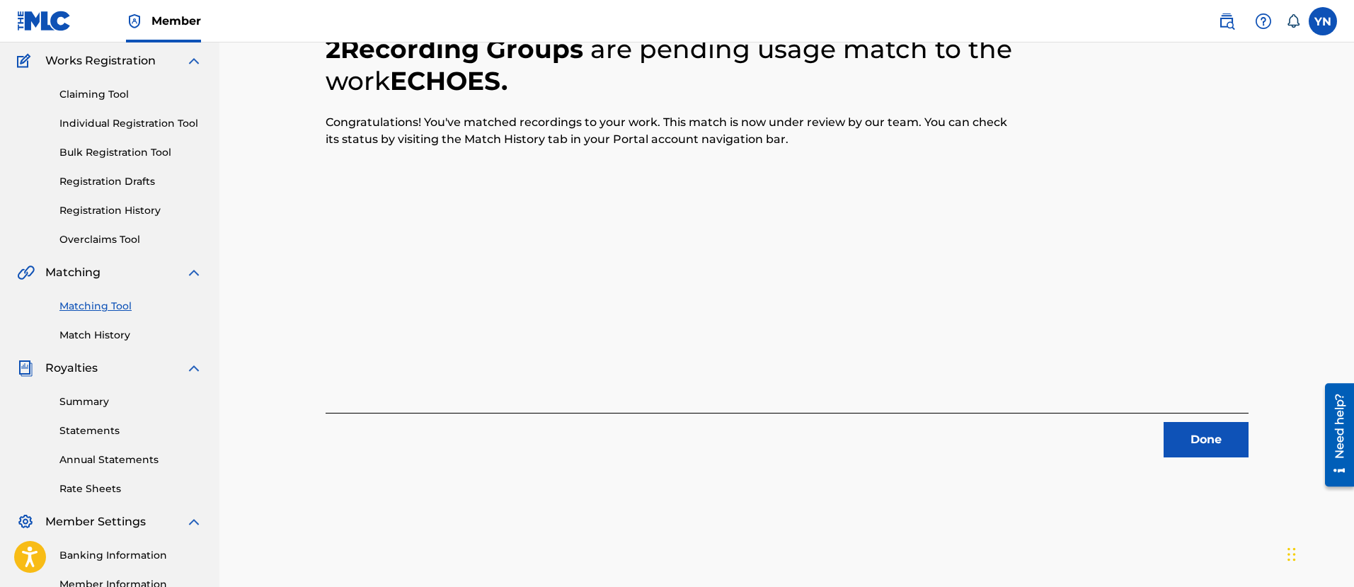
click at [1237, 430] on button "Done" at bounding box center [1206, 439] width 85 height 35
